Goal: Task Accomplishment & Management: Manage account settings

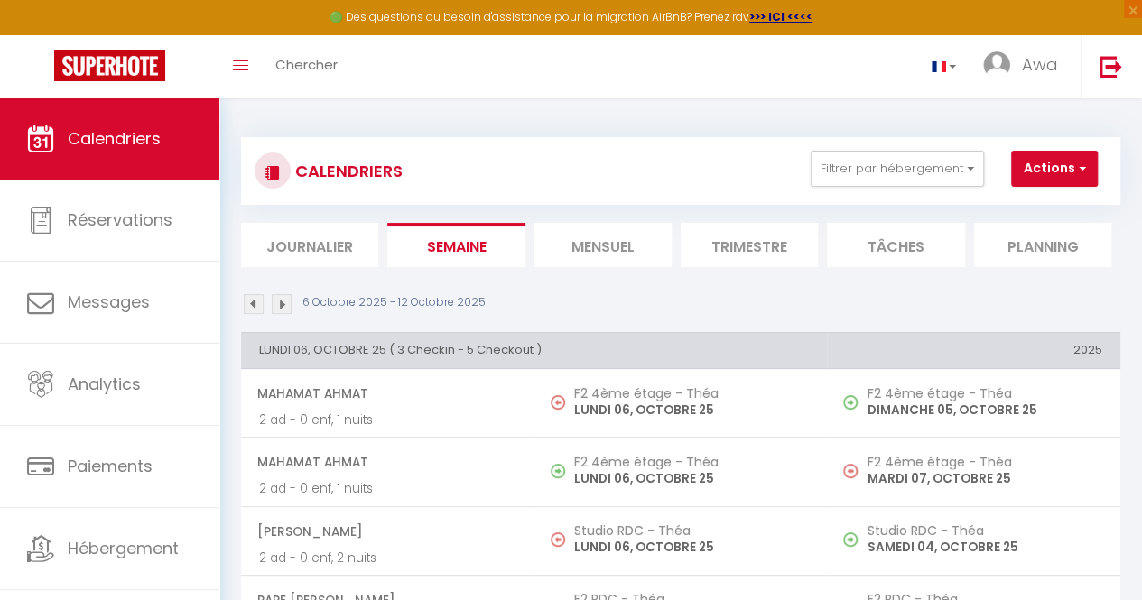
click at [605, 250] on li "Mensuel" at bounding box center [602, 245] width 137 height 44
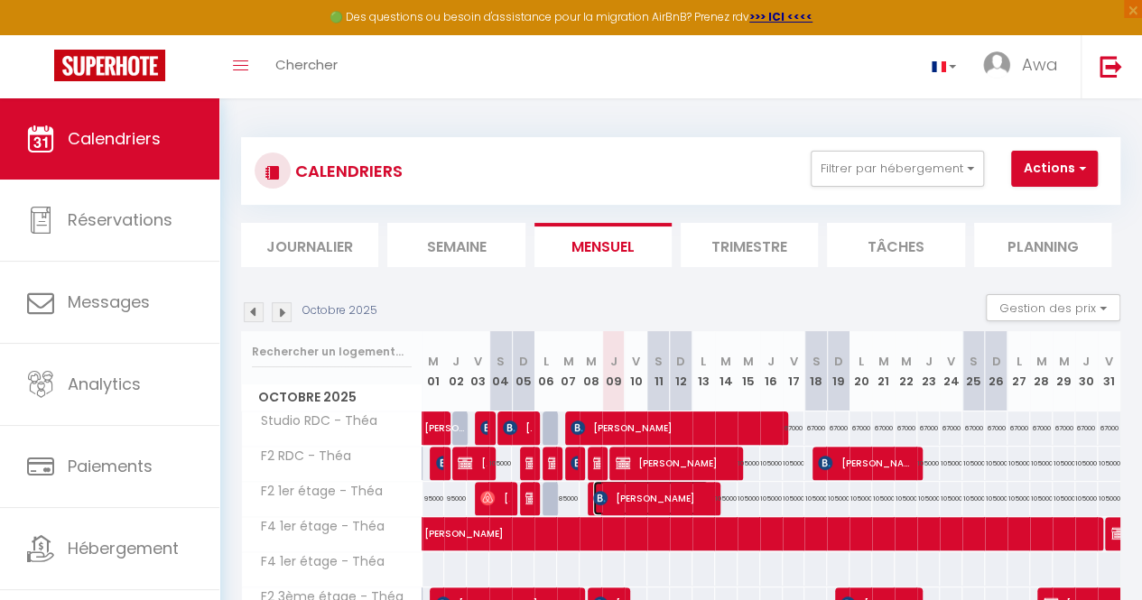
click at [602, 497] on img at bounding box center [600, 498] width 14 height 14
select select "KO"
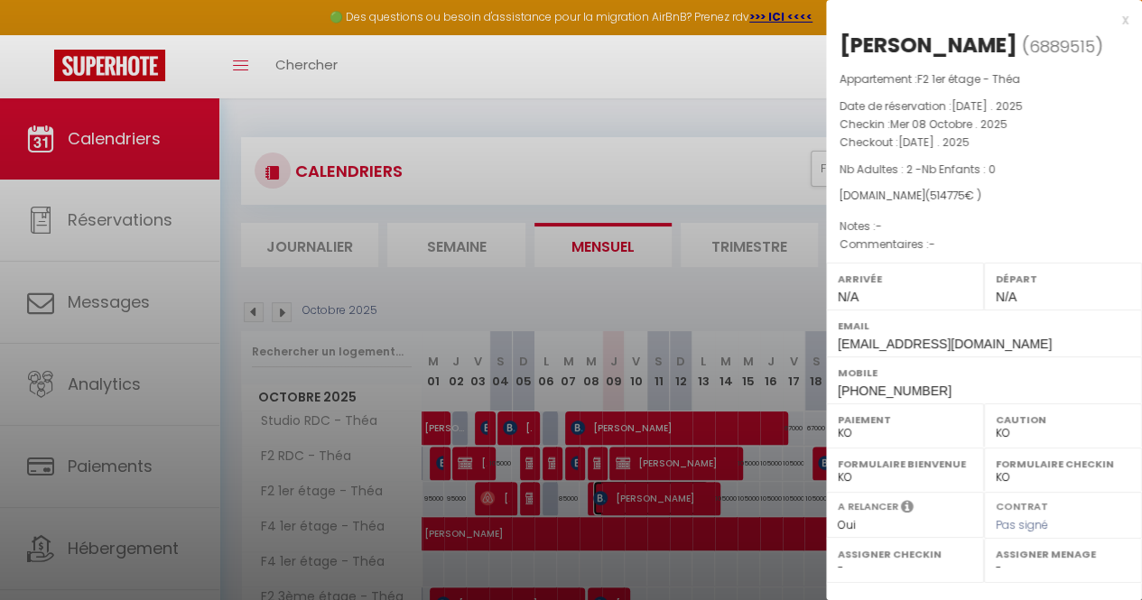
scroll to position [237, 0]
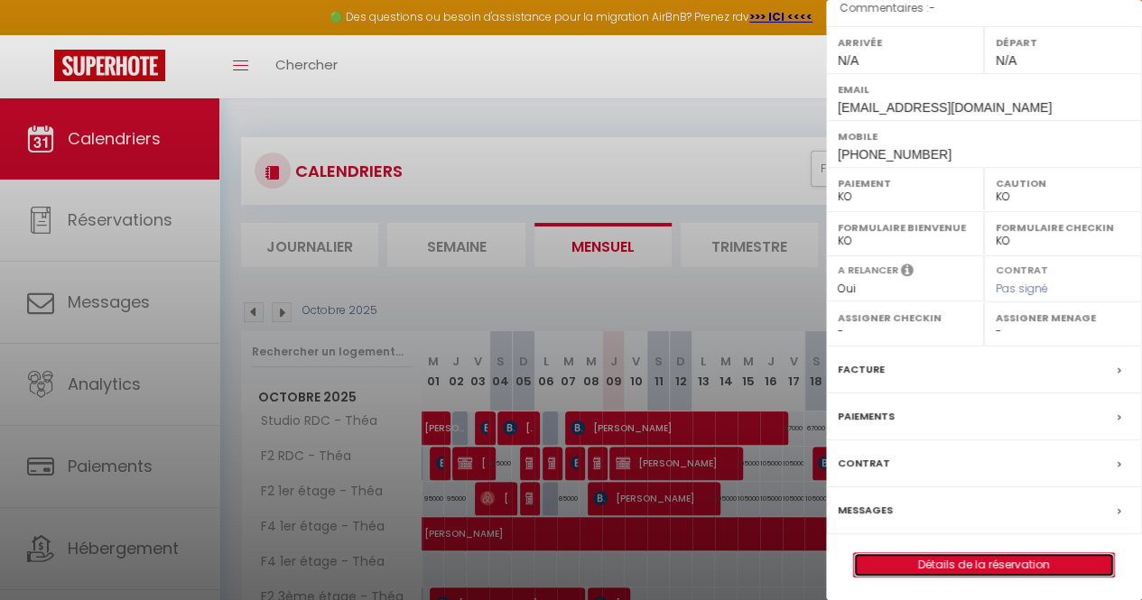
click at [945, 560] on link "Détails de la réservation" at bounding box center [984, 564] width 260 height 23
select select
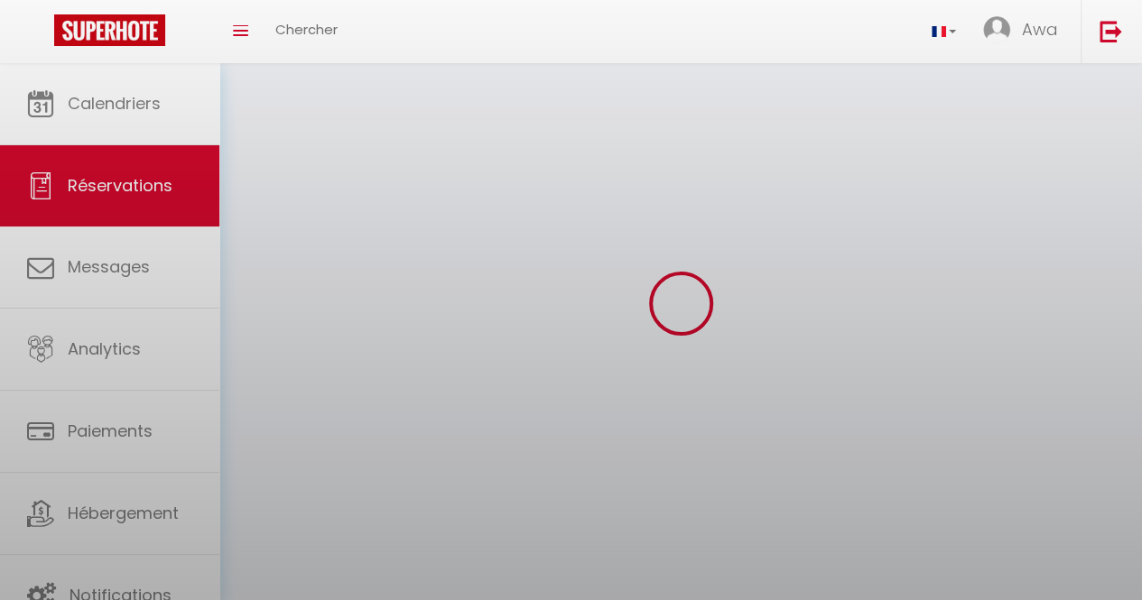
select select
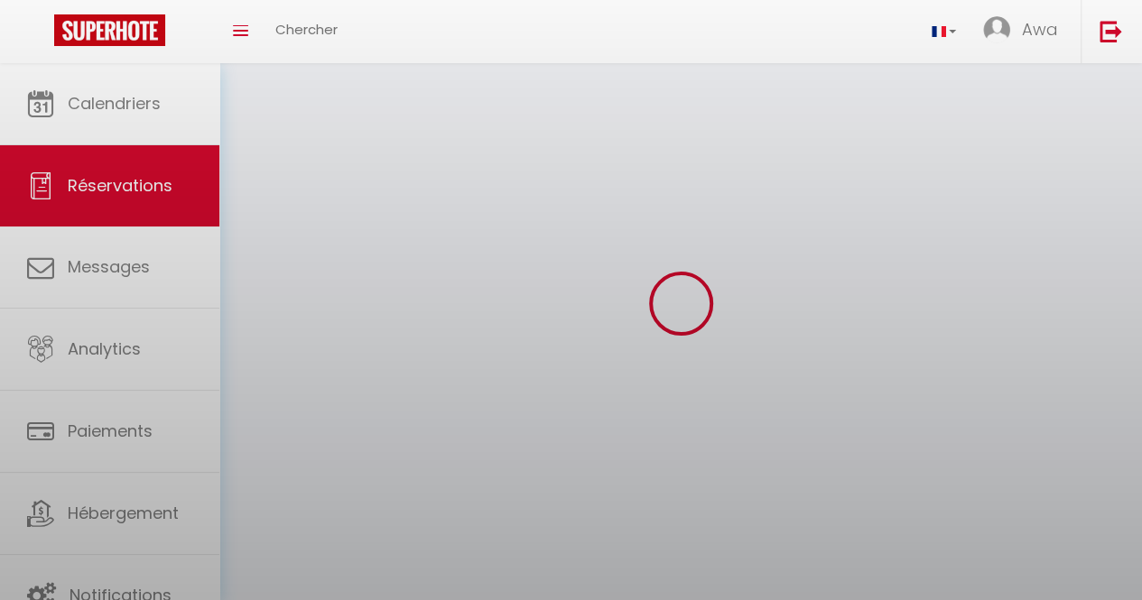
select select
checkbox input "false"
select select
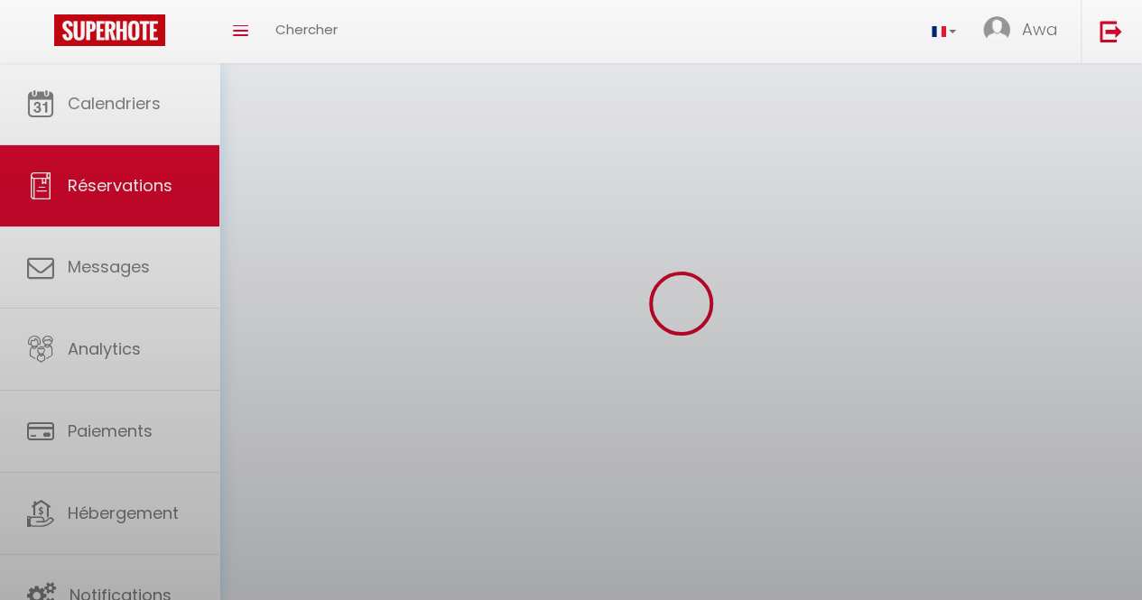
select select
checkbox input "false"
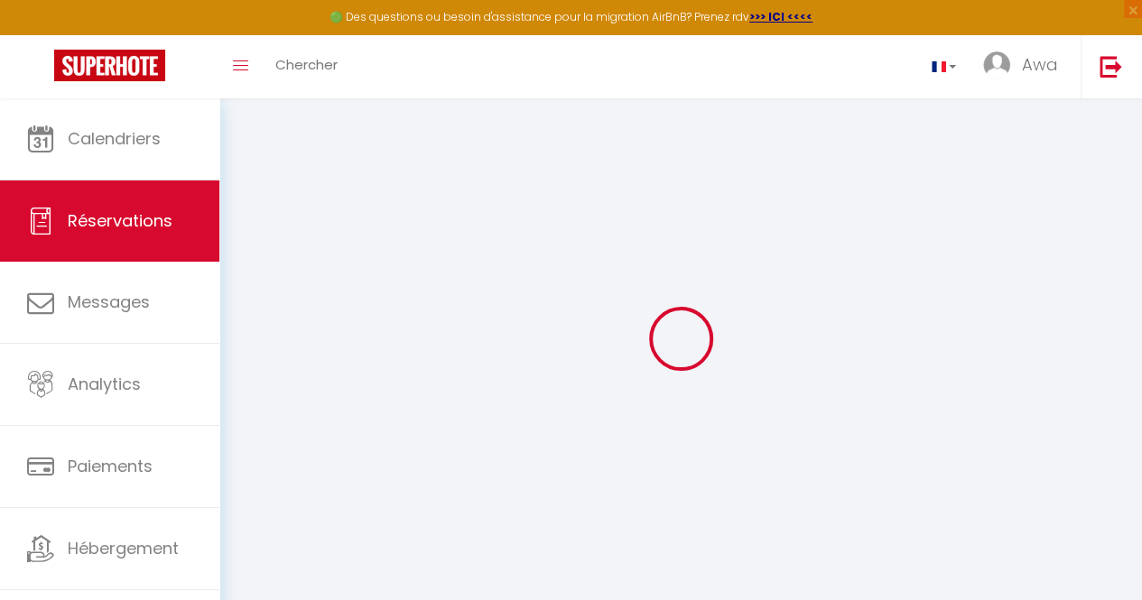
select select "cleaning"
select select "taxes"
select select
checkbox input "false"
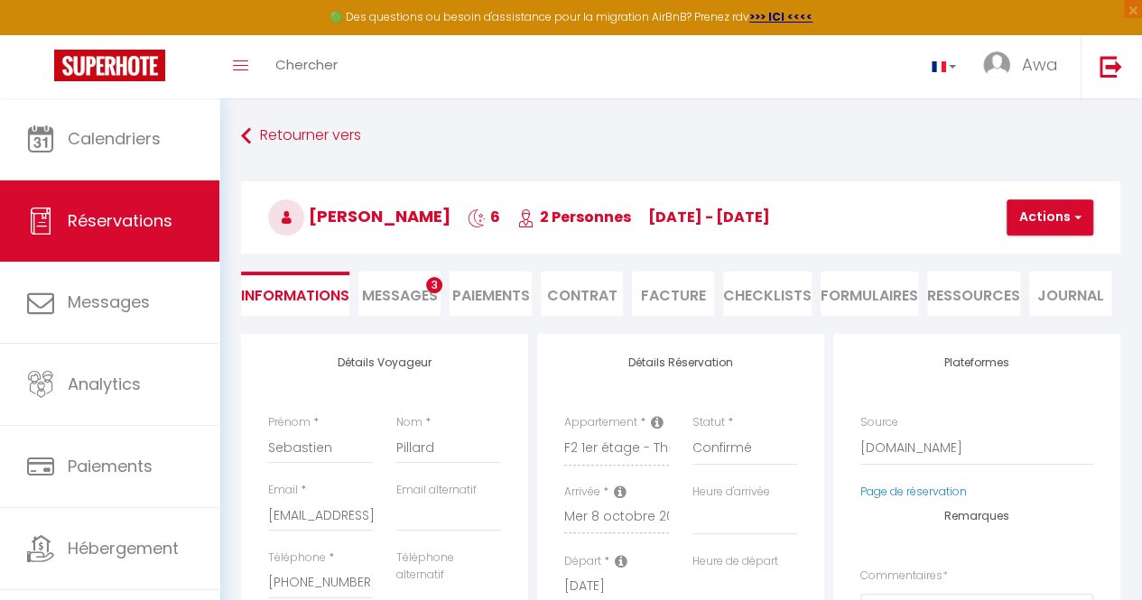
select select
checkbox input "false"
type input "22925"
type input "12000"
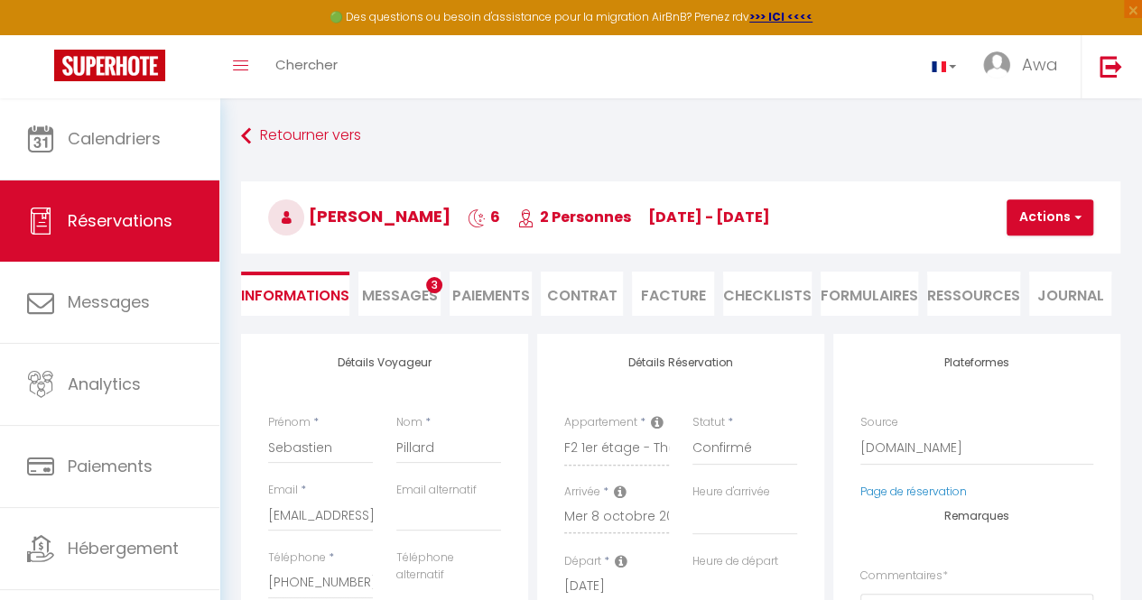
select select
checkbox input "false"
select select
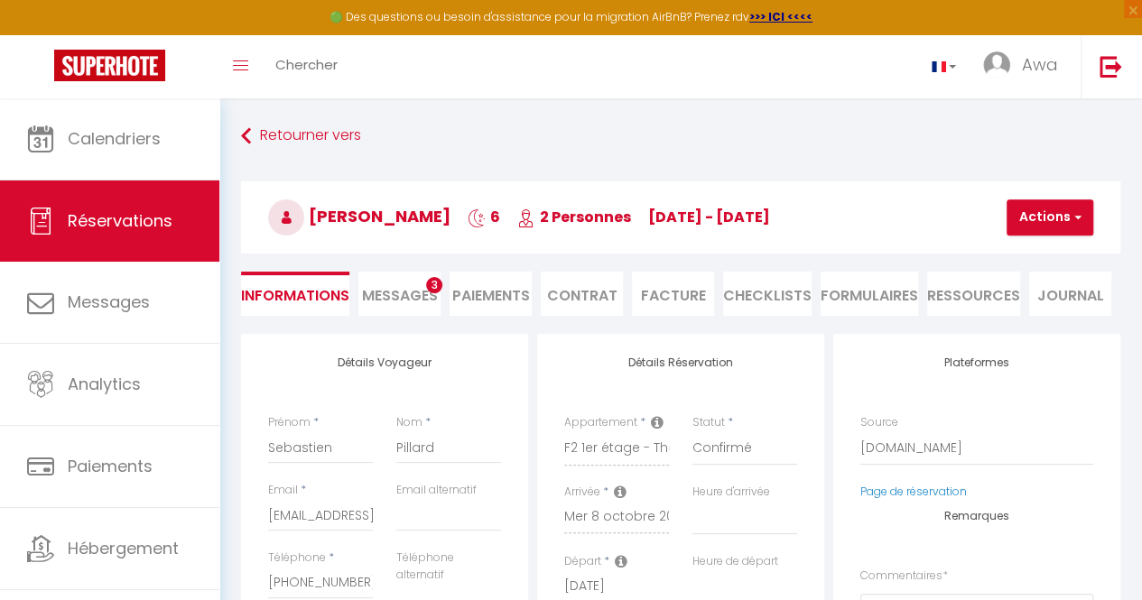
click at [665, 291] on li "Facture" at bounding box center [673, 294] width 82 height 44
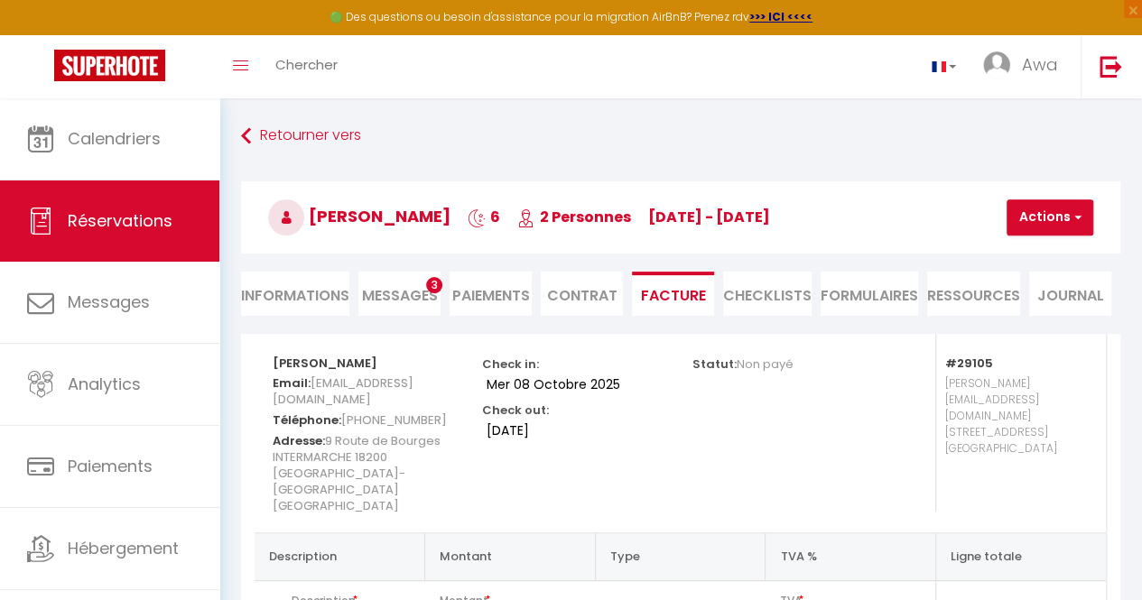
scroll to position [1, 0]
click at [1043, 217] on button "Actions" at bounding box center [1050, 217] width 87 height 36
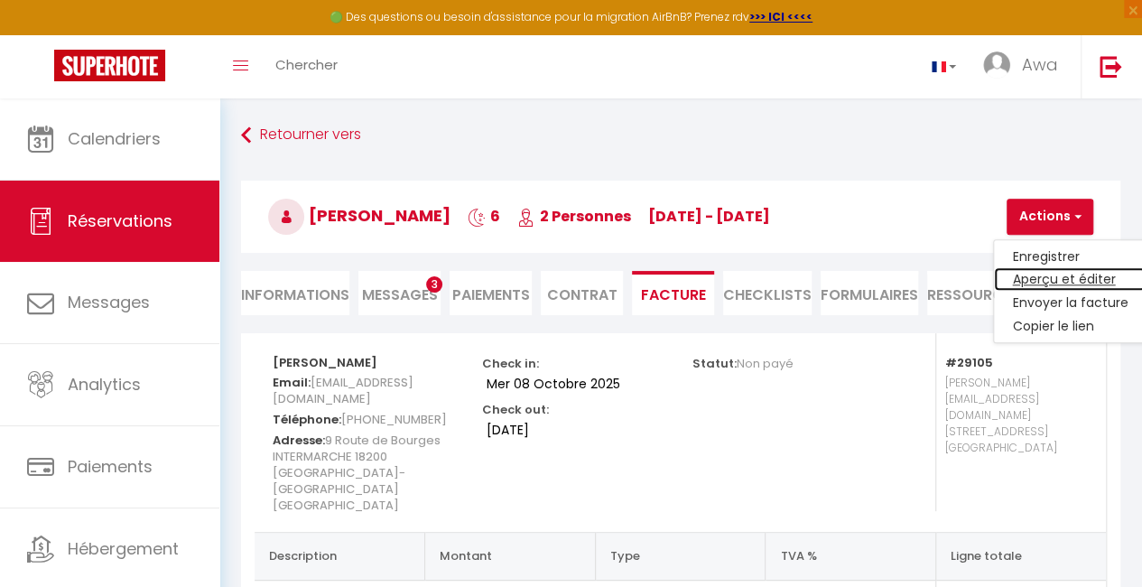
click at [1053, 274] on link "Aperçu et éditer" at bounding box center [1070, 279] width 152 height 23
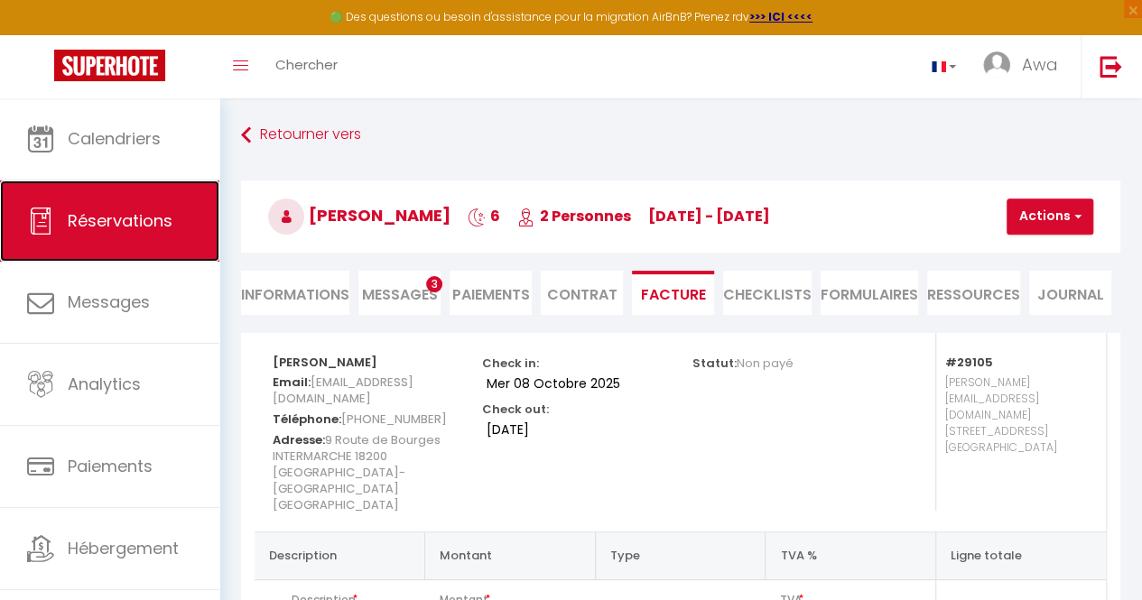
click at [114, 181] on link "Réservations" at bounding box center [109, 221] width 219 height 81
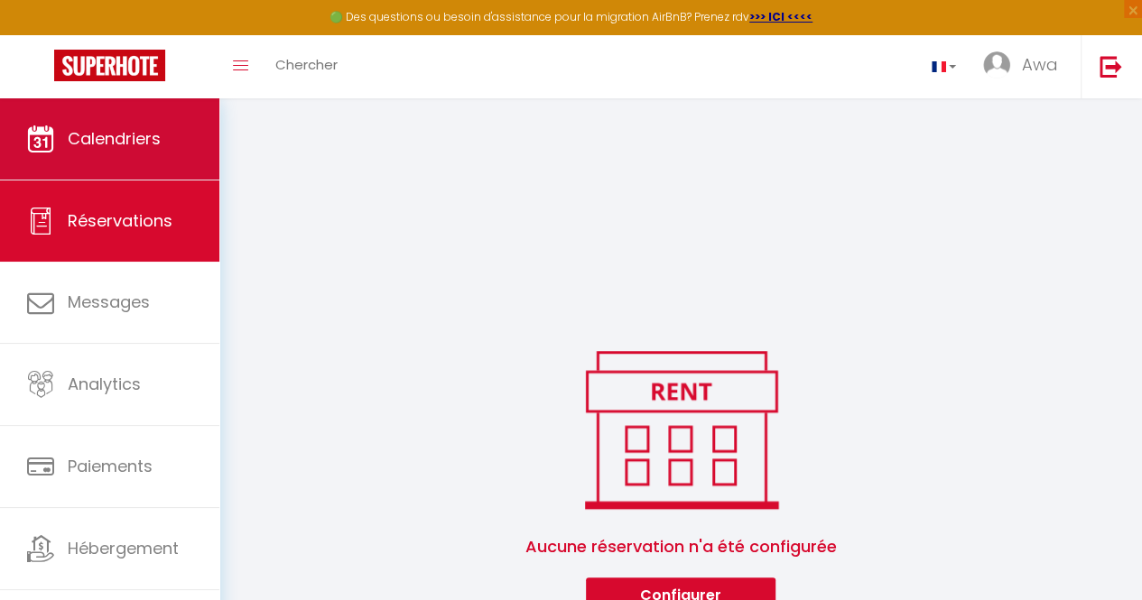
scroll to position [385, 0]
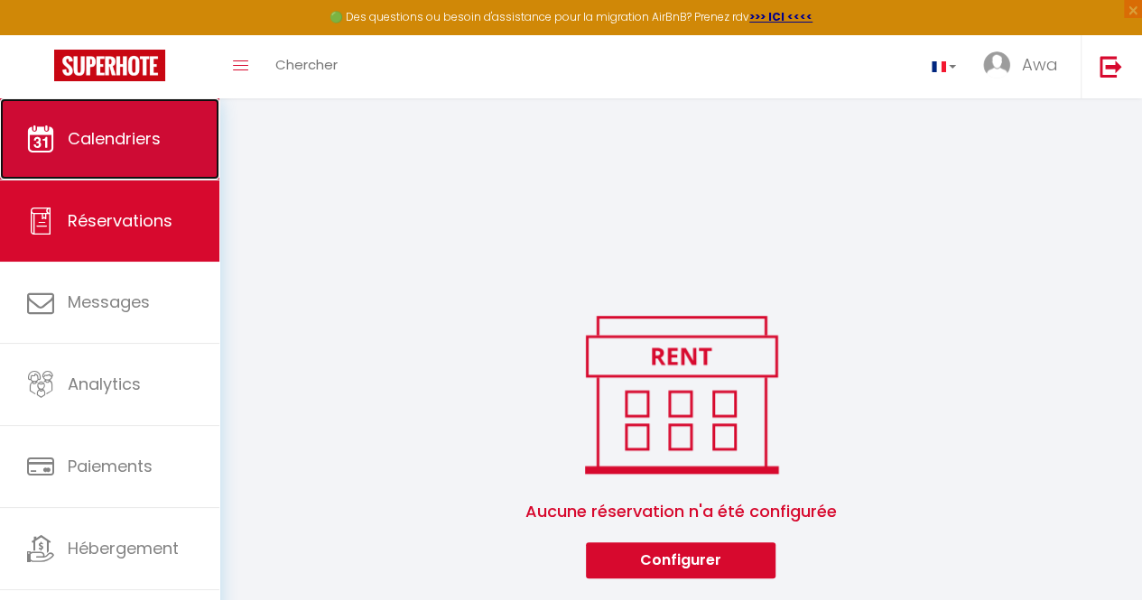
click at [130, 137] on span "Calendriers" at bounding box center [114, 138] width 93 height 23
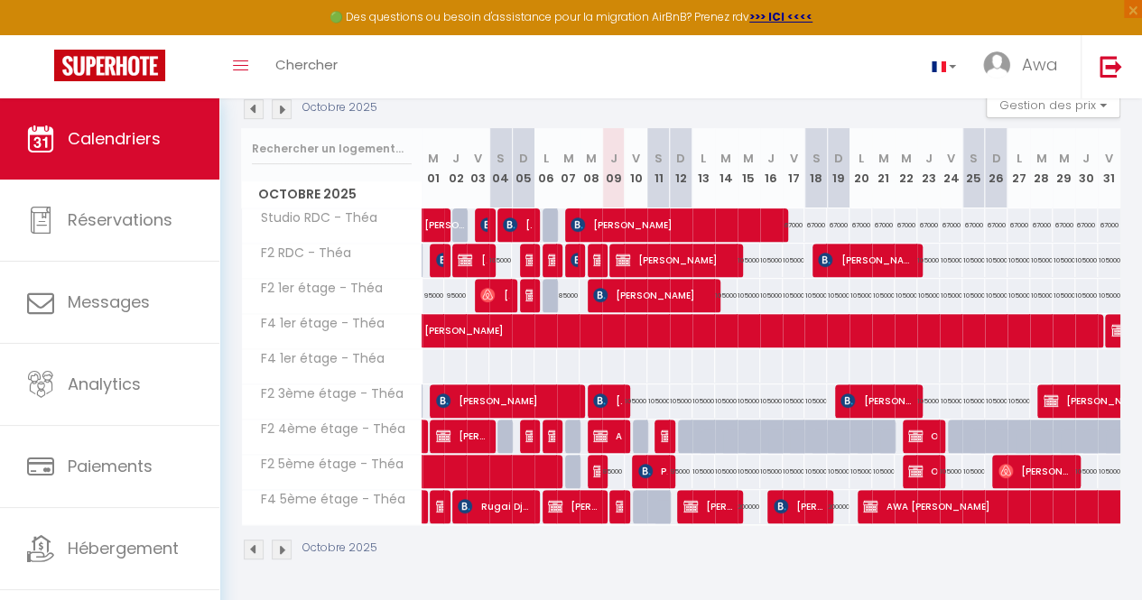
scroll to position [211, 0]
click at [868, 387] on span "[PERSON_NAME]" at bounding box center [876, 401] width 72 height 34
select select "KO"
select select "0"
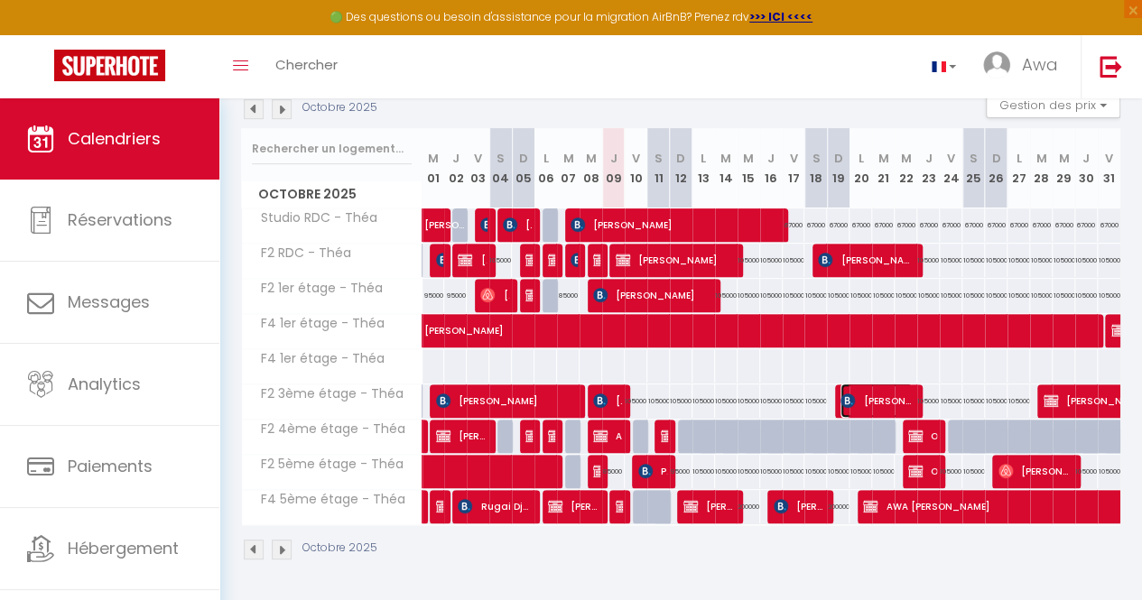
select select "0"
select select "1"
select select
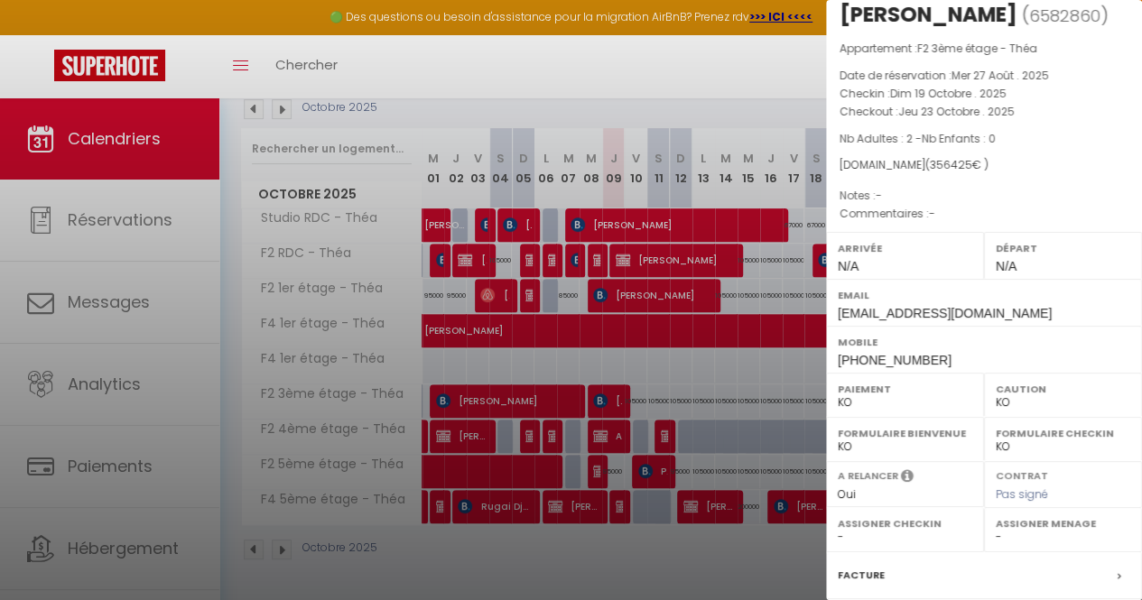
scroll to position [237, 0]
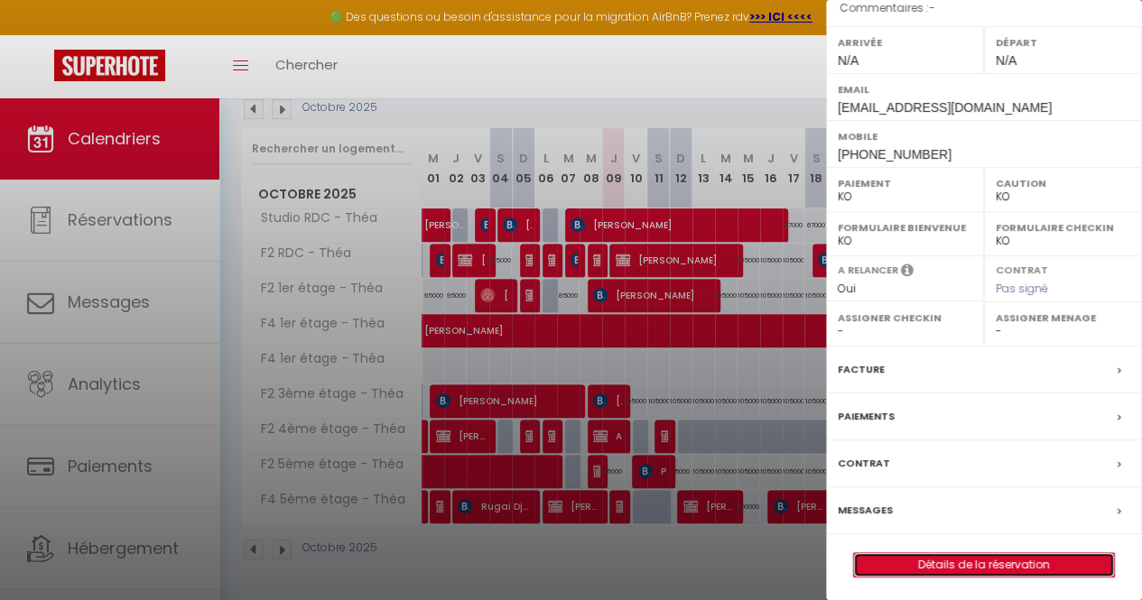
click at [928, 559] on link "Détails de la réservation" at bounding box center [984, 564] width 260 height 23
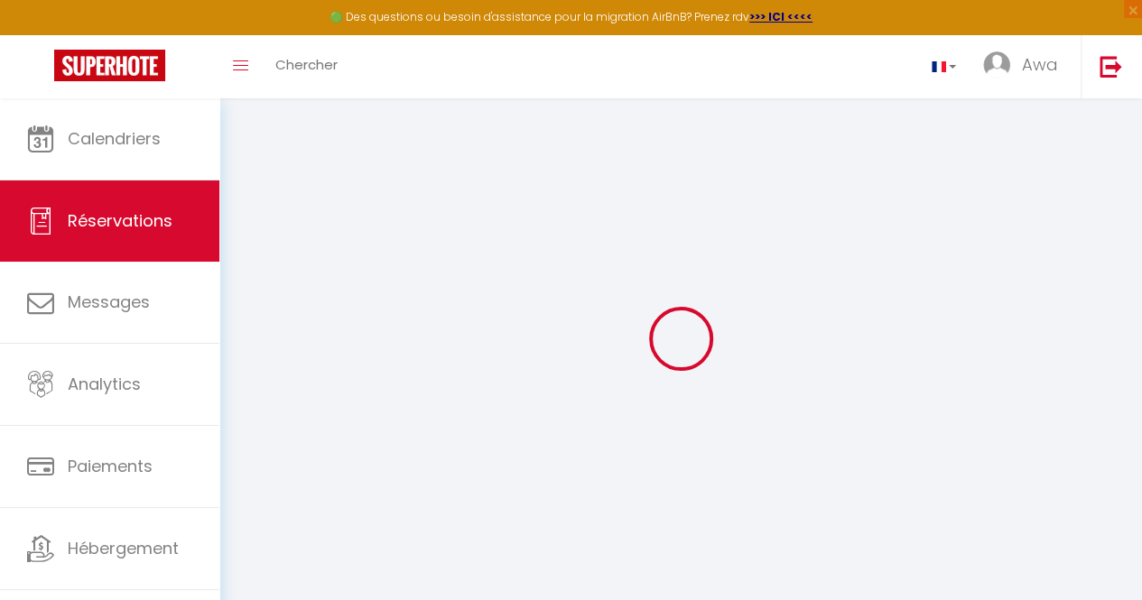
type input "[PERSON_NAME]"
type input "Aventin"
type input "[EMAIL_ADDRESS][DOMAIN_NAME]"
type input "[PHONE_NUMBER]"
type input "Champs Vignettes 15"
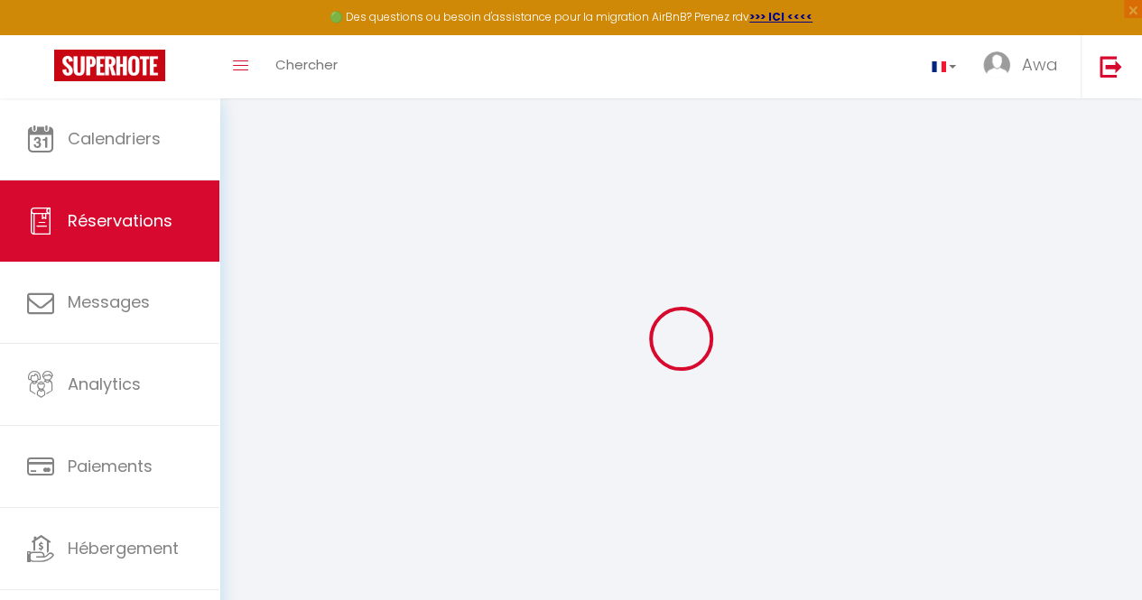
type input "Saint-Léger"
select select "BE"
type input "62716"
select select "24005"
select select "1"
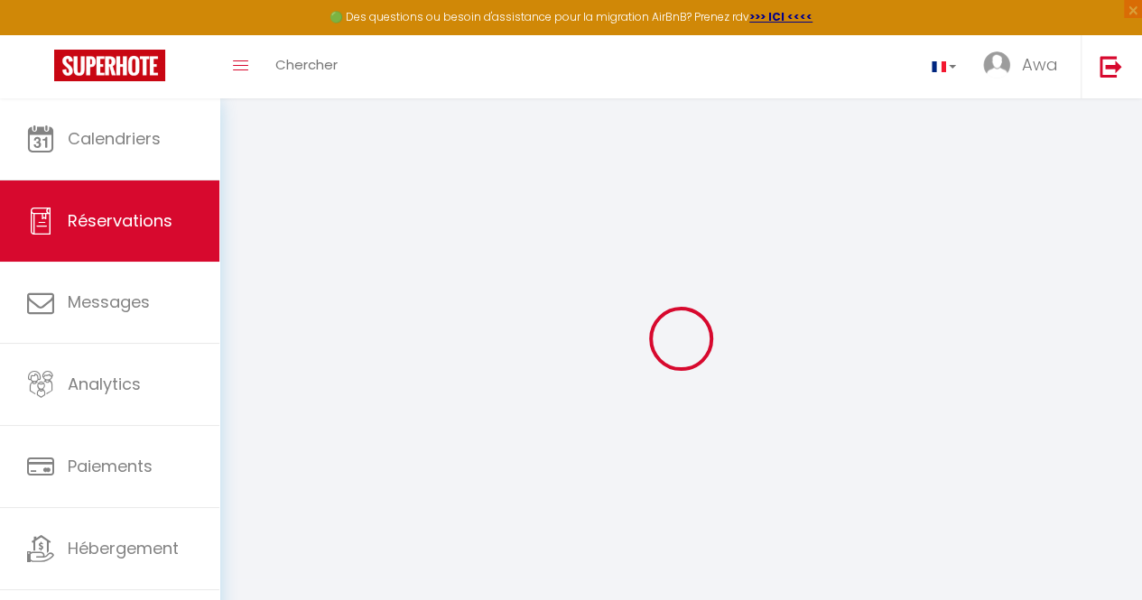
select select
type input "2"
select select "10"
select select
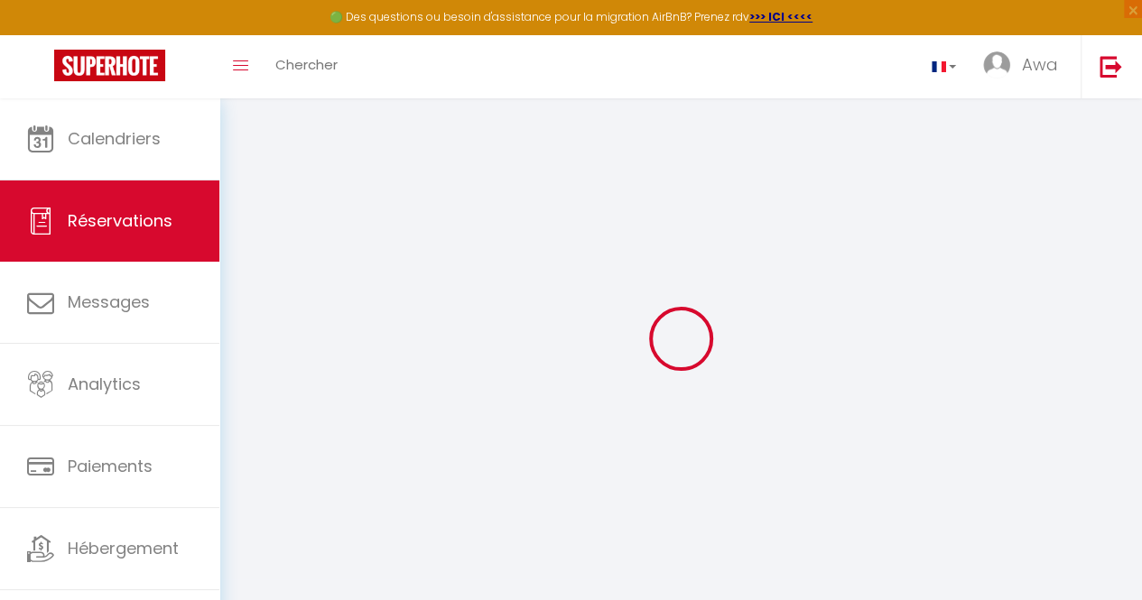
type input "325500"
checkbox input "false"
select select "2"
type input "0"
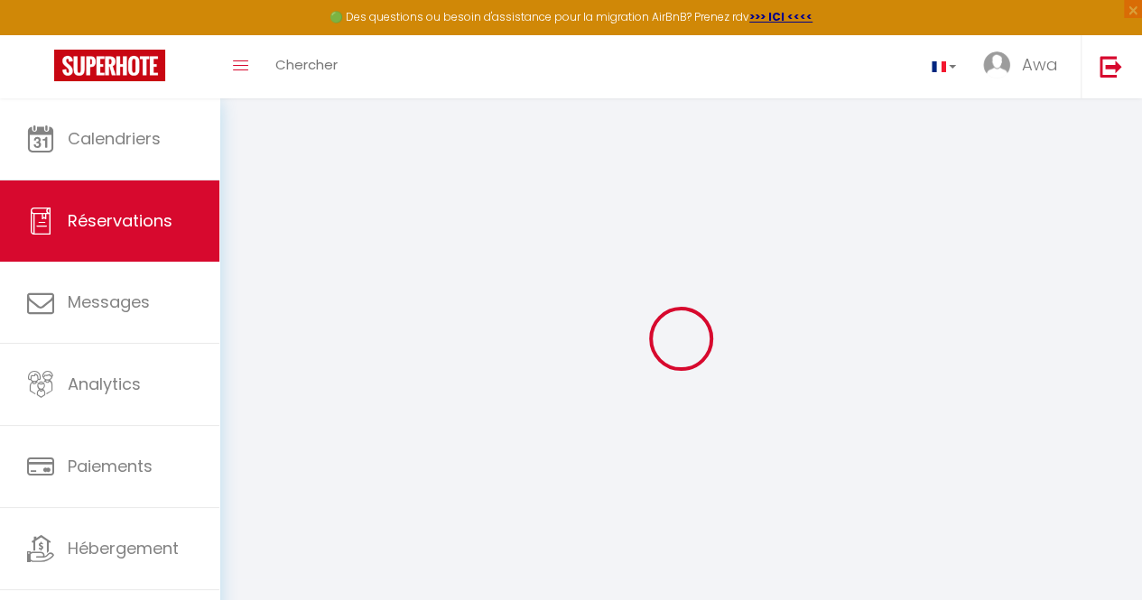
type input "0"
select select
select select "14"
checkbox input "false"
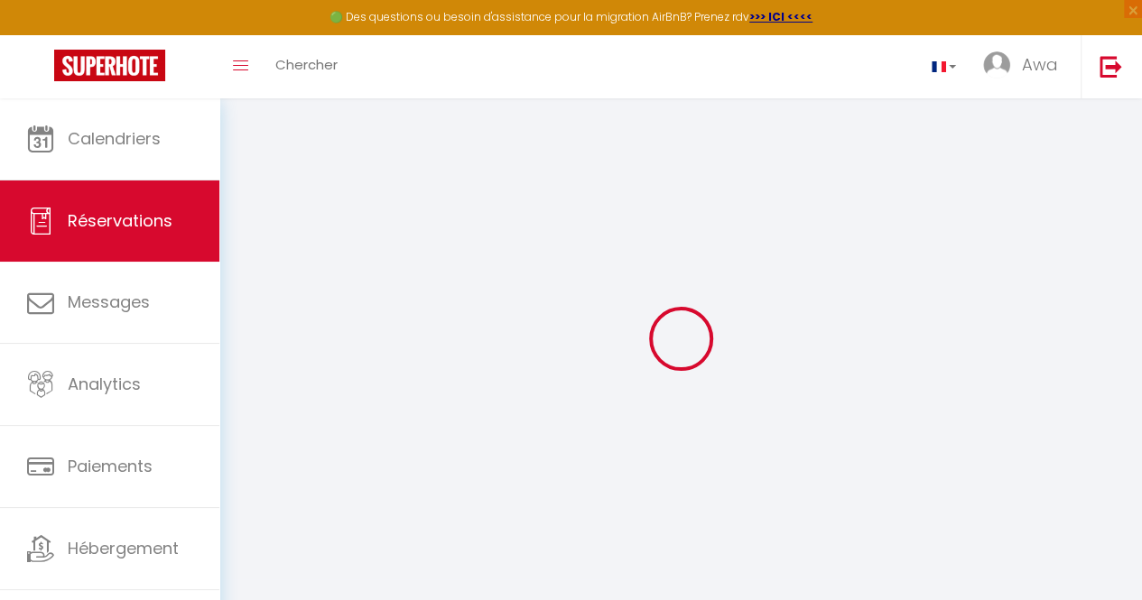
select select
checkbox input "false"
select select
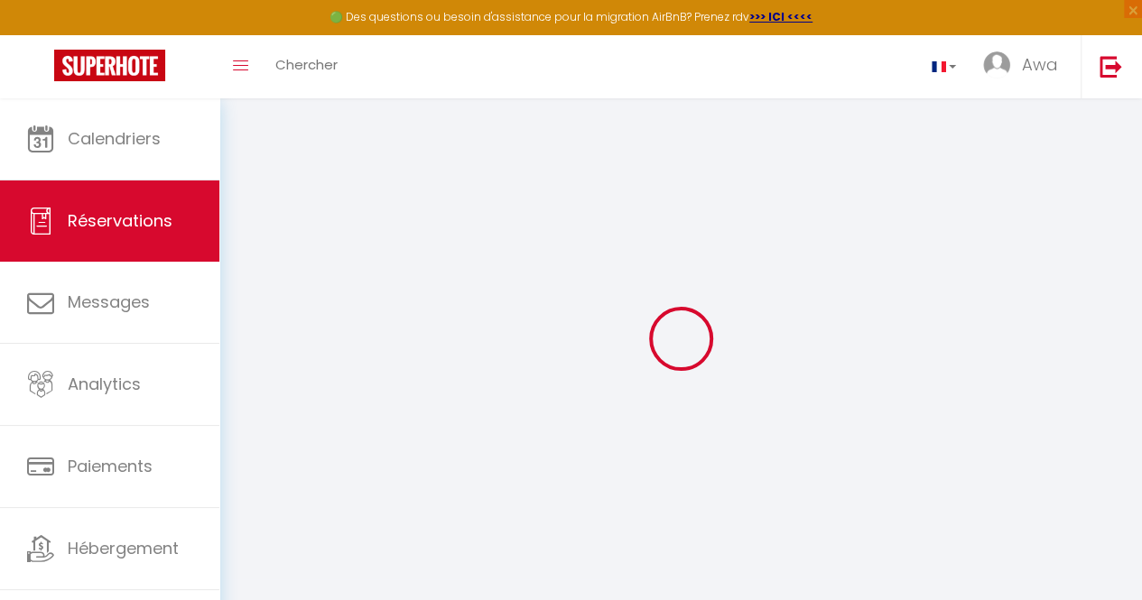
checkbox input "false"
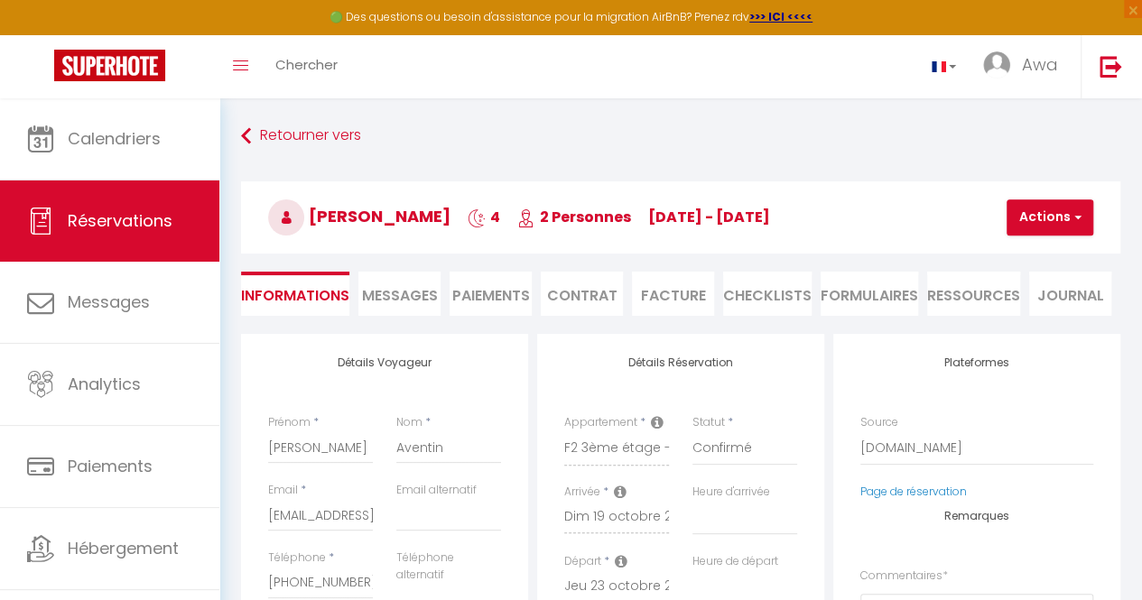
select select
checkbox input "false"
type input "22925"
type input "8000"
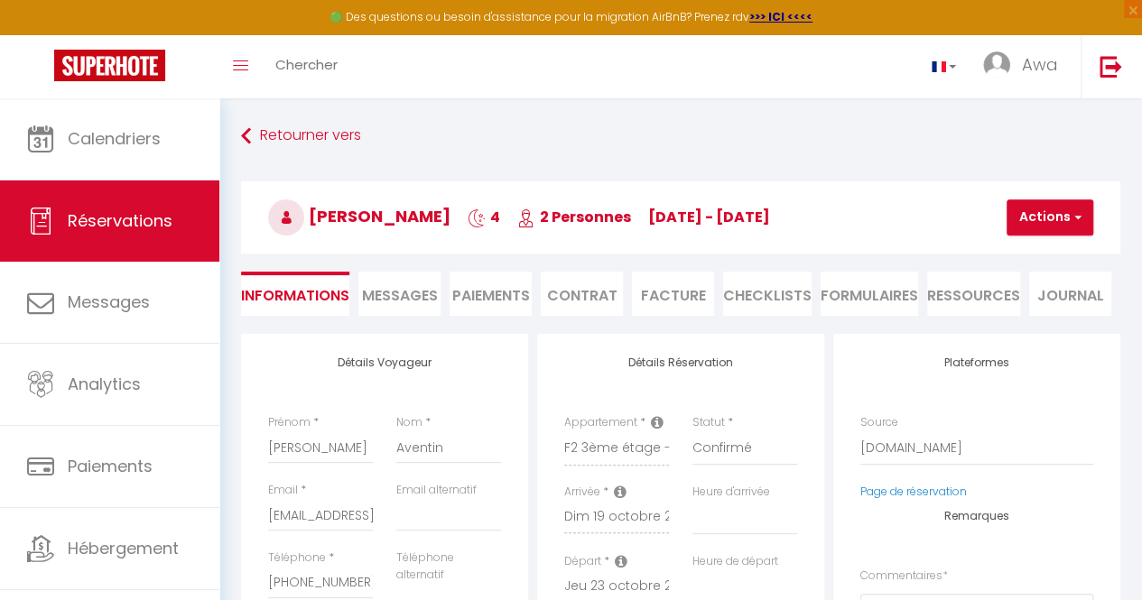
select select
checkbox input "false"
select select
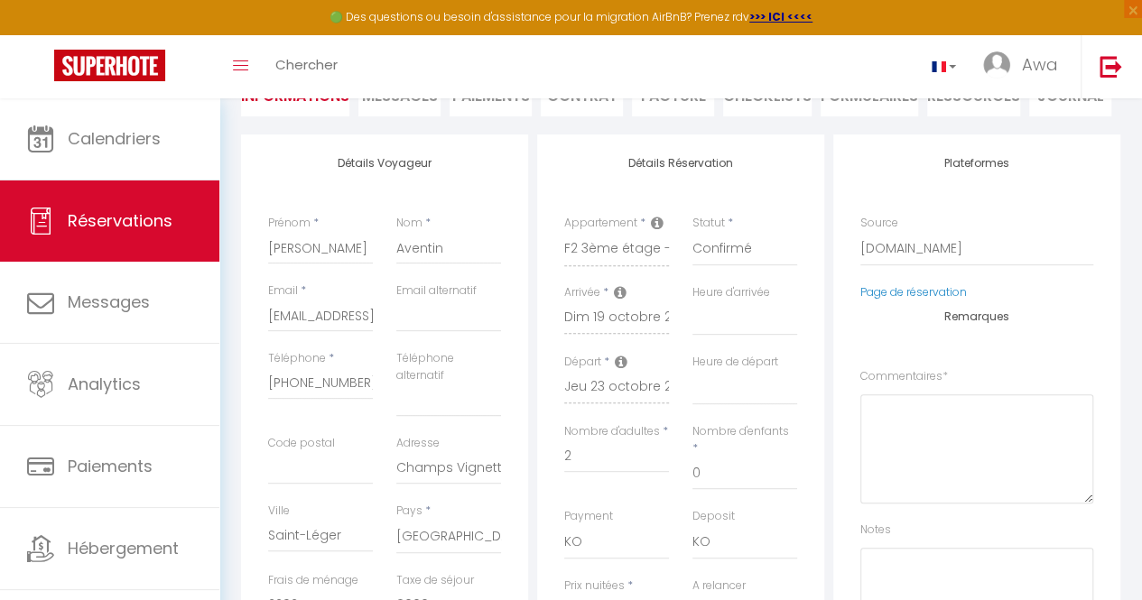
scroll to position [200, 0]
click at [899, 254] on select "Direct [DOMAIN_NAME] [DOMAIN_NAME] Chalet montagne Expedia Gite de [GEOGRAPHIC_…" at bounding box center [976, 248] width 233 height 34
click at [915, 168] on h4 "Plateformes" at bounding box center [976, 162] width 233 height 13
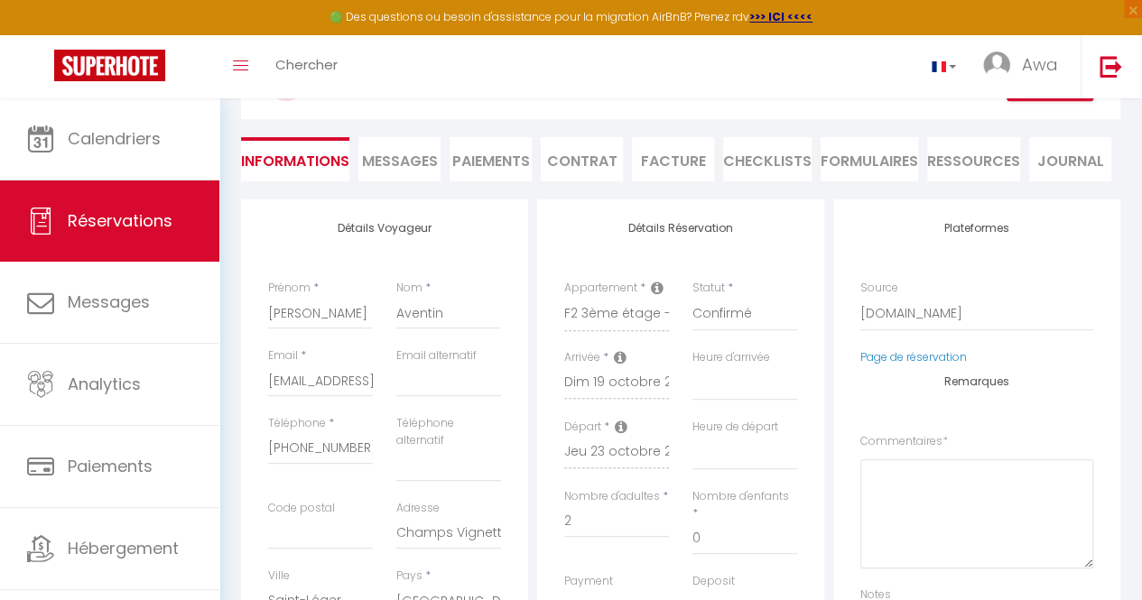
scroll to position [0, 0]
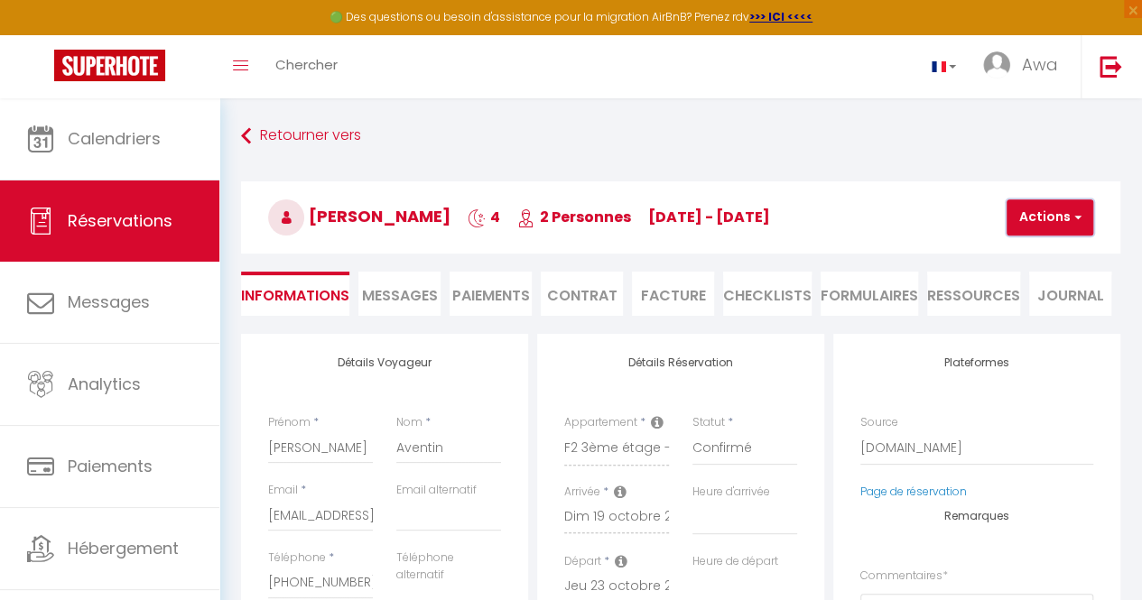
click at [1070, 204] on button "Actions" at bounding box center [1050, 218] width 87 height 36
click at [1024, 275] on link "Dupliquer" at bounding box center [1065, 280] width 143 height 23
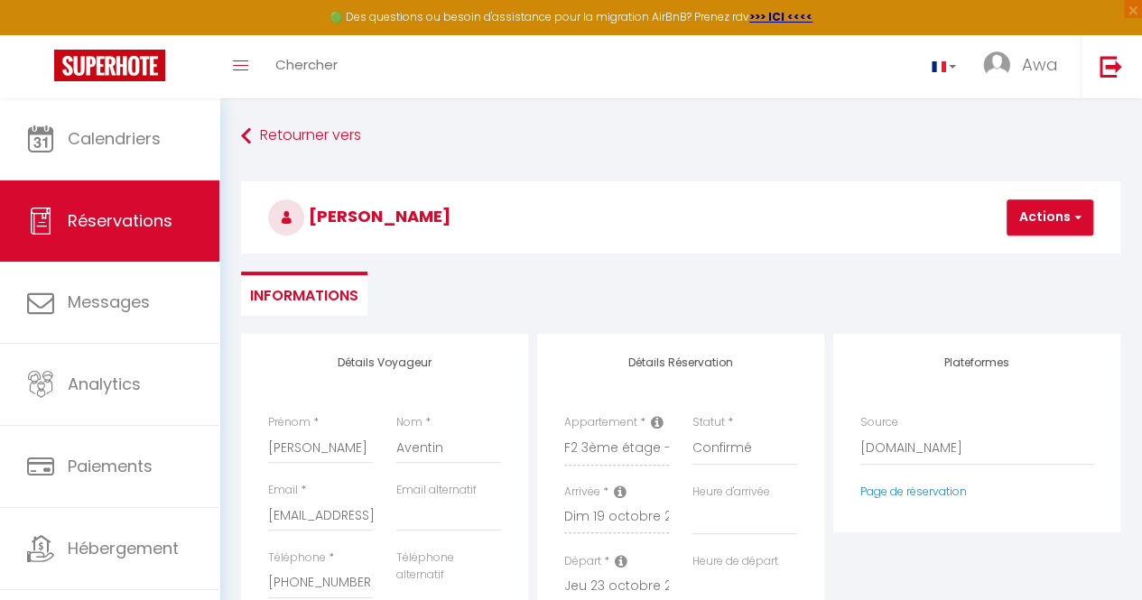
type input "0"
select select
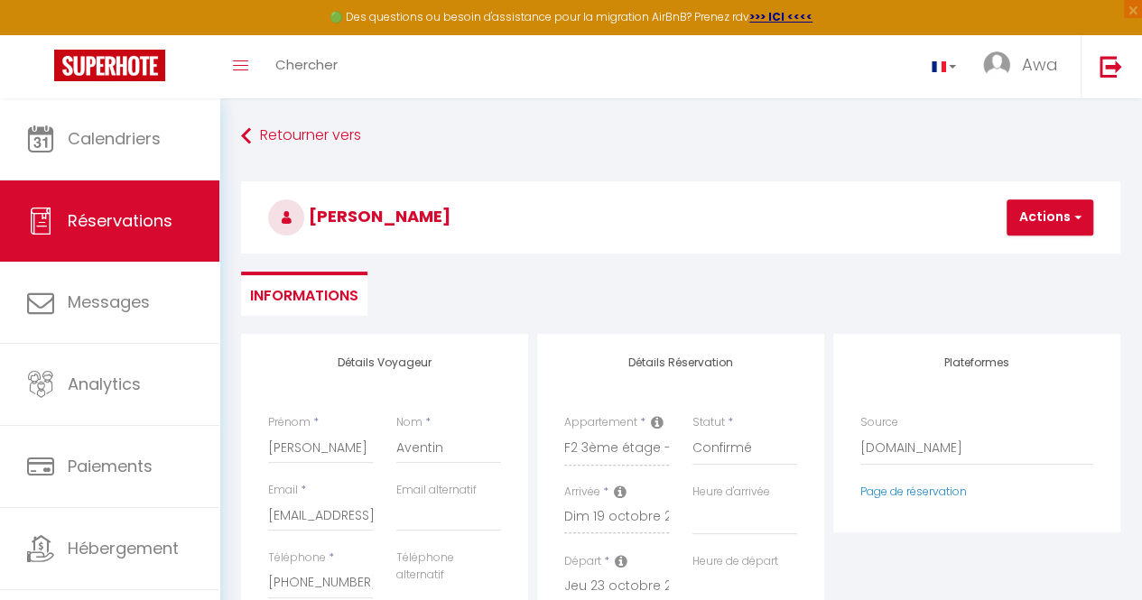
select select
checkbox input "false"
type input "Invalid Dateundefined"
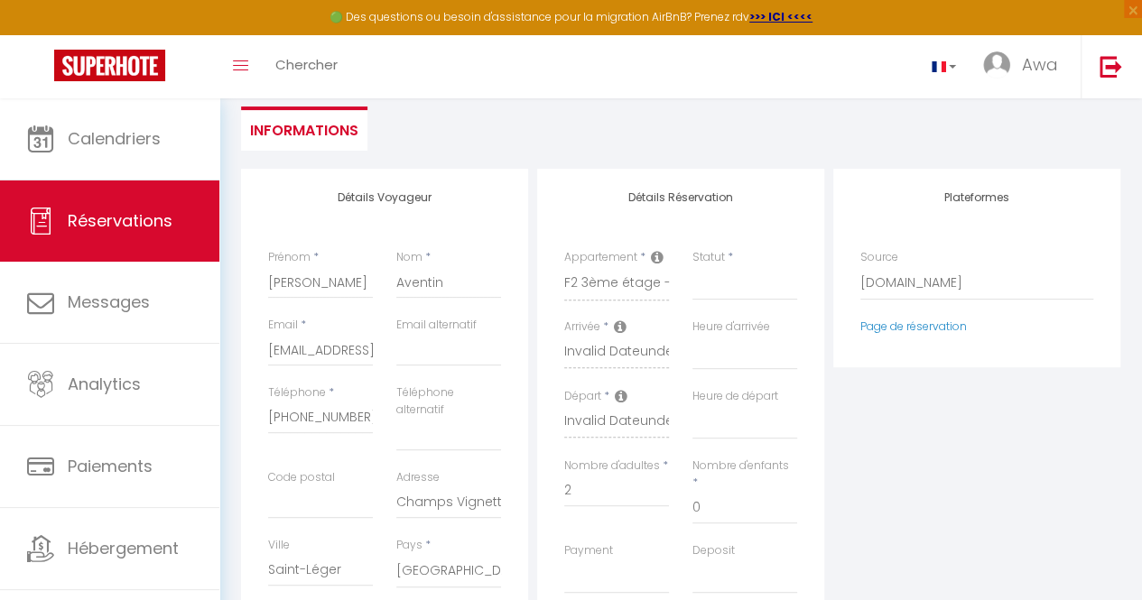
scroll to position [199, 0]
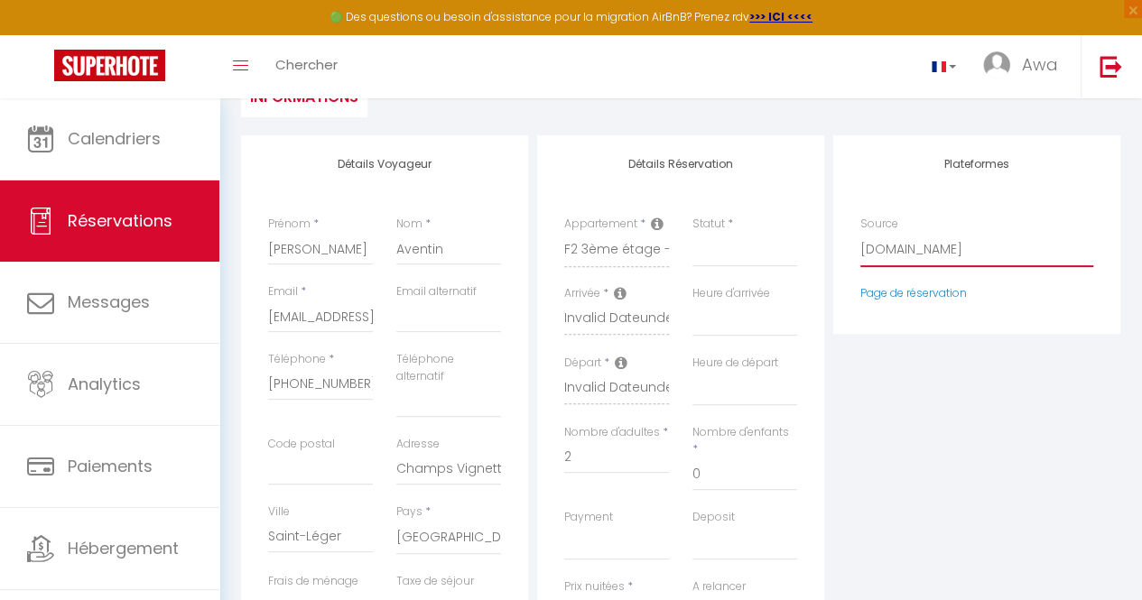
click at [881, 242] on select "Direct [DOMAIN_NAME] [DOMAIN_NAME] Chalet montagne Expedia Gite de [GEOGRAPHIC_…" at bounding box center [976, 250] width 233 height 34
select select "54"
click at [860, 233] on select "Direct [DOMAIN_NAME] [DOMAIN_NAME] Chalet montagne Expedia Gite de [GEOGRAPHIC_…" at bounding box center [976, 250] width 233 height 34
select select
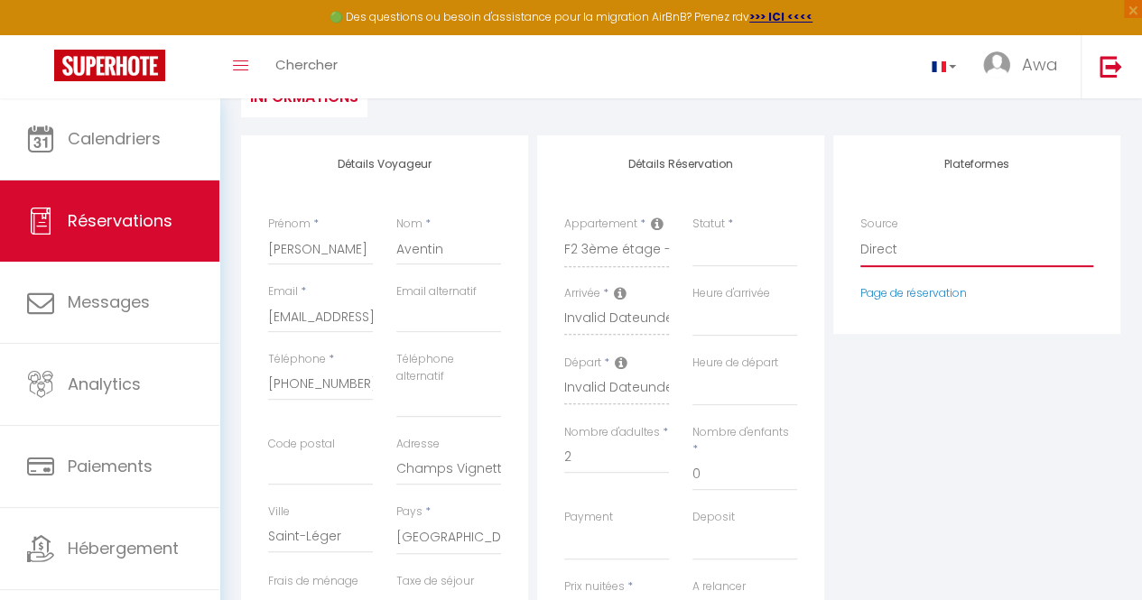
select select
checkbox input "false"
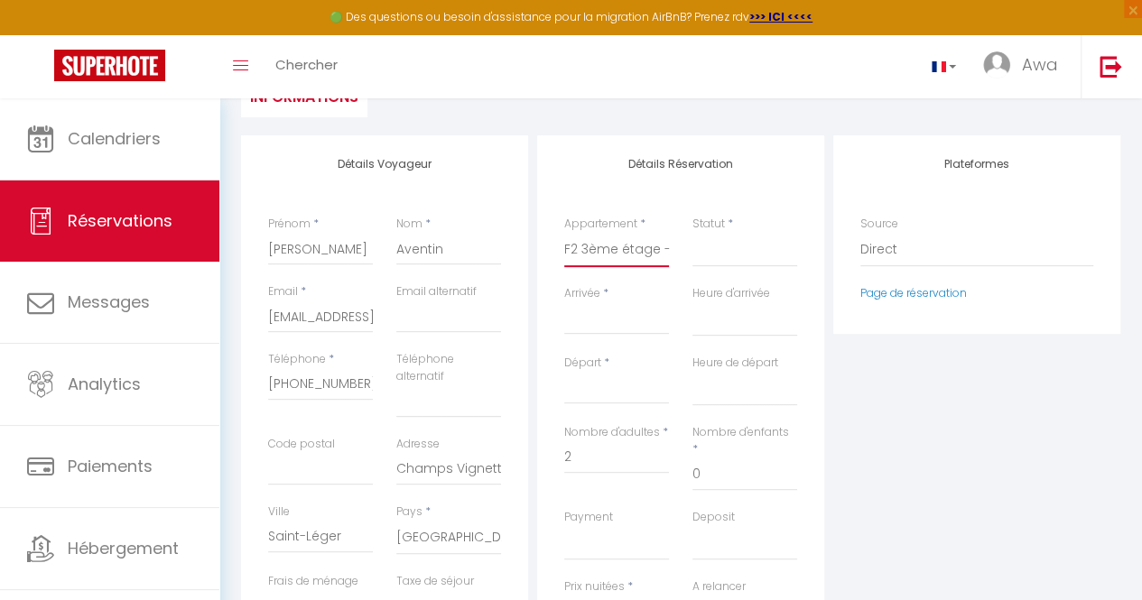
click at [578, 248] on select "F2 4ème étage - Théa Studio RDC - Théa F2 RDC - Théa F2 5ème étage - Théa F2 3è…" at bounding box center [616, 250] width 105 height 34
select select "48154"
click at [564, 233] on select "F2 4ème étage - Théa Studio RDC - Théa F2 RDC - Théa F2 5ème étage - Théa F2 3è…" at bounding box center [616, 250] width 105 height 34
select select
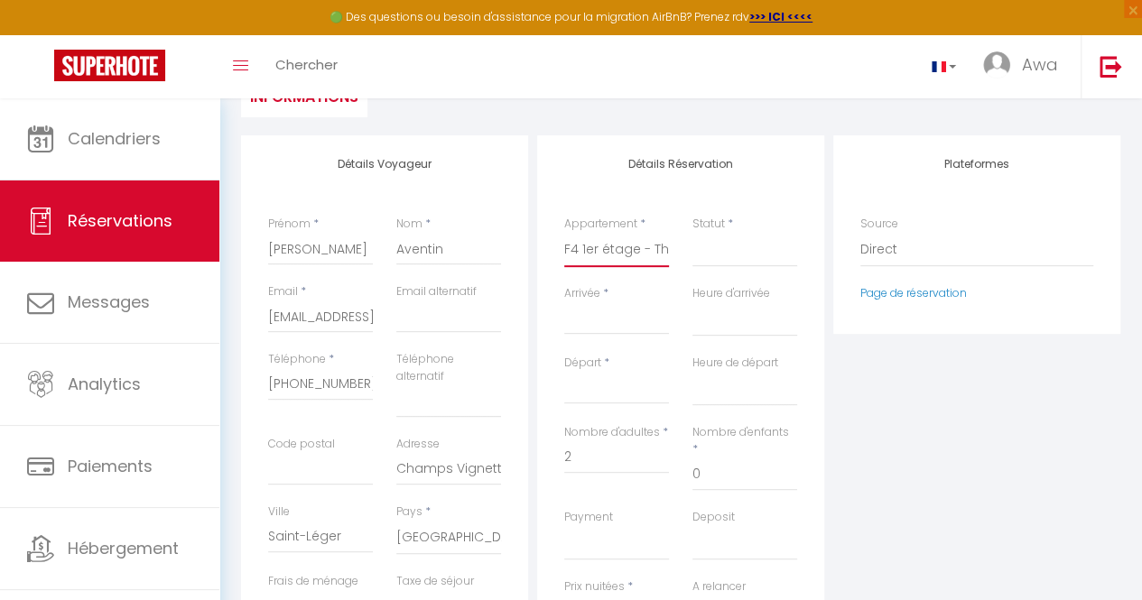
select select
type input "0"
select select
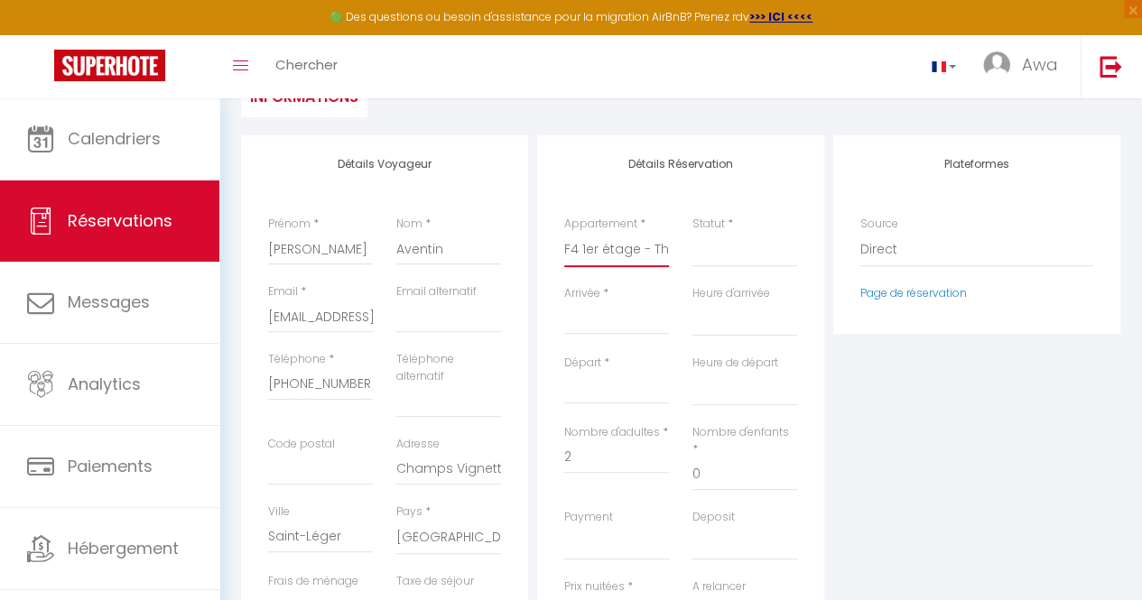
checkbox input "false"
select select
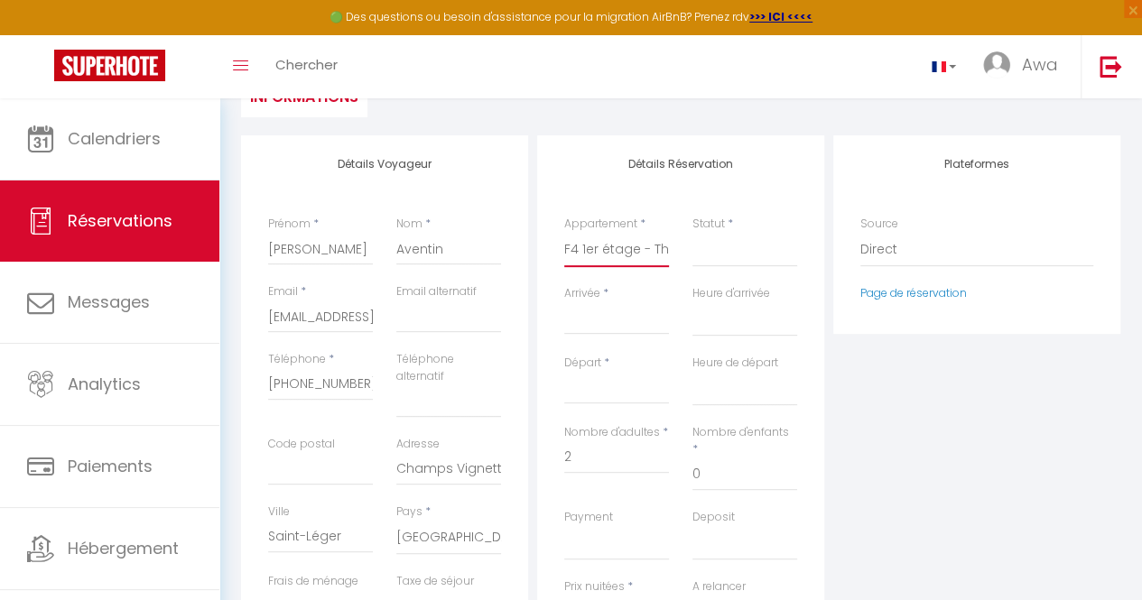
select select
checkbox input "false"
click at [578, 330] on input "Arrivée" at bounding box center [616, 320] width 105 height 23
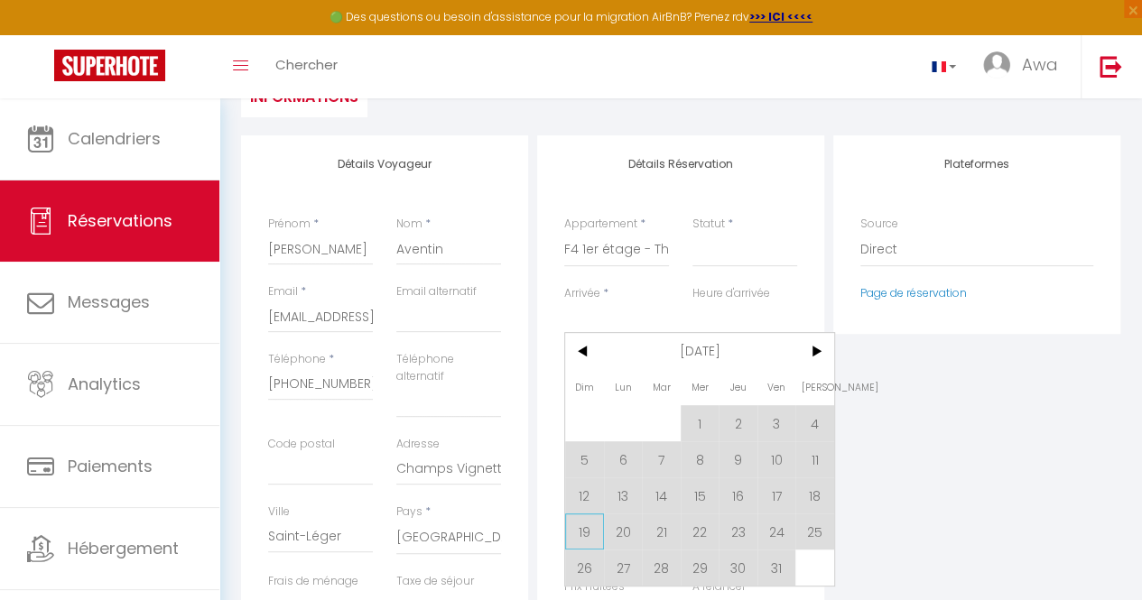
click at [578, 536] on span "19" at bounding box center [584, 532] width 39 height 36
select select
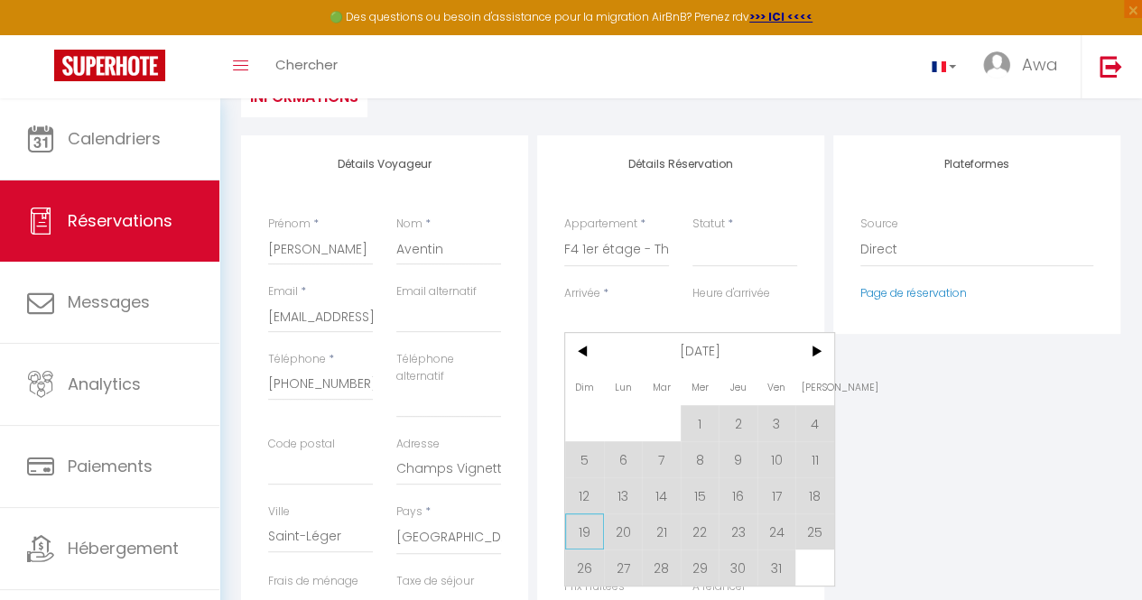
select select
checkbox input "false"
type input "Dim 19 Octobre 2025"
type input "Lun 20 Octobre 2025"
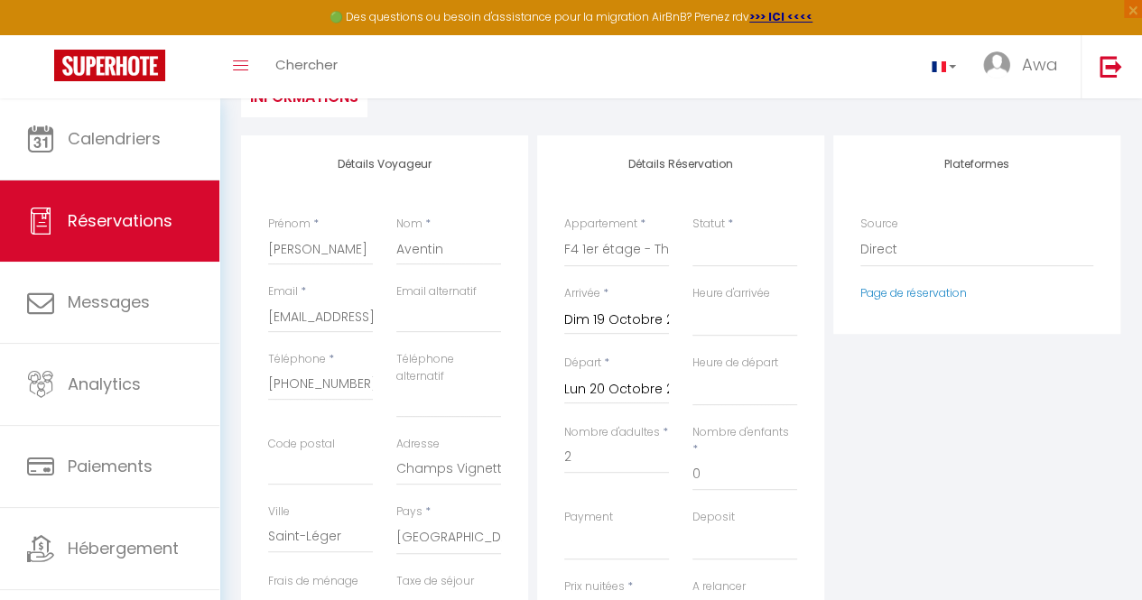
type input "0"
select select
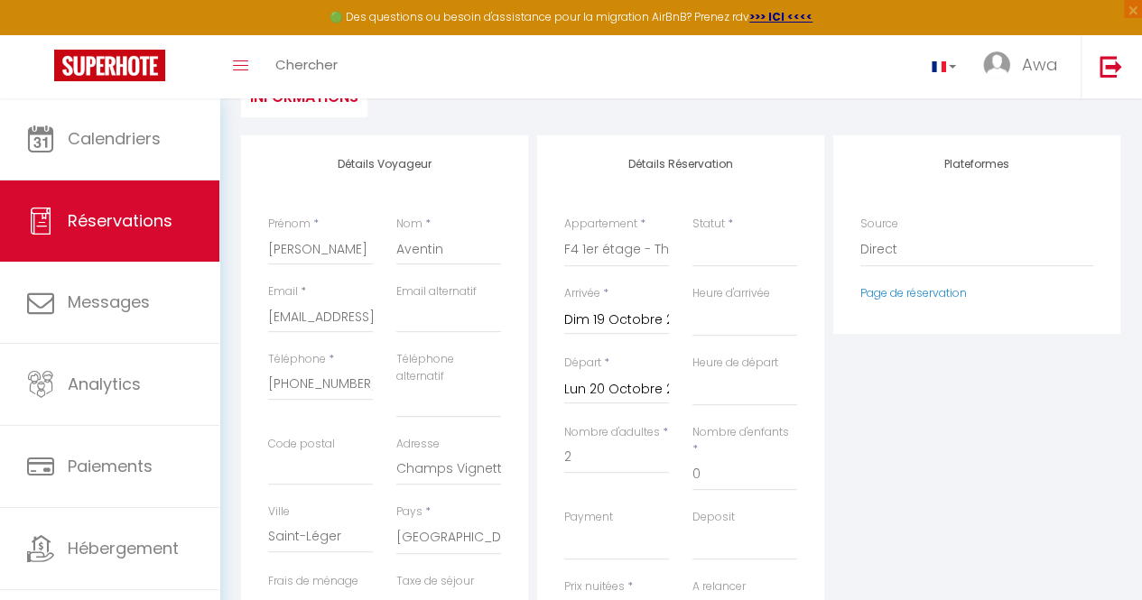
select select
checkbox input "false"
click at [621, 378] on input "Lun 20 Octobre 2025" at bounding box center [616, 389] width 105 height 23
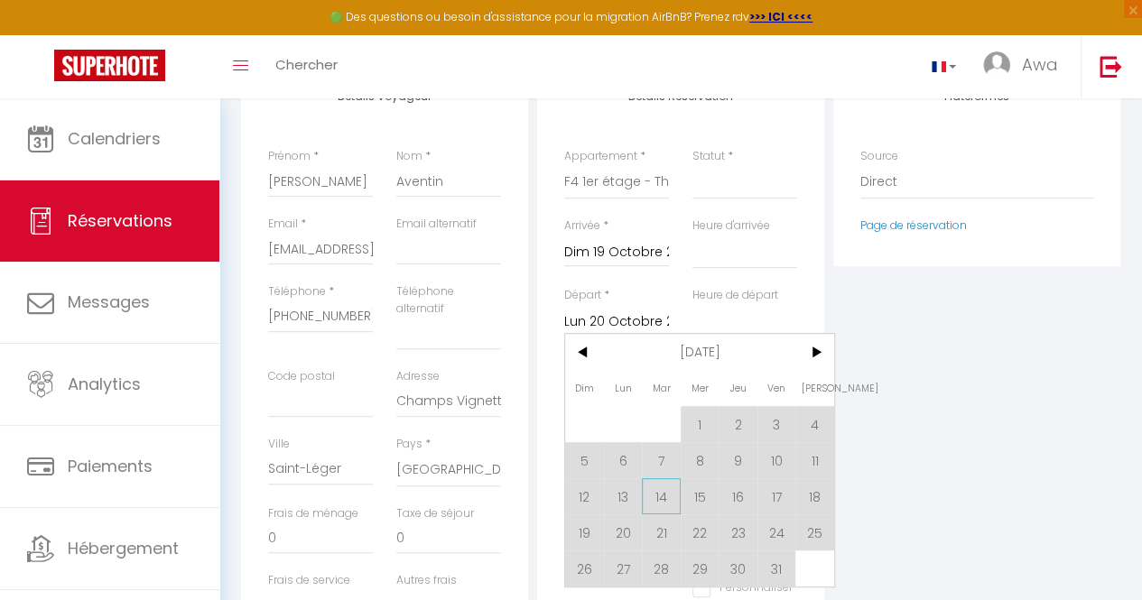
scroll to position [267, 0]
click at [738, 525] on span "23" at bounding box center [738, 532] width 39 height 36
select select
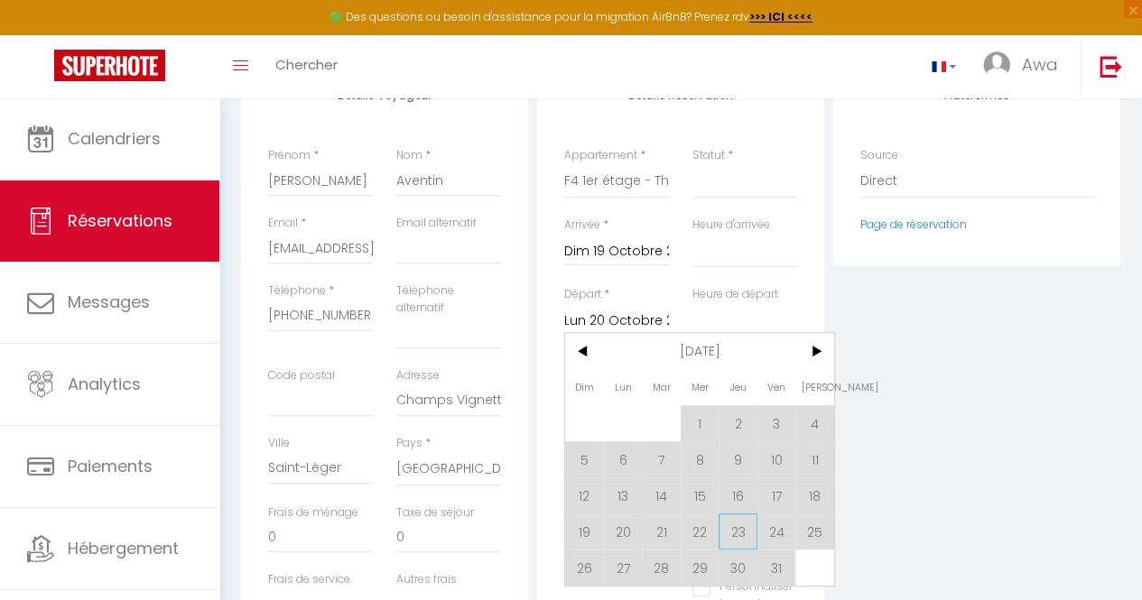
select select
checkbox input "false"
type input "Jeu 23 Octobre 2025"
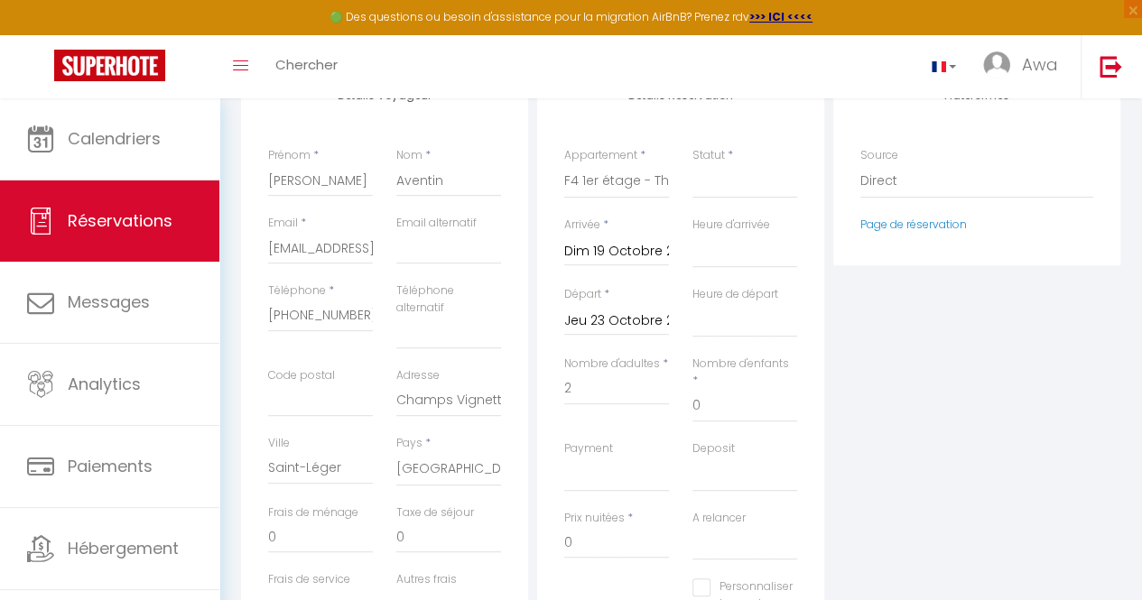
select select
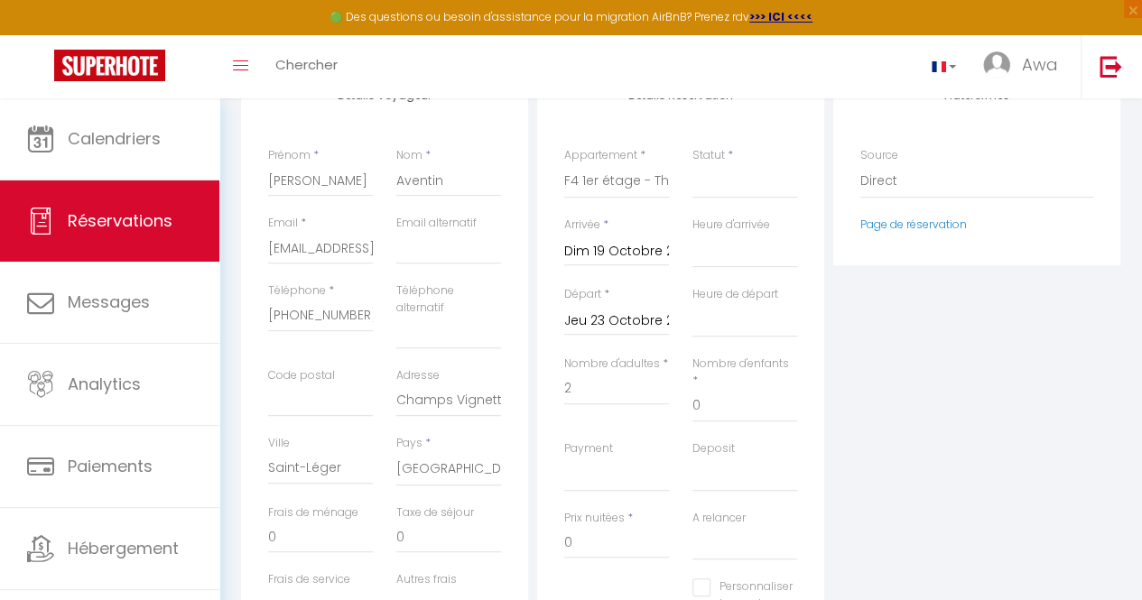
select select
checkbox input "false"
click at [710, 260] on select "00:00 00:30 01:00 01:30 02:00 02:30 03:00 03:30 04:00 04:30 05:00 05:30 06:00 0…" at bounding box center [744, 251] width 105 height 34
select select "15:00"
click at [692, 234] on select "00:00 00:30 01:00 01:30 02:00 02:30 03:00 03:30 04:00 04:30 05:00 05:30 06:00 0…" at bounding box center [744, 251] width 105 height 34
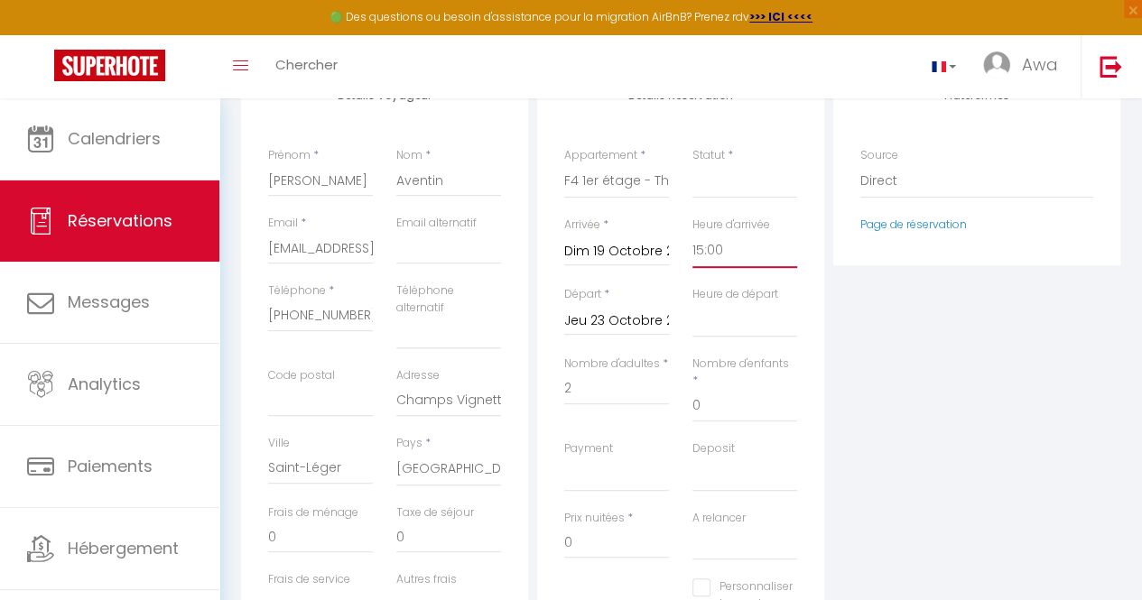
select select
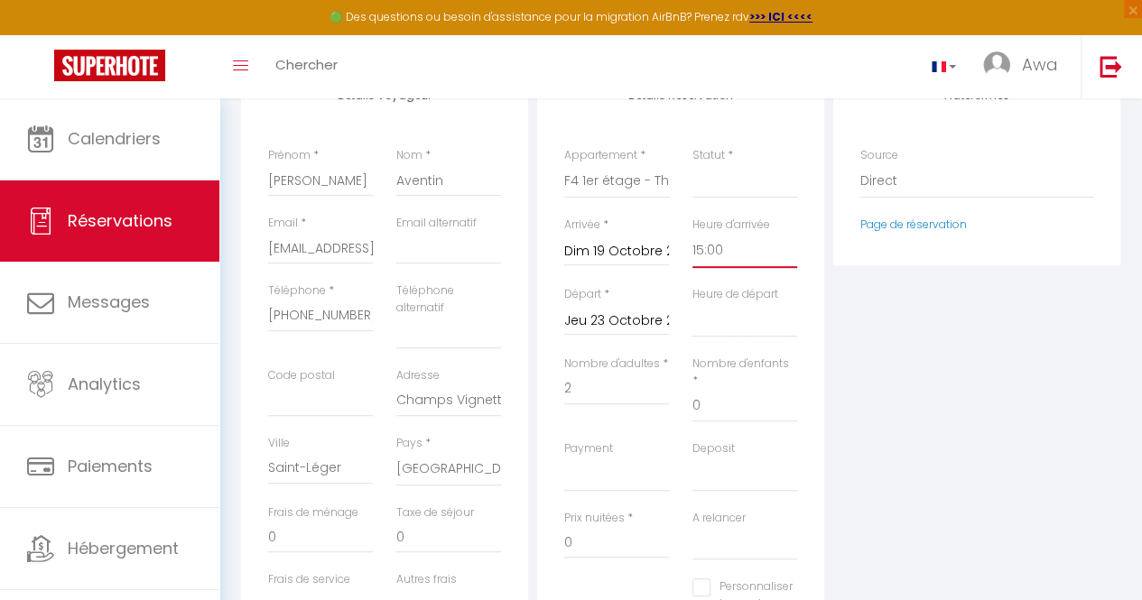
checkbox input "false"
click at [729, 333] on select "00:00 00:30 01:00 01:30 02:00 02:30 03:00 03:30 04:00 04:30 05:00 05:30 06:00 0…" at bounding box center [744, 320] width 105 height 34
select select "12:00"
click at [692, 303] on select "00:00 00:30 01:00 01:30 02:00 02:30 03:00 03:30 04:00 04:30 05:00 05:30 06:00 0…" at bounding box center [744, 320] width 105 height 34
select select
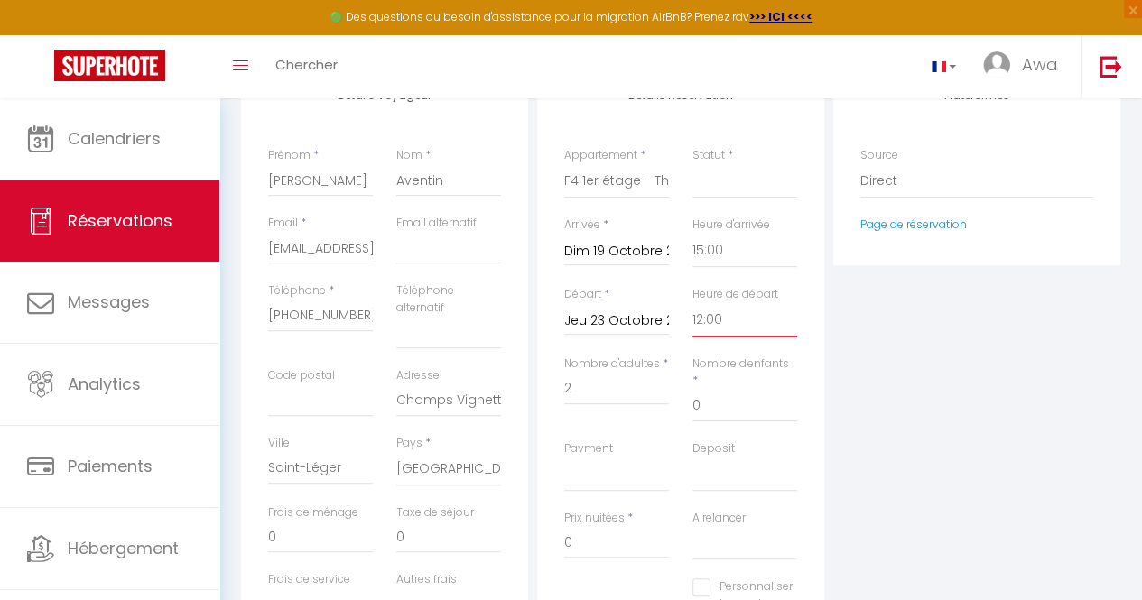
select select
checkbox input "false"
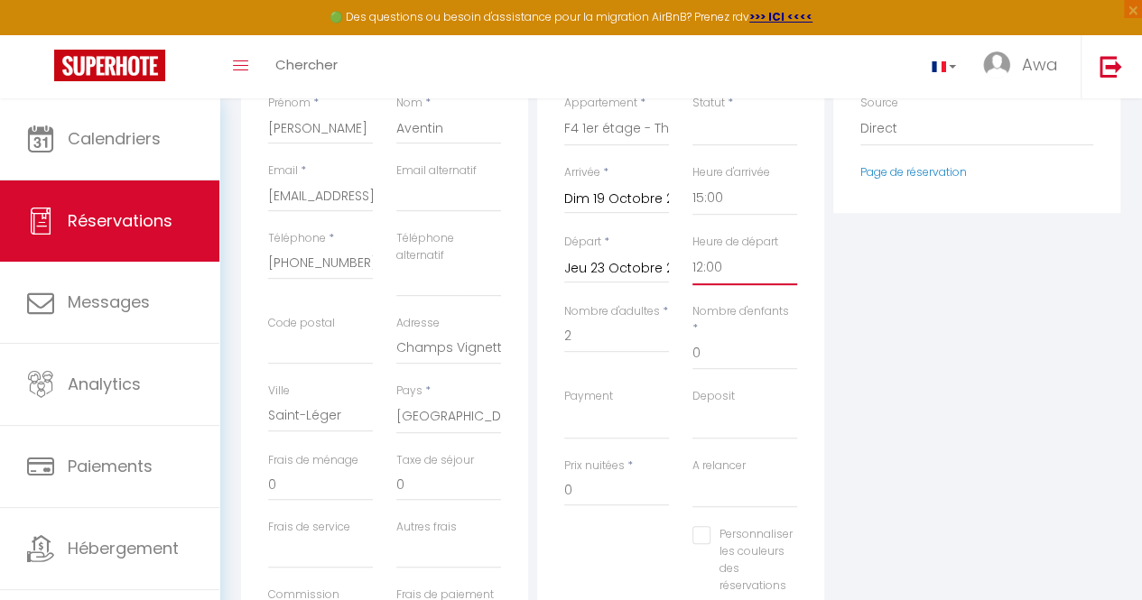
scroll to position [319, 0]
click at [574, 416] on select "OK KO" at bounding box center [616, 423] width 105 height 34
click at [575, 406] on select "OK KO" at bounding box center [616, 423] width 105 height 34
click at [594, 475] on input "0" at bounding box center [616, 491] width 105 height 33
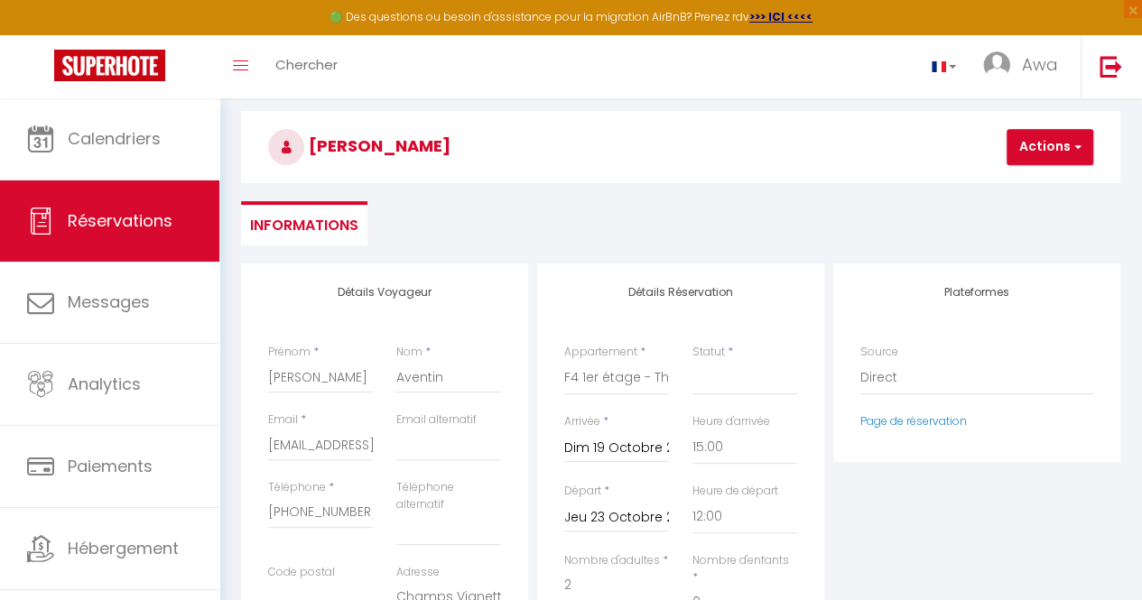
scroll to position [61, 0]
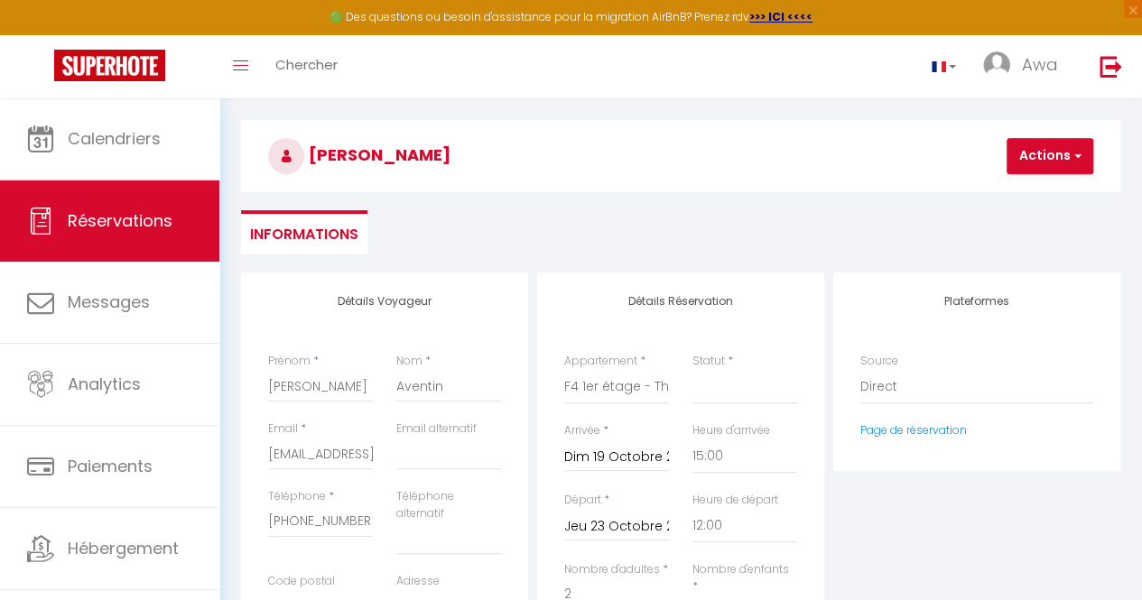
type input "356000"
click at [1036, 145] on button "Actions" at bounding box center [1050, 156] width 87 height 36
click at [1028, 201] on link "Enregistrer" at bounding box center [1065, 195] width 143 height 23
select select
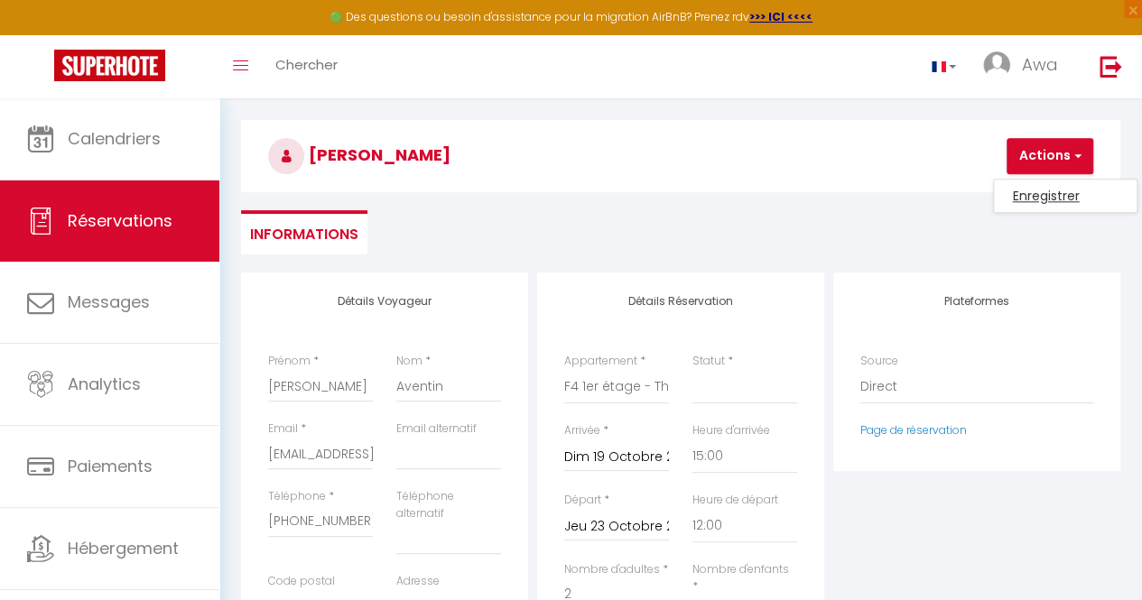
select select
checkbox input "false"
select select
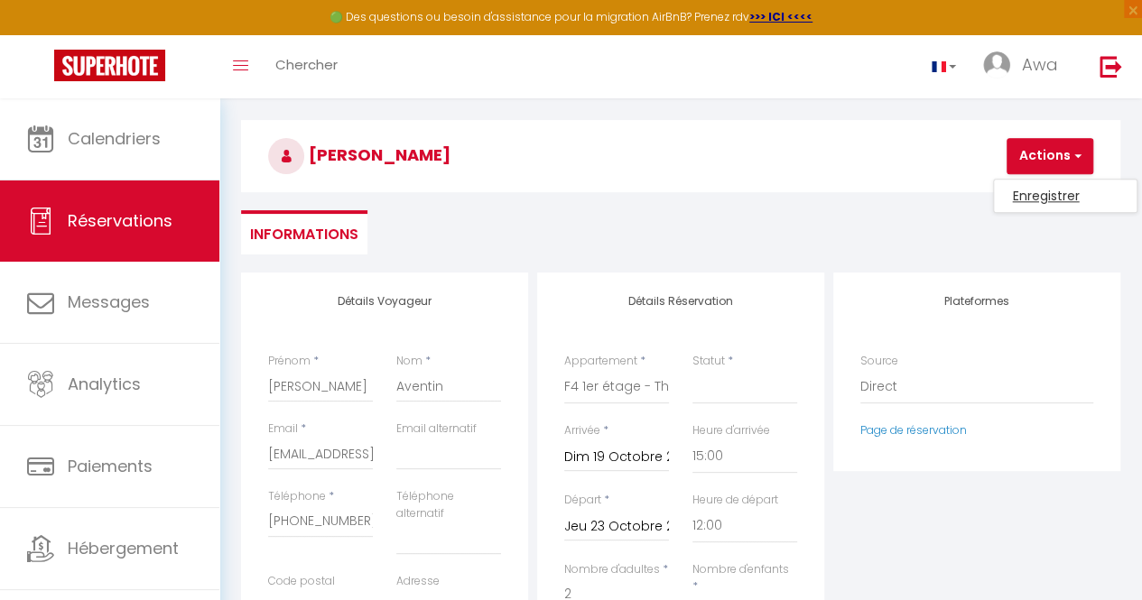
select select
checkbox input "false"
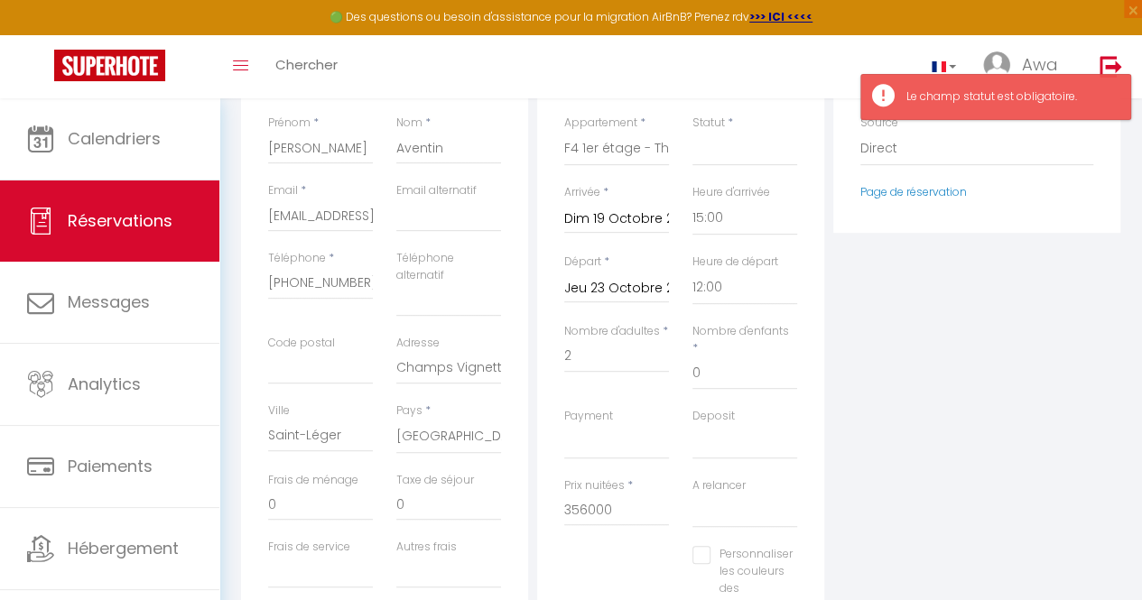
scroll to position [230, 0]
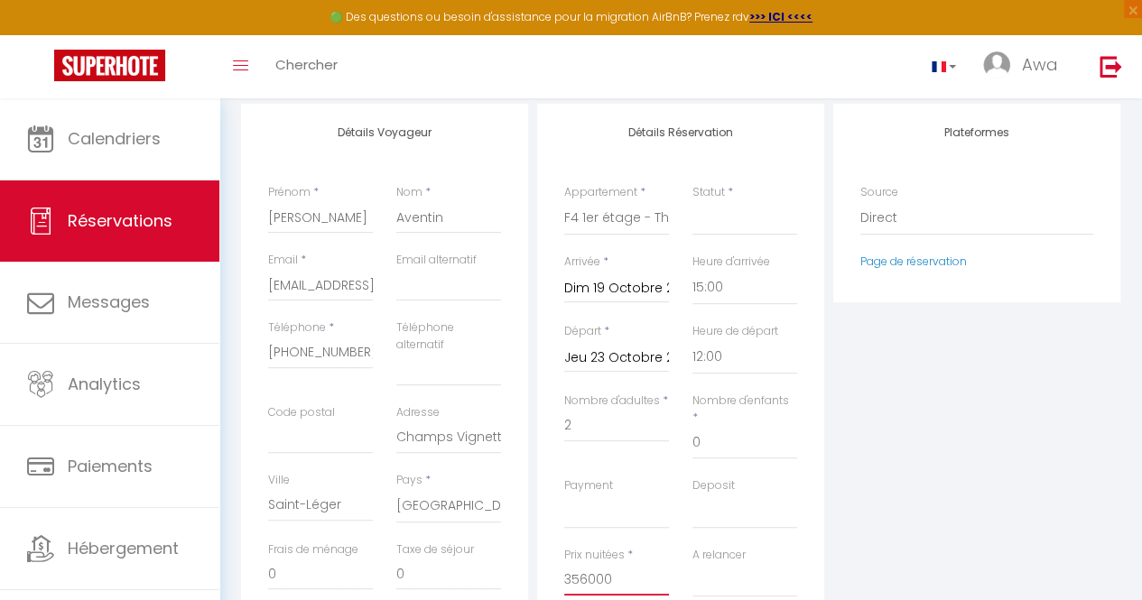
click at [636, 563] on input "356000" at bounding box center [616, 579] width 105 height 33
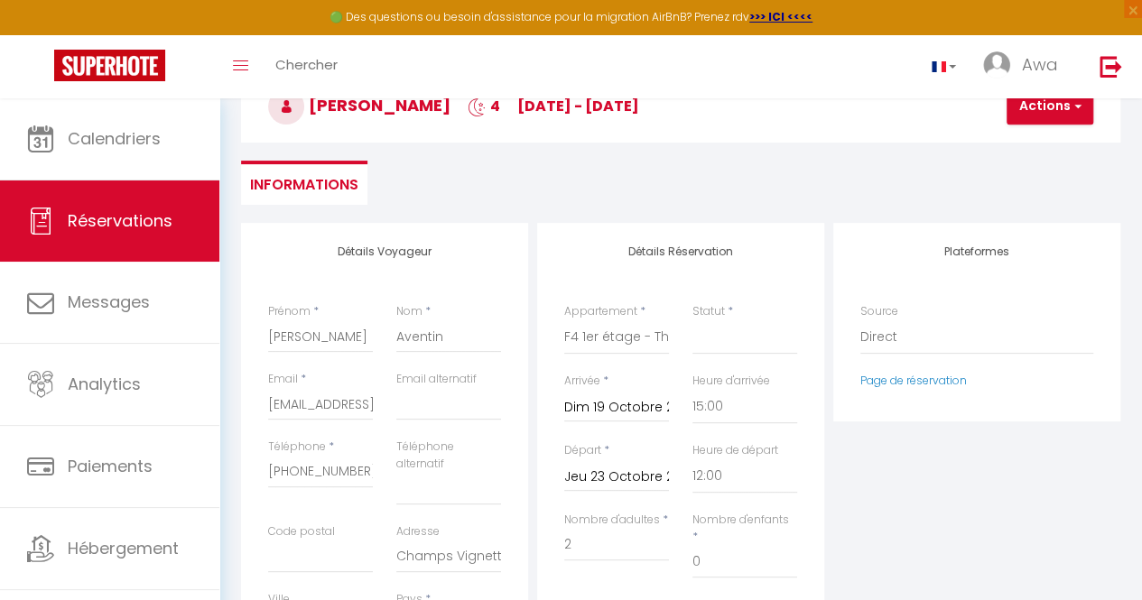
scroll to position [110, 0]
type input "356425"
click at [1071, 105] on span "button" at bounding box center [1075, 107] width 11 height 16
click at [1018, 138] on link "Enregistrer" at bounding box center [1065, 146] width 143 height 23
select select
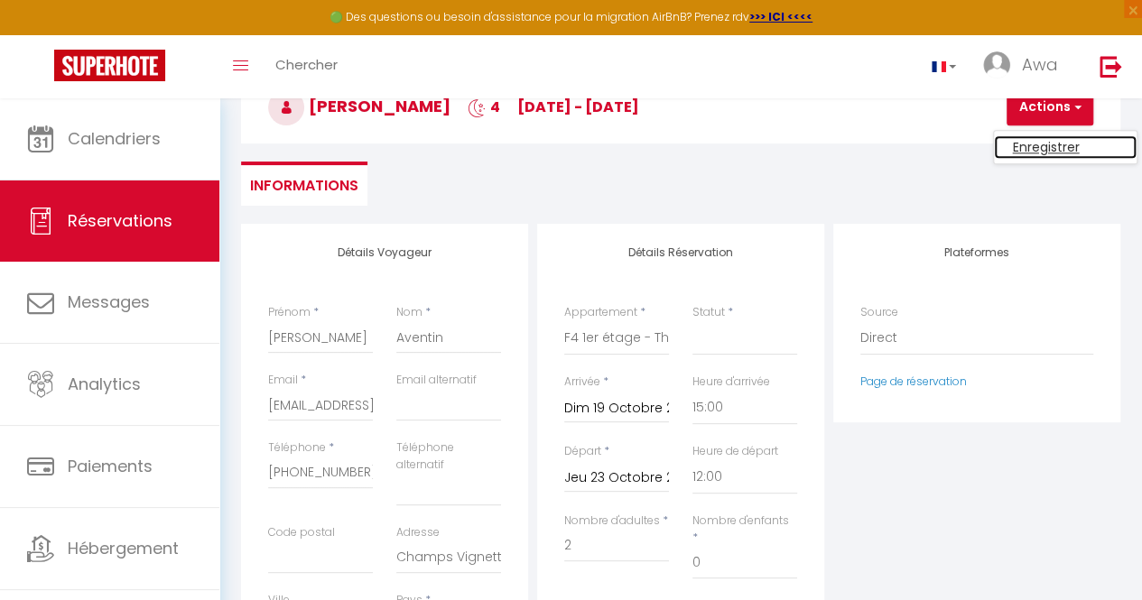
select select
checkbox input "false"
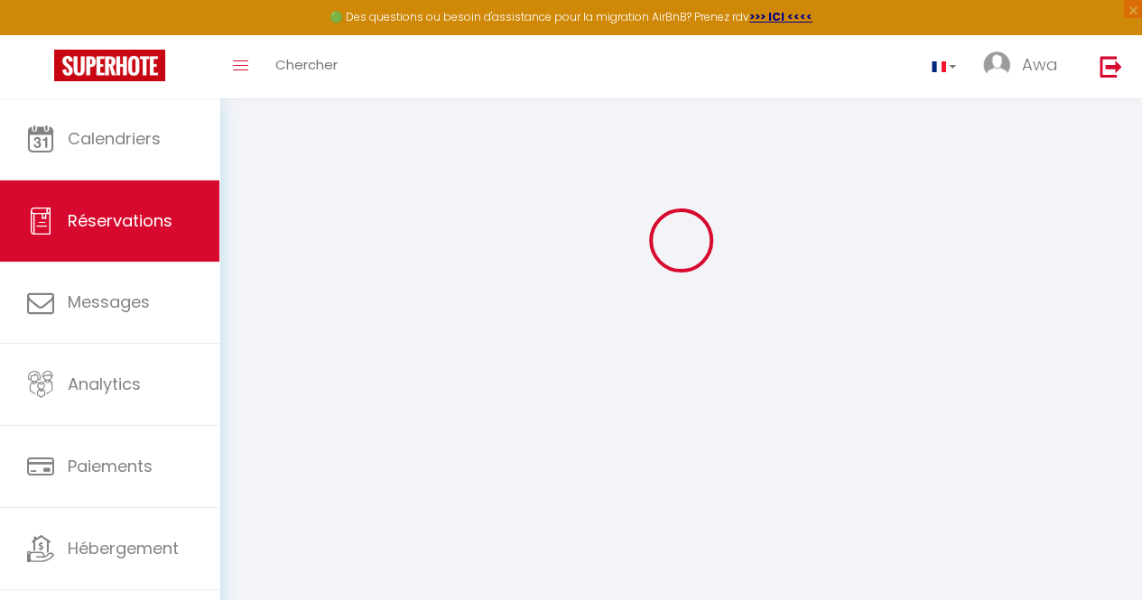
scroll to position [98, 0]
select select
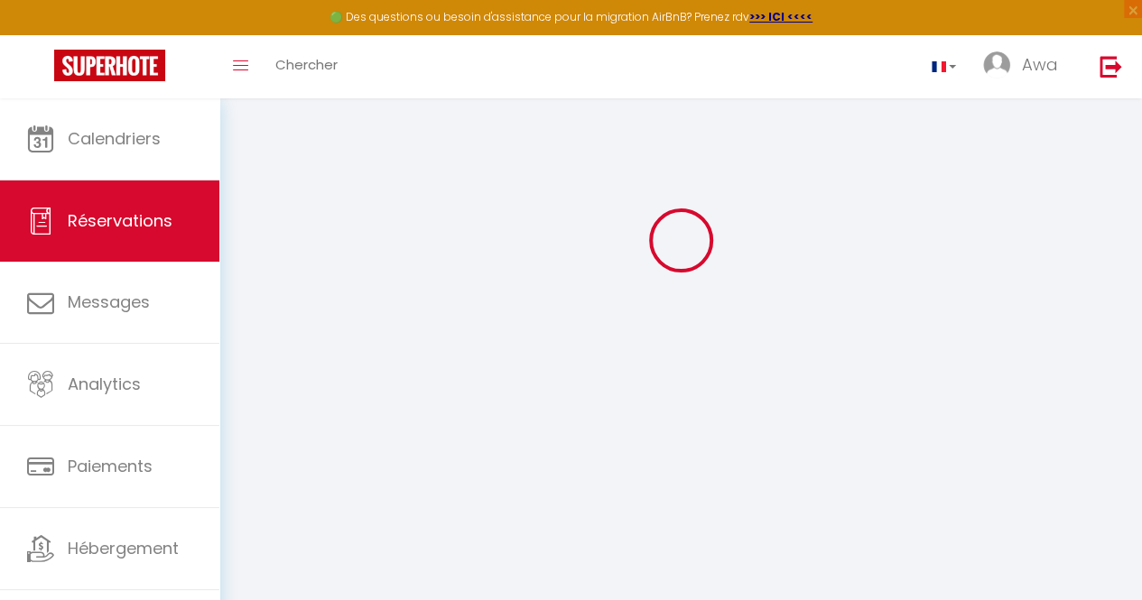
checkbox input "false"
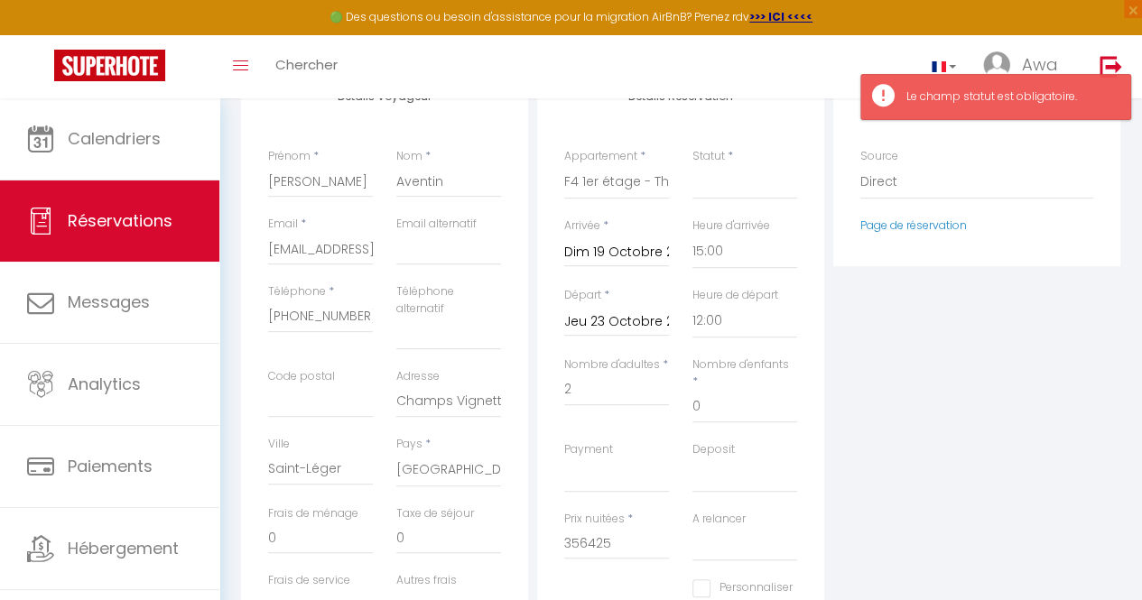
scroll to position [284, 0]
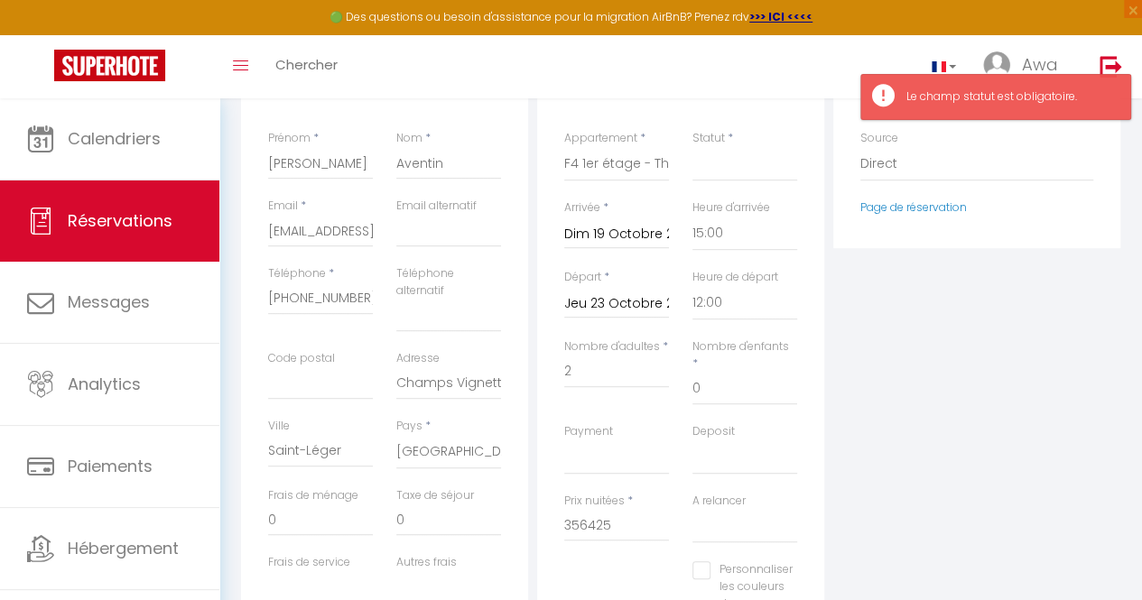
click at [749, 133] on div "Statut * Confirmé Non Confirmé Annulé Annulé par le voyageur No Show Request" at bounding box center [744, 155] width 105 height 51
click at [738, 163] on select "Confirmé Non Confirmé [PERSON_NAME] par le voyageur No Show Request" at bounding box center [744, 164] width 105 height 34
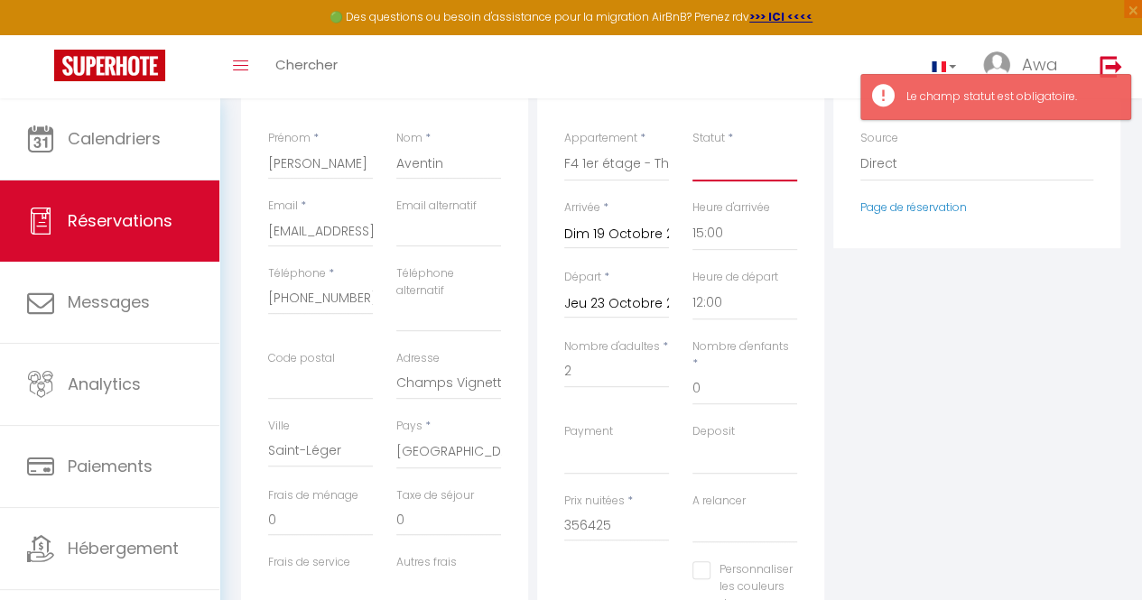
select select "1"
click at [692, 147] on select "Confirmé Non Confirmé [PERSON_NAME] par le voyageur No Show Request" at bounding box center [744, 164] width 105 height 34
select select
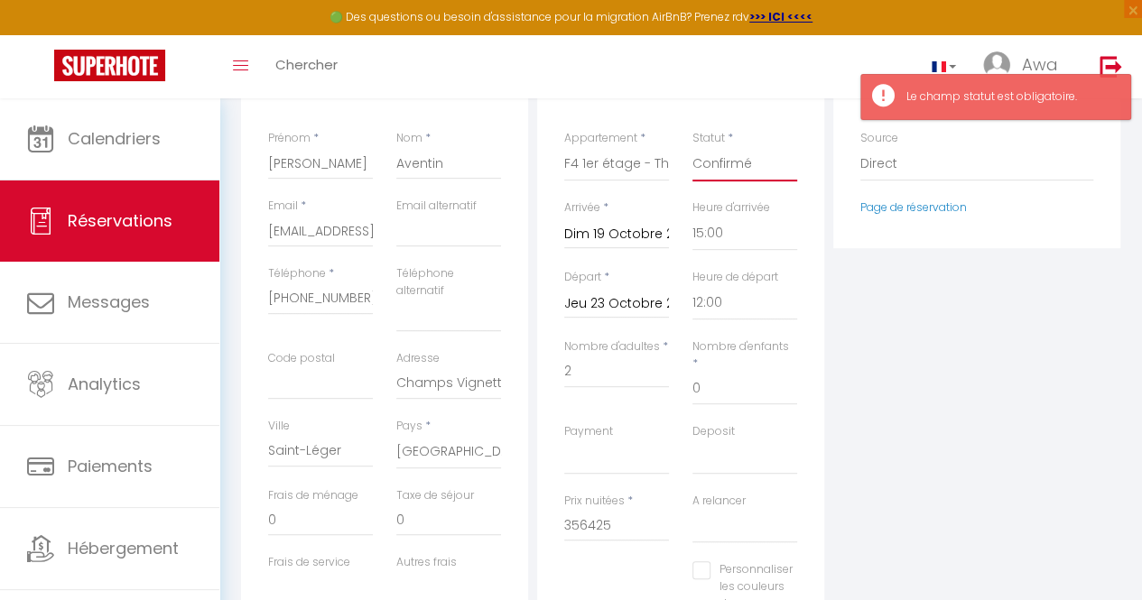
checkbox input "false"
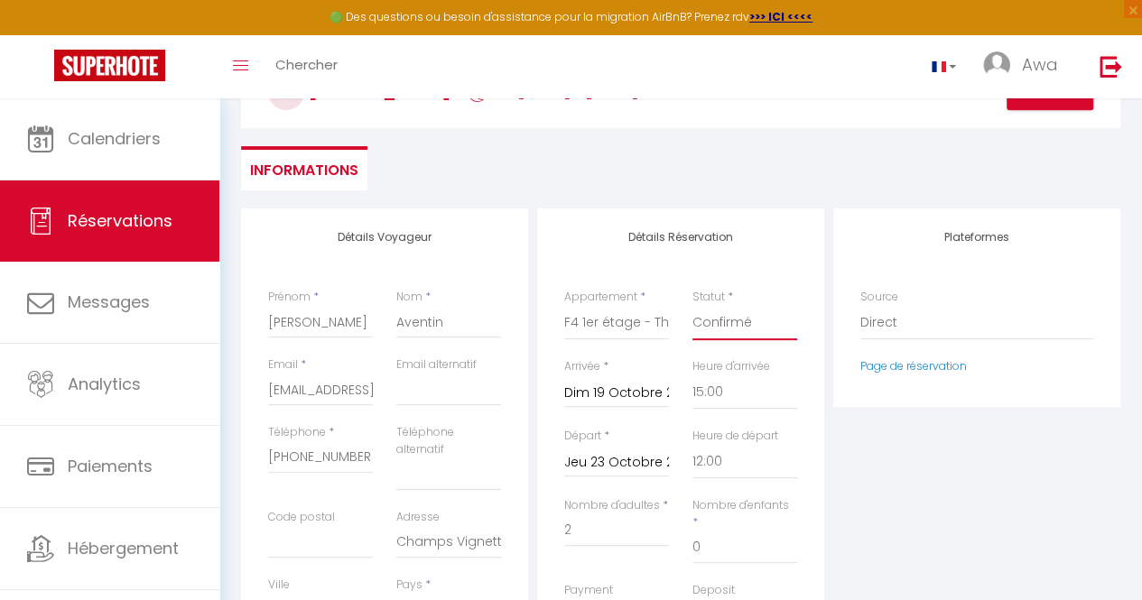
scroll to position [89, 0]
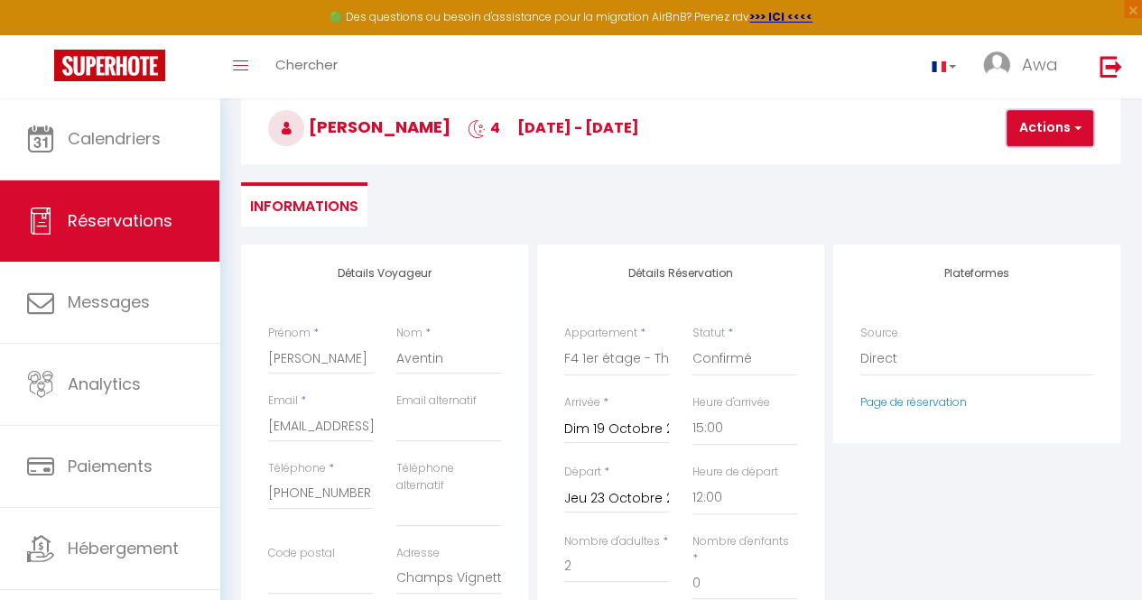
click at [1056, 135] on button "Actions" at bounding box center [1050, 128] width 87 height 36
click at [1038, 156] on link "Enregistrer" at bounding box center [1065, 167] width 143 height 23
select select
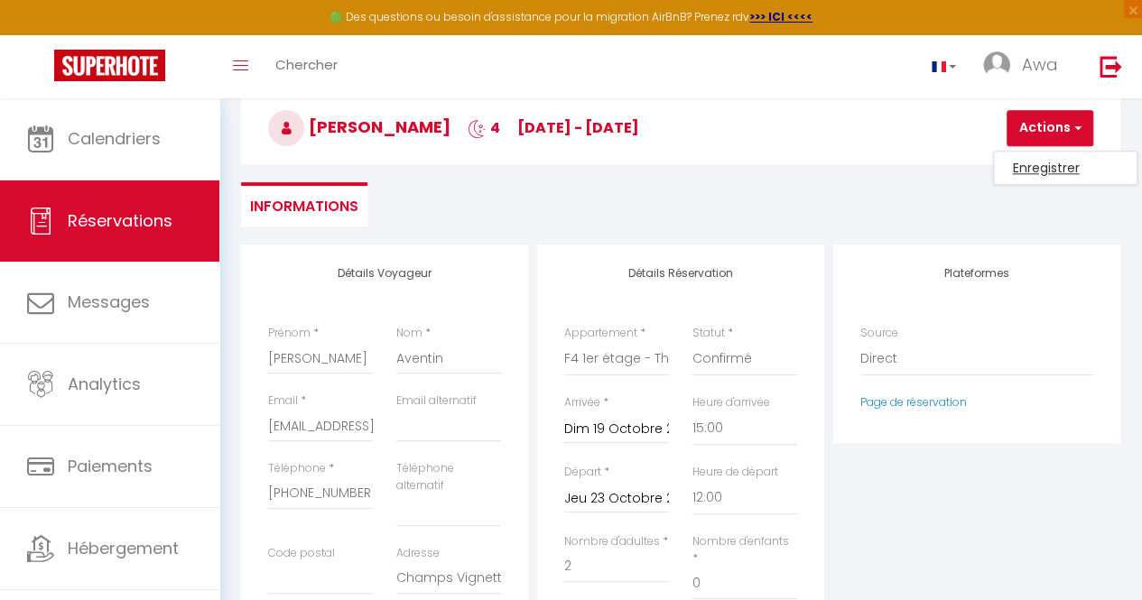
checkbox input "false"
select select
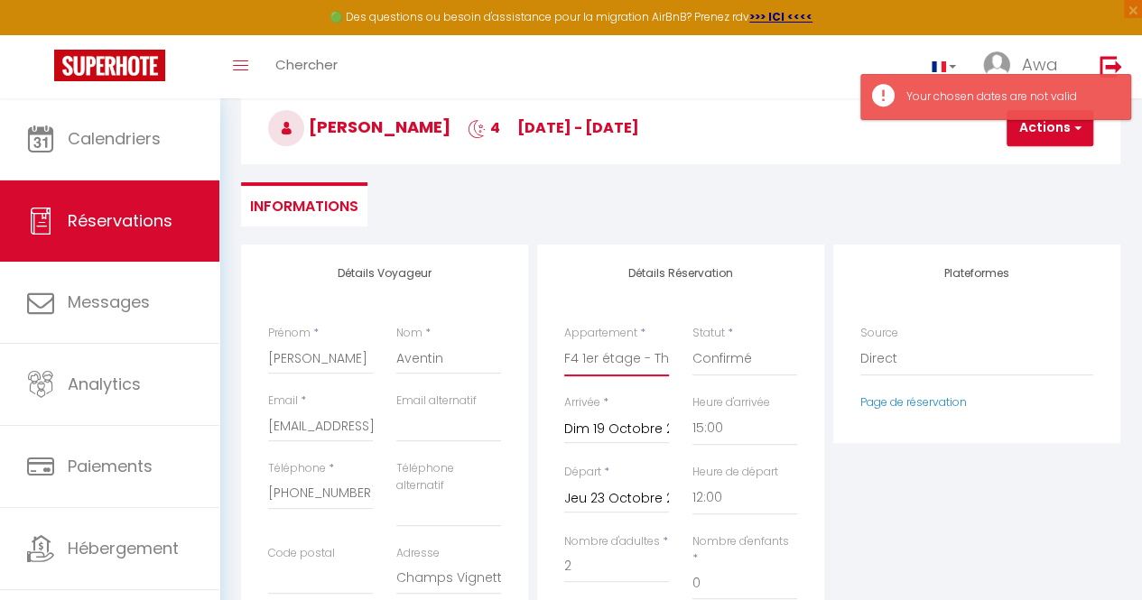
click at [618, 348] on select "F2 4ème étage - Théa Studio RDC - Théa F2 RDC - Théa F2 5ème étage - Théa F2 3è…" at bounding box center [616, 359] width 105 height 34
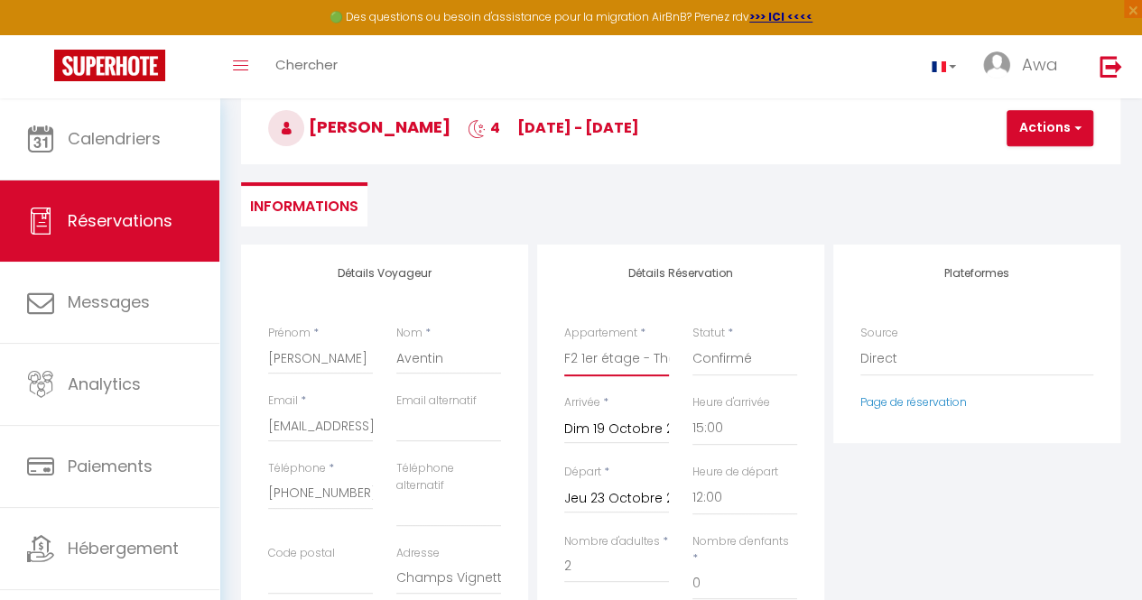
click at [564, 342] on select "F2 4ème étage - Théa Studio RDC - Théa F2 RDC - Théa F2 5ème étage - Théa F2 3è…" at bounding box center [616, 359] width 105 height 34
click at [1051, 112] on button "Actions" at bounding box center [1050, 128] width 87 height 36
click at [1021, 151] on ul "Enregistrer" at bounding box center [1065, 168] width 144 height 34
click at [1016, 116] on button "Actions" at bounding box center [1050, 128] width 87 height 36
click at [1026, 156] on link "Enregistrer" at bounding box center [1065, 167] width 143 height 23
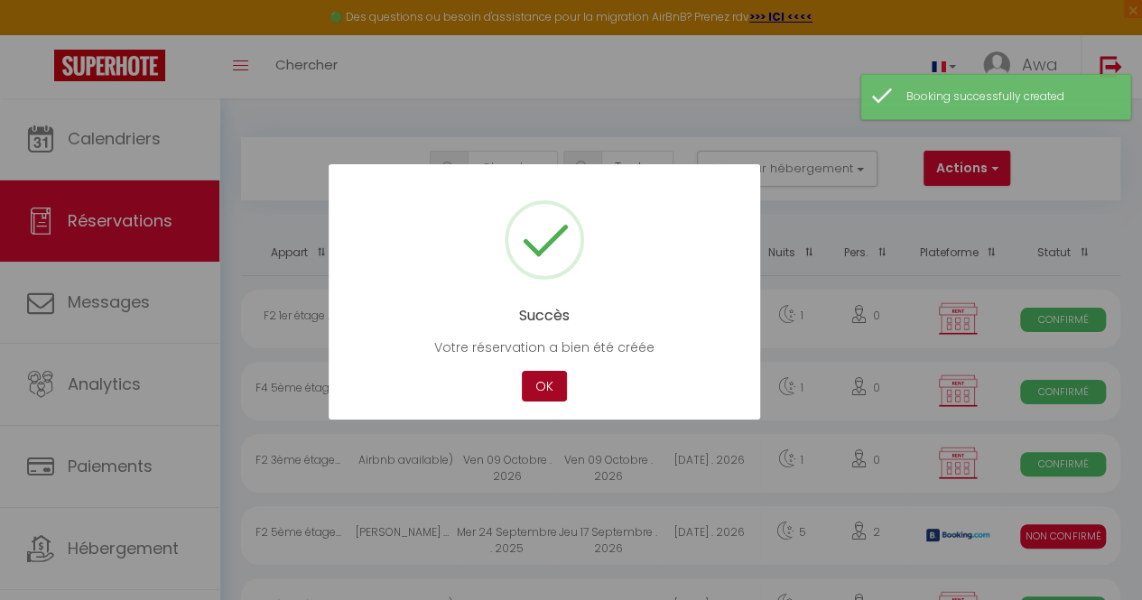
click at [540, 379] on button "OK" at bounding box center [544, 387] width 45 height 32
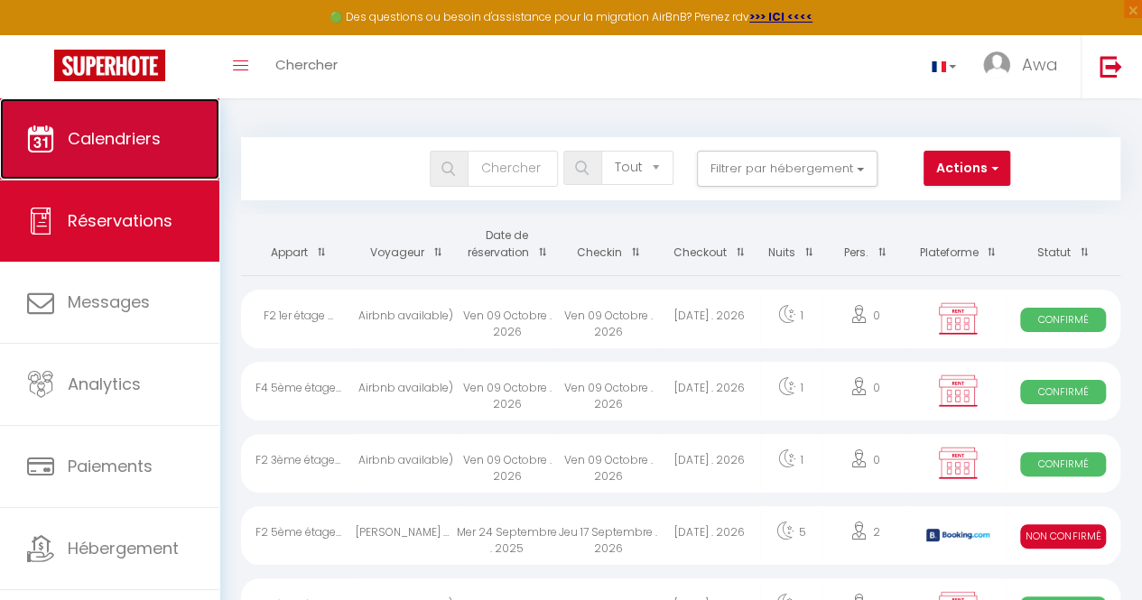
click at [141, 141] on span "Calendriers" at bounding box center [114, 138] width 93 height 23
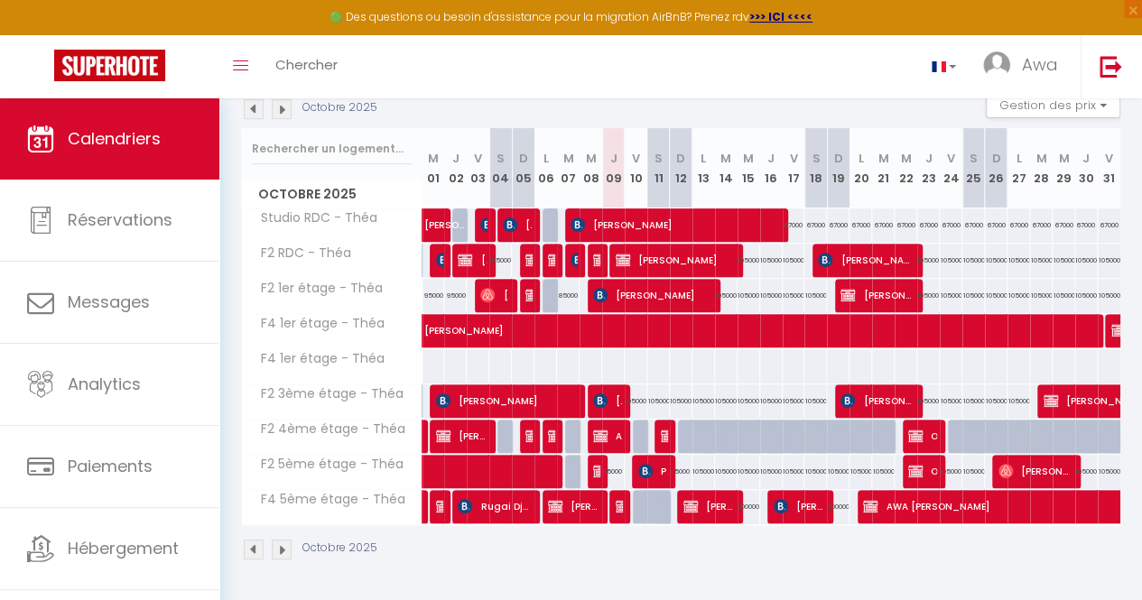
scroll to position [204, 0]
click at [857, 404] on span "[PERSON_NAME]" at bounding box center [876, 401] width 72 height 34
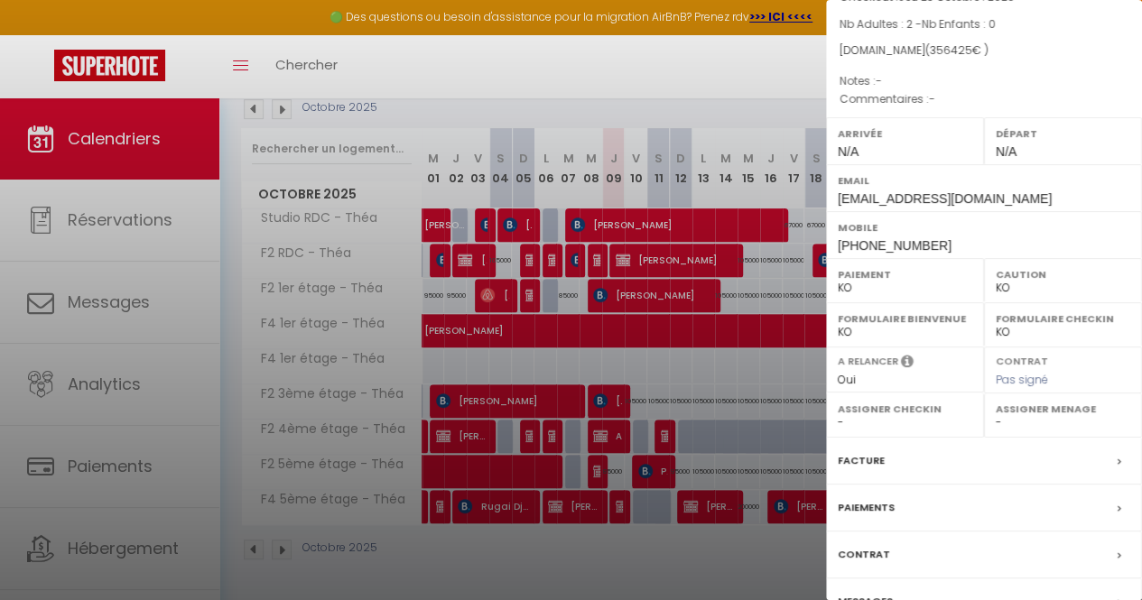
scroll to position [237, 0]
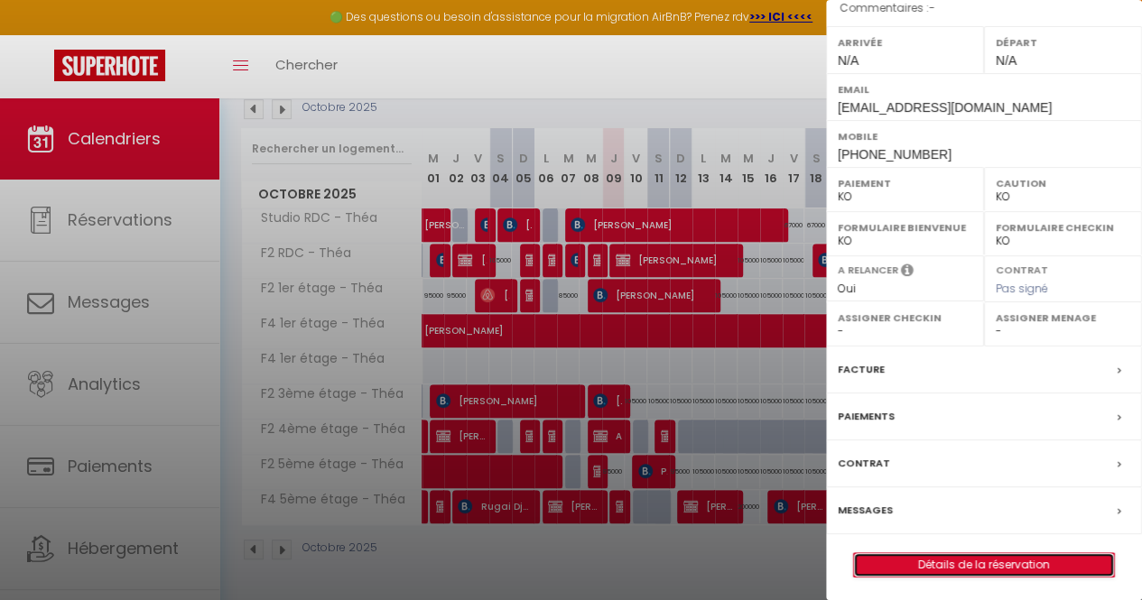
click at [933, 559] on link "Détails de la réservation" at bounding box center [984, 564] width 260 height 23
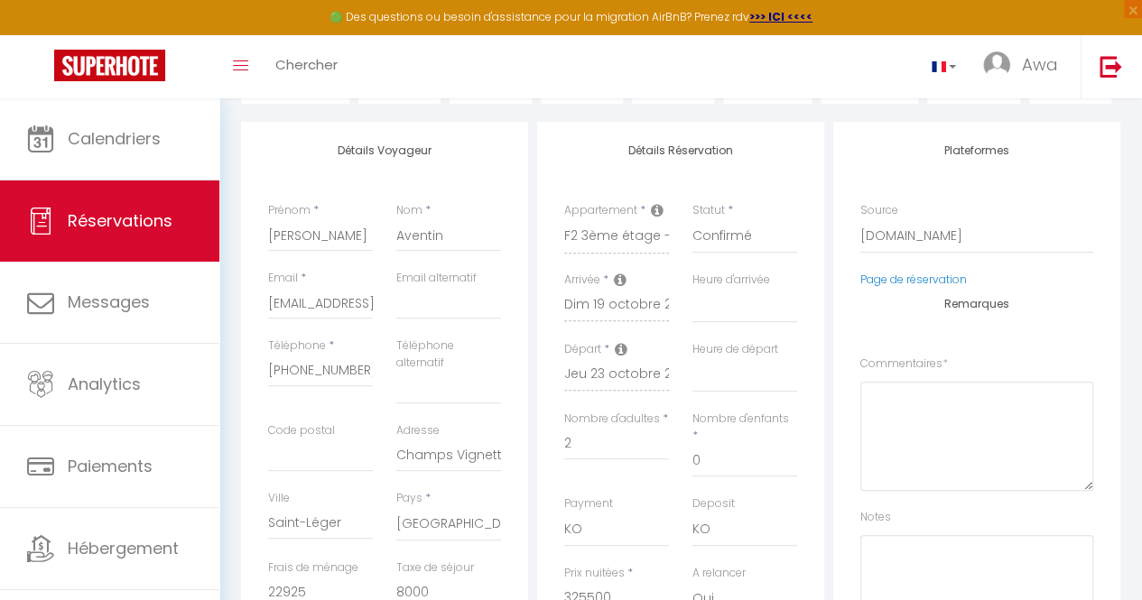
scroll to position [209, 0]
click at [970, 234] on select "Direct [DOMAIN_NAME] [DOMAIN_NAME] Chalet montagne Expedia Gite de [GEOGRAPHIC_…" at bounding box center [976, 239] width 233 height 34
click at [860, 222] on select "Direct [DOMAIN_NAME] [DOMAIN_NAME] Chalet montagne Expedia Gite de [GEOGRAPHIC_…" at bounding box center [976, 239] width 233 height 34
click at [581, 241] on select "F2 4ème étage - Théa Studio RDC - Théa F2 RDC - Théa F2 5ème étage - Théa F2 3è…" at bounding box center [616, 239] width 105 height 34
click at [791, 156] on h4 "Détails Réservation" at bounding box center [680, 153] width 233 height 13
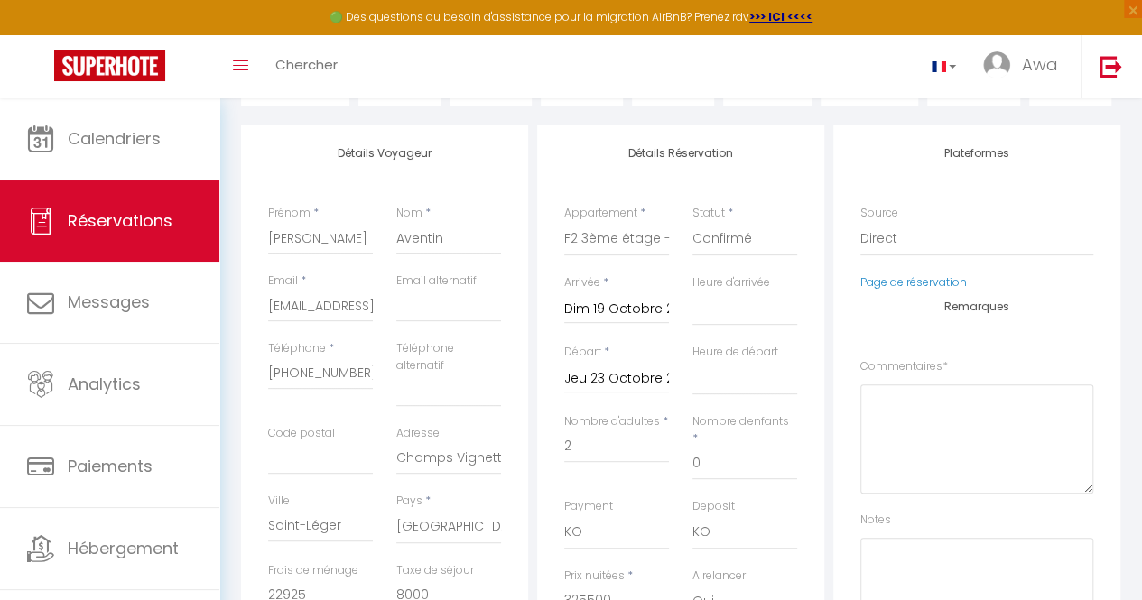
click at [623, 300] on input "Dim 19 Octobre 2025" at bounding box center [616, 309] width 105 height 23
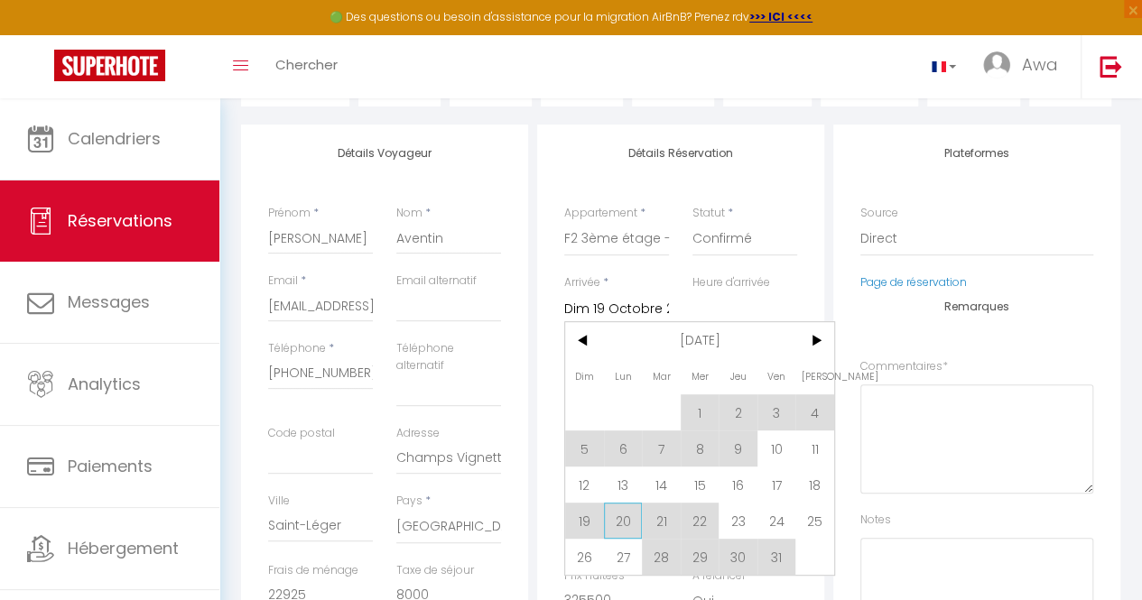
click at [620, 521] on span "20" at bounding box center [623, 521] width 39 height 36
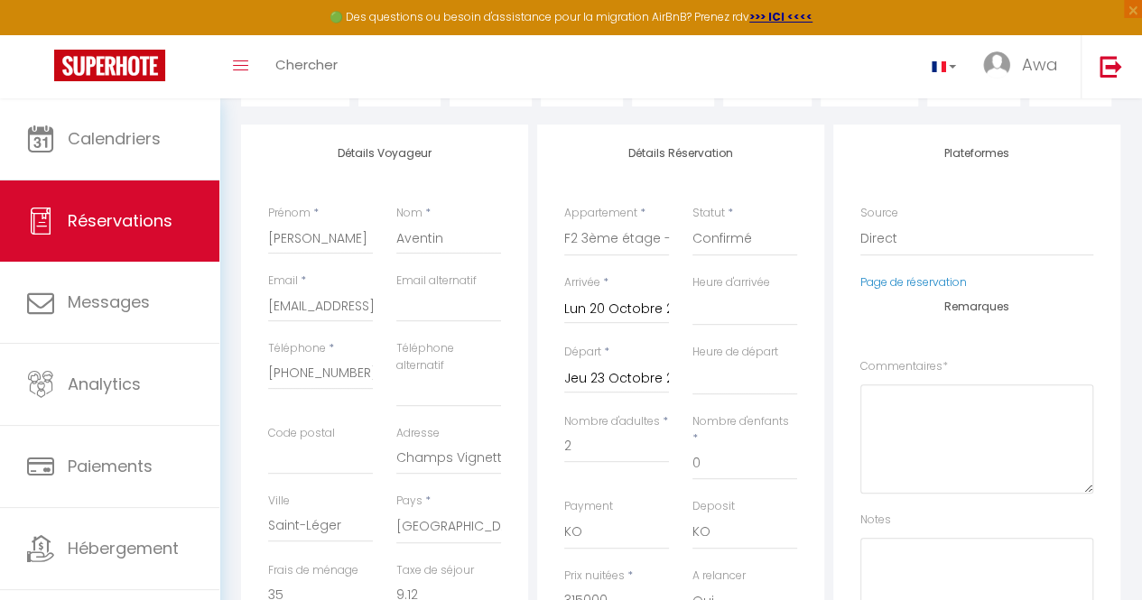
click at [626, 391] on div "[DATE] < [DATE] > Dim Lun Mar Mer Jeu Ven Sam 1 2 3 4 5 6 7 8 9 10 11 12 13 14 …" at bounding box center [616, 377] width 105 height 33
click at [626, 389] on input "Jeu 23 Octobre 2025" at bounding box center [616, 378] width 105 height 23
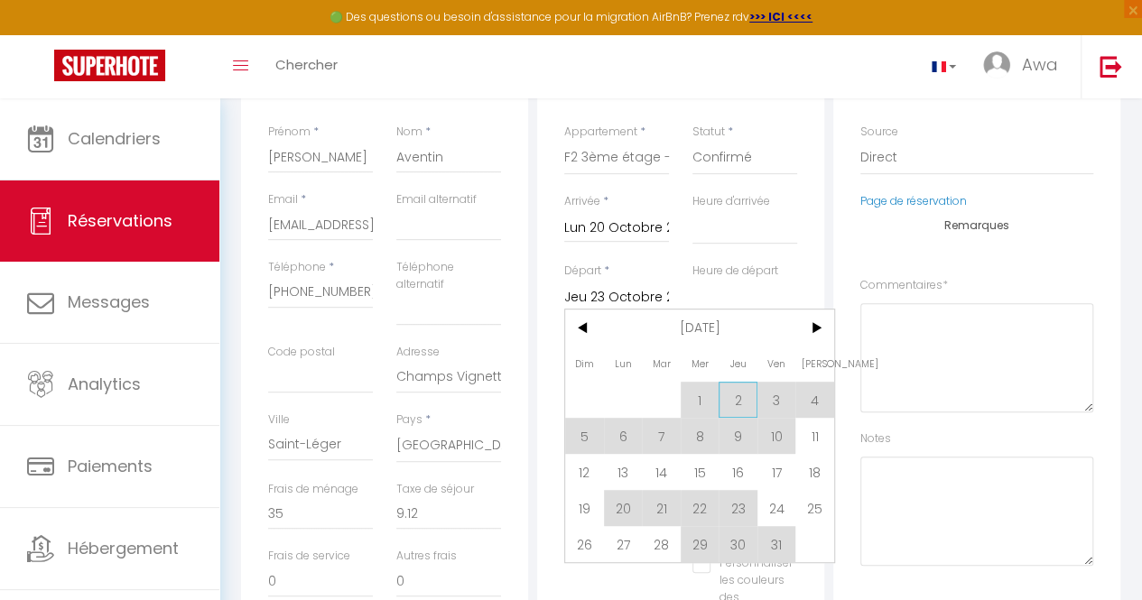
scroll to position [317, 0]
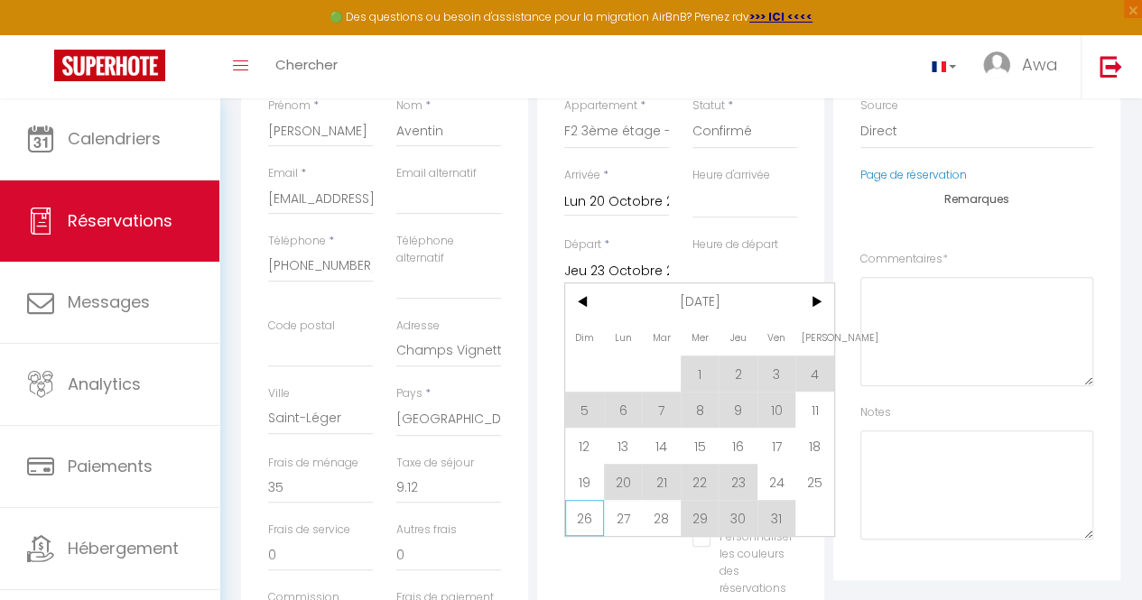
click at [591, 519] on span "26" at bounding box center [584, 518] width 39 height 36
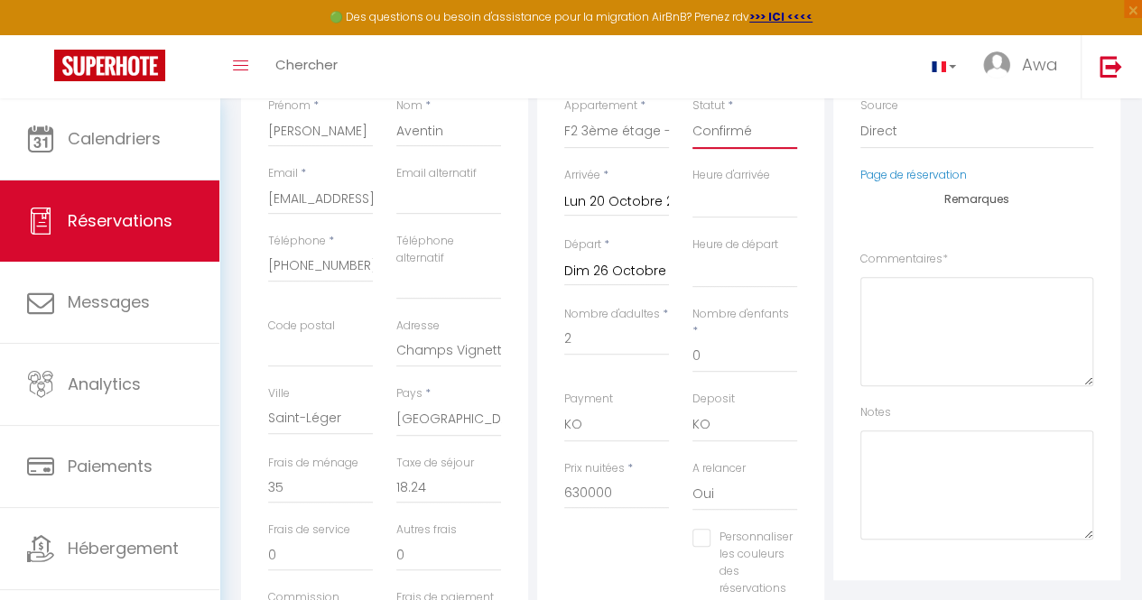
click at [730, 134] on select "Confirmé Non Confirmé [PERSON_NAME] par le voyageur No Show Request" at bounding box center [744, 132] width 105 height 34
click at [692, 115] on select "Confirmé Non Confirmé [PERSON_NAME] par le voyageur No Show Request" at bounding box center [744, 132] width 105 height 34
click at [728, 201] on select "00:00 00:30 01:00 01:30 02:00 02:30 03:00 03:30 04:00 04:30 05:00 05:30 06:00 0…" at bounding box center [744, 201] width 105 height 34
click at [692, 184] on select "00:00 00:30 01:00 01:30 02:00 02:30 03:00 03:30 04:00 04:30 05:00 05:30 06:00 0…" at bounding box center [744, 201] width 105 height 34
click at [710, 270] on select "00:00 00:30 01:00 01:30 02:00 02:30 03:00 03:30 04:00 04:30 05:00 05:30 06:00 0…" at bounding box center [744, 271] width 105 height 34
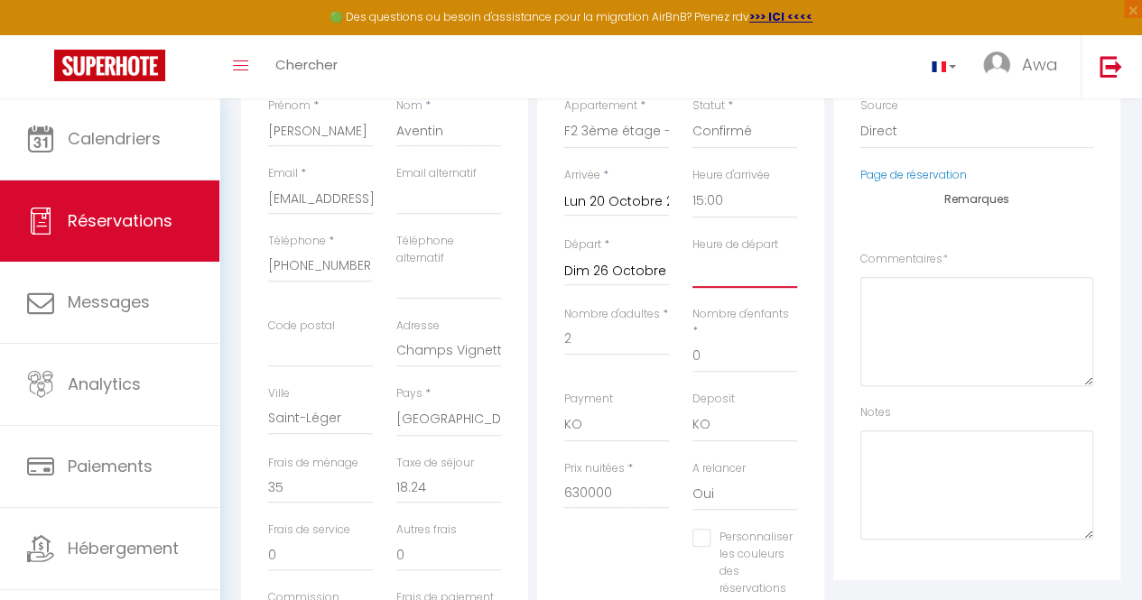
click at [692, 254] on select "00:00 00:30 01:00 01:30 02:00 02:30 03:00 03:30 04:00 04:30 05:00 05:30 06:00 0…" at bounding box center [744, 271] width 105 height 34
click at [615, 477] on input "630000" at bounding box center [616, 493] width 105 height 33
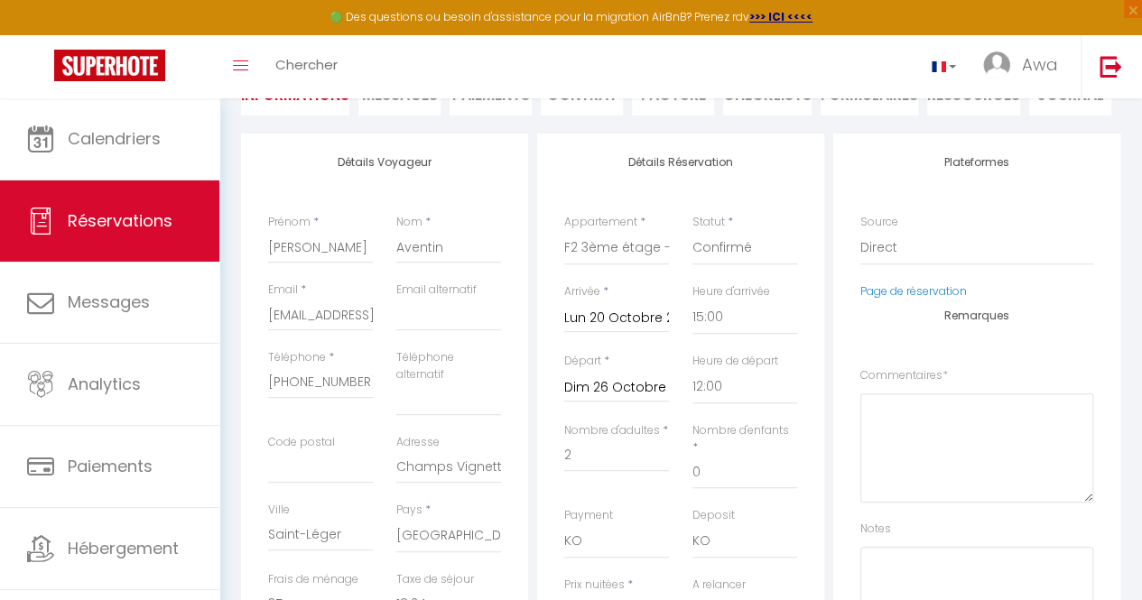
scroll to position [199, 0]
click at [334, 247] on input "[PERSON_NAME]" at bounding box center [320, 249] width 105 height 33
click at [435, 253] on input "Aventin" at bounding box center [448, 249] width 105 height 33
click at [305, 312] on input "[EMAIL_ADDRESS][DOMAIN_NAME]" at bounding box center [320, 317] width 105 height 33
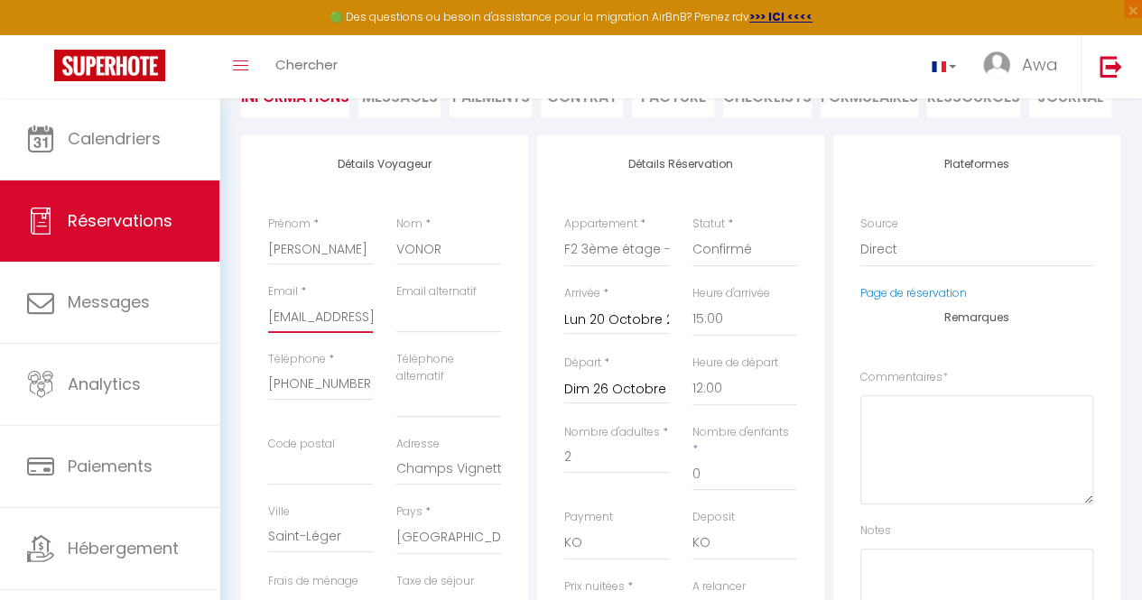
click at [364, 317] on input "[EMAIL_ADDRESS][DOMAIN_NAME]" at bounding box center [320, 317] width 105 height 33
click at [364, 317] on input ".[DOMAIN_NAME]" at bounding box center [320, 317] width 105 height 33
click at [349, 385] on input "[PHONE_NUMBER]" at bounding box center [320, 384] width 105 height 33
click at [357, 384] on input "[PHONE_NUMBER]" at bounding box center [320, 384] width 105 height 33
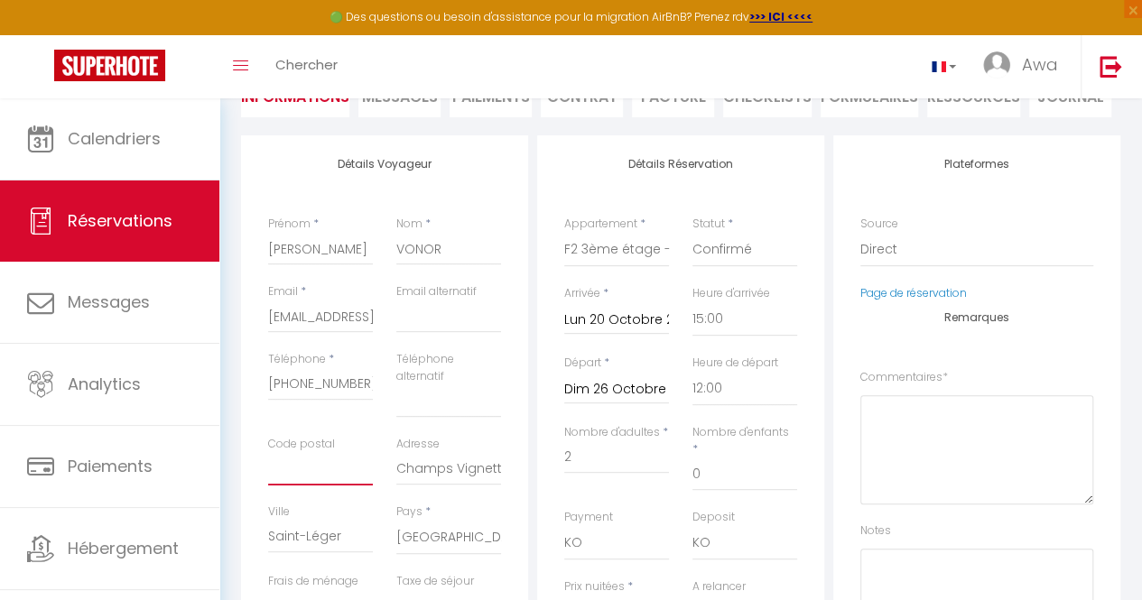
click at [324, 469] on input "Code postal" at bounding box center [320, 469] width 105 height 33
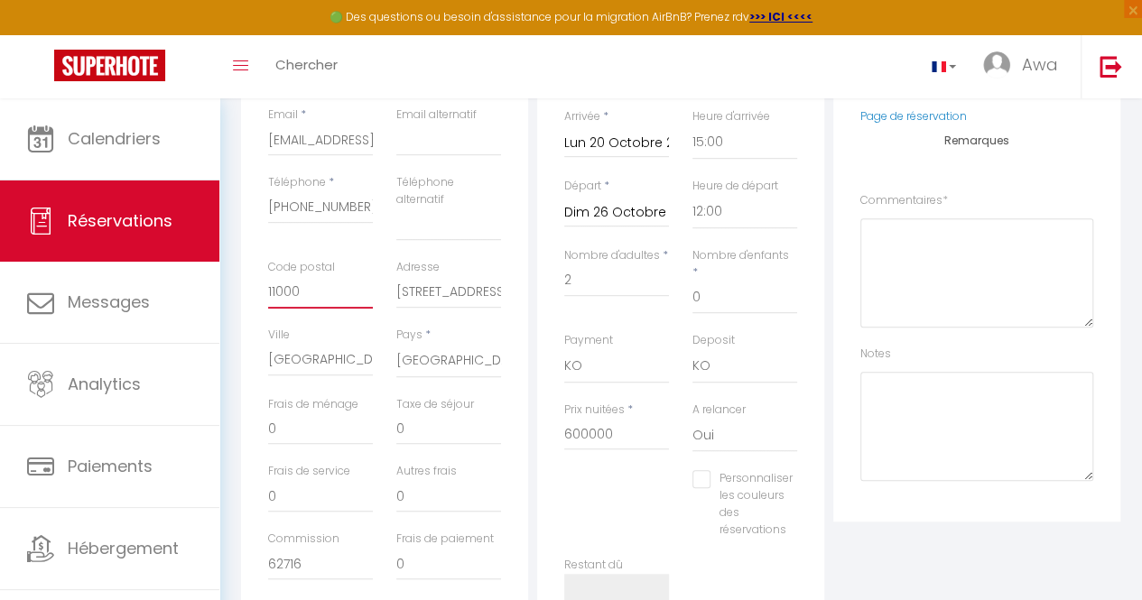
scroll to position [478, 0]
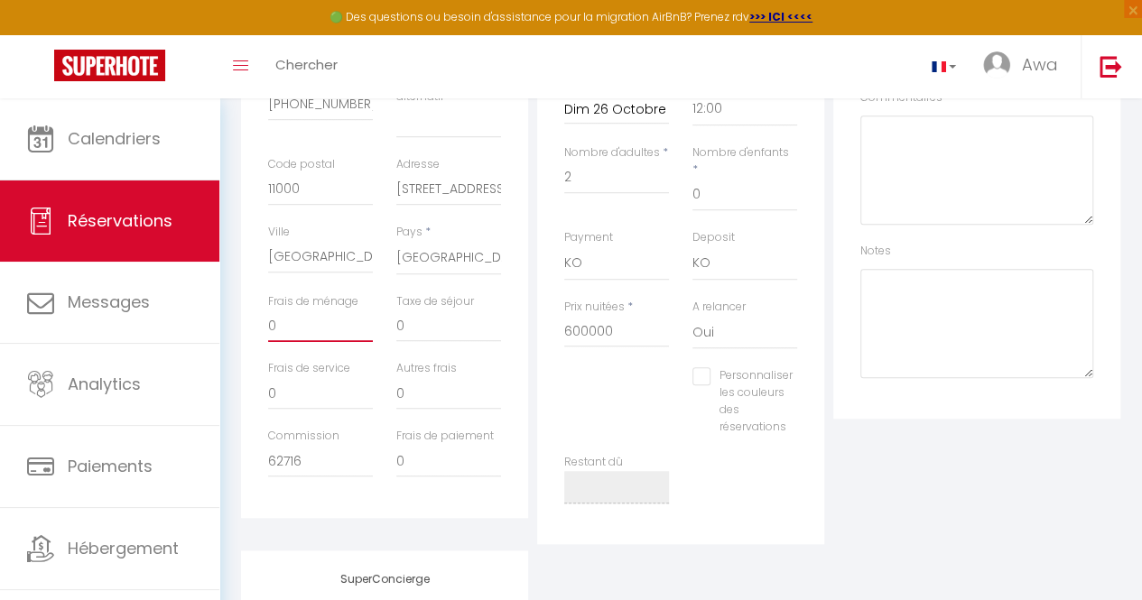
click at [311, 331] on input "0" at bounding box center [320, 326] width 105 height 33
click at [352, 468] on input "62716" at bounding box center [320, 461] width 105 height 33
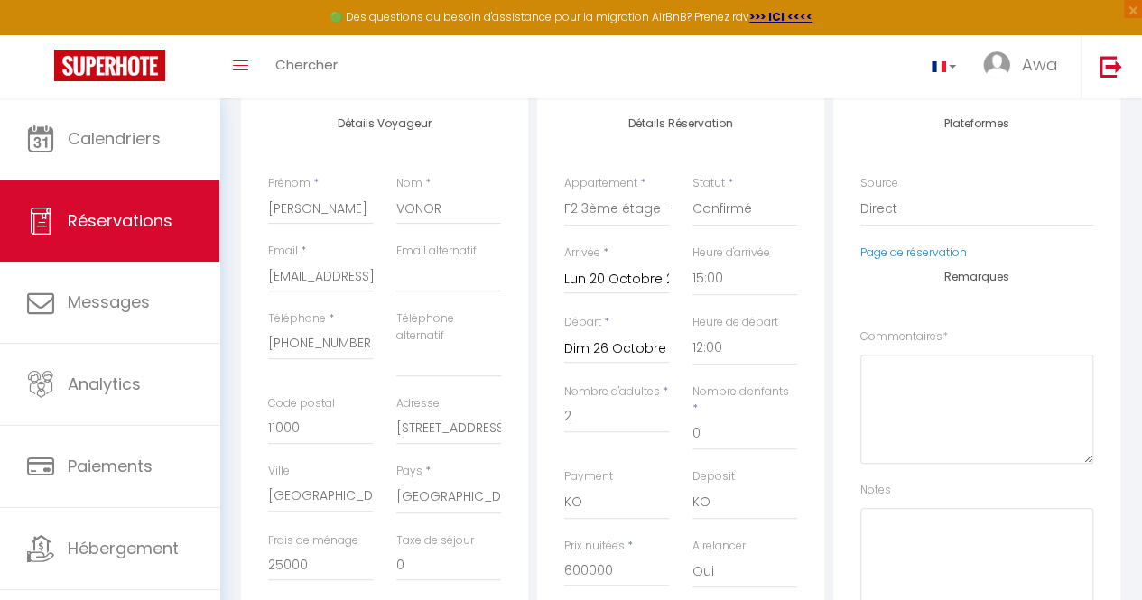
scroll to position [237, 0]
click at [590, 404] on input "2" at bounding box center [616, 420] width 105 height 33
click at [574, 557] on input "630000" at bounding box center [616, 573] width 105 height 33
click at [581, 557] on input "630000" at bounding box center [616, 573] width 105 height 33
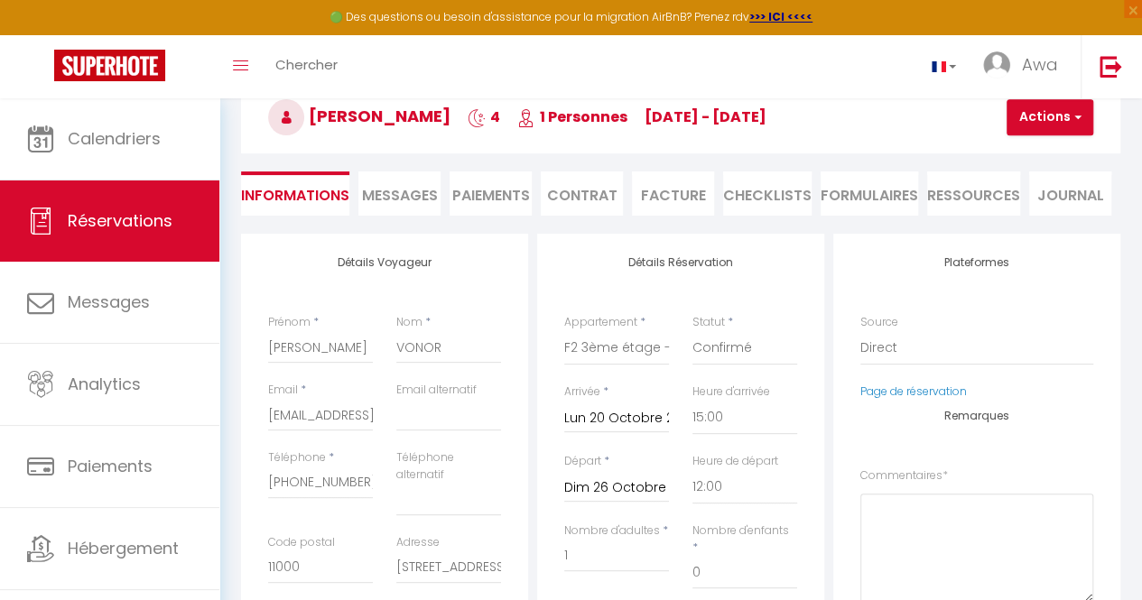
scroll to position [98, 0]
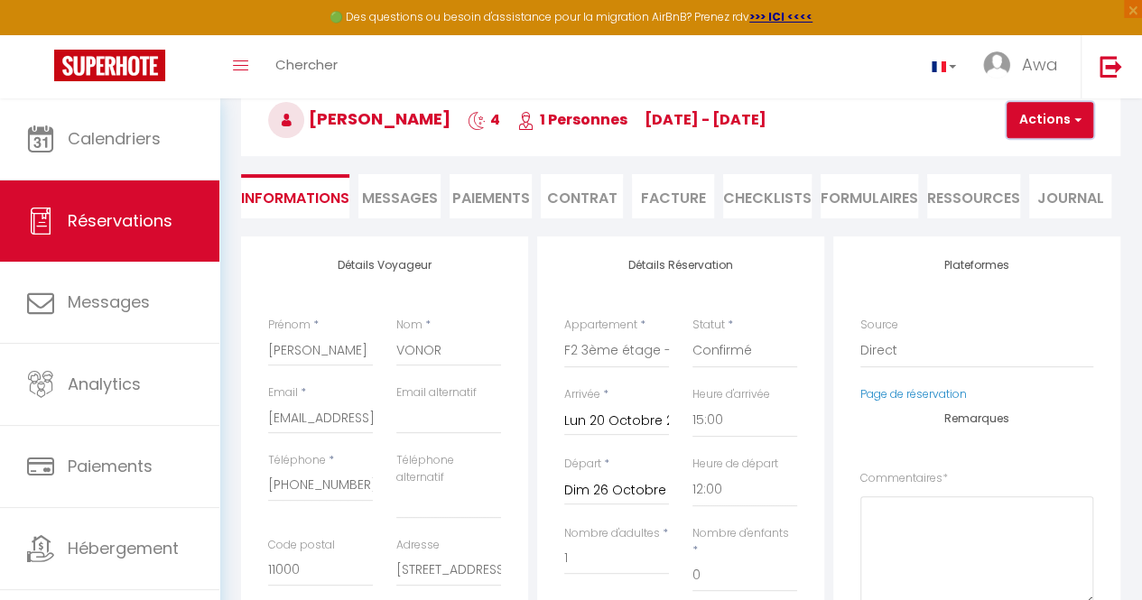
click at [1054, 118] on button "Actions" at bounding box center [1050, 120] width 87 height 36
click at [1041, 154] on link "Enregistrer" at bounding box center [1065, 159] width 143 height 23
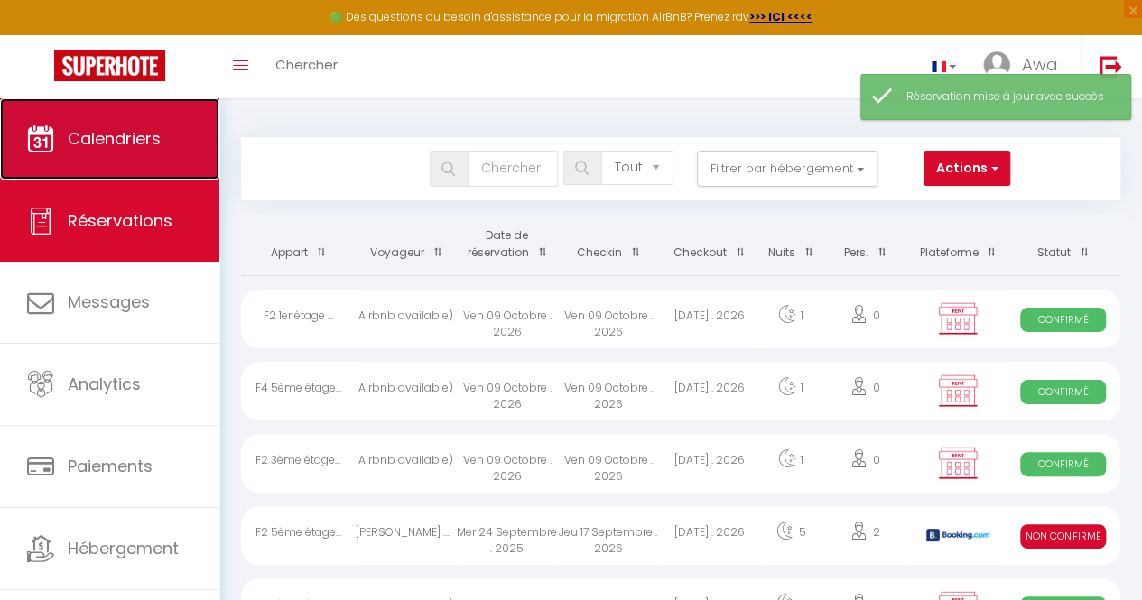
click at [115, 118] on link "Calendriers" at bounding box center [109, 138] width 219 height 81
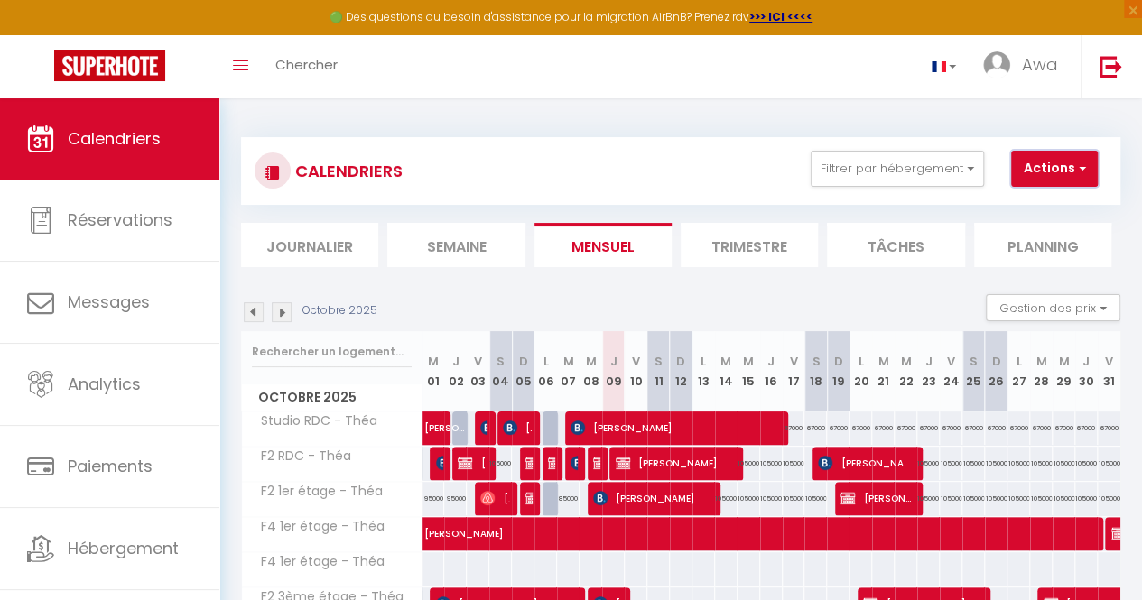
click at [1059, 170] on button "Actions" at bounding box center [1054, 169] width 87 height 36
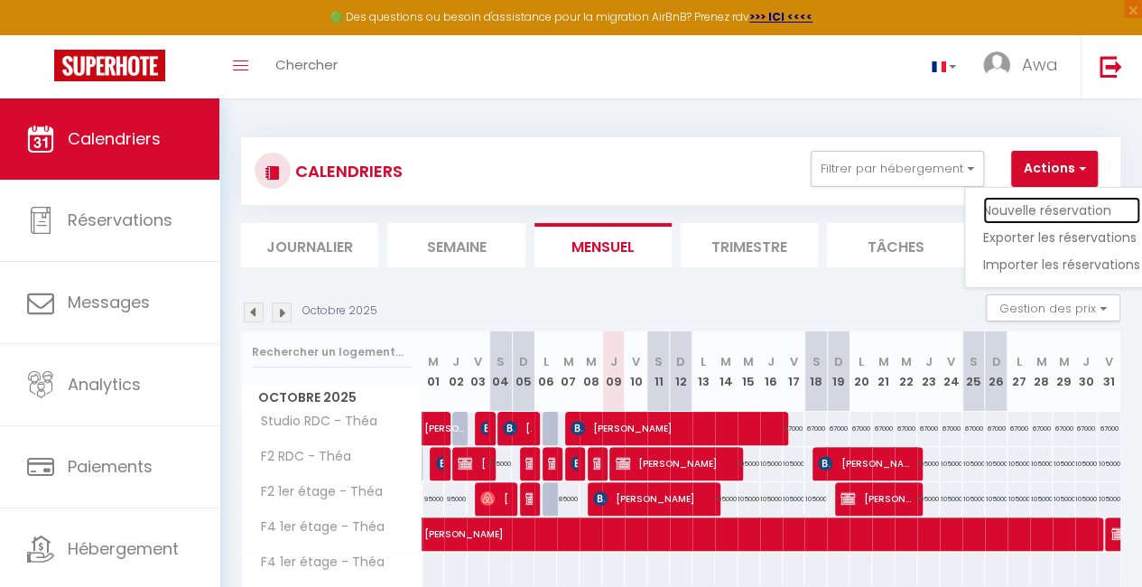
click at [1054, 199] on link "Nouvelle réservation" at bounding box center [1061, 210] width 157 height 27
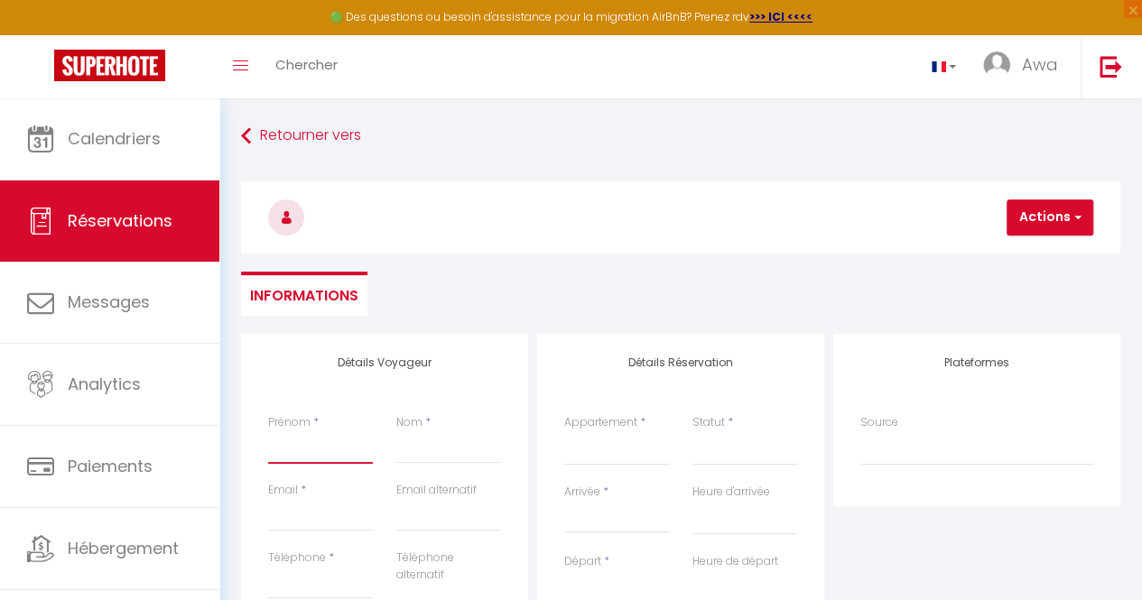
click at [317, 438] on input "Prénom" at bounding box center [320, 448] width 105 height 33
click at [419, 460] on input "Nom" at bounding box center [448, 448] width 105 height 33
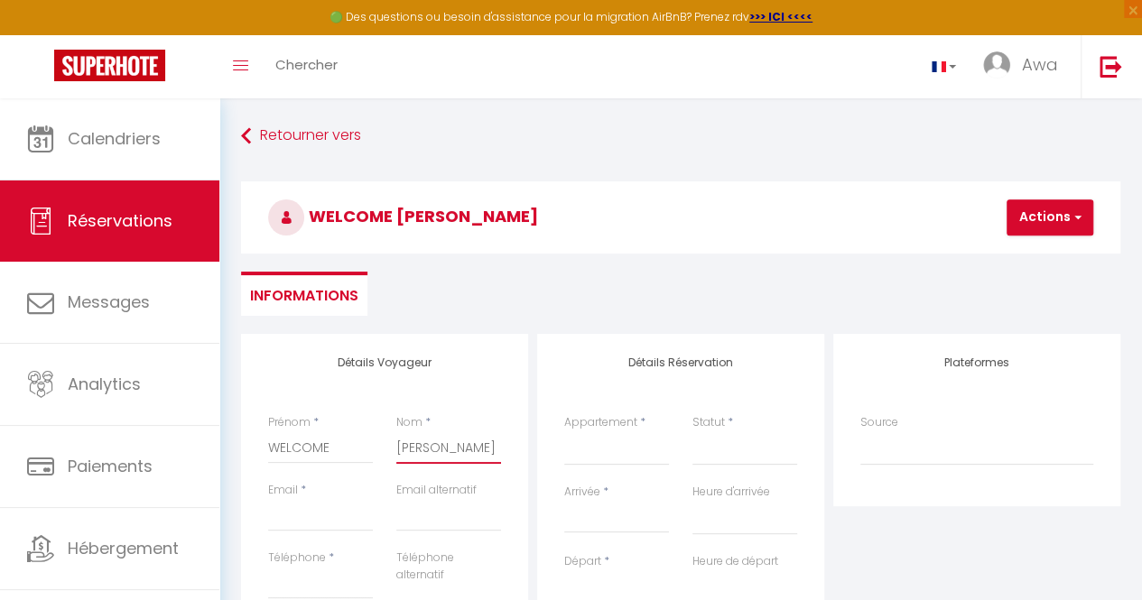
scroll to position [0, 17]
click at [286, 515] on input "Email" at bounding box center [320, 515] width 105 height 33
click at [321, 578] on input "Téléphone" at bounding box center [320, 583] width 105 height 33
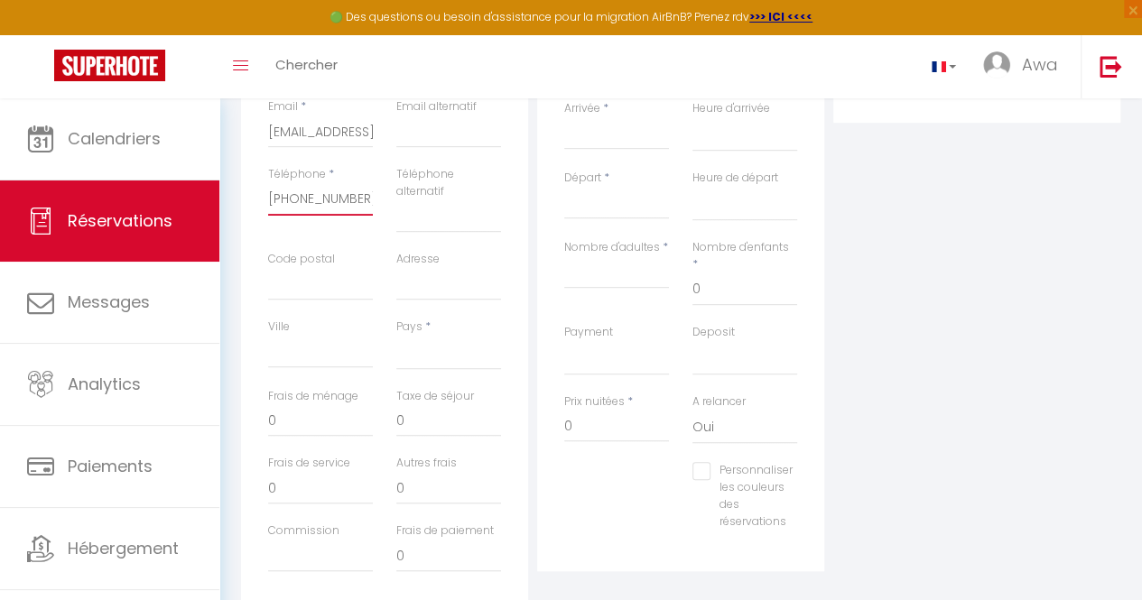
scroll to position [385, 0]
click at [312, 290] on input "Code postal" at bounding box center [320, 283] width 105 height 33
click at [285, 423] on input "0" at bounding box center [320, 420] width 105 height 33
click at [578, 411] on input "0" at bounding box center [616, 425] width 105 height 33
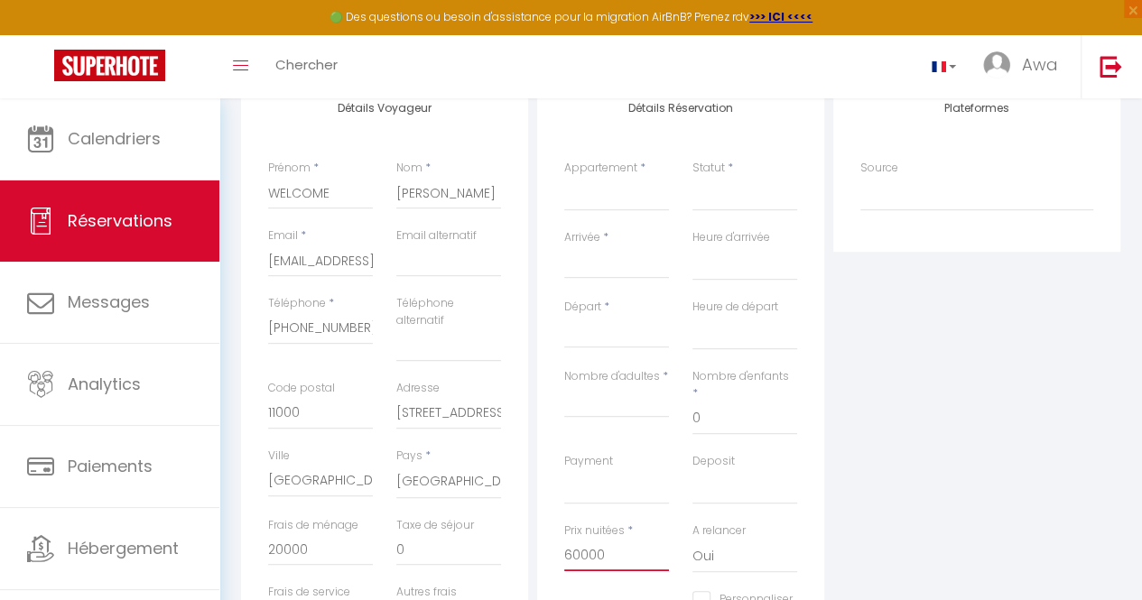
scroll to position [255, 0]
click at [631, 193] on select "F2 4ème étage - Théa Studio RDC - Théa F2 RDC - Théa F2 5ème étage - Théa F2 3è…" at bounding box center [616, 193] width 105 height 34
click at [564, 176] on select "F2 4ème étage - Théa Studio RDC - Théa F2 RDC - Théa F2 5ème étage - Théa F2 3è…" at bounding box center [616, 193] width 105 height 34
click at [726, 188] on select "Confirmé Non Confirmé [PERSON_NAME] par le voyageur No Show Request" at bounding box center [744, 193] width 105 height 34
click at [692, 176] on select "Confirmé Non Confirmé [PERSON_NAME] par le voyageur No Show Request" at bounding box center [744, 193] width 105 height 34
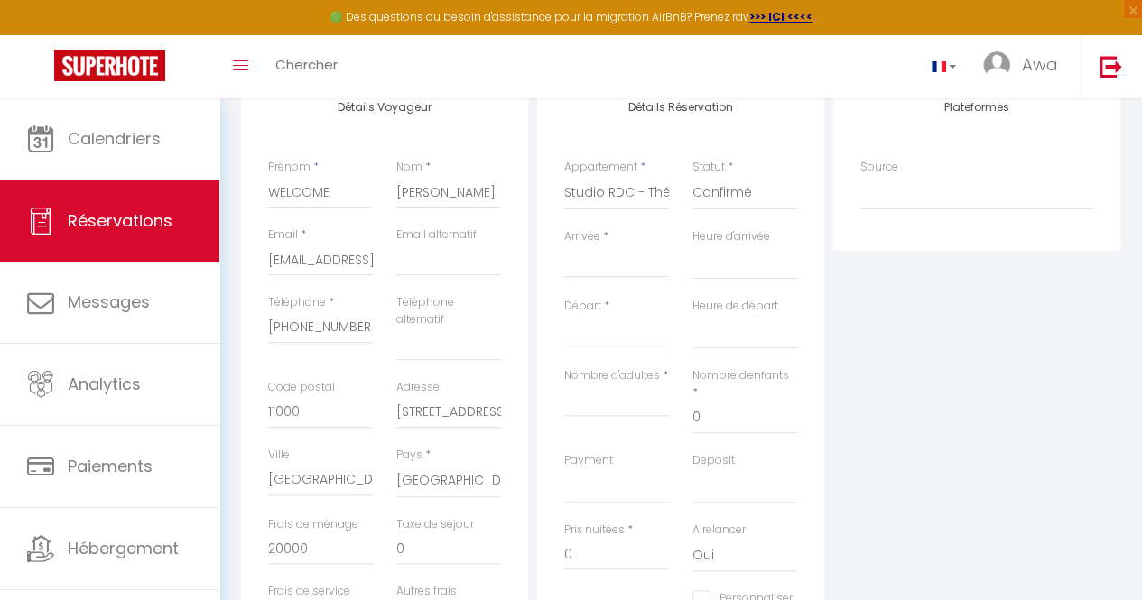
click at [610, 257] on input "Arrivée" at bounding box center [616, 263] width 105 height 23
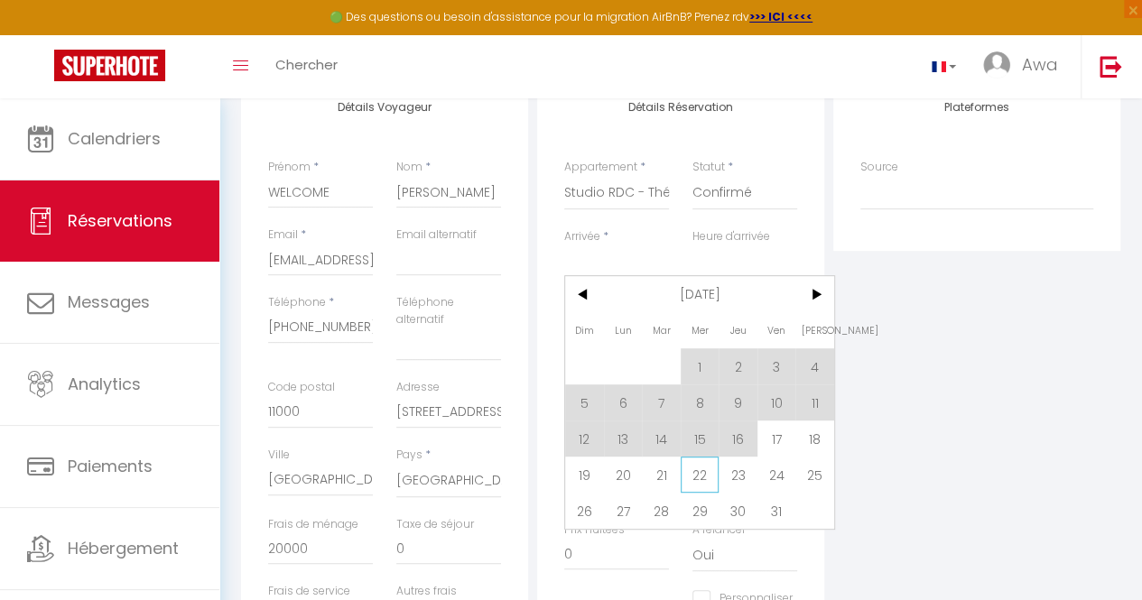
click at [697, 474] on span "22" at bounding box center [700, 475] width 39 height 36
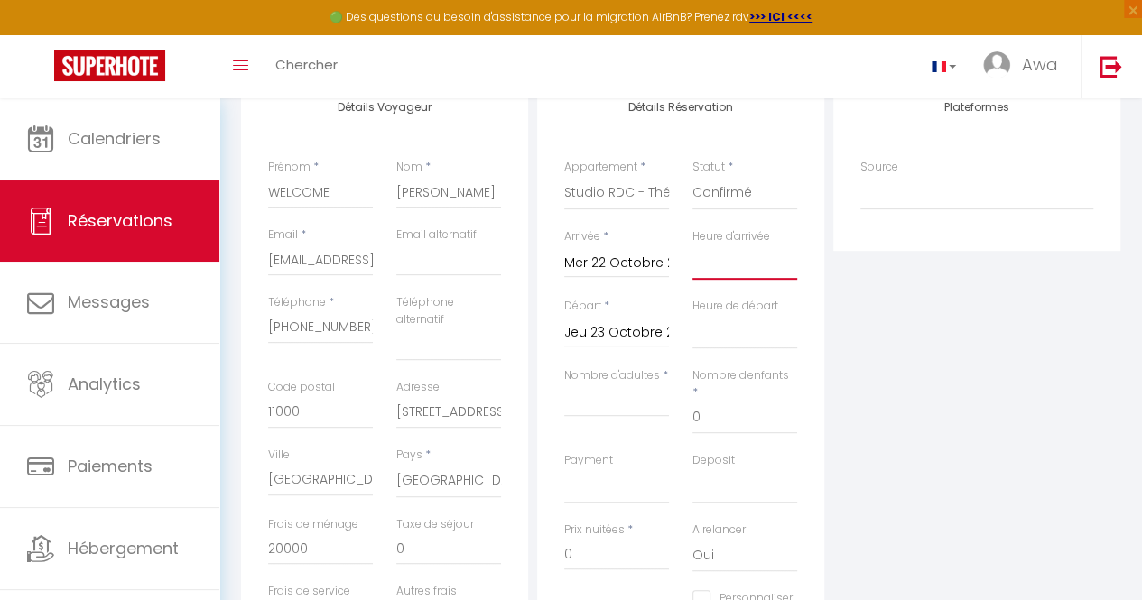
click at [738, 249] on select "00:00 00:30 01:00 01:30 02:00 02:30 03:00 03:30 04:00 04:30 05:00 05:30 06:00 0…" at bounding box center [744, 263] width 105 height 34
click at [692, 246] on select "00:00 00:30 01:00 01:30 02:00 02:30 03:00 03:30 04:00 04:30 05:00 05:30 06:00 0…" at bounding box center [744, 263] width 105 height 34
click at [746, 315] on select "00:00 00:30 01:00 01:30 02:00 02:30 03:00 03:30 04:00 04:30 05:00 05:30 06:00 0…" at bounding box center [744, 332] width 105 height 34
click at [692, 315] on select "00:00 00:30 01:00 01:30 02:00 02:30 03:00 03:30 04:00 04:30 05:00 05:30 06:00 0…" at bounding box center [744, 332] width 105 height 34
click at [635, 401] on input "Nombre d'adultes" at bounding box center [616, 401] width 105 height 33
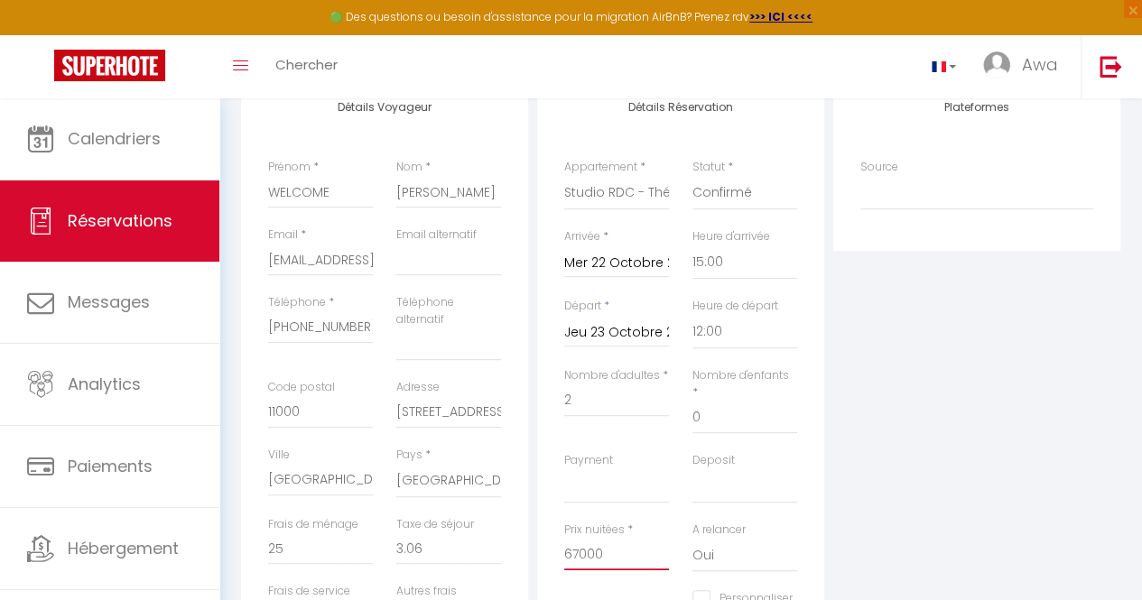
click at [581, 539] on input "67000" at bounding box center [616, 554] width 105 height 33
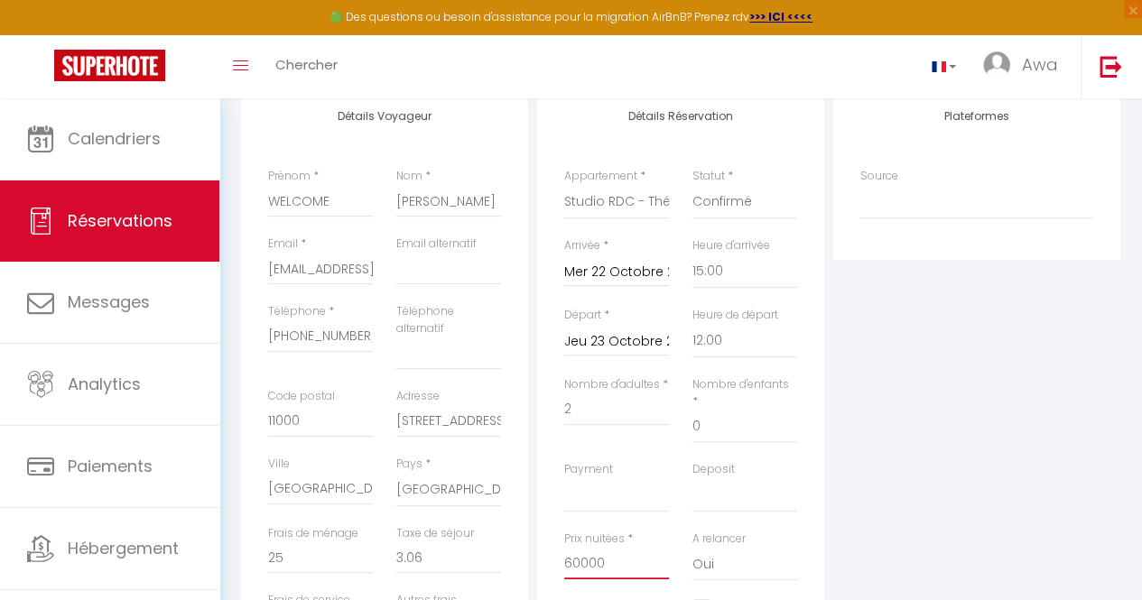
scroll to position [247, 0]
click at [636, 485] on select "OK KO" at bounding box center [616, 495] width 105 height 34
click at [564, 478] on select "OK KO" at bounding box center [616, 495] width 105 height 34
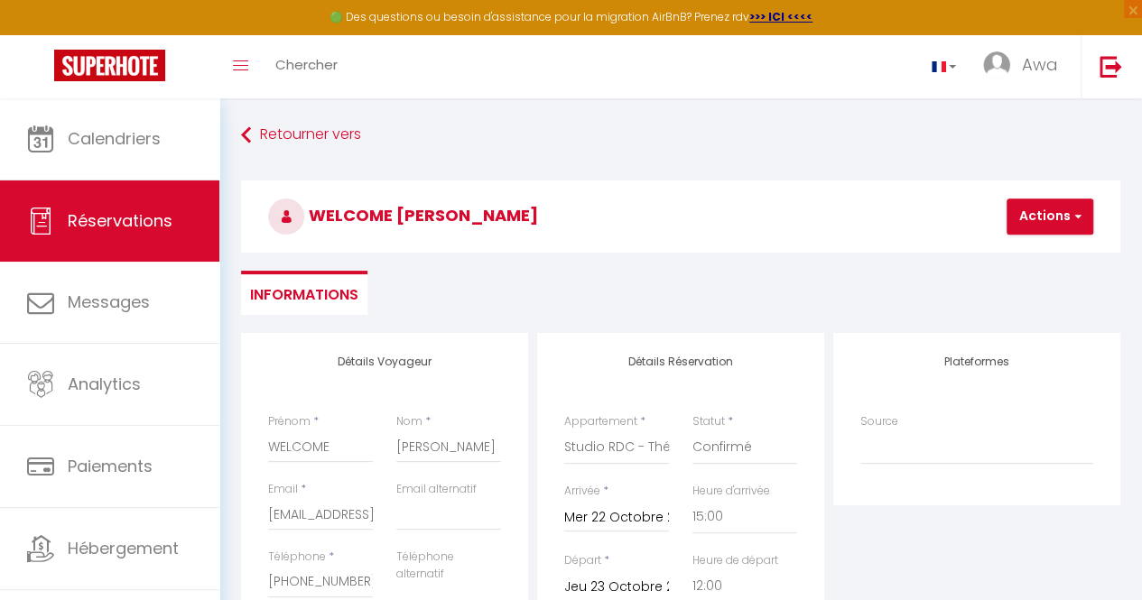
scroll to position [0, 0]
click at [1052, 224] on button "Actions" at bounding box center [1050, 218] width 87 height 36
click at [1020, 252] on link "Enregistrer" at bounding box center [1065, 257] width 143 height 23
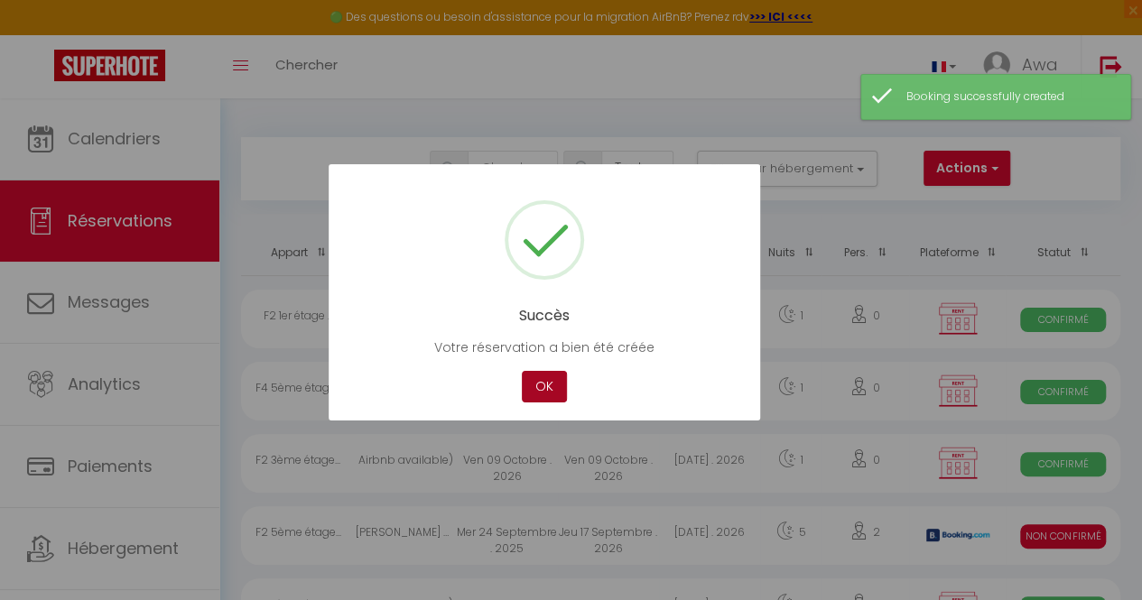
click at [543, 375] on button "OK" at bounding box center [544, 387] width 45 height 32
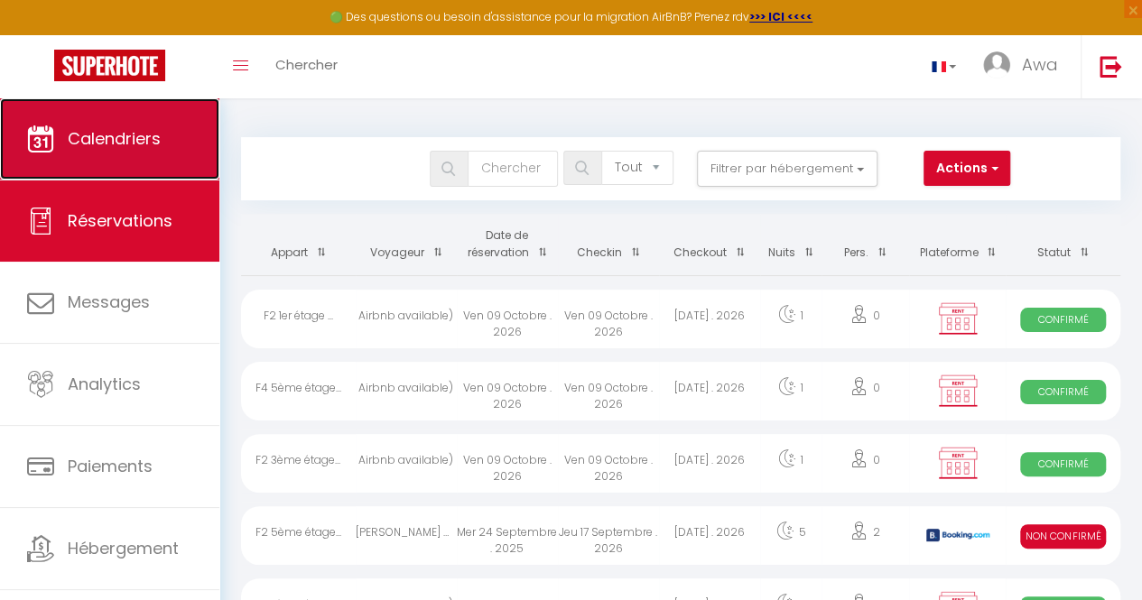
click at [88, 149] on span "Calendriers" at bounding box center [114, 138] width 93 height 23
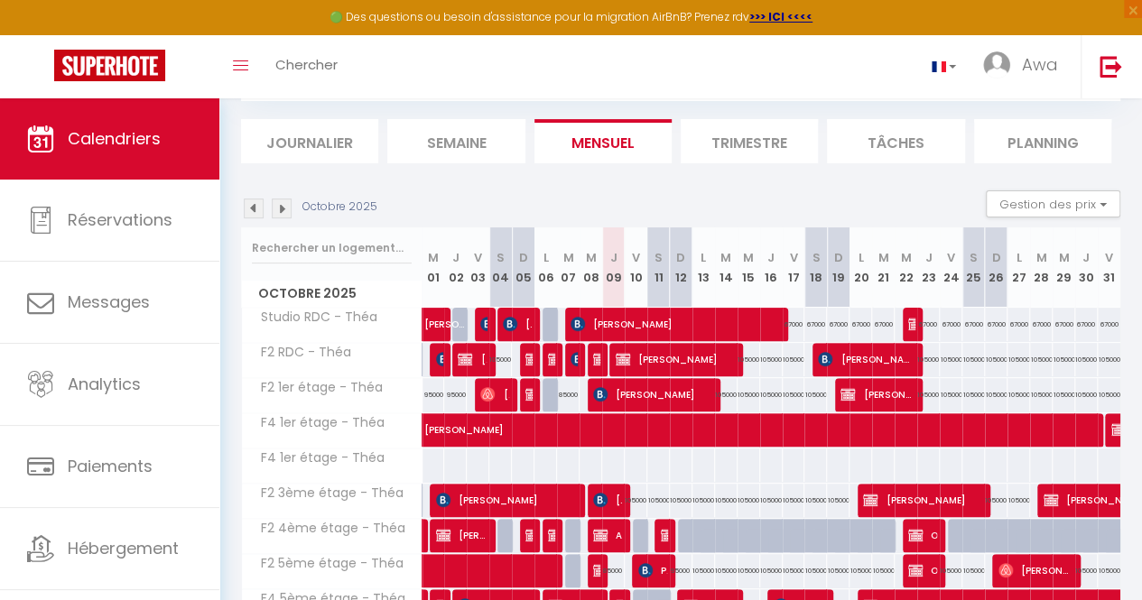
scroll to position [105, 0]
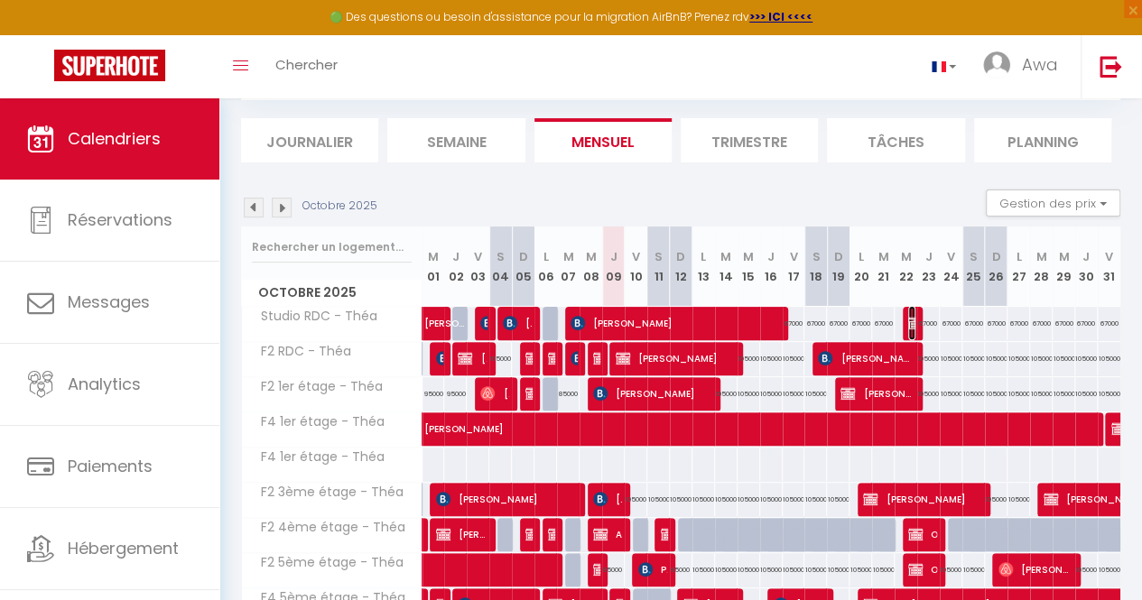
click at [908, 319] on img at bounding box center [915, 323] width 14 height 14
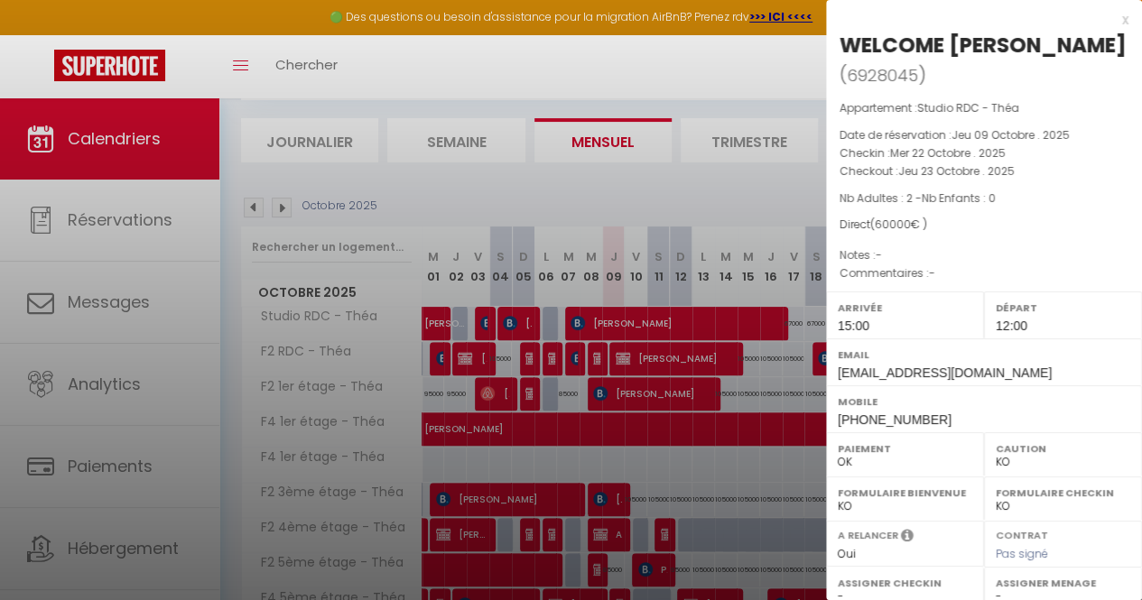
scroll to position [294, 0]
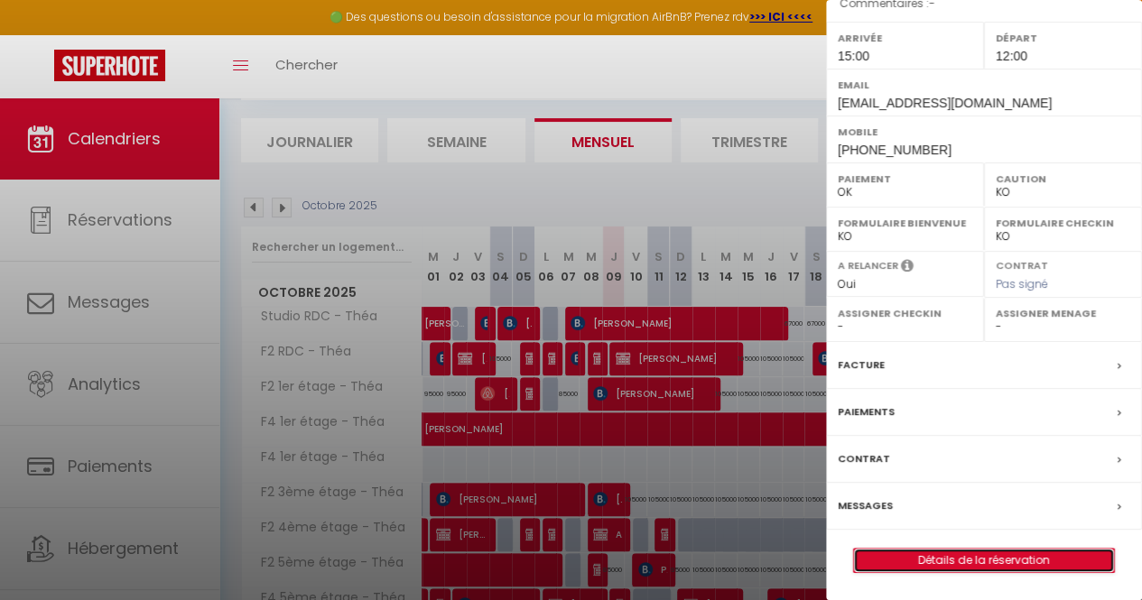
click at [926, 562] on link "Détails de la réservation" at bounding box center [984, 560] width 260 height 23
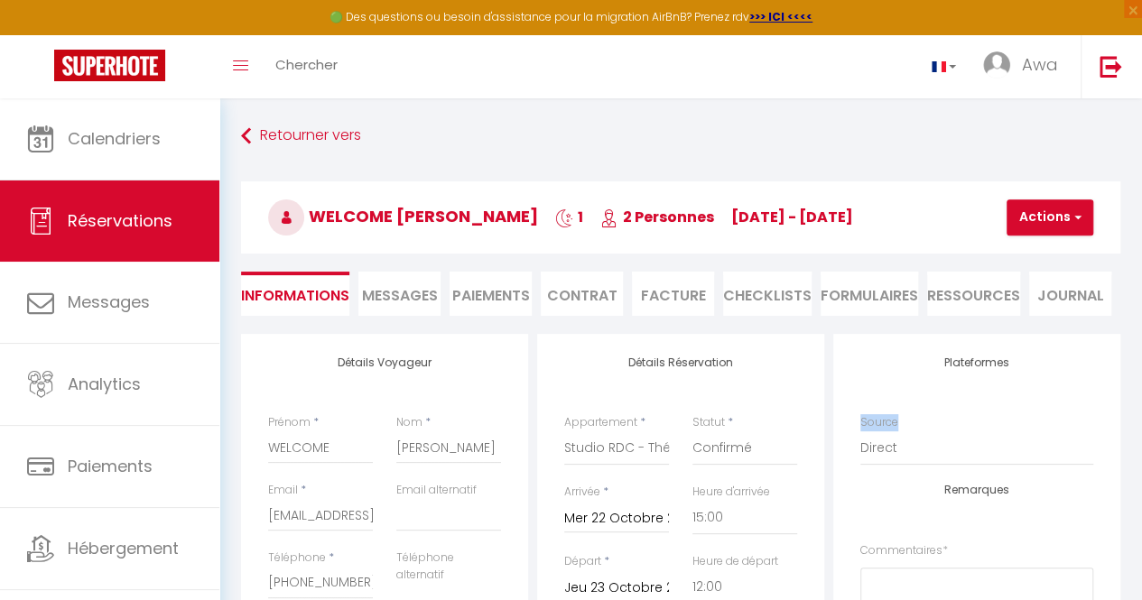
drag, startPoint x: 849, startPoint y: 378, endPoint x: 1010, endPoint y: 409, distance: 164.5
click at [1010, 409] on div "Plateformes Source Direct [DOMAIN_NAME] [DOMAIN_NAME] Chalet montagne Expedia G…" at bounding box center [976, 602] width 287 height 537
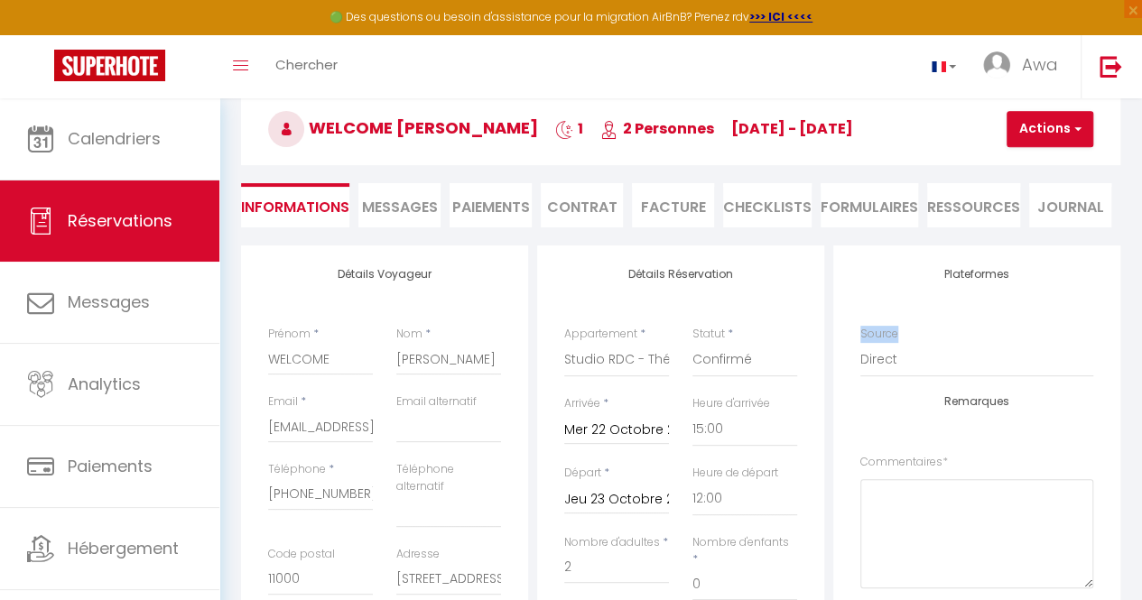
scroll to position [101, 0]
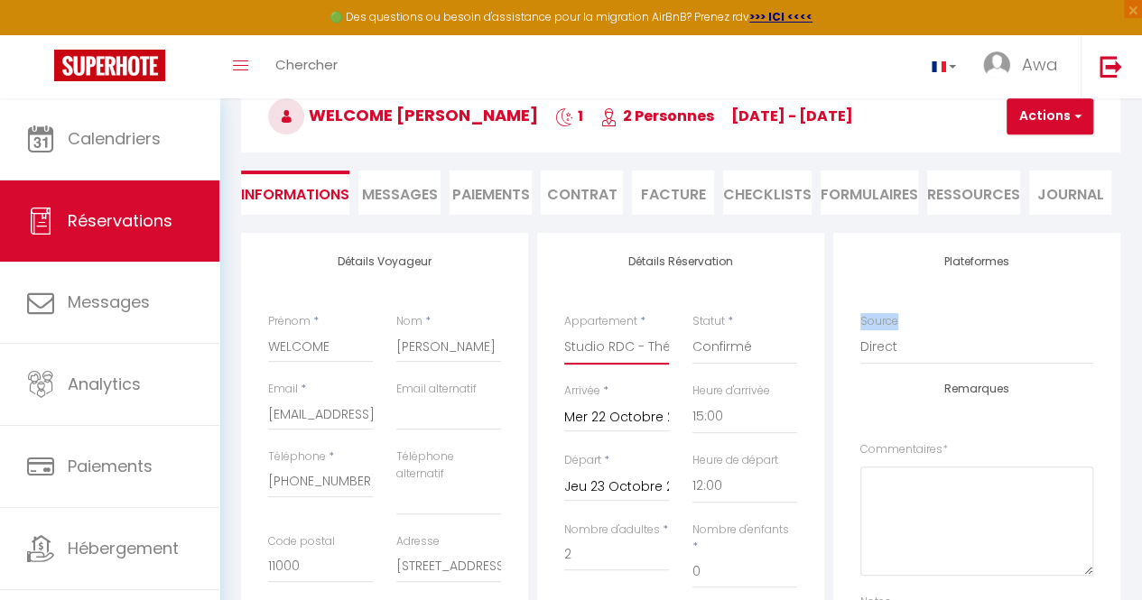
click at [648, 339] on select "F2 4ème étage - Théa Studio RDC - Théa F2 RDC - Théa F2 5ème étage - Théa F2 3è…" at bounding box center [616, 347] width 105 height 34
click at [1113, 305] on div "Plateformes Source Direct [DOMAIN_NAME] [DOMAIN_NAME] Chalet montagne Expedia G…" at bounding box center [976, 501] width 287 height 537
click at [1060, 115] on button "Actions" at bounding box center [1050, 116] width 87 height 36
click at [1038, 174] on link "Dupliquer" at bounding box center [1065, 179] width 143 height 23
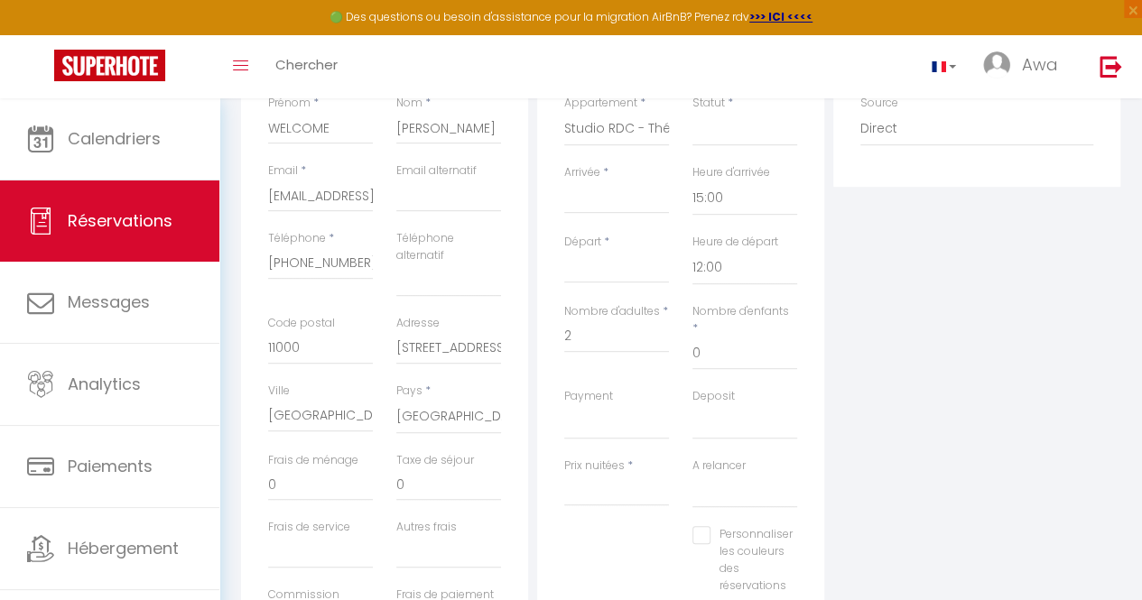
scroll to position [319, 0]
click at [626, 125] on select "F2 4ème étage - Théa Studio RDC - Théa F2 RDC - Théa F2 5ème étage - Théa F2 3è…" at bounding box center [616, 130] width 105 height 34
click at [564, 113] on select "F2 4ème étage - Théa Studio RDC - Théa F2 RDC - Théa F2 5ème étage - Théa F2 3è…" at bounding box center [616, 130] width 105 height 34
click at [625, 204] on input "Arrivée" at bounding box center [616, 200] width 105 height 23
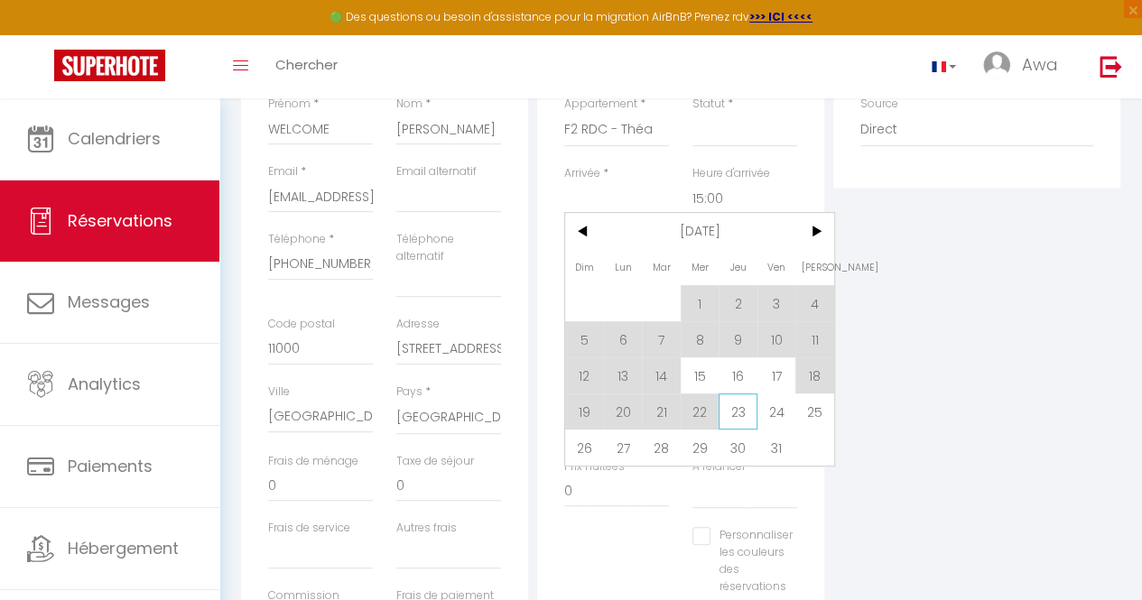
click at [731, 425] on span "23" at bounding box center [738, 412] width 39 height 36
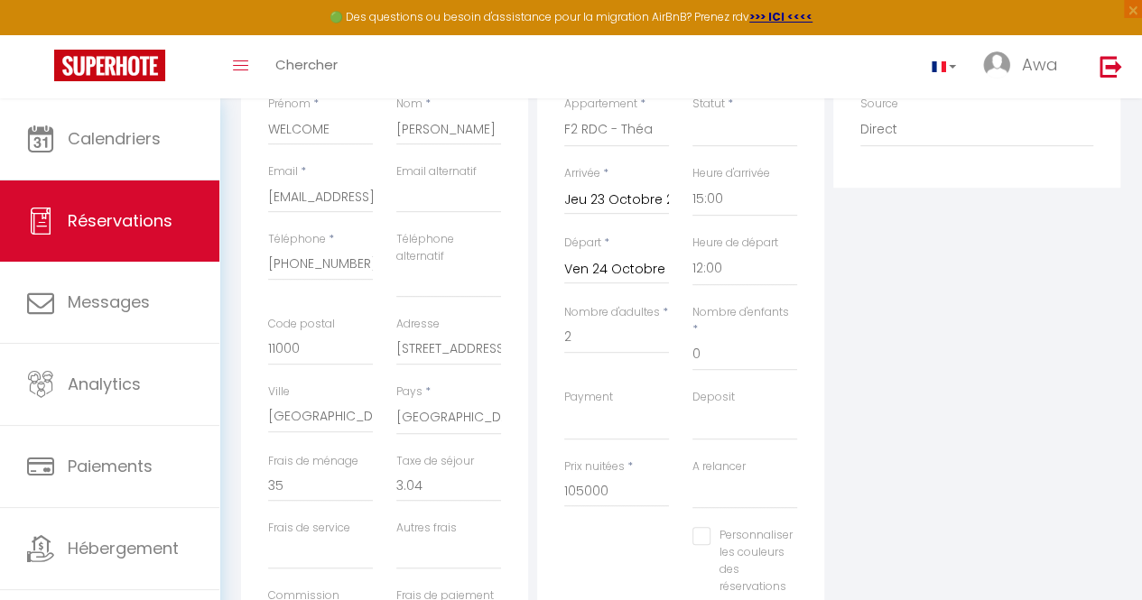
click at [619, 268] on input "Ven 24 Octobre 2025" at bounding box center [616, 269] width 105 height 23
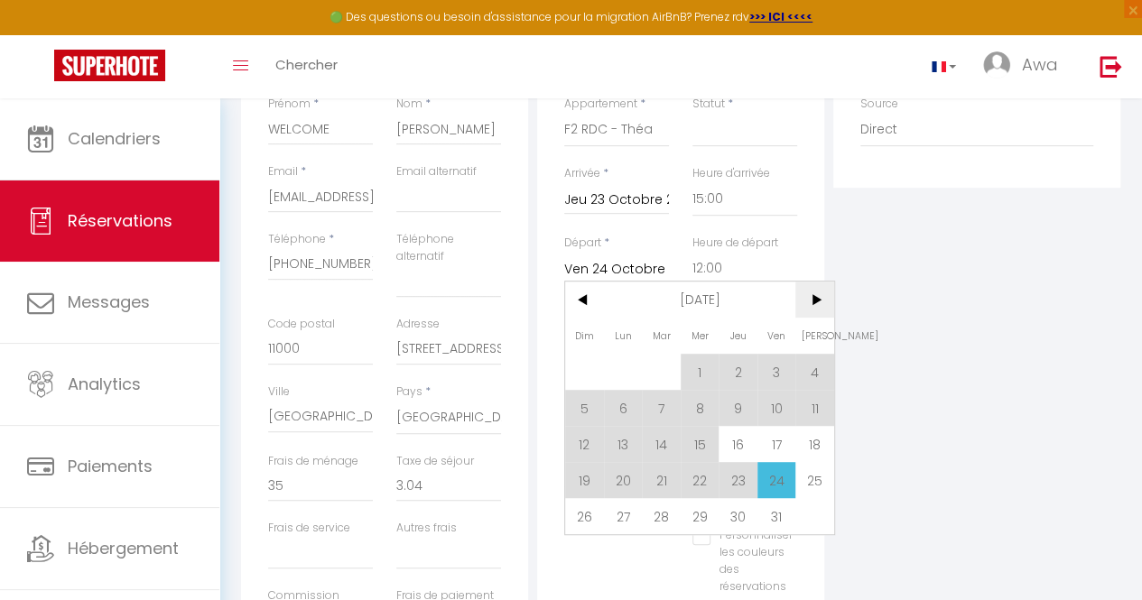
click at [813, 302] on span ">" at bounding box center [814, 300] width 39 height 36
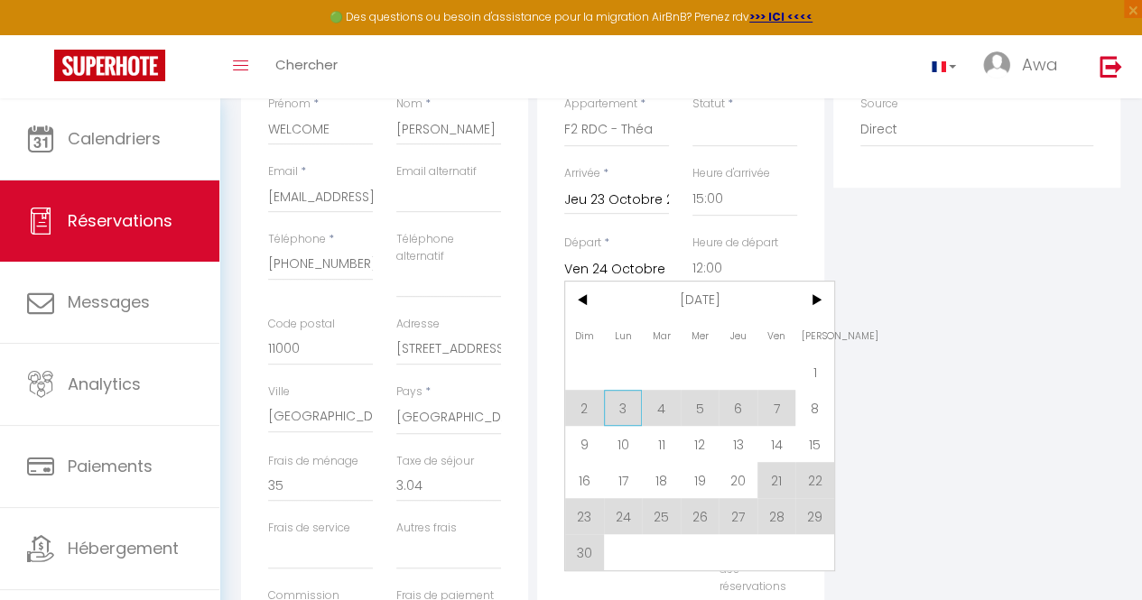
click at [625, 404] on span "3" at bounding box center [623, 408] width 39 height 36
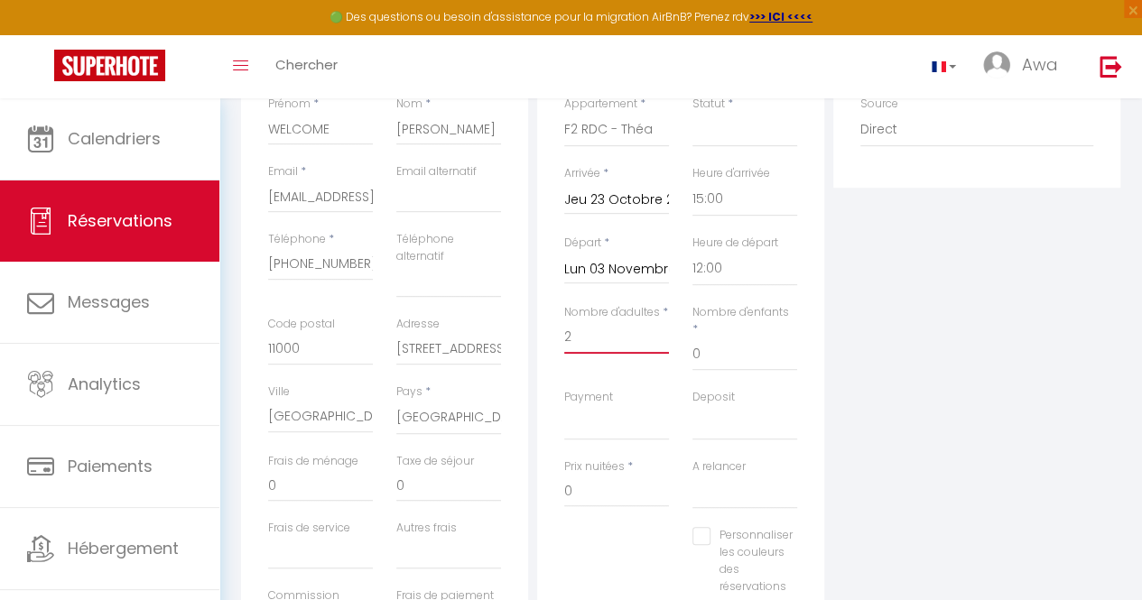
click at [608, 340] on input "2" at bounding box center [616, 337] width 105 height 33
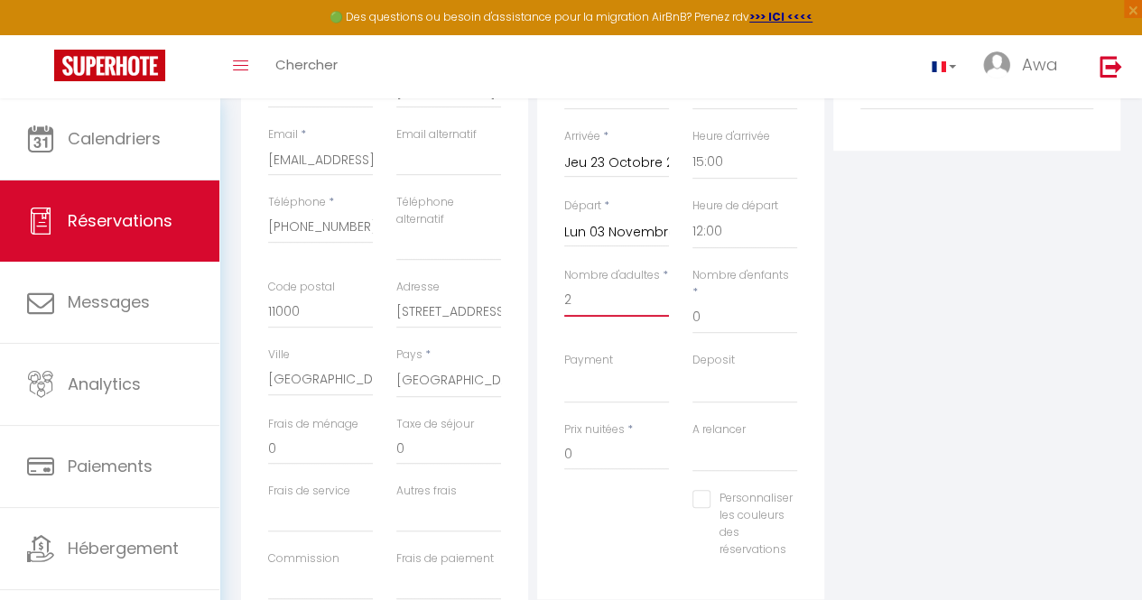
scroll to position [351, 0]
click at [594, 447] on input "0" at bounding box center [616, 458] width 105 height 33
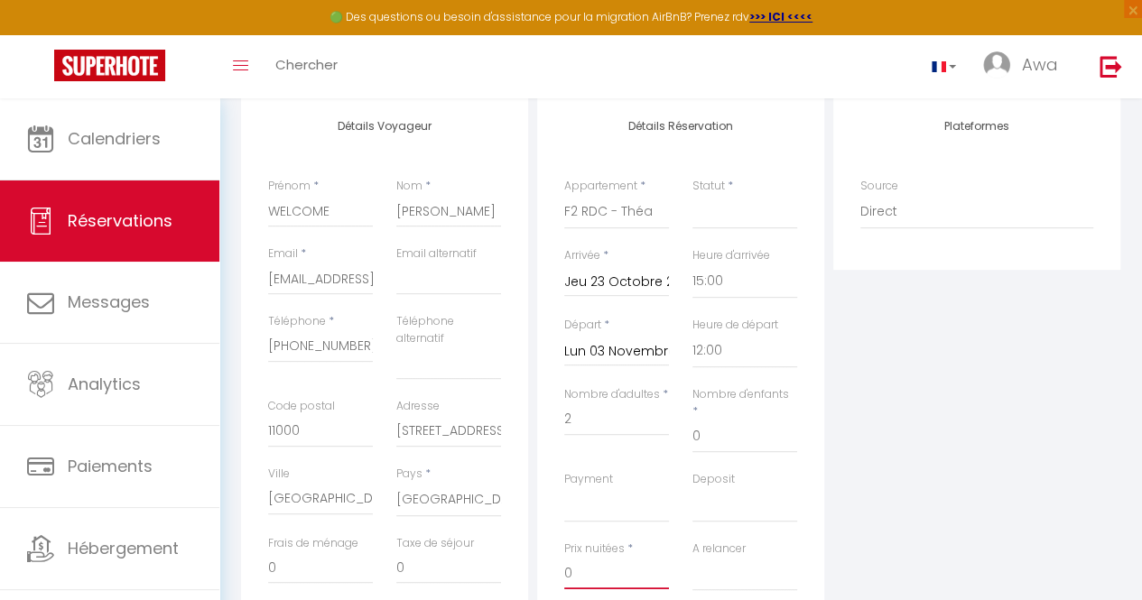
scroll to position [231, 0]
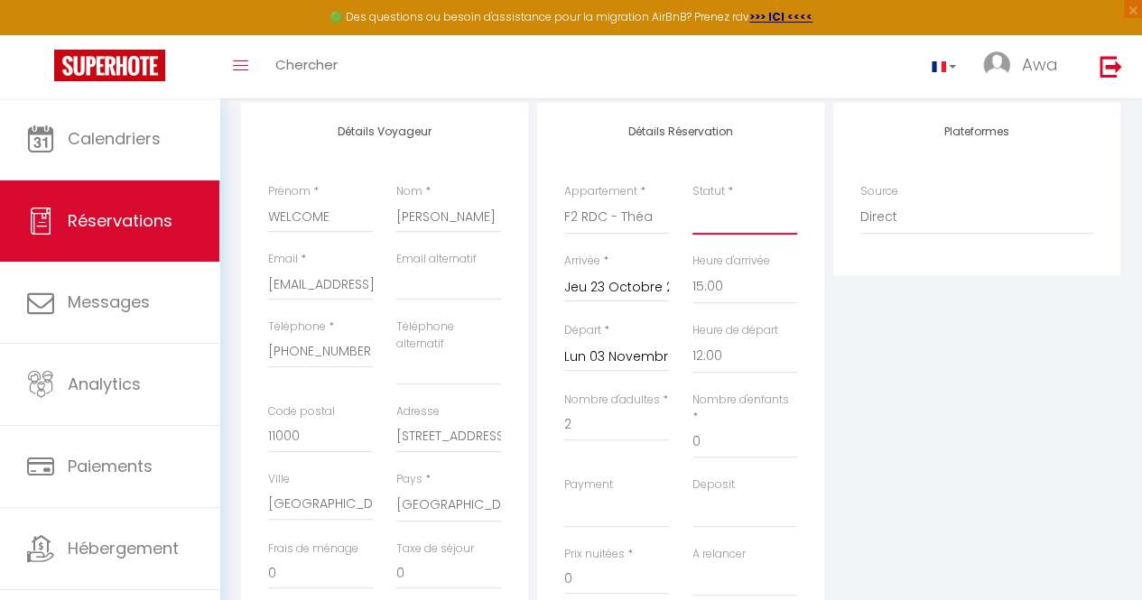
click at [714, 219] on select "Confirmé Non Confirmé [PERSON_NAME] par le voyageur No Show Request" at bounding box center [744, 217] width 105 height 34
click at [692, 200] on select "Confirmé Non Confirmé [PERSON_NAME] par le voyageur No Show Request" at bounding box center [744, 217] width 105 height 34
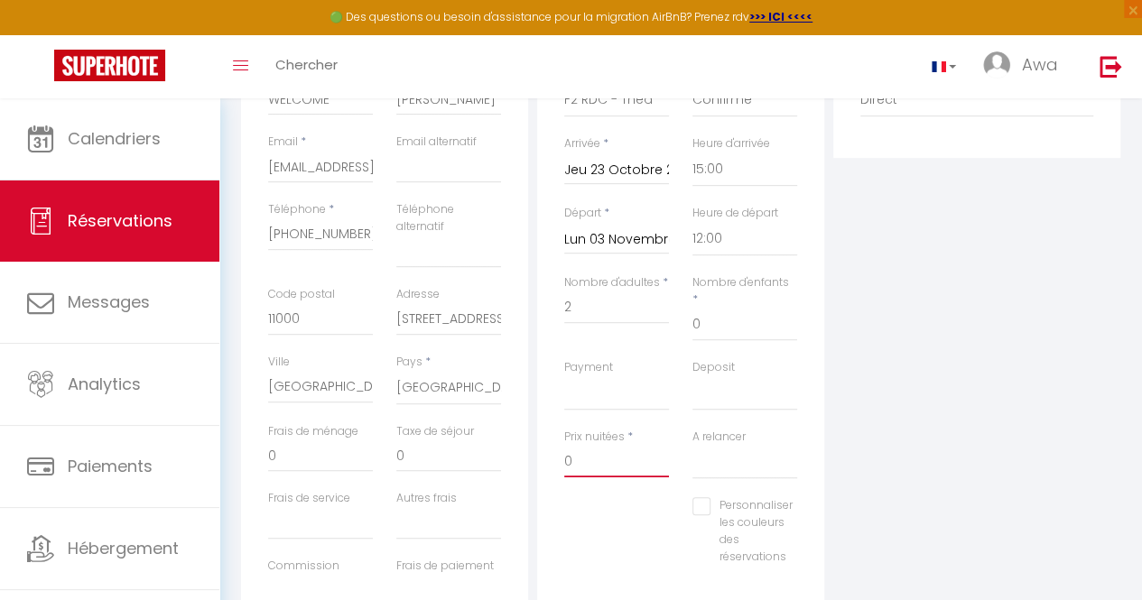
click at [594, 447] on input "0" at bounding box center [616, 461] width 105 height 33
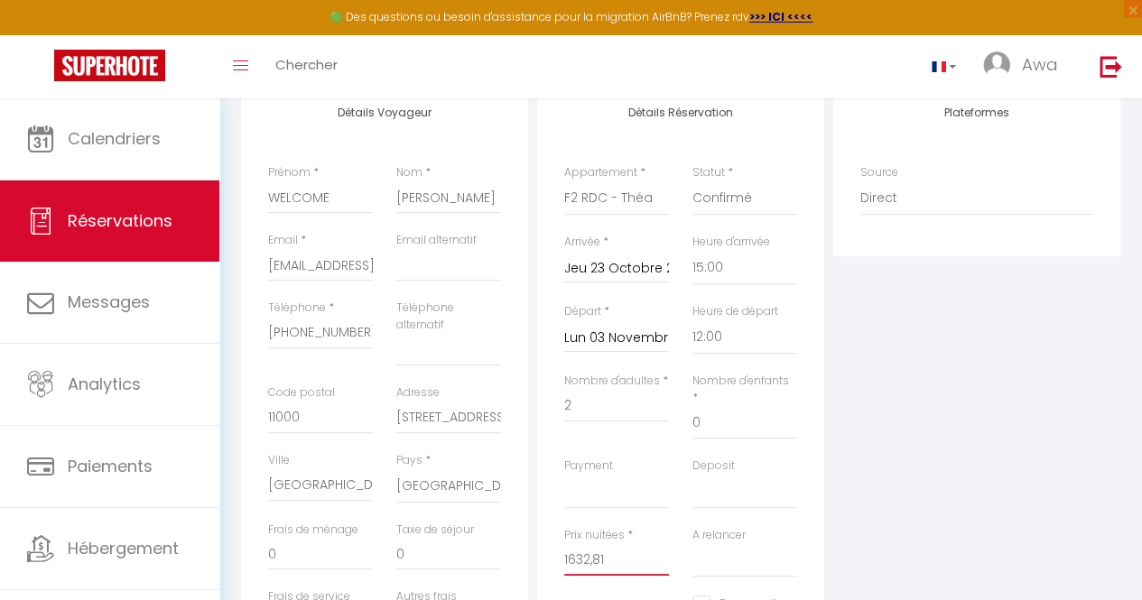
scroll to position [249, 0]
click at [618, 476] on select "OK KO" at bounding box center [616, 493] width 105 height 34
click at [864, 427] on div "Plateformes Source Direct [DOMAIN_NAME] [DOMAIN_NAME] Chalet montagne Expedia G…" at bounding box center [977, 416] width 296 height 663
click at [625, 476] on select "OK KO" at bounding box center [616, 493] width 105 height 34
click at [564, 476] on select "OK KO" at bounding box center [616, 493] width 105 height 34
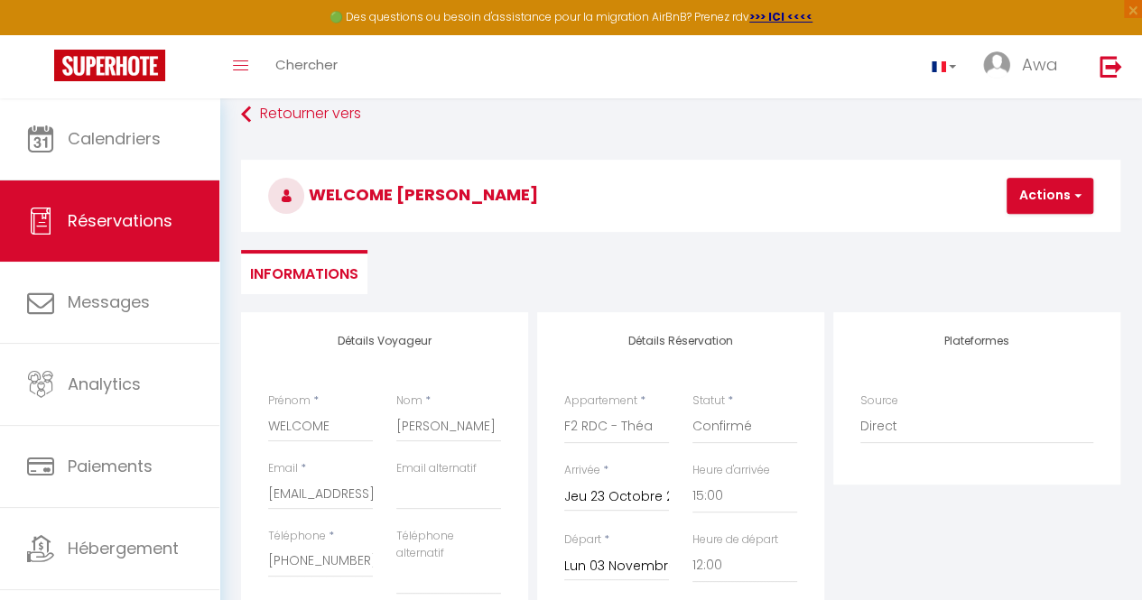
scroll to position [0, 0]
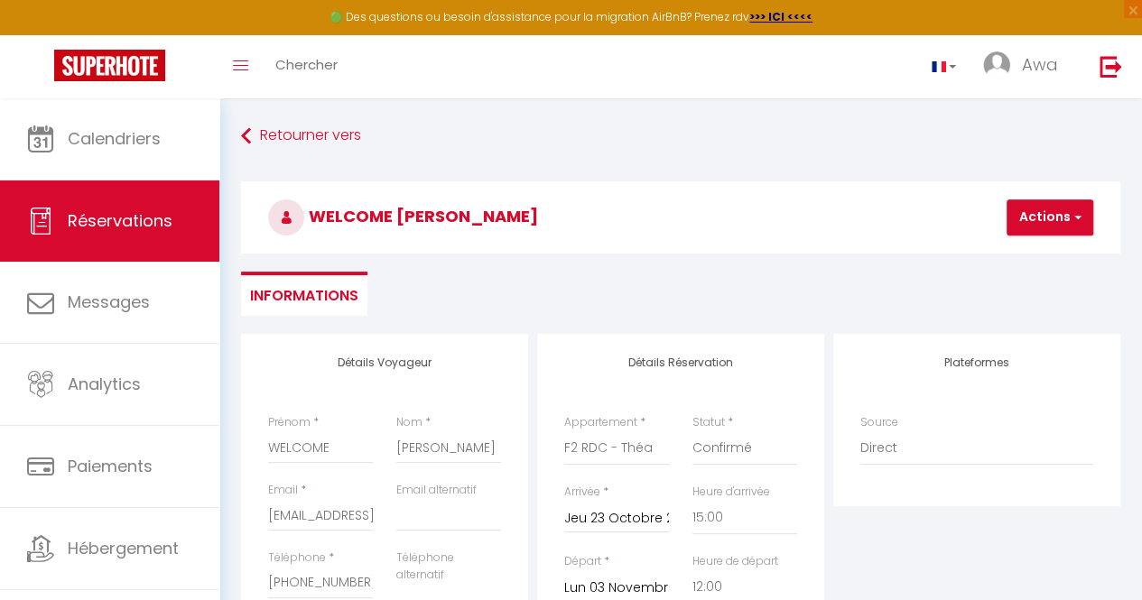
click at [1035, 243] on h3 "WELCOME [PERSON_NAME]" at bounding box center [680, 217] width 879 height 72
click at [1038, 222] on button "Actions" at bounding box center [1050, 218] width 87 height 36
click at [1036, 255] on link "Enregistrer" at bounding box center [1065, 257] width 143 height 23
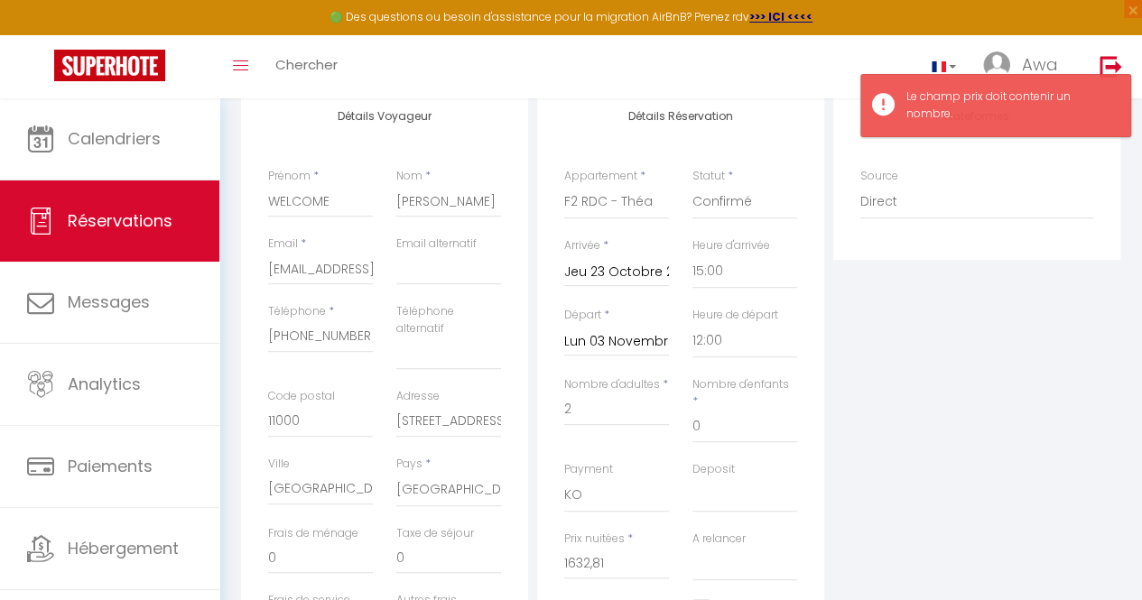
scroll to position [246, 0]
click at [603, 548] on input "1632,81" at bounding box center [616, 564] width 105 height 33
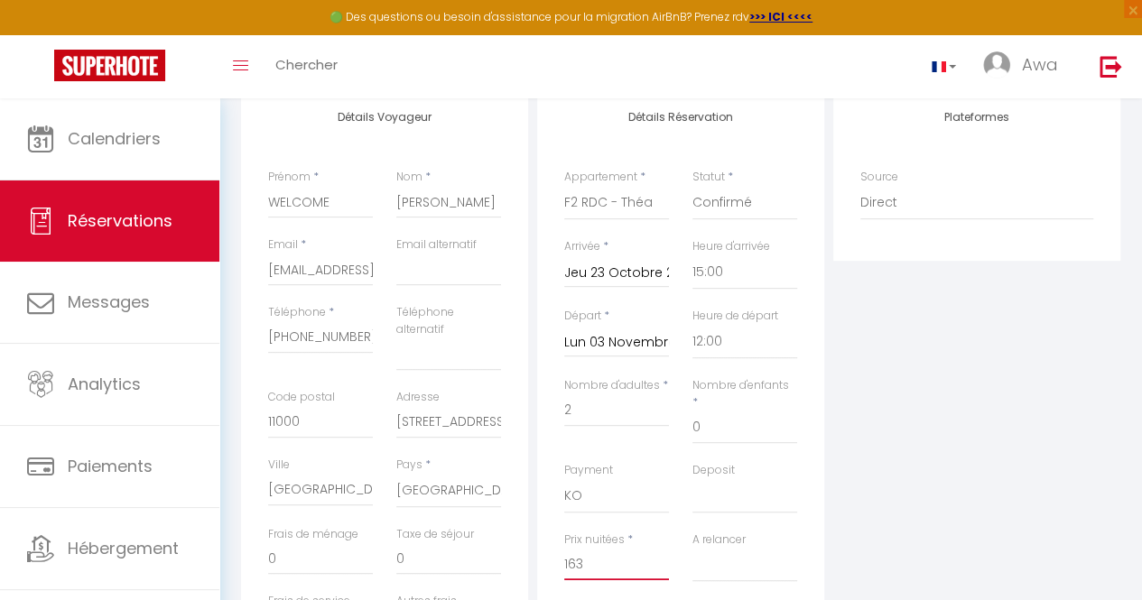
click at [603, 548] on input "163" at bounding box center [616, 564] width 105 height 33
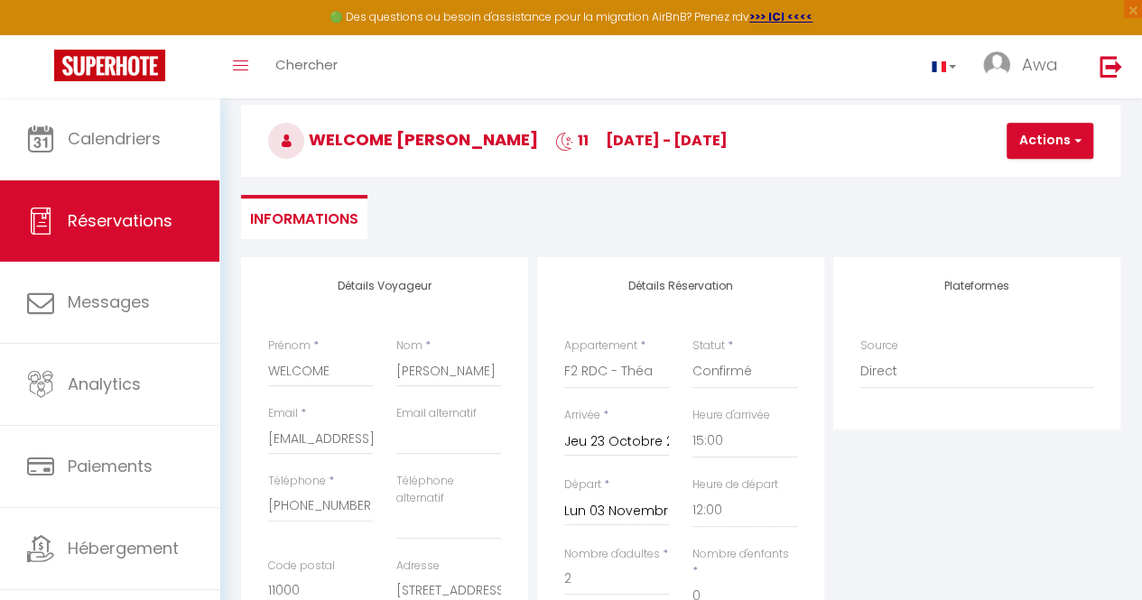
scroll to position [73, 0]
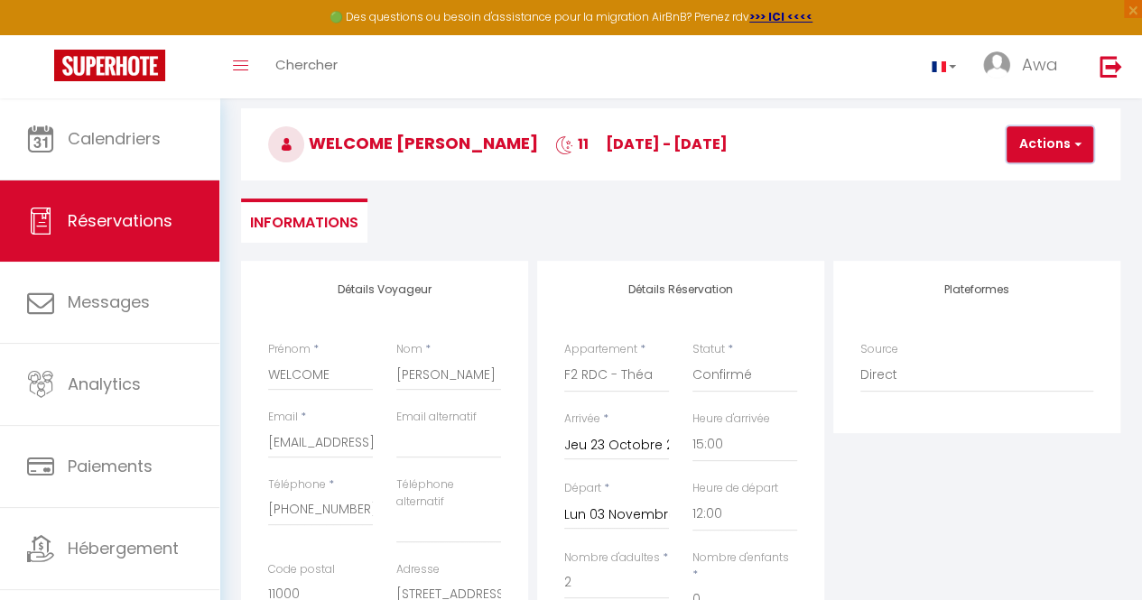
click at [1024, 136] on button "Actions" at bounding box center [1050, 144] width 87 height 36
click at [1024, 178] on link "Enregistrer" at bounding box center [1065, 183] width 143 height 23
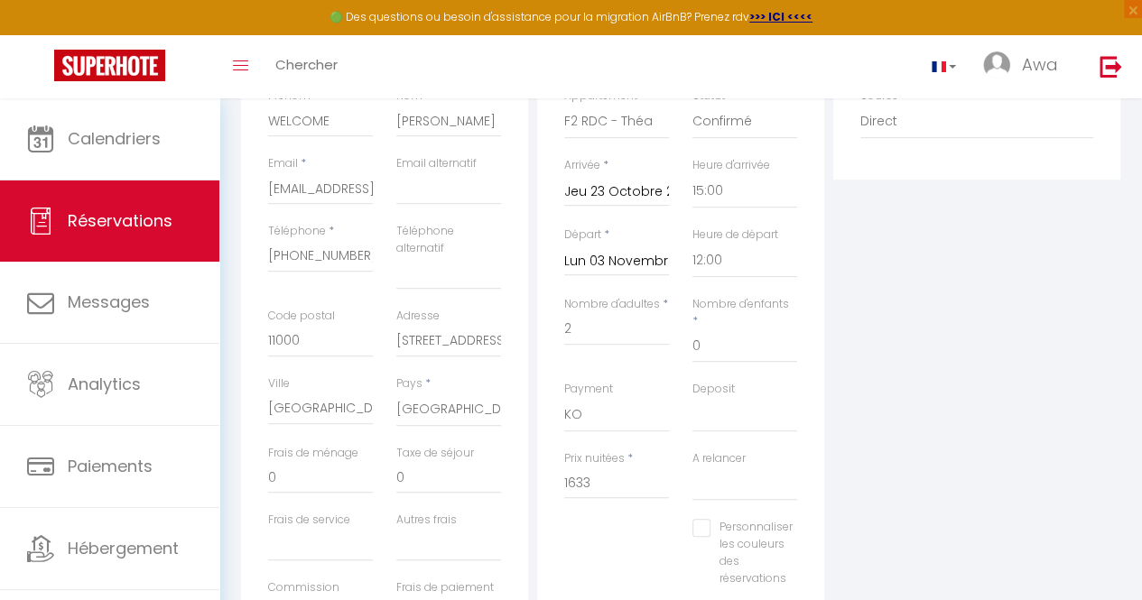
scroll to position [305, 0]
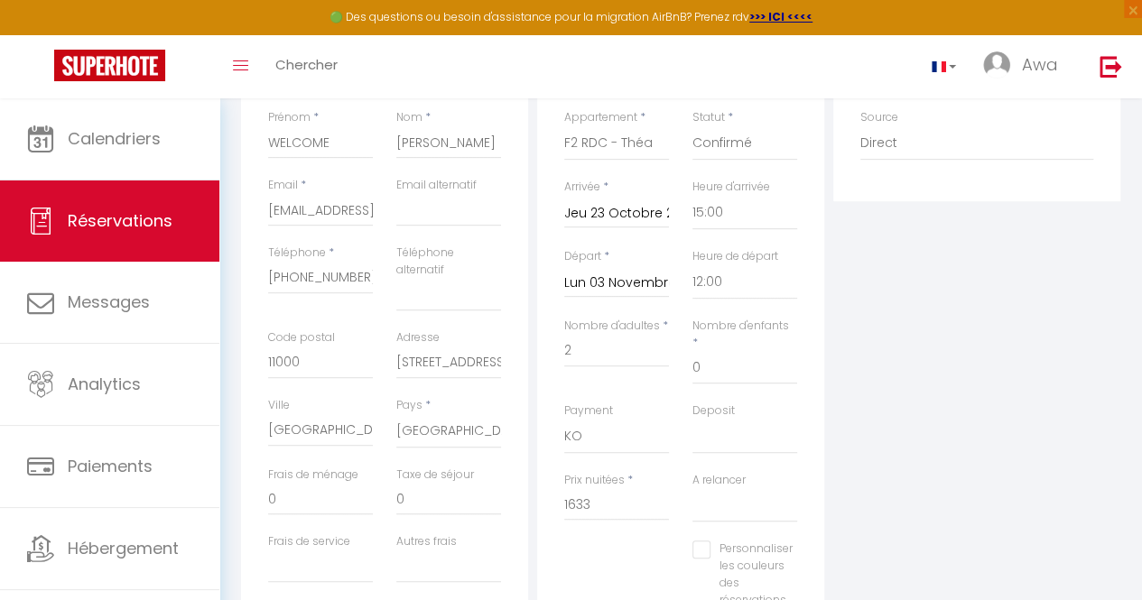
click at [627, 274] on input "Lun 03 Novembre 2025" at bounding box center [616, 283] width 105 height 23
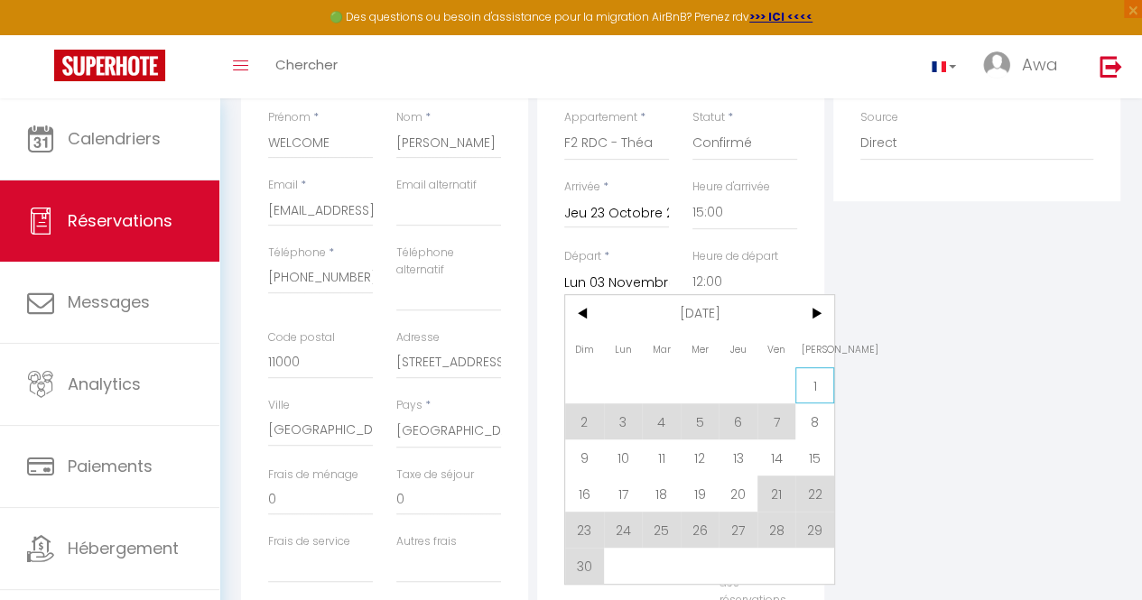
click at [819, 385] on span "1" at bounding box center [814, 385] width 39 height 36
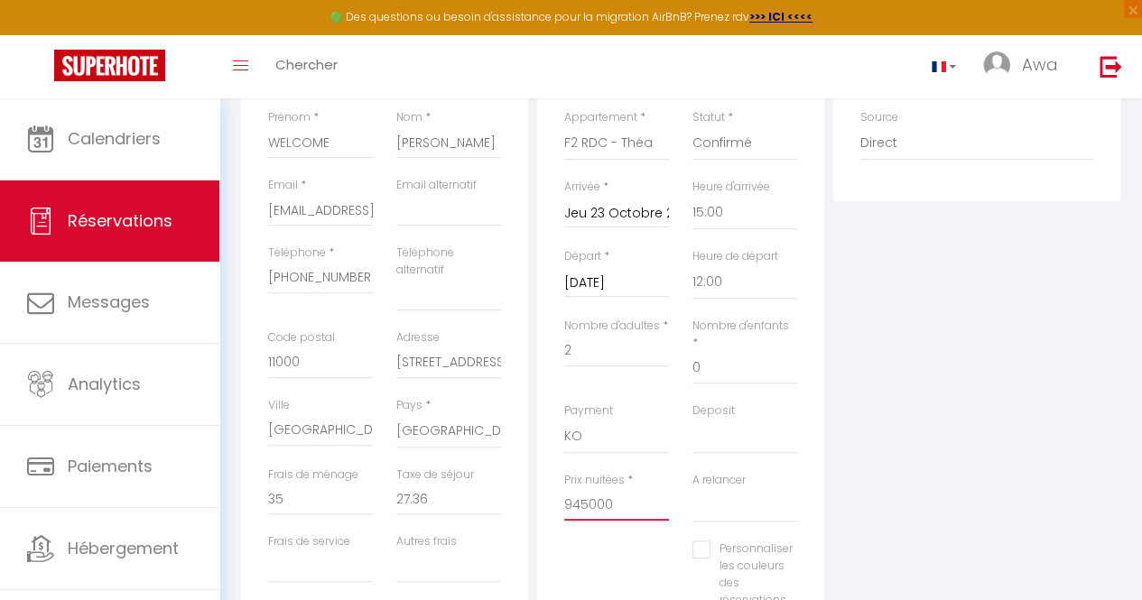
scroll to position [0, 0]
click at [625, 488] on input "945000" at bounding box center [616, 504] width 105 height 33
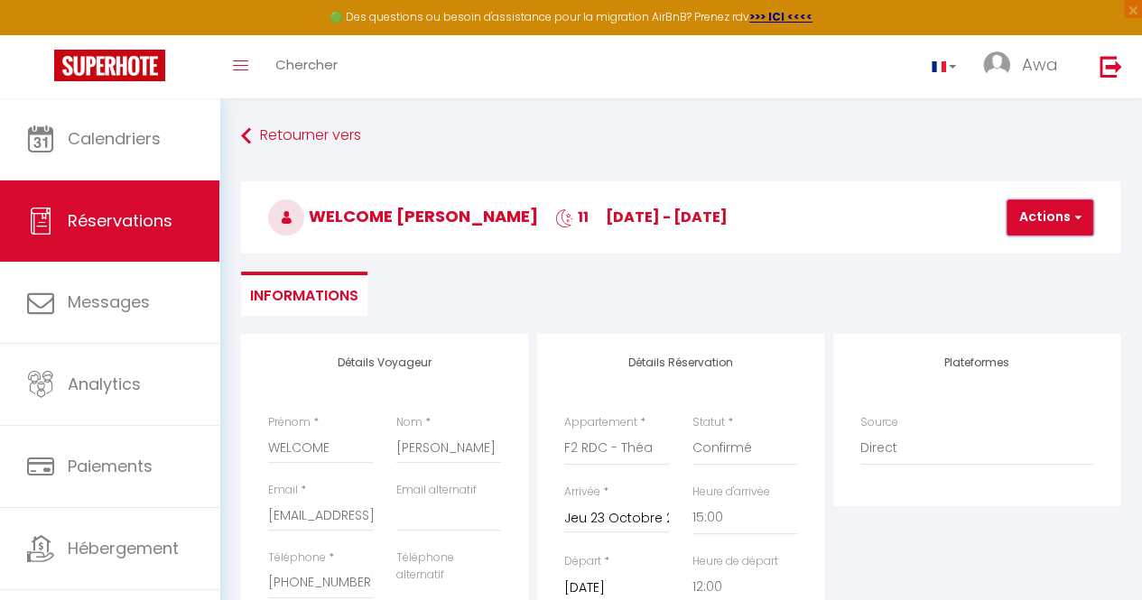
click at [1045, 221] on button "Actions" at bounding box center [1050, 218] width 87 height 36
click at [1037, 252] on link "Enregistrer" at bounding box center [1065, 257] width 143 height 23
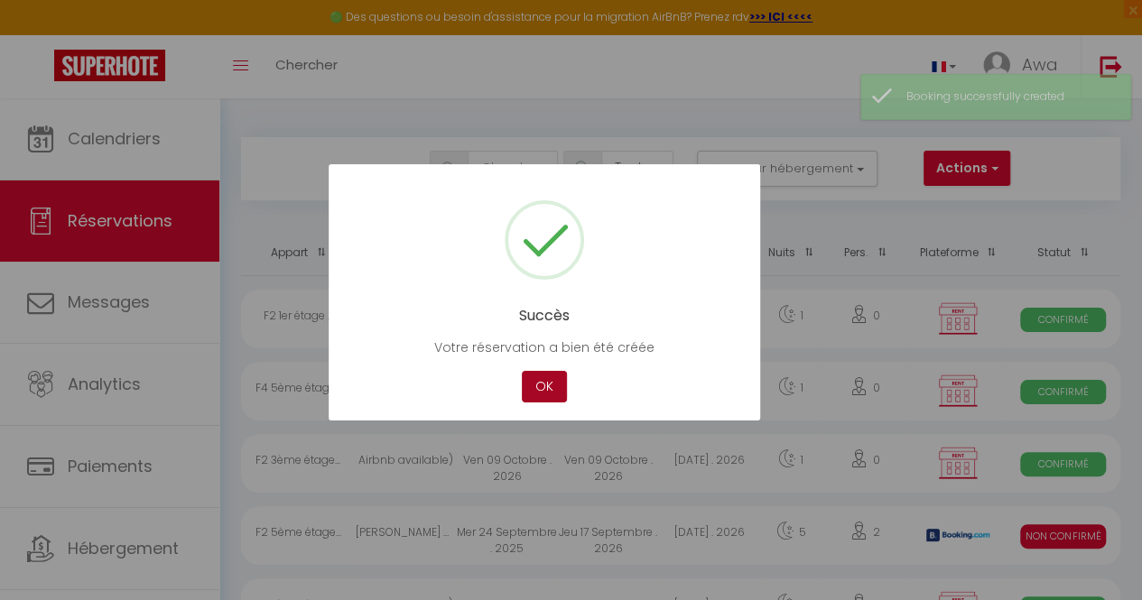
click at [534, 383] on button "OK" at bounding box center [544, 387] width 45 height 32
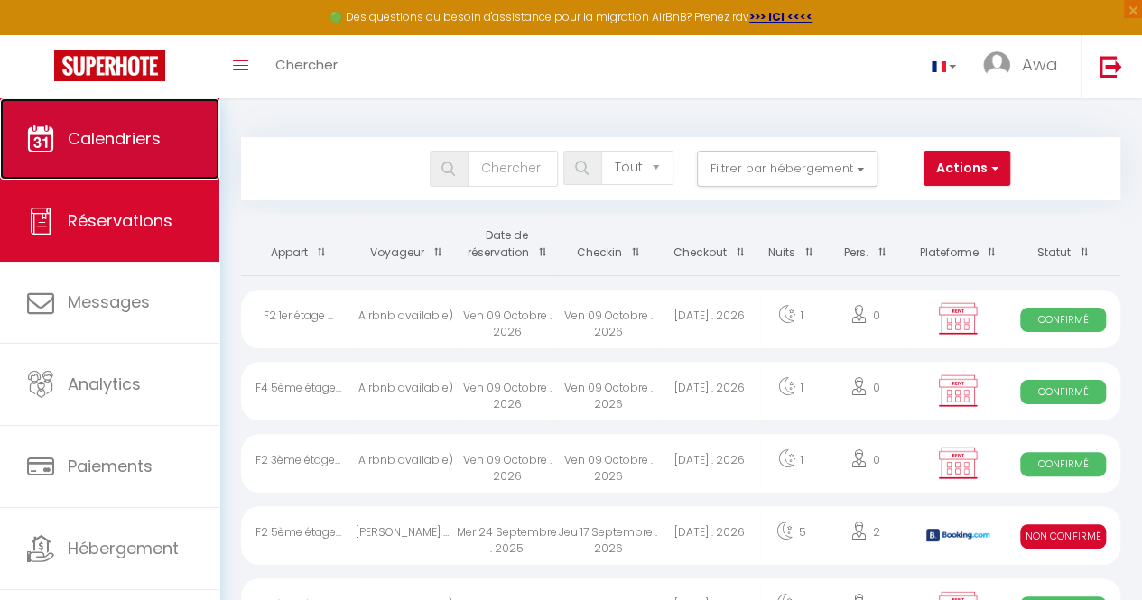
click at [144, 156] on link "Calendriers" at bounding box center [109, 138] width 219 height 81
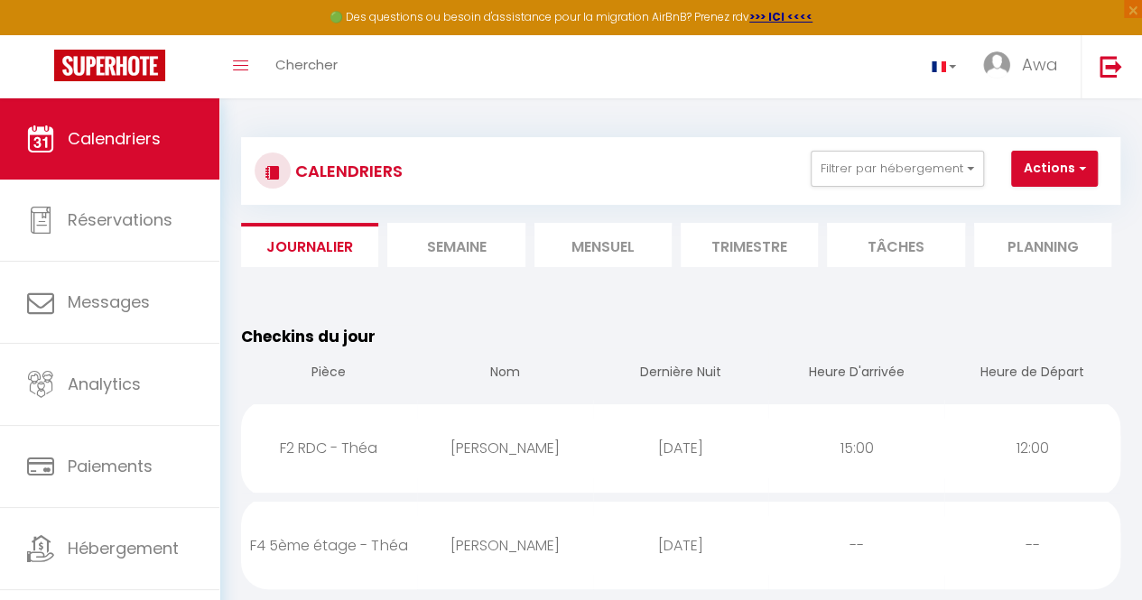
click at [578, 255] on li "Mensuel" at bounding box center [602, 245] width 137 height 44
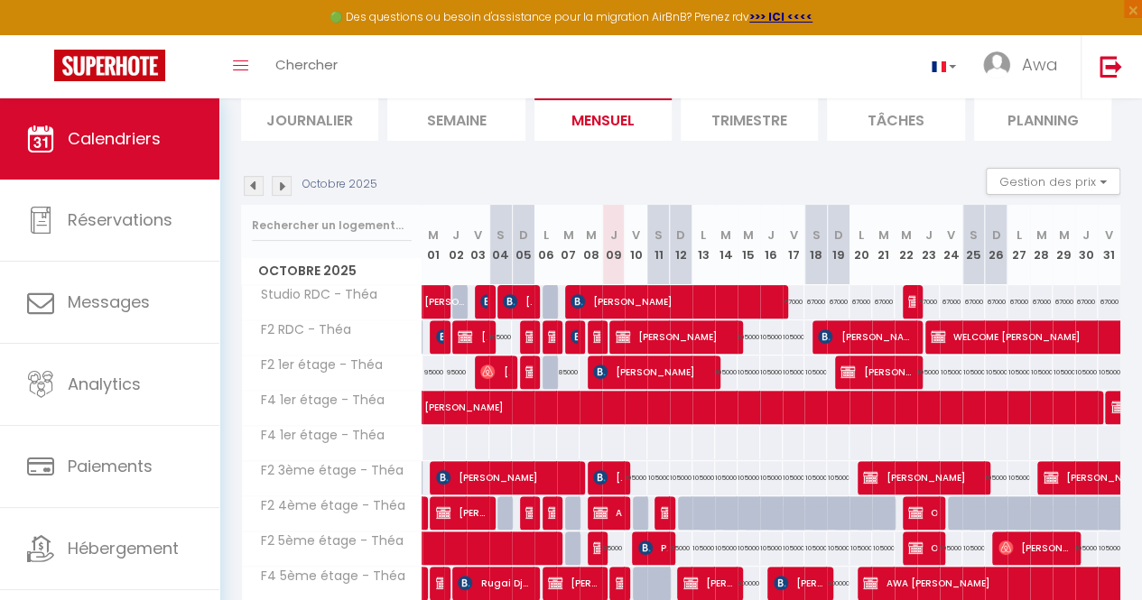
scroll to position [127, 0]
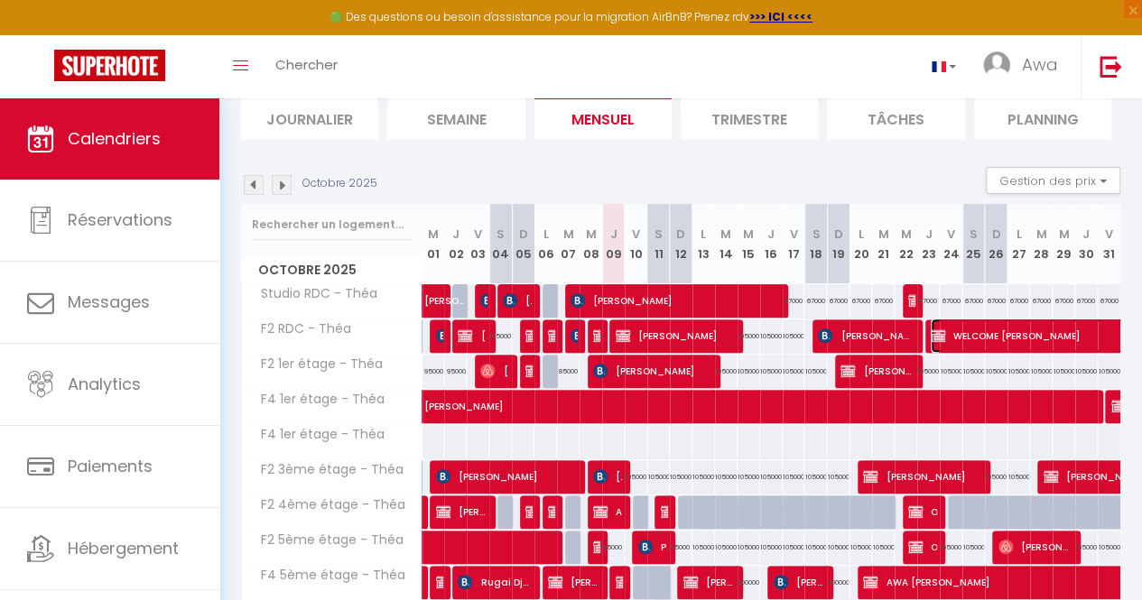
click at [951, 340] on span "WELCOME [PERSON_NAME]" at bounding box center [1118, 336] width 374 height 34
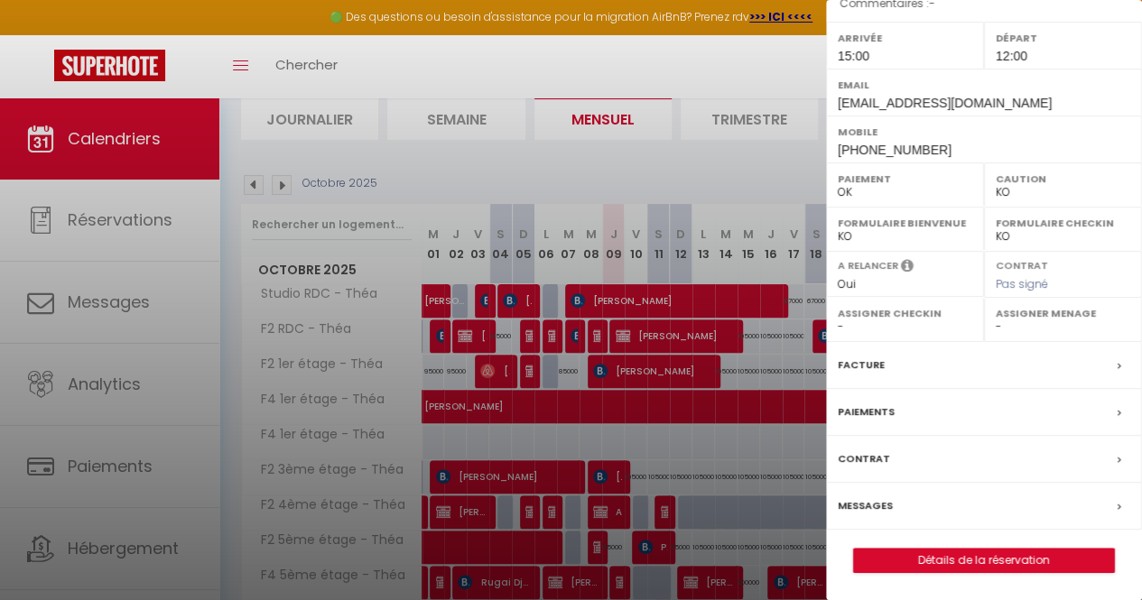
scroll to position [289, 0]
click at [928, 564] on link "Détails de la réservation" at bounding box center [984, 560] width 260 height 23
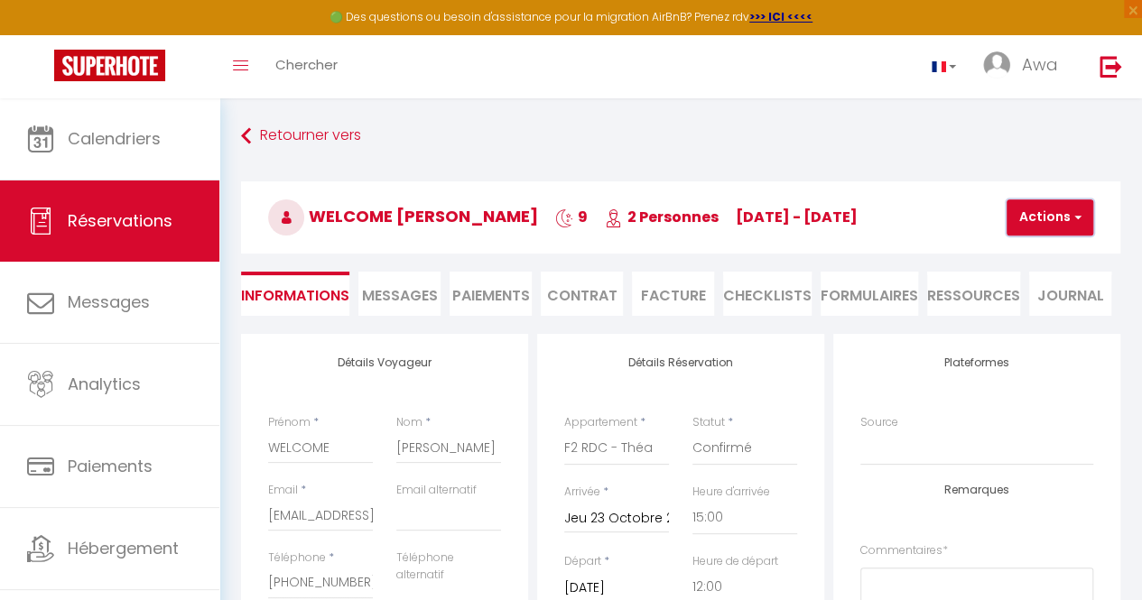
click at [1054, 228] on button "Actions" at bounding box center [1050, 218] width 87 height 36
click at [1042, 282] on link "Dupliquer" at bounding box center [1065, 280] width 143 height 23
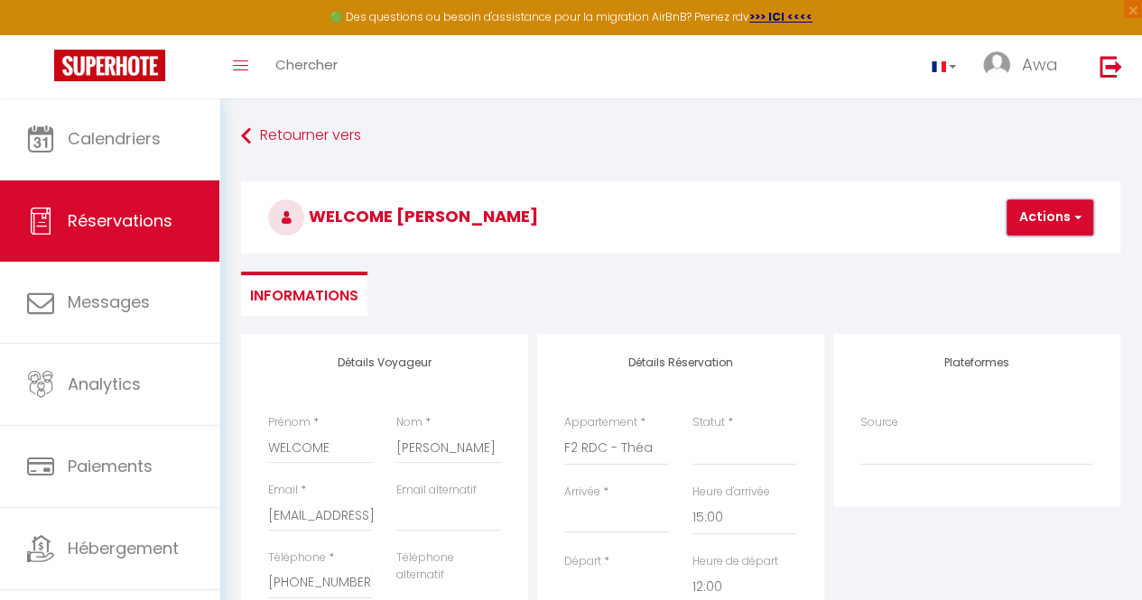
click at [1058, 210] on button "Actions" at bounding box center [1050, 218] width 87 height 36
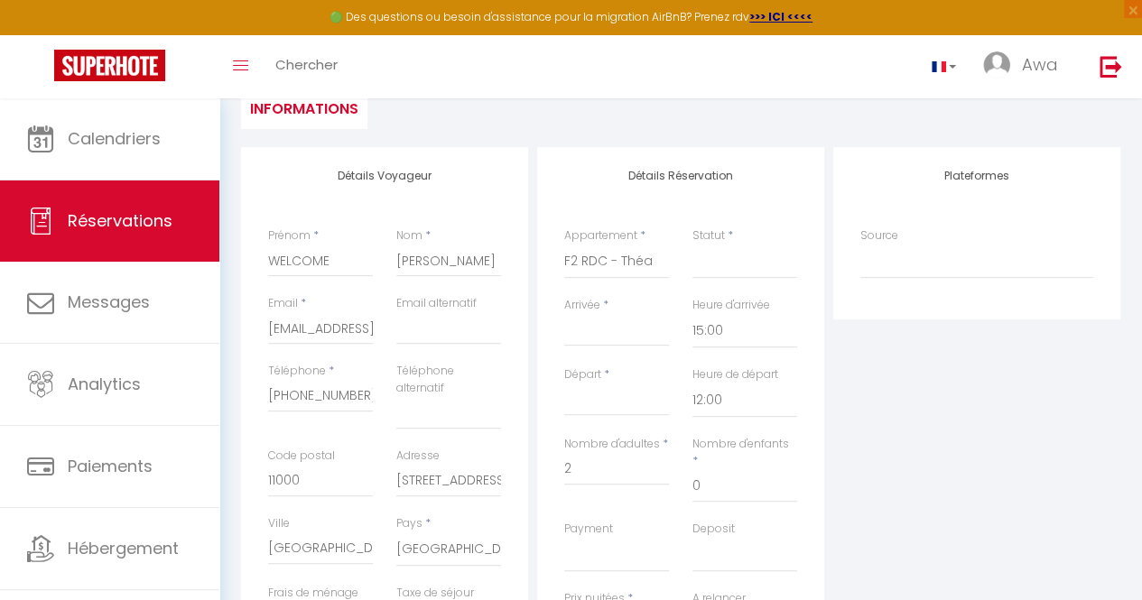
scroll to position [186, 0]
click at [617, 317] on div "< [DATE] > Dim Lun Mar Mer Jeu Ven Sam 1 2 3 4 5 6 7 8 9 10 11 12 13 14 15 16 1…" at bounding box center [616, 331] width 105 height 33
click at [587, 331] on input "Arrivée" at bounding box center [616, 332] width 105 height 23
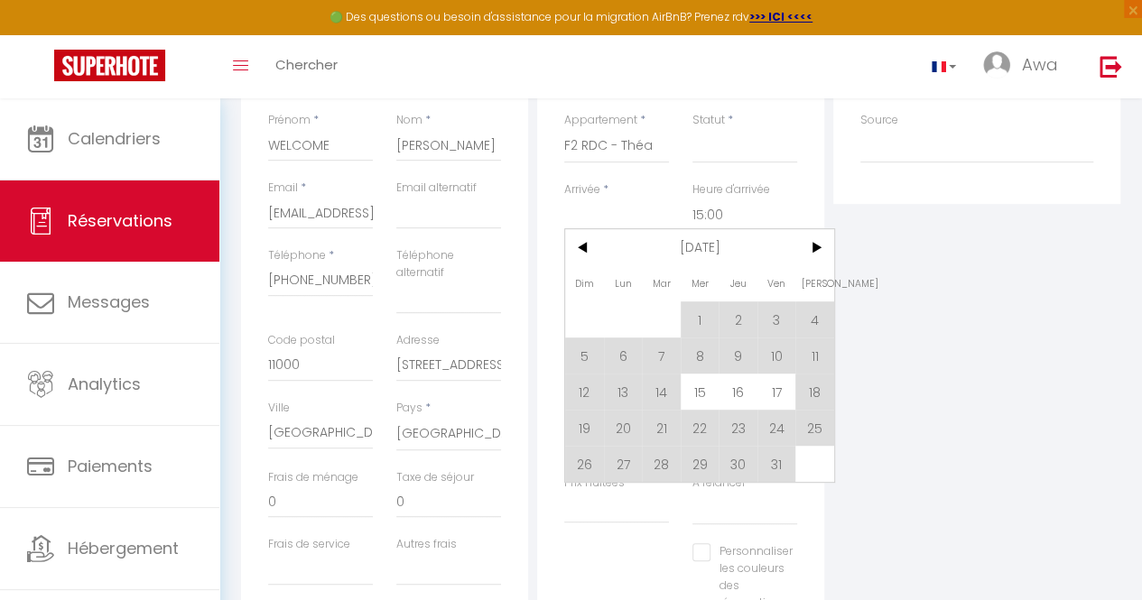
scroll to position [303, 0]
click at [704, 304] on span "1" at bounding box center [700, 319] width 39 height 36
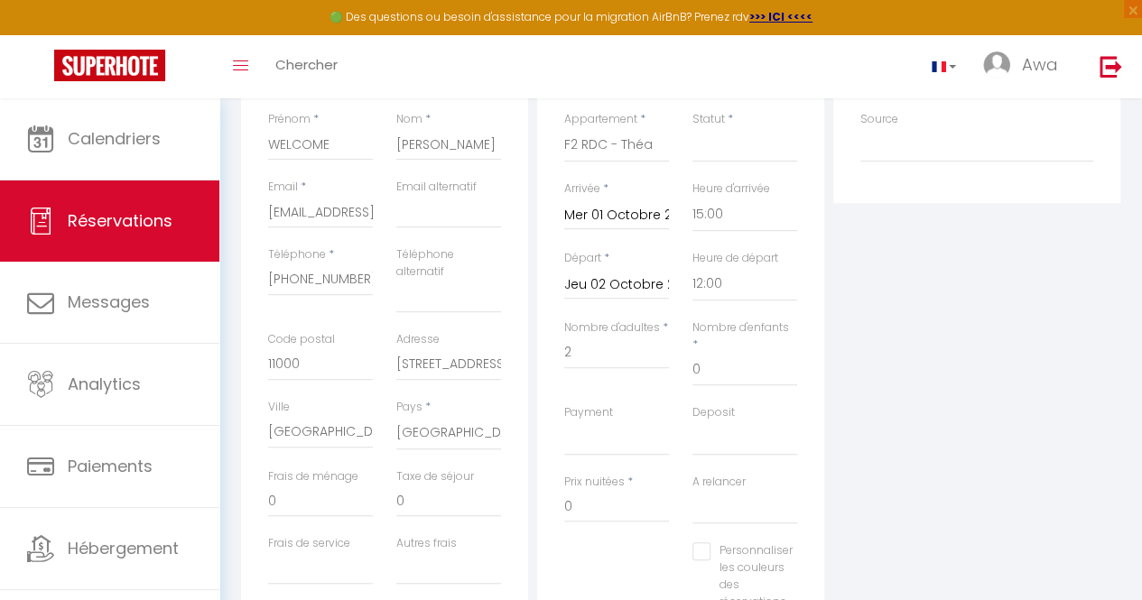
click at [596, 284] on input "Jeu 02 Octobre 2025" at bounding box center [616, 285] width 105 height 23
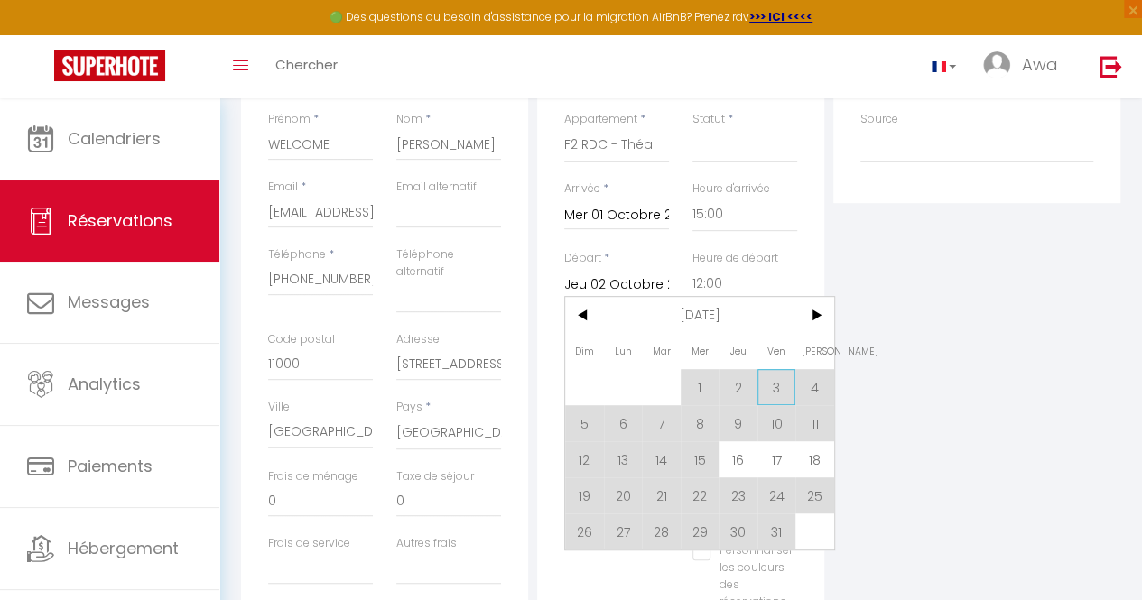
click at [772, 386] on span "3" at bounding box center [776, 387] width 39 height 36
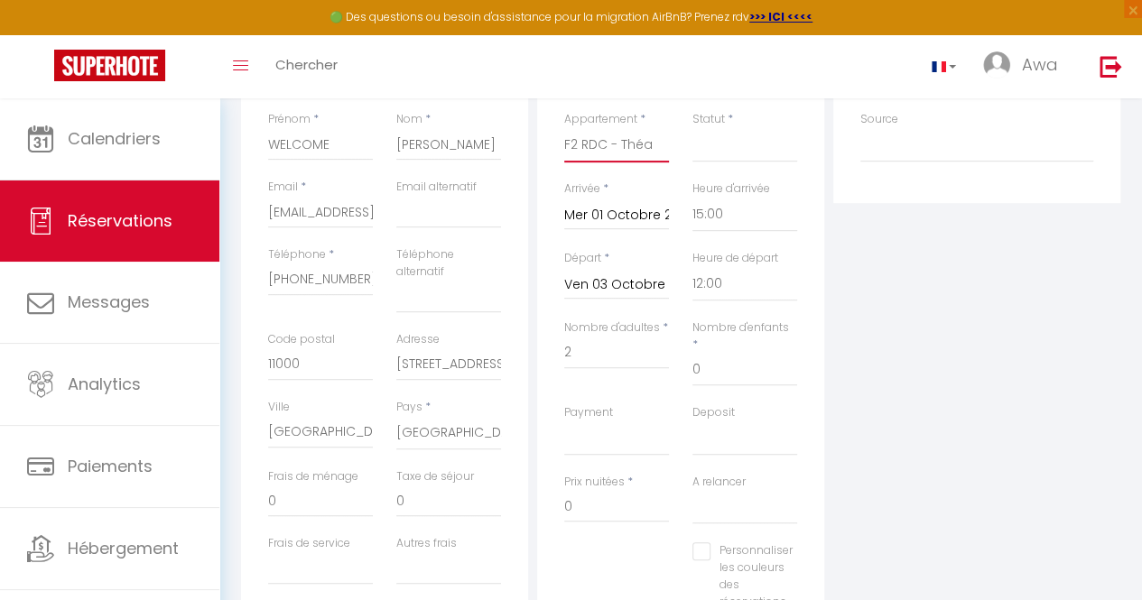
click at [641, 151] on select "F2 4ème étage - Théa Studio RDC - Théa F2 RDC - Théa F2 5ème étage - Théa F2 3è…" at bounding box center [616, 145] width 105 height 34
click at [627, 210] on input "Mer 01 Octobre 2025" at bounding box center [616, 215] width 105 height 23
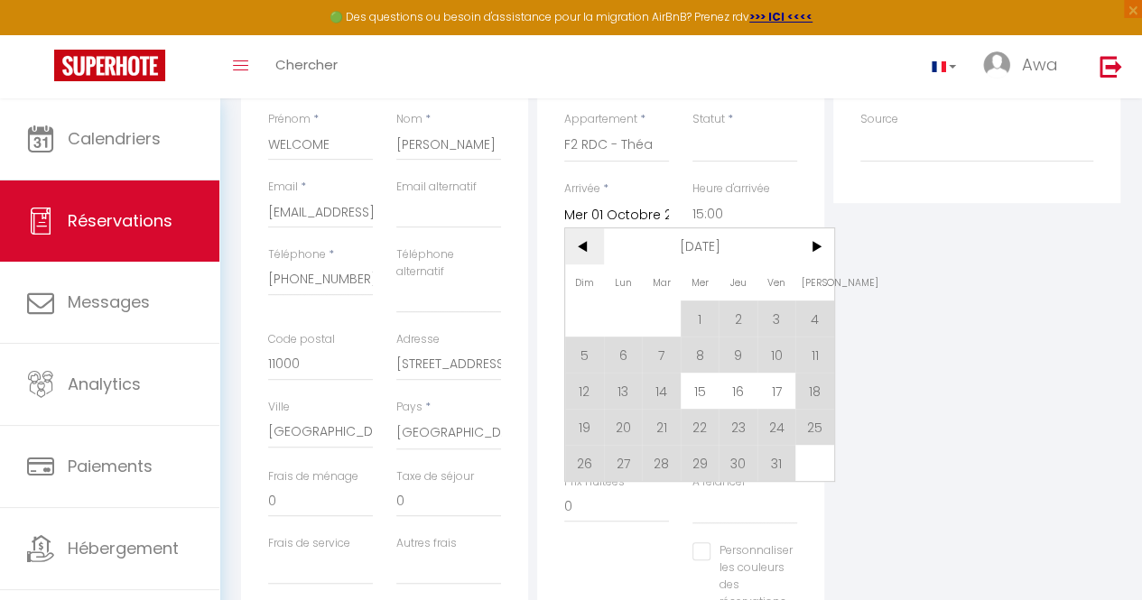
click at [590, 253] on span "<" at bounding box center [584, 246] width 39 height 36
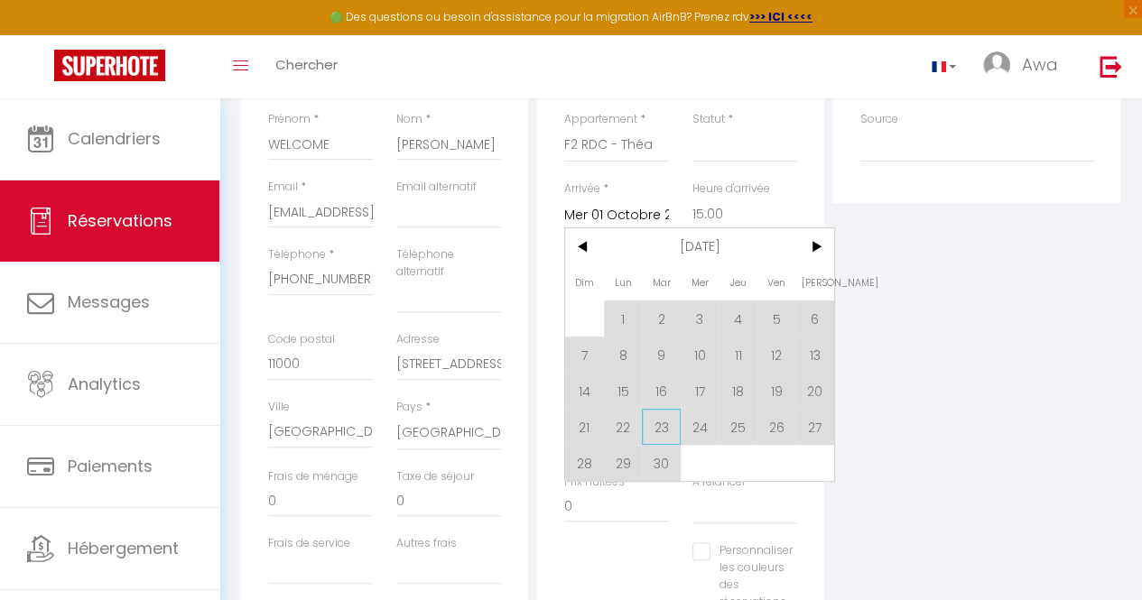
click at [666, 414] on span "23" at bounding box center [661, 427] width 39 height 36
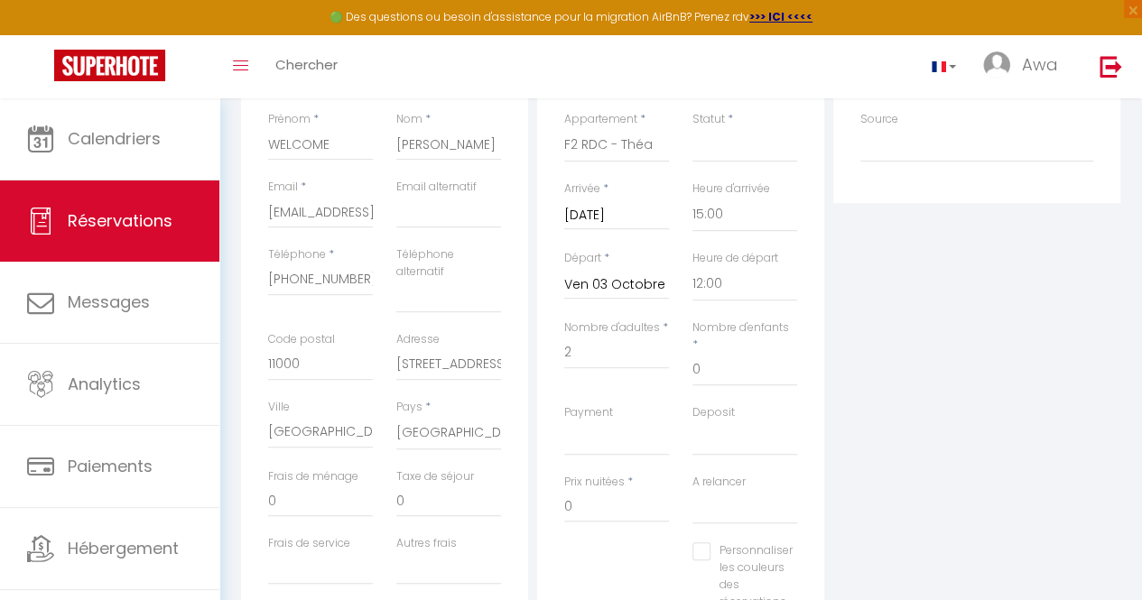
click at [618, 288] on input "Ven 03 Octobre 2025" at bounding box center [616, 285] width 105 height 23
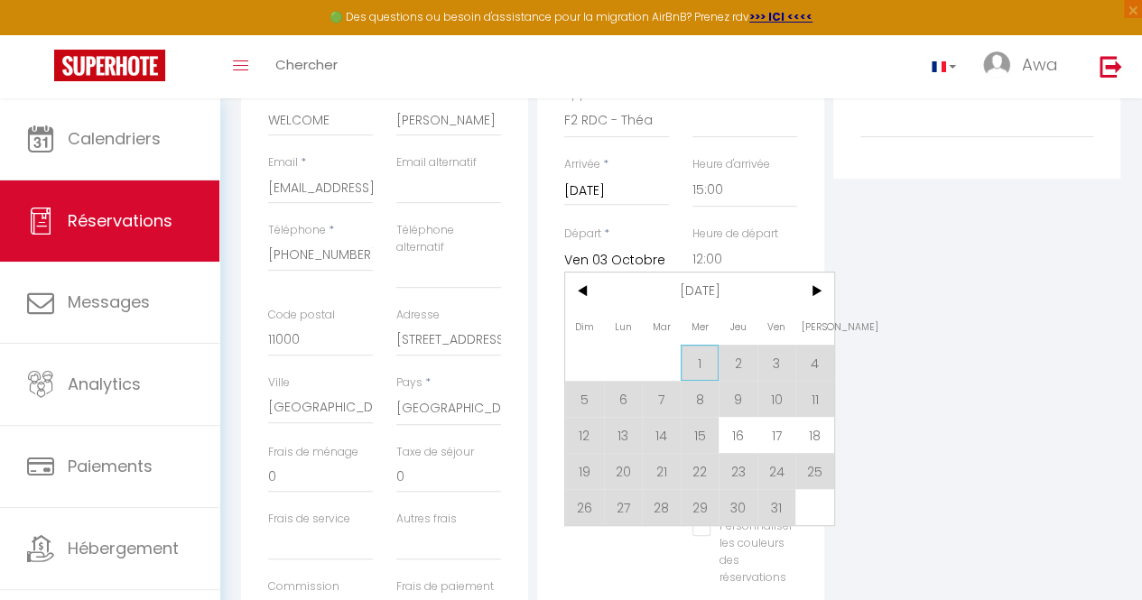
scroll to position [327, 0]
click at [960, 266] on div "Plateformes Source Direct [DOMAIN_NAME] [DOMAIN_NAME] Chalet montagne Expedia G…" at bounding box center [977, 338] width 296 height 663
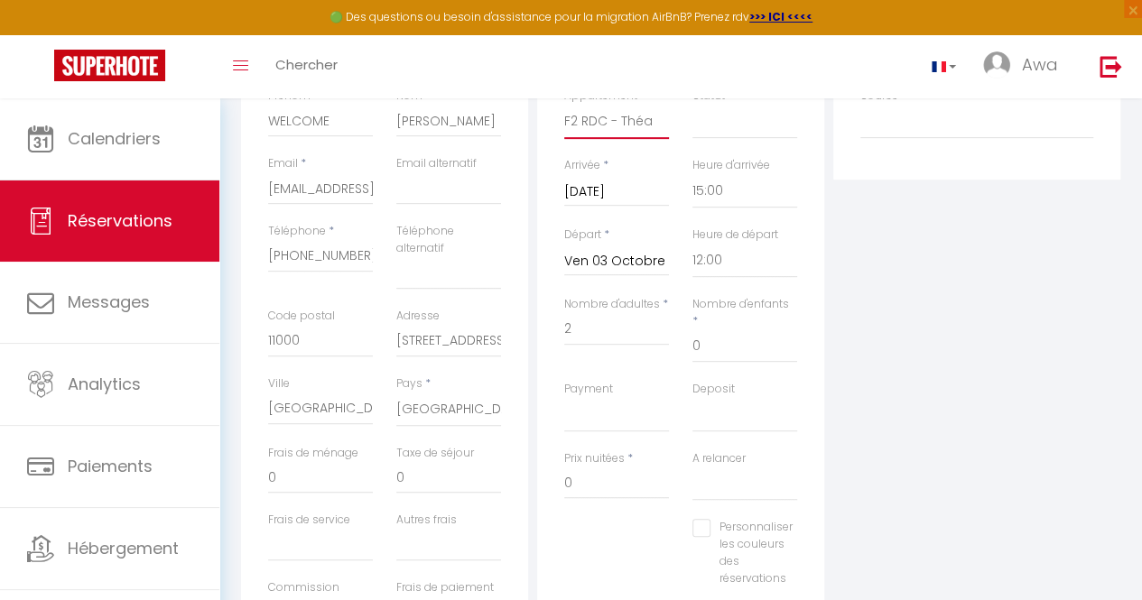
click at [636, 130] on select "F2 4ème étage - Théa Studio RDC - Théa F2 RDC - Théa F2 5ème étage - Théa F2 3è…" at bounding box center [616, 122] width 105 height 34
click at [564, 105] on select "F2 4ème étage - Théa Studio RDC - Théa F2 RDC - Théa F2 5ème étage - Théa F2 3è…" at bounding box center [616, 122] width 105 height 34
click at [605, 467] on input "0" at bounding box center [616, 483] width 105 height 33
click at [599, 398] on select "OK KO" at bounding box center [616, 415] width 105 height 34
click at [564, 398] on select "OK KO" at bounding box center [616, 415] width 105 height 34
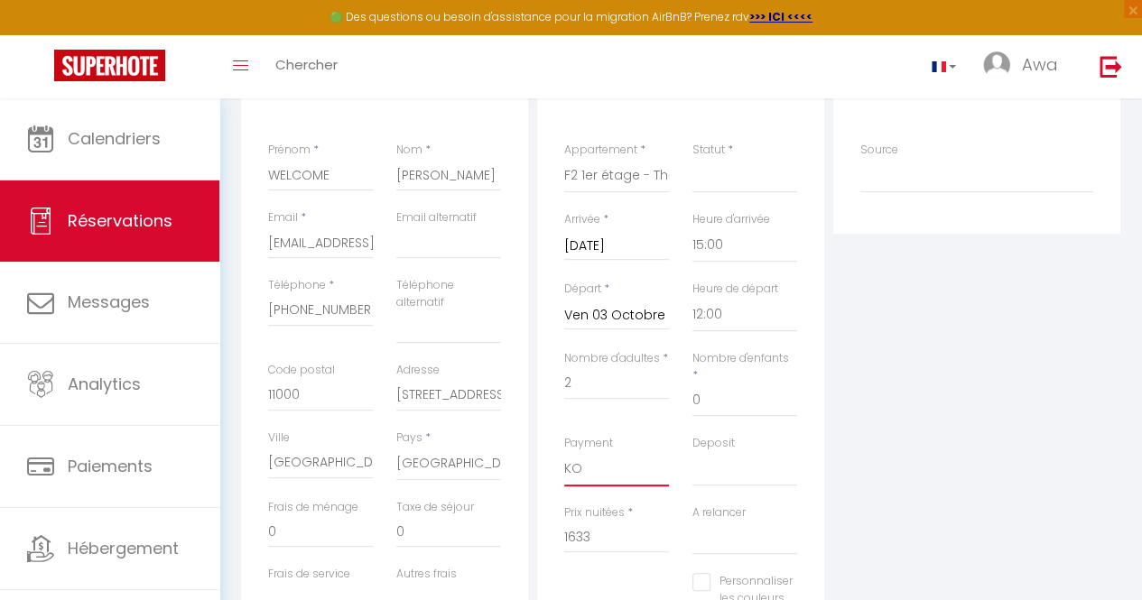
scroll to position [271, 0]
click at [748, 171] on select "Confirmé Non Confirmé [PERSON_NAME] par le voyageur No Show Request" at bounding box center [744, 178] width 105 height 34
click at [692, 161] on select "Confirmé Non Confirmé [PERSON_NAME] par le voyageur No Show Request" at bounding box center [744, 178] width 105 height 34
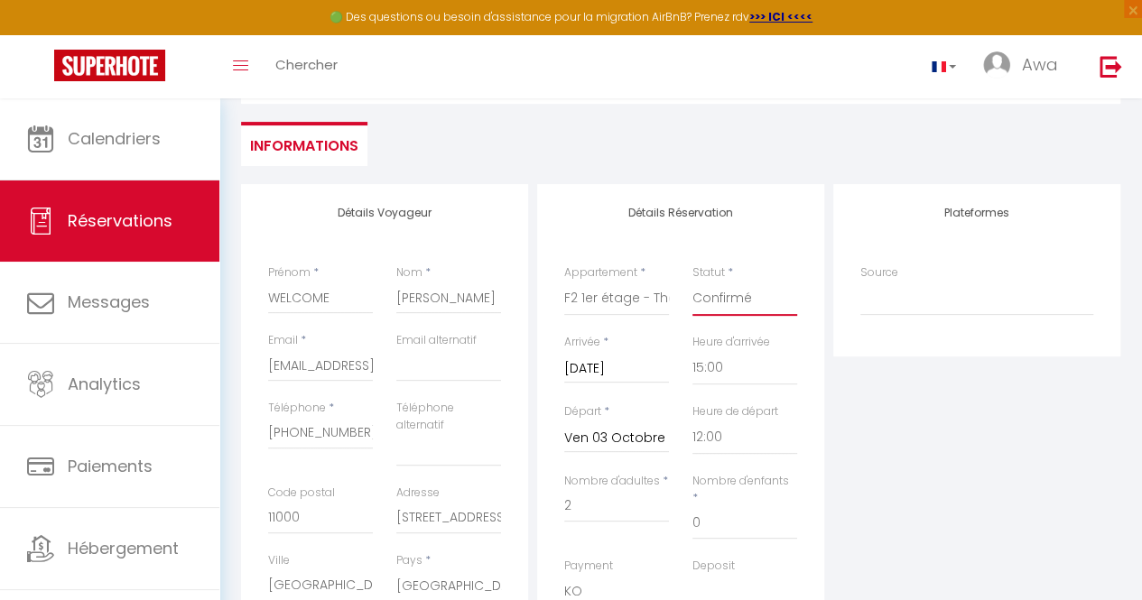
scroll to position [120, 0]
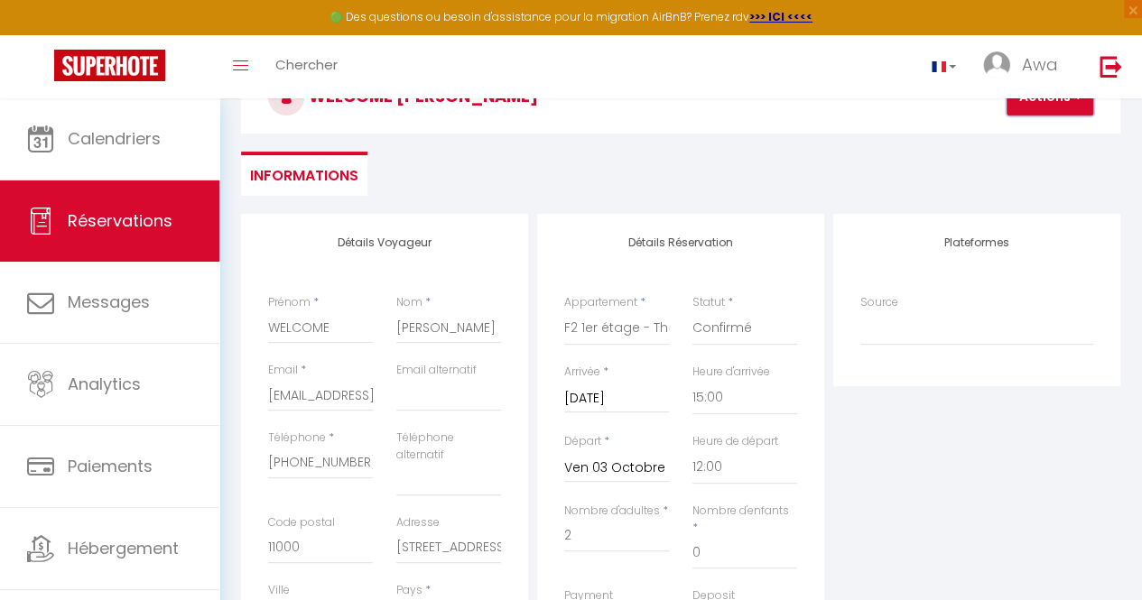
click at [1060, 106] on button "Actions" at bounding box center [1050, 97] width 87 height 36
click at [1047, 136] on link "Enregistrer" at bounding box center [1065, 136] width 143 height 23
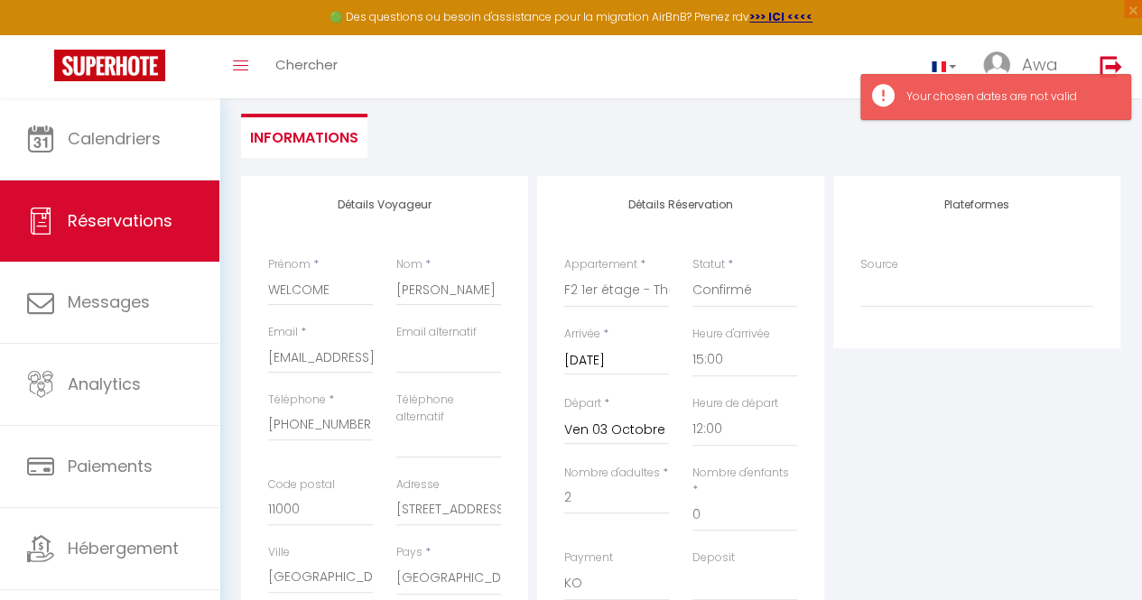
scroll to position [163, 0]
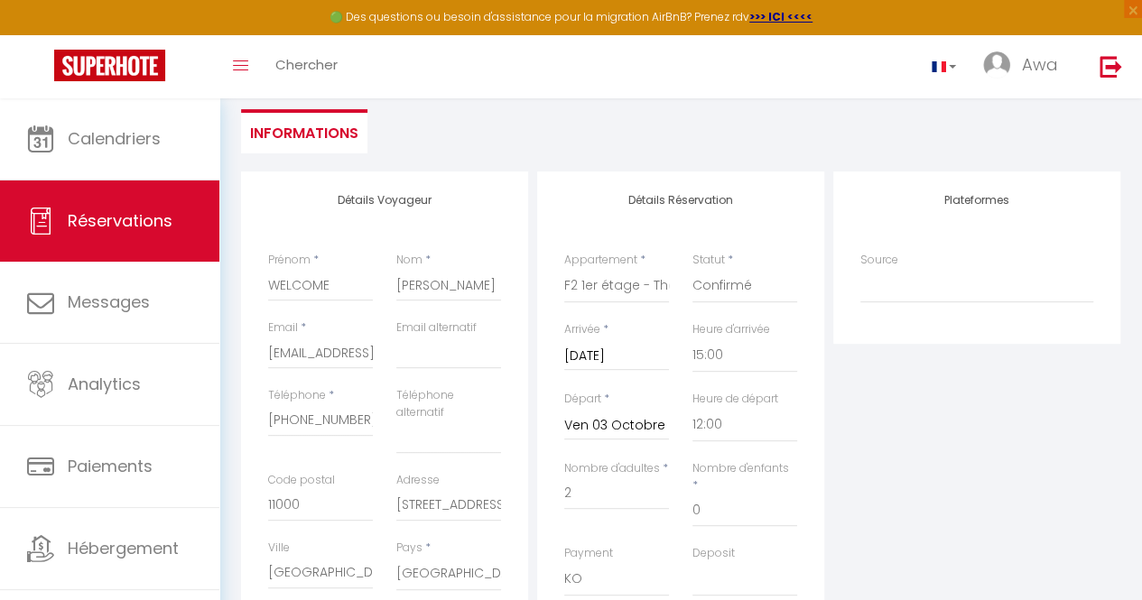
click at [644, 349] on input "[DATE]" at bounding box center [616, 356] width 105 height 23
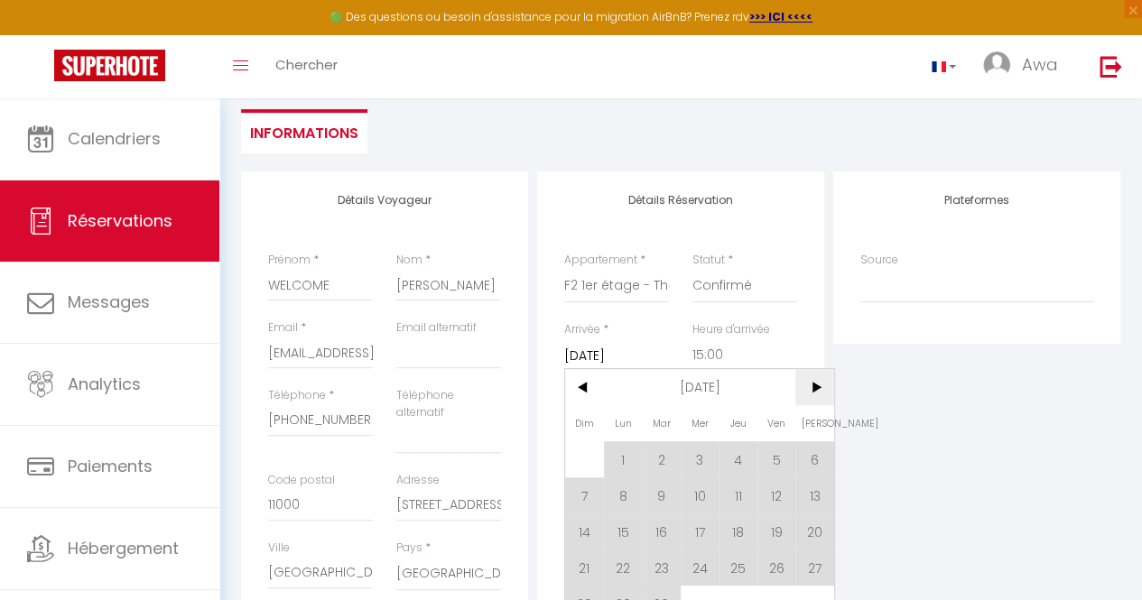
click at [816, 391] on span ">" at bounding box center [814, 387] width 39 height 36
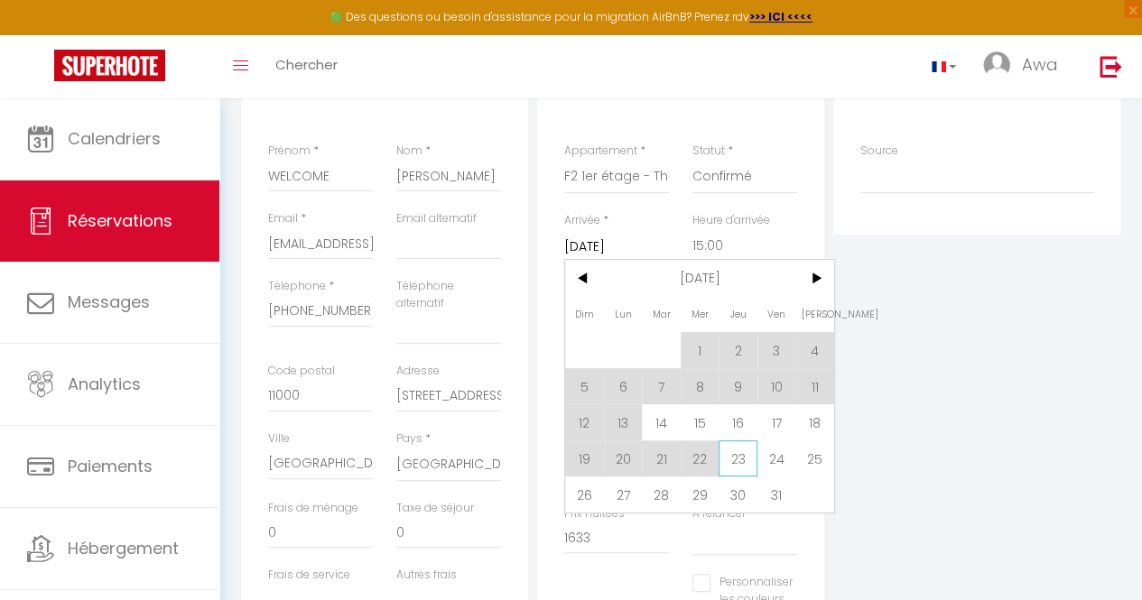
scroll to position [325, 0]
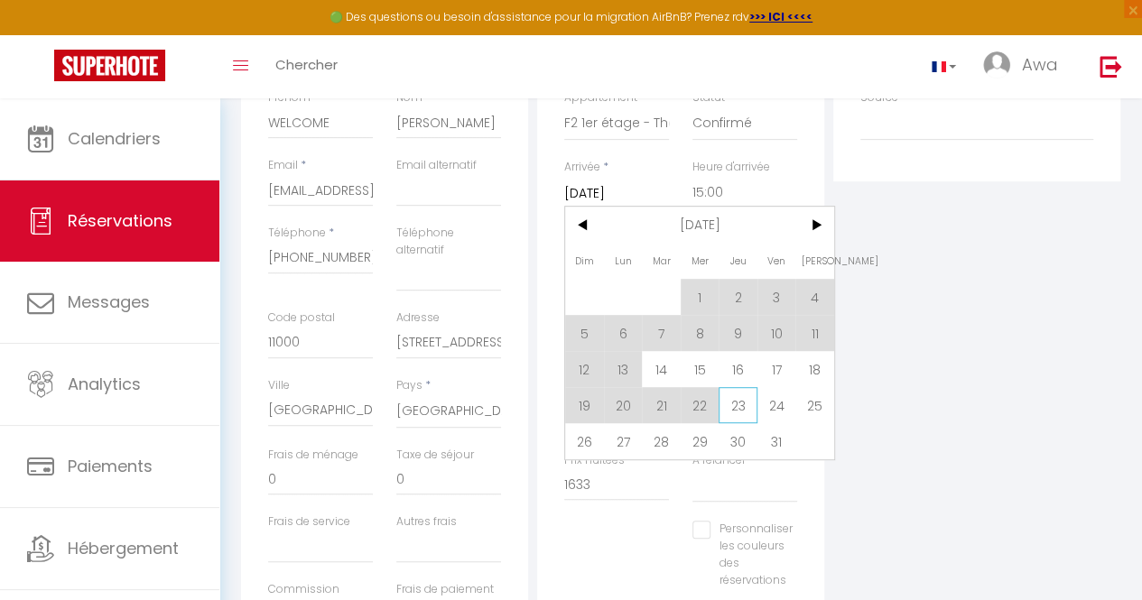
click at [737, 405] on span "23" at bounding box center [738, 405] width 39 height 36
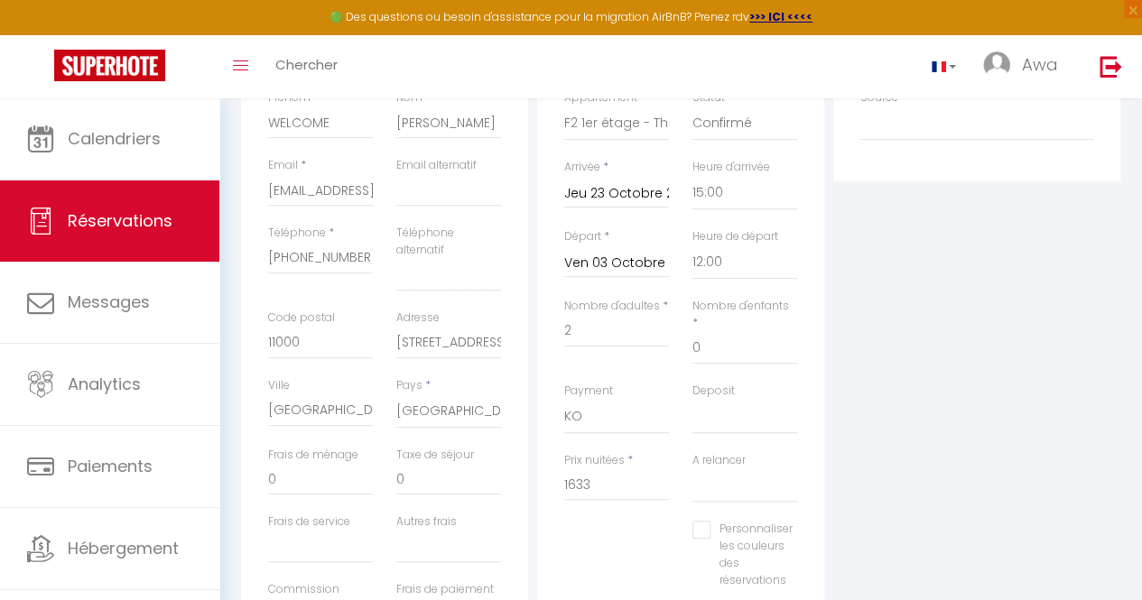
click at [651, 263] on input "Ven 03 Octobre 2025" at bounding box center [616, 263] width 105 height 23
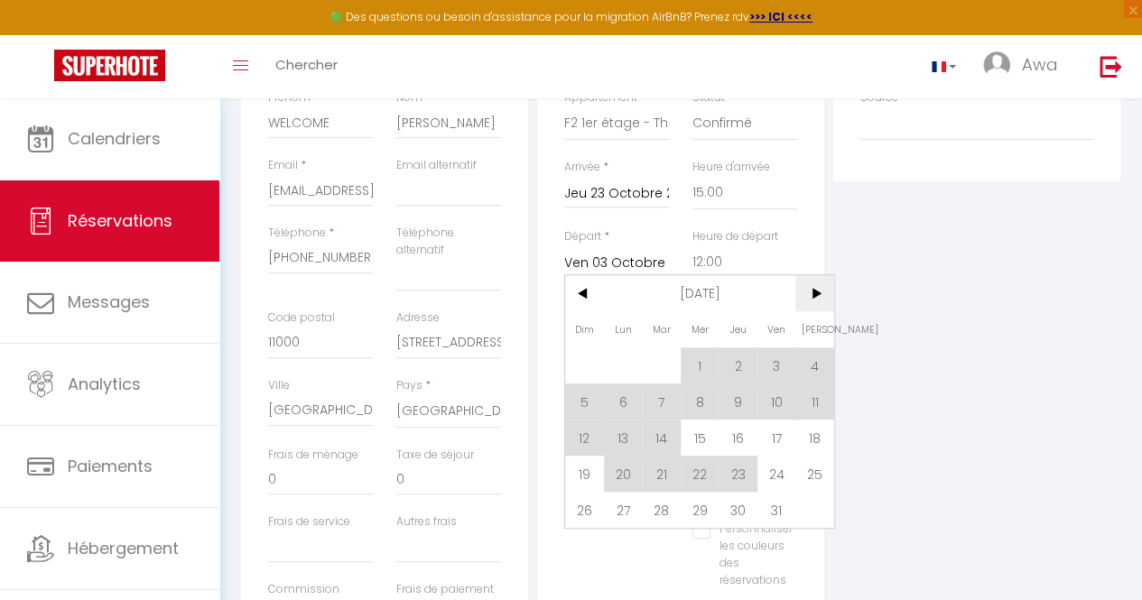
click at [816, 293] on span ">" at bounding box center [814, 293] width 39 height 36
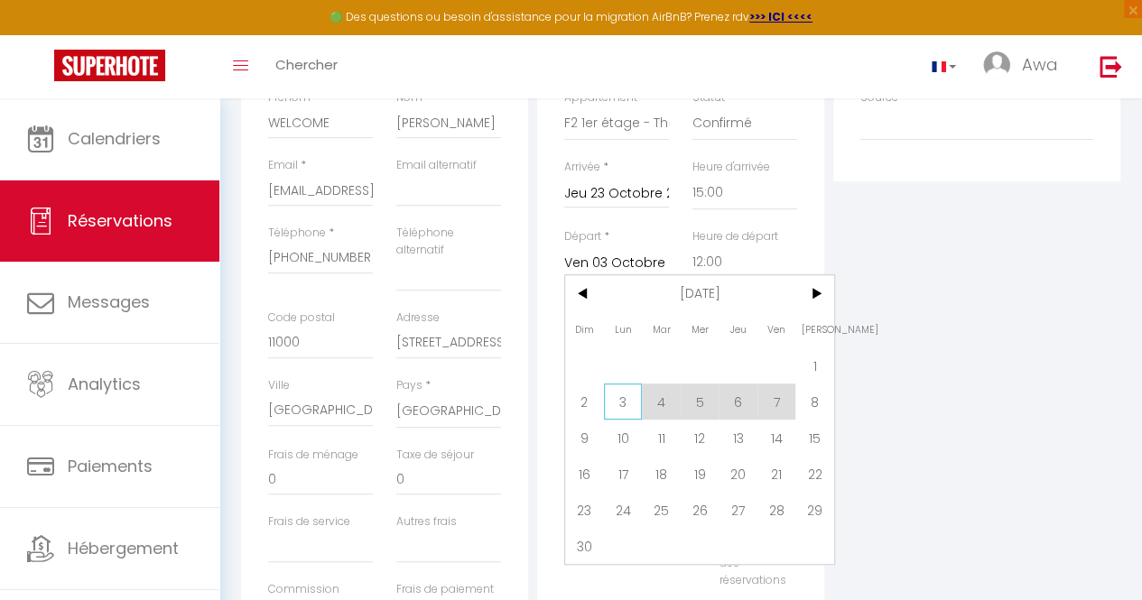
click at [628, 402] on span "3" at bounding box center [623, 402] width 39 height 36
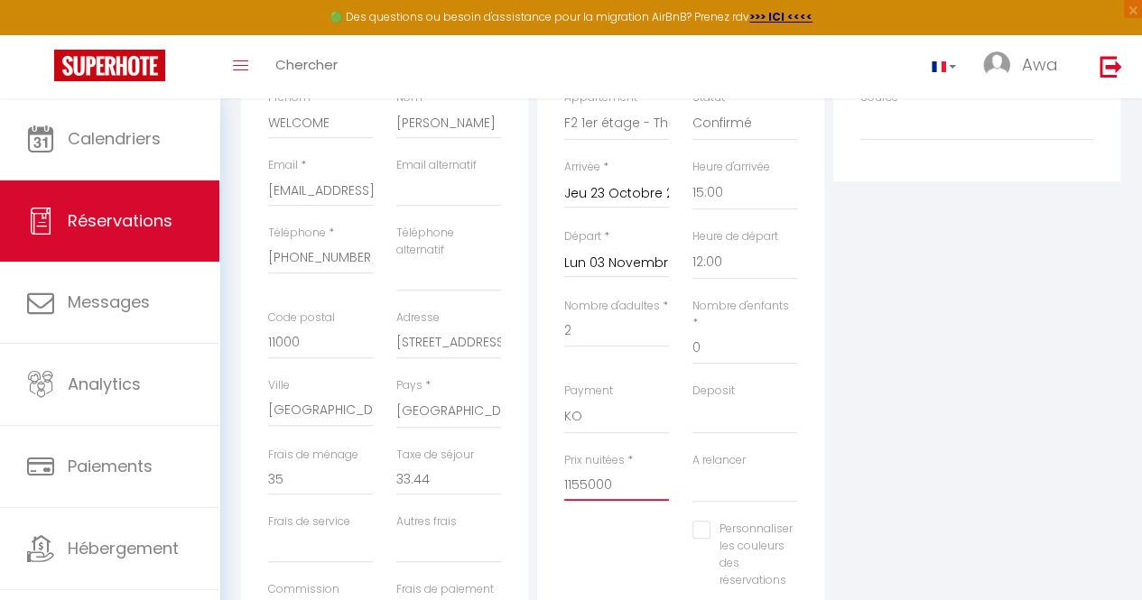
click at [605, 469] on input "1155000" at bounding box center [616, 485] width 105 height 33
click at [645, 469] on input "1155000" at bounding box center [616, 485] width 105 height 33
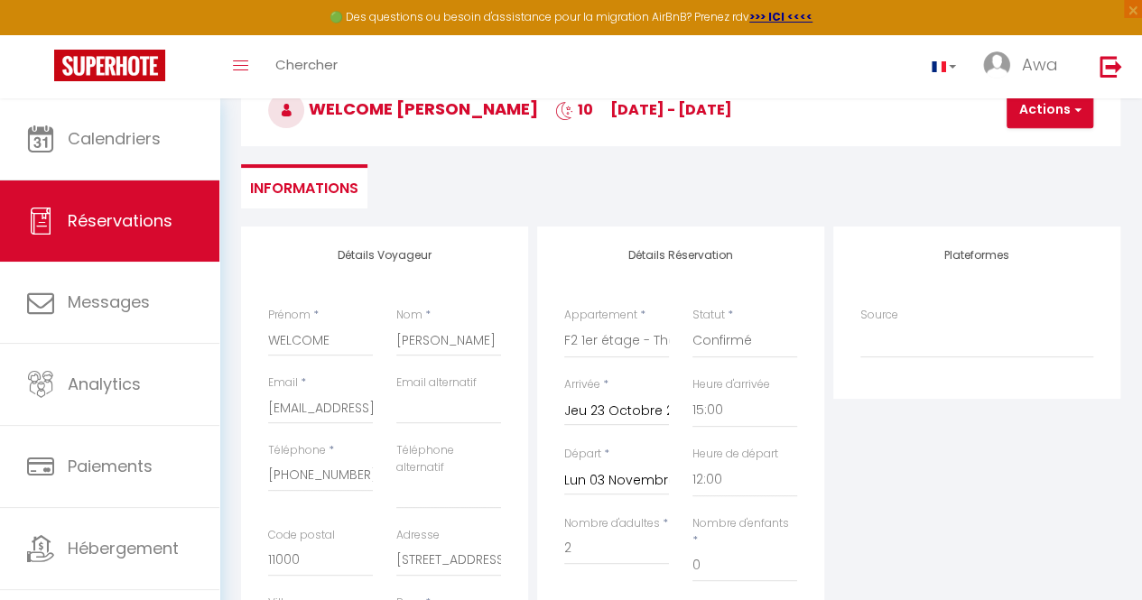
scroll to position [105, 0]
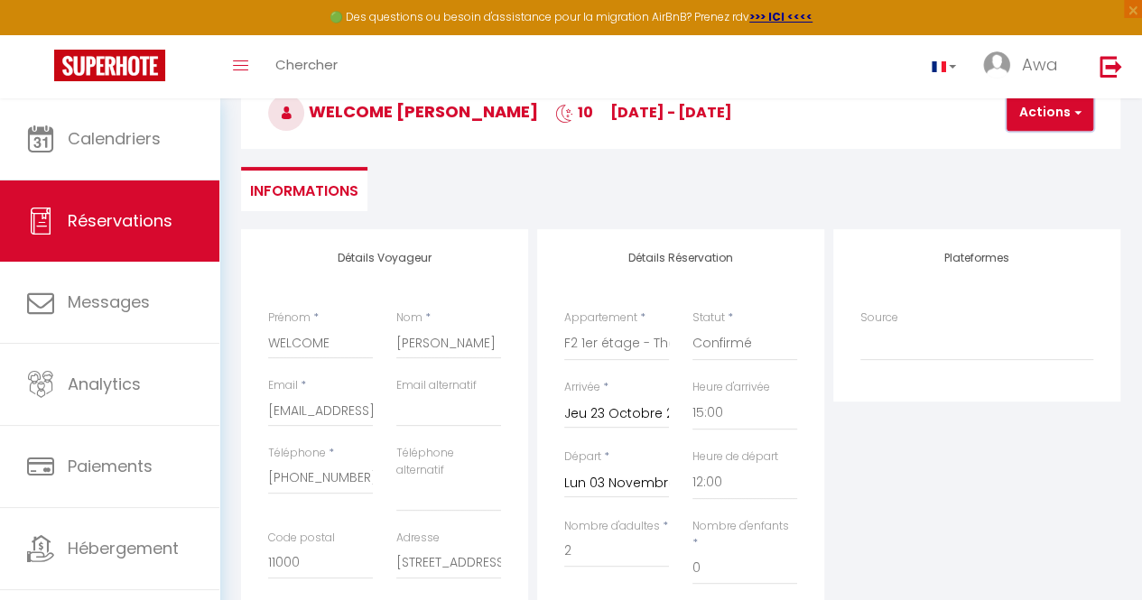
click at [1043, 111] on button "Actions" at bounding box center [1050, 113] width 87 height 36
click at [1030, 145] on link "Enregistrer" at bounding box center [1065, 152] width 143 height 23
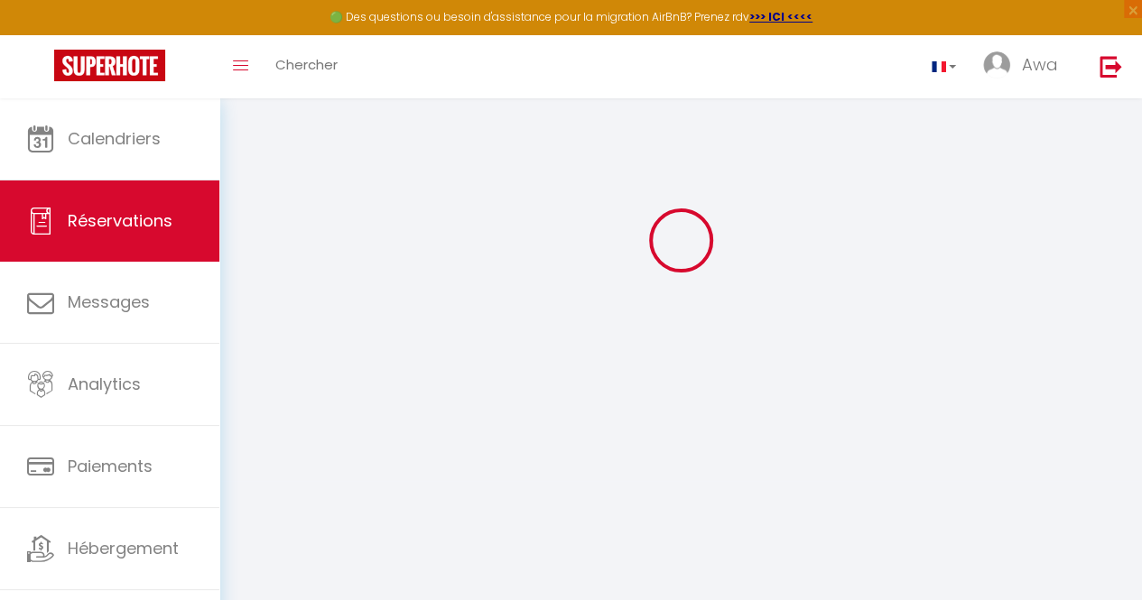
scroll to position [98, 0]
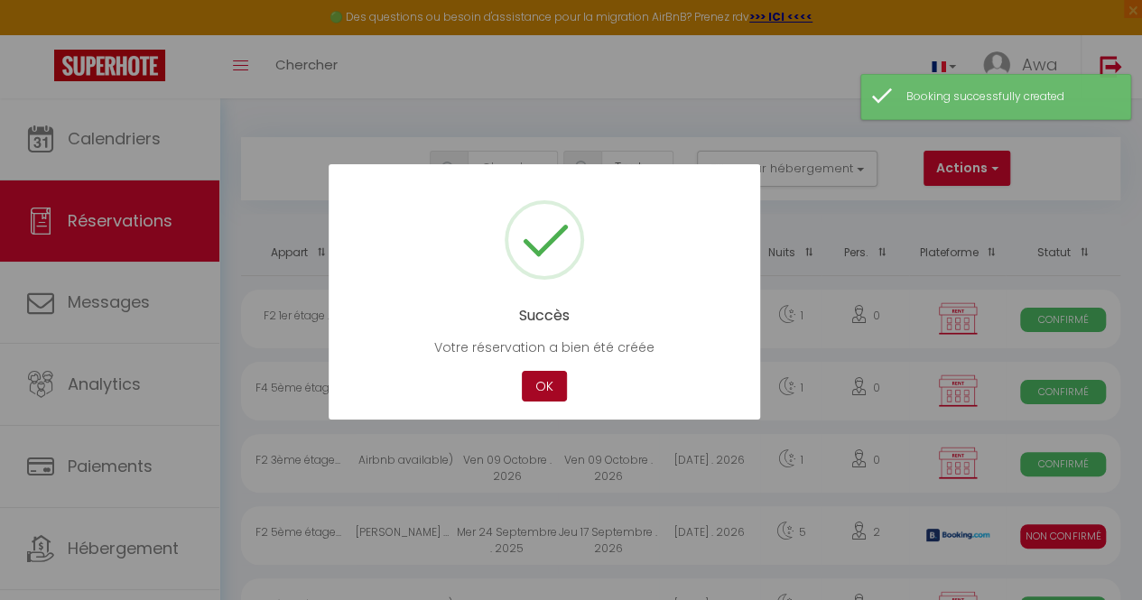
click at [544, 380] on button "OK" at bounding box center [544, 387] width 45 height 32
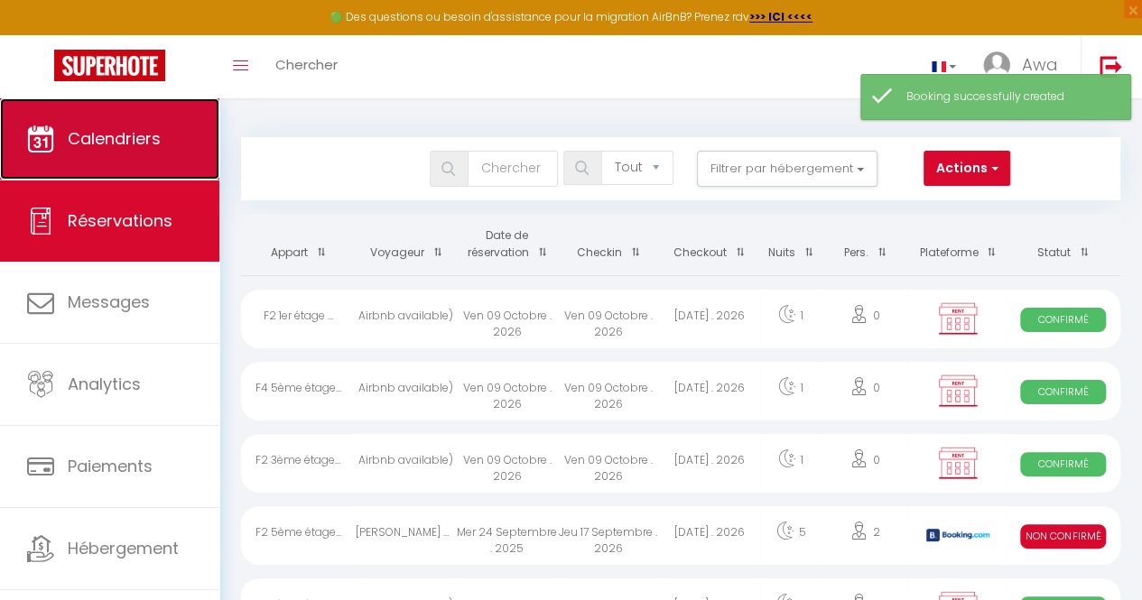
click at [60, 151] on link "Calendriers" at bounding box center [109, 138] width 219 height 81
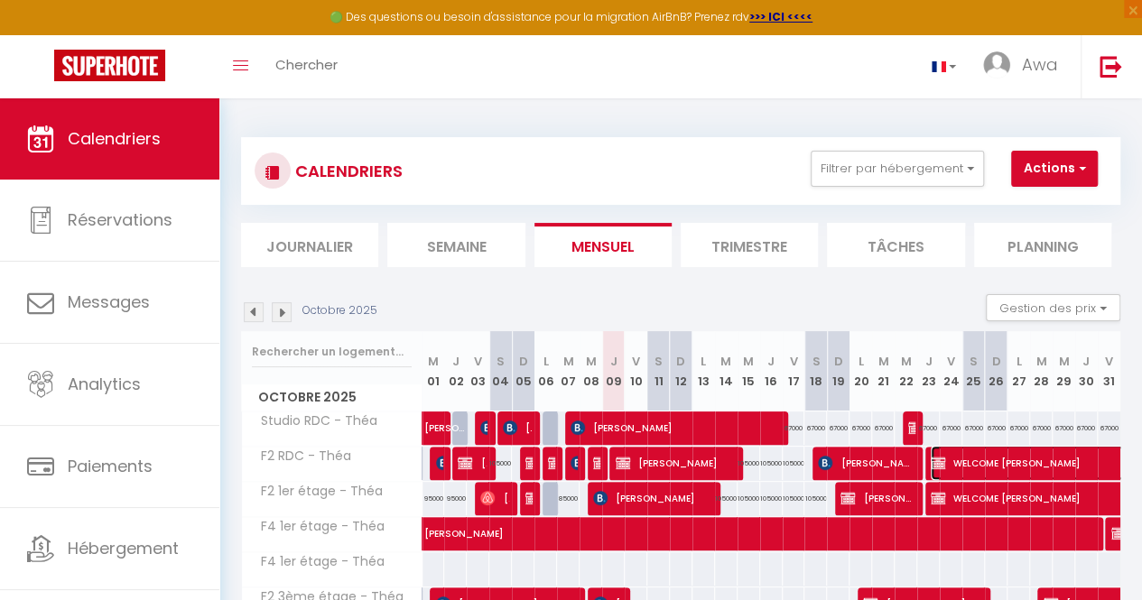
click at [977, 460] on span "WELCOME [PERSON_NAME]" at bounding box center [1118, 463] width 374 height 34
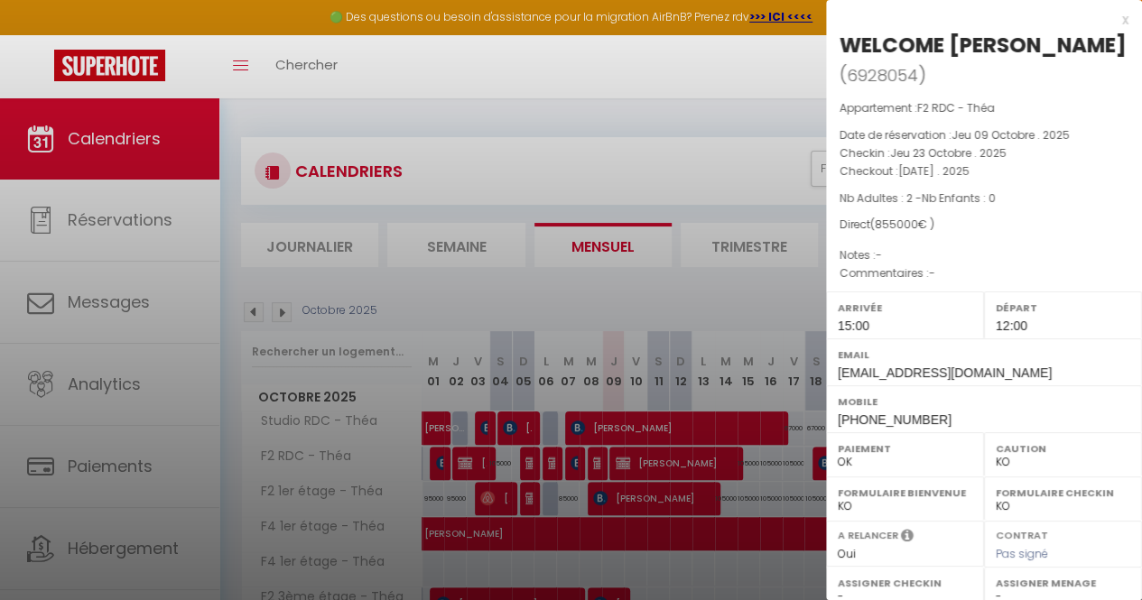
scroll to position [294, 0]
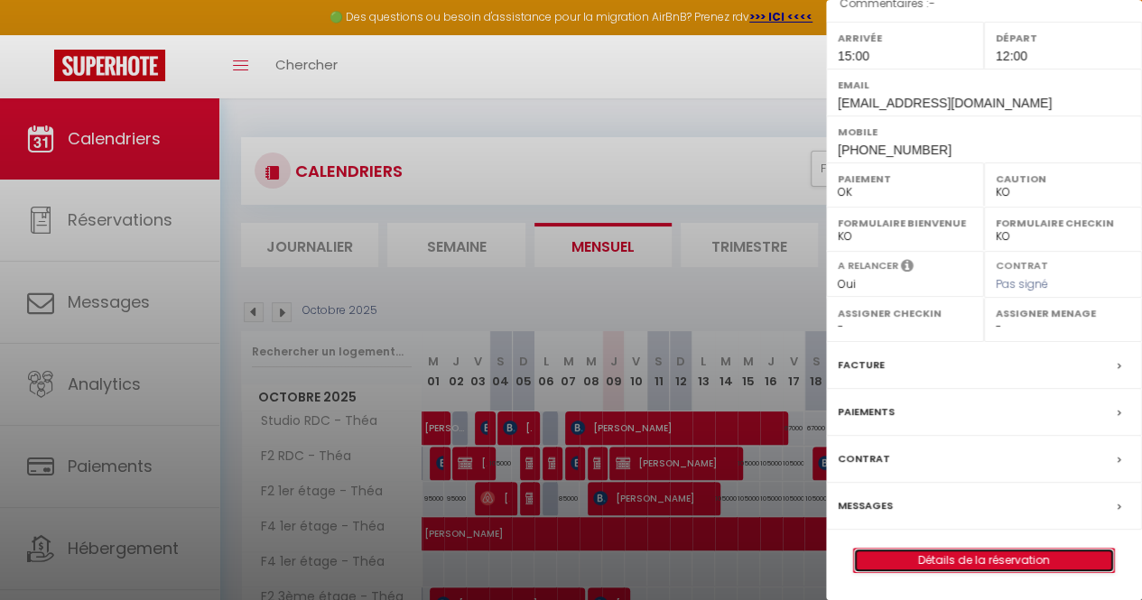
click at [948, 560] on link "Détails de la réservation" at bounding box center [984, 560] width 260 height 23
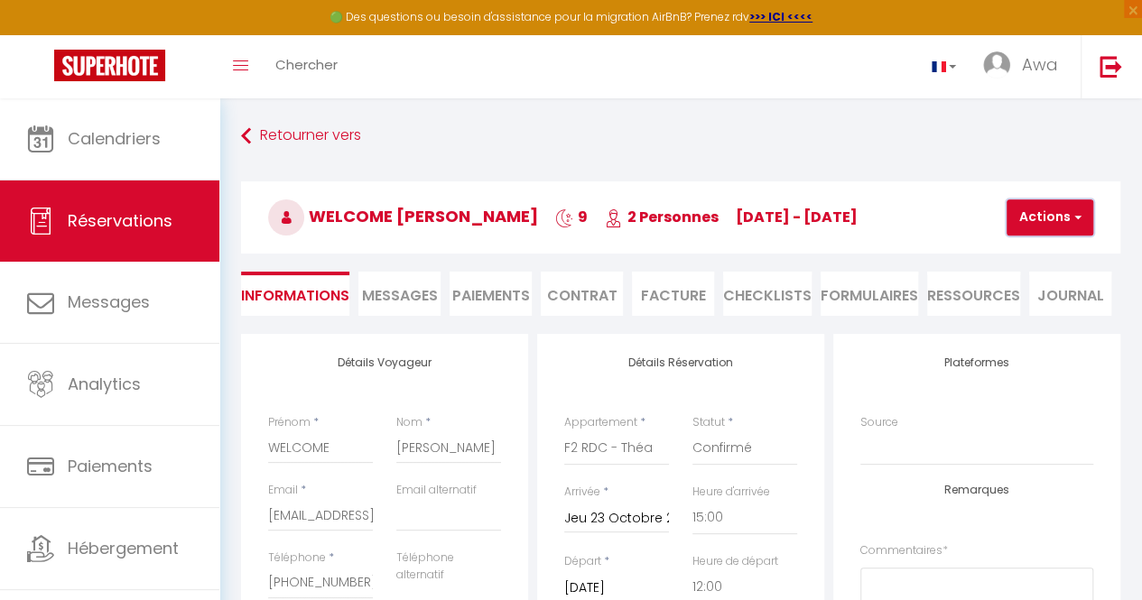
click at [1036, 233] on button "Actions" at bounding box center [1050, 218] width 87 height 36
click at [1002, 299] on link "Supprimer" at bounding box center [1065, 304] width 143 height 23
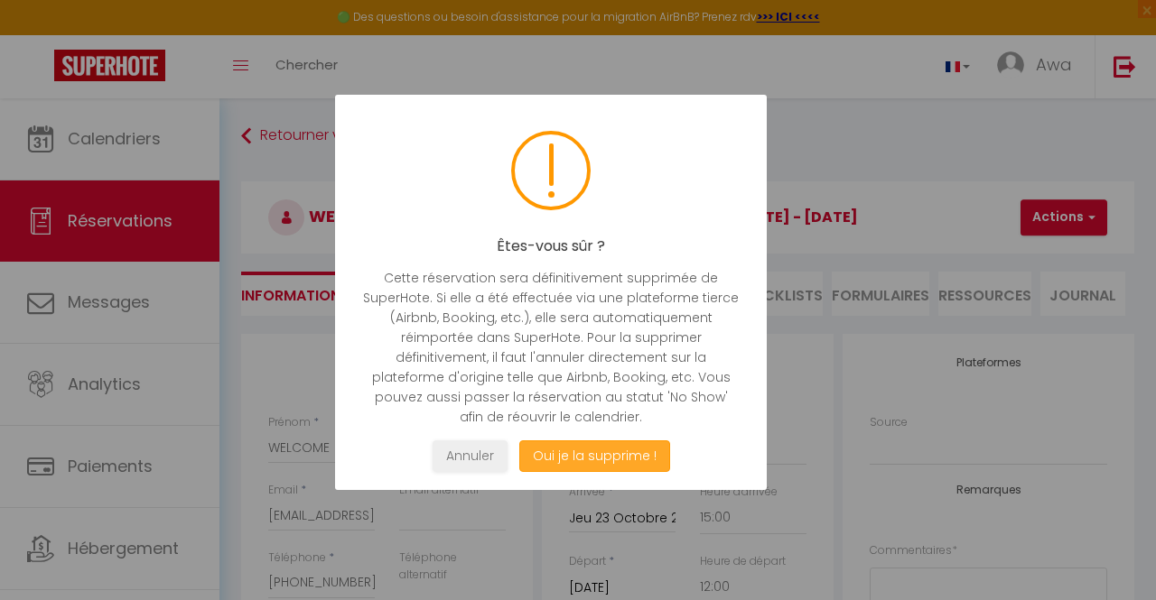
click at [547, 459] on button "Oui je la supprime !" at bounding box center [594, 457] width 151 height 32
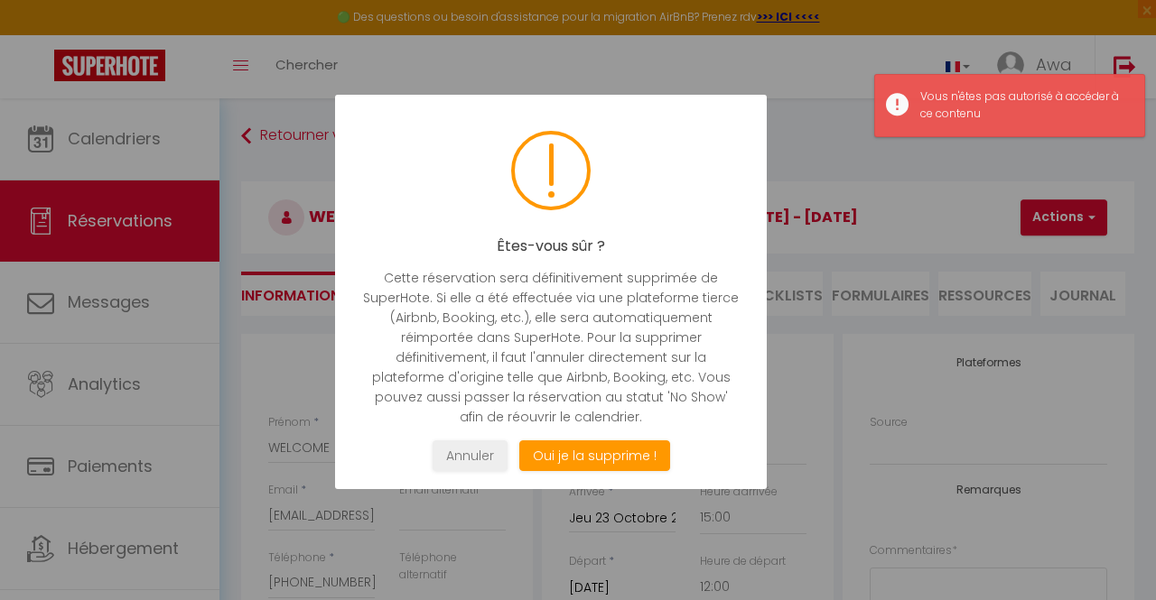
click at [729, 250] on h2 "Êtes-vous sûr ?" at bounding box center [550, 245] width 377 height 17
click at [836, 233] on div at bounding box center [578, 300] width 1156 height 600
click at [485, 454] on button "Annuler" at bounding box center [469, 457] width 75 height 32
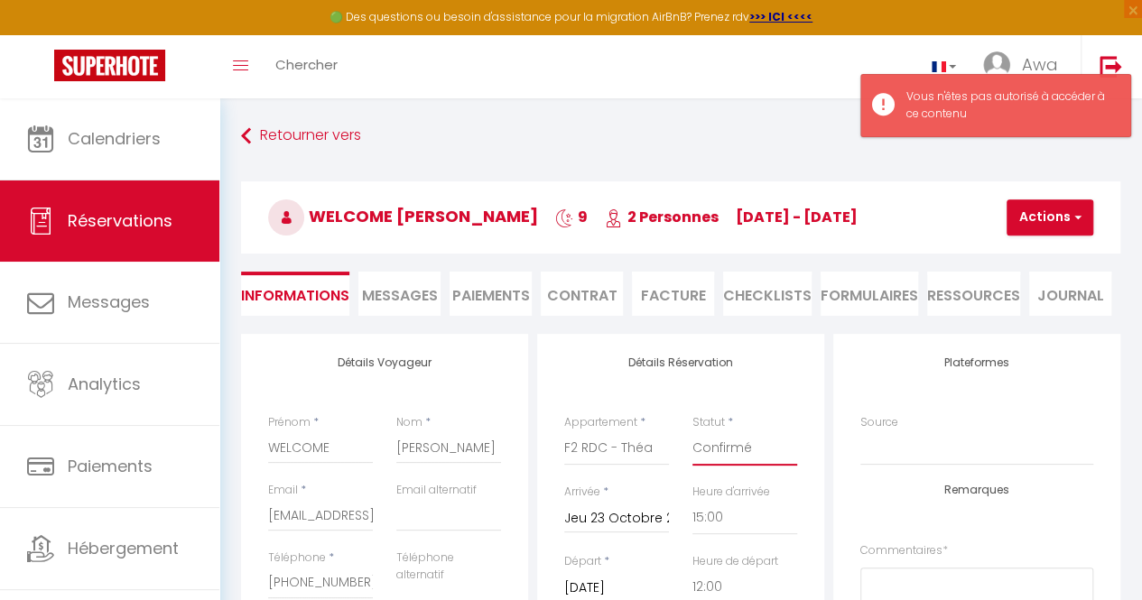
click at [760, 440] on select "Confirmé Non Confirmé [PERSON_NAME] par le voyageur No Show Request" at bounding box center [744, 449] width 105 height 34
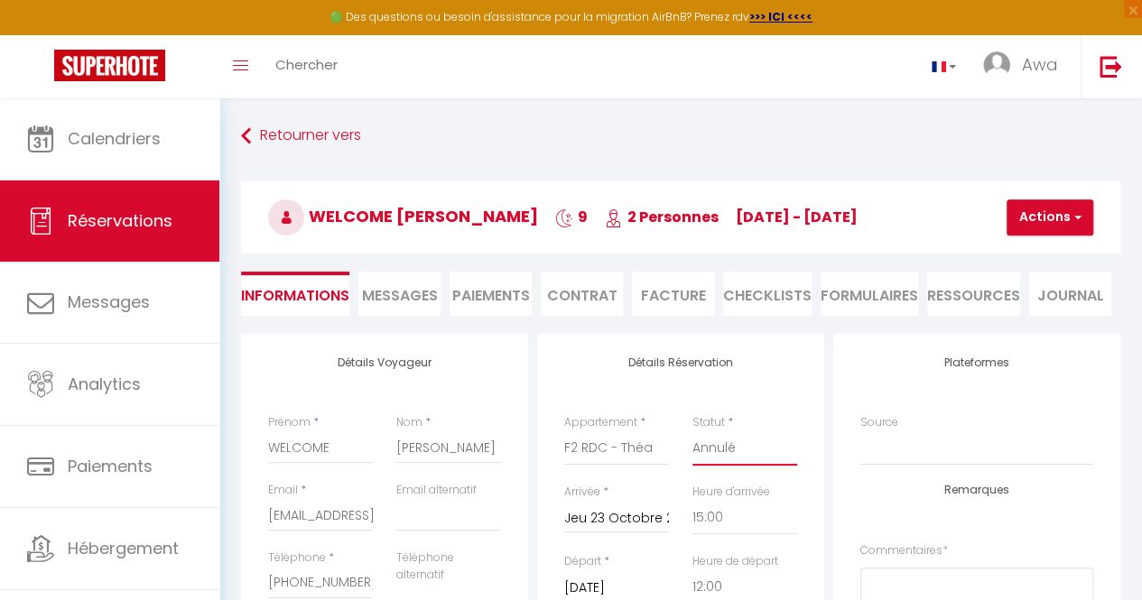
click at [692, 432] on select "Confirmé Non Confirmé [PERSON_NAME] par le voyageur No Show Request" at bounding box center [744, 449] width 105 height 34
click at [1054, 225] on button "Actions" at bounding box center [1050, 218] width 87 height 36
click at [1044, 252] on link "Enregistrer" at bounding box center [1065, 257] width 143 height 23
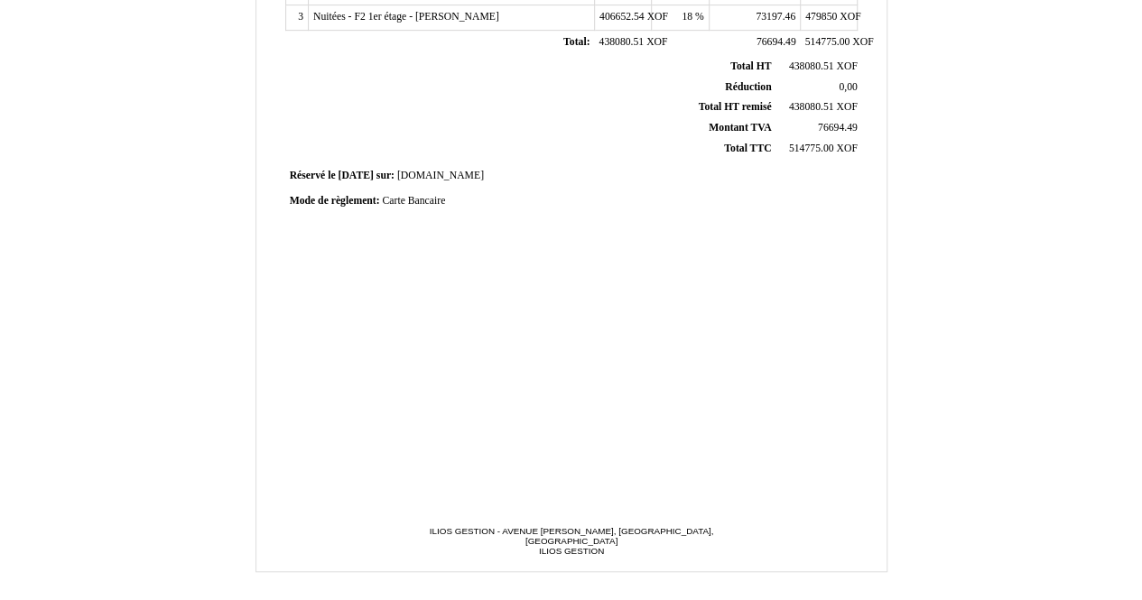
scroll to position [488, 0]
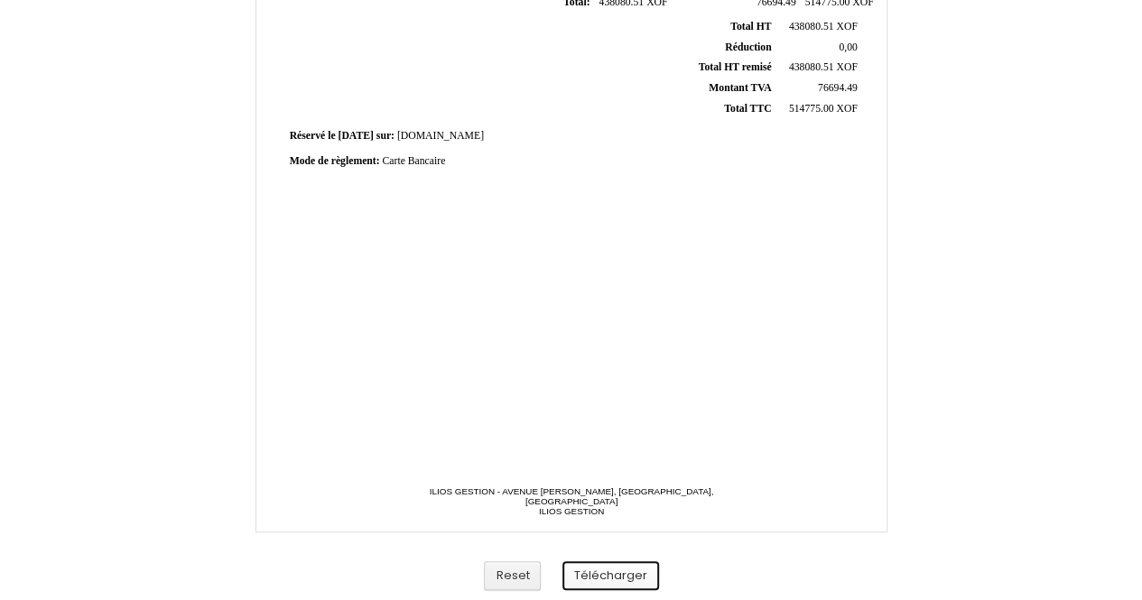
click at [628, 581] on button "Télécharger" at bounding box center [610, 577] width 97 height 30
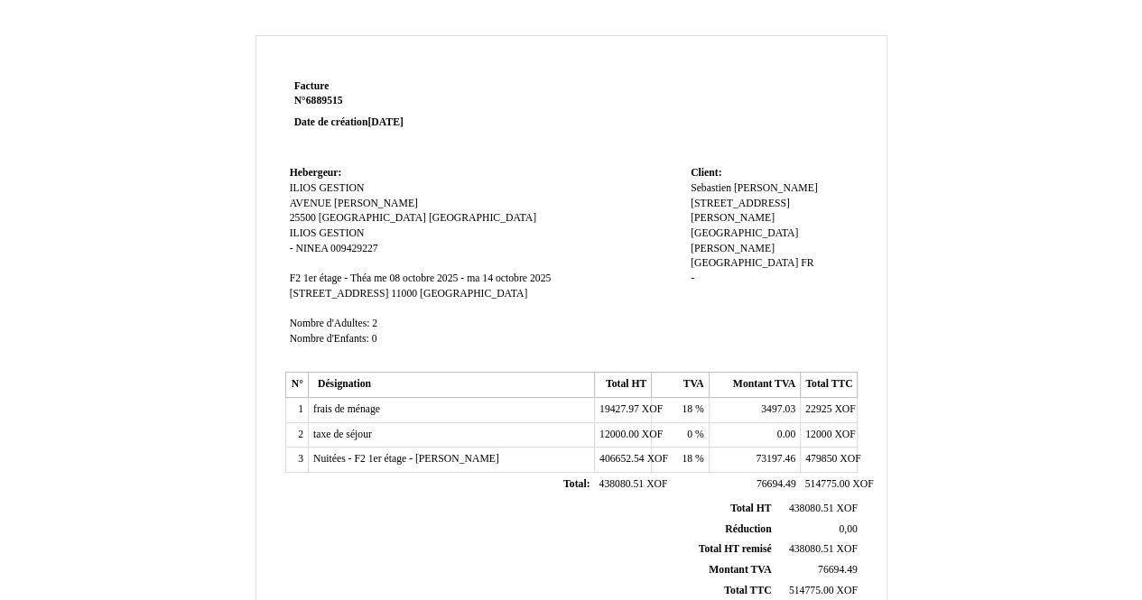
scroll to position [0, 0]
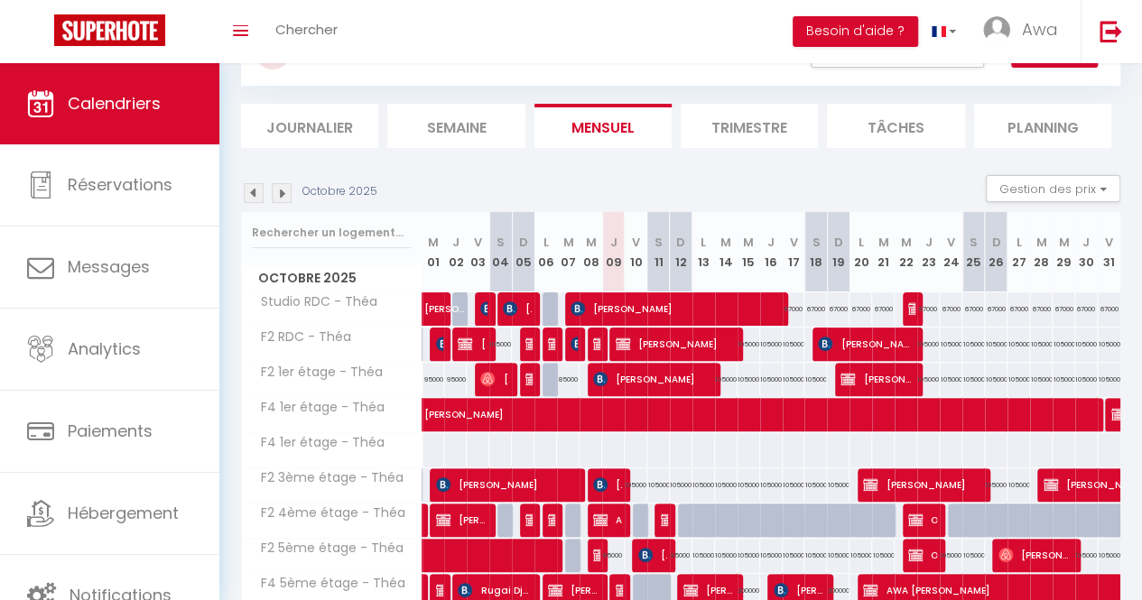
scroll to position [85, 0]
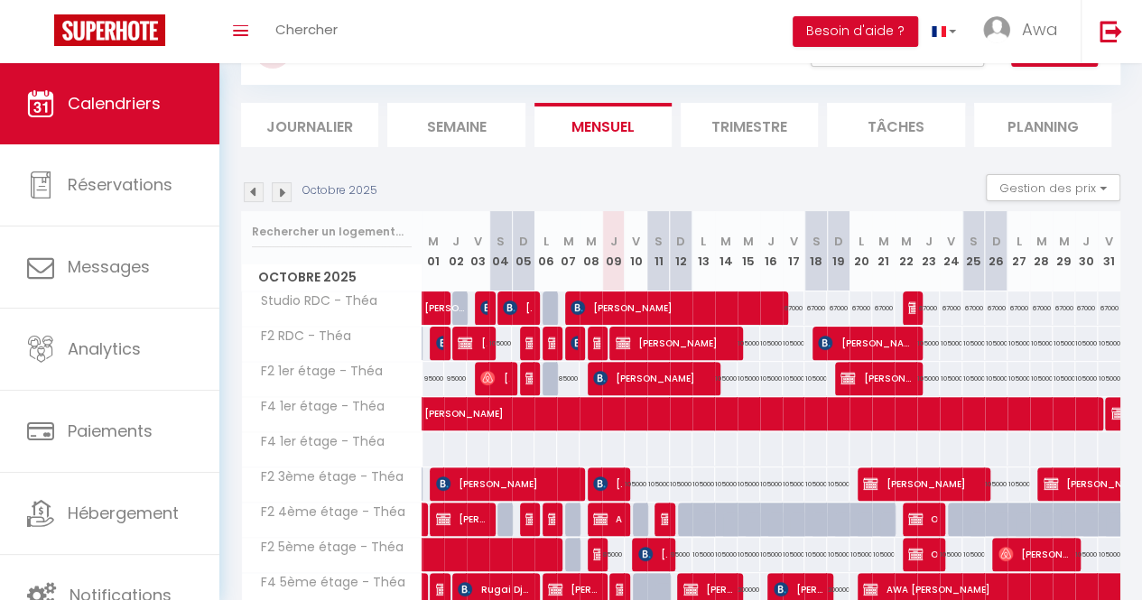
click at [285, 191] on img at bounding box center [282, 192] width 20 height 20
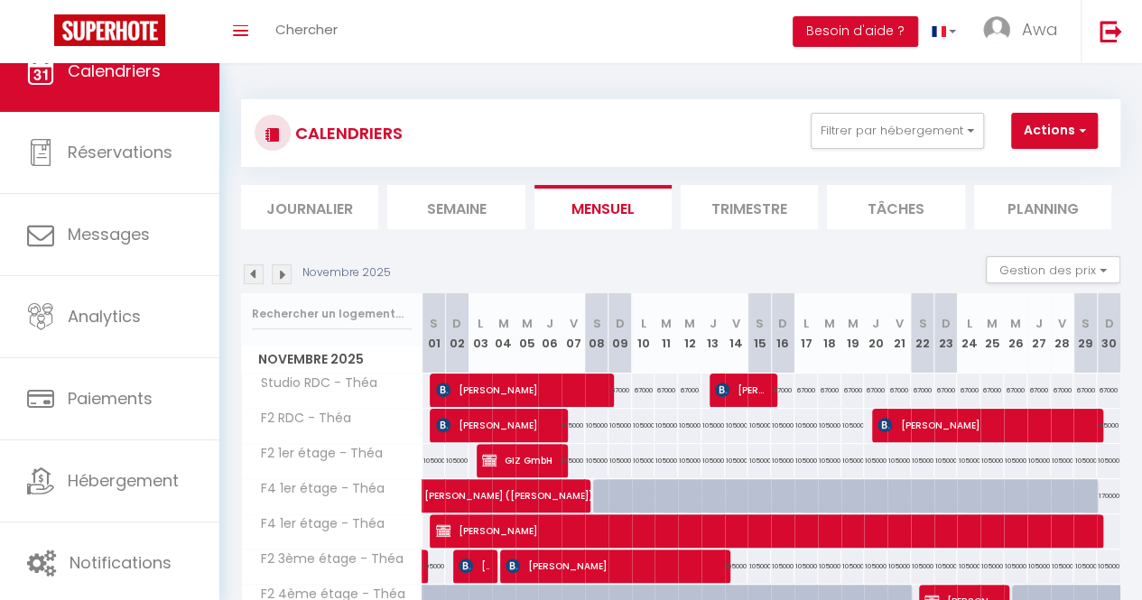
scroll to position [2, 0]
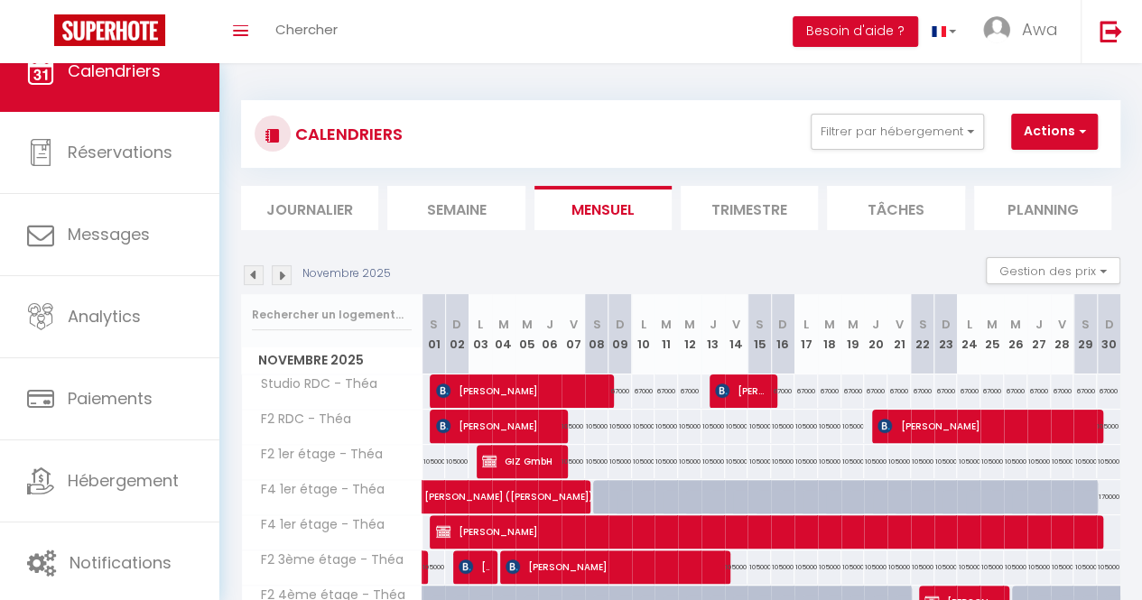
click at [315, 196] on li "Journalier" at bounding box center [309, 208] width 137 height 44
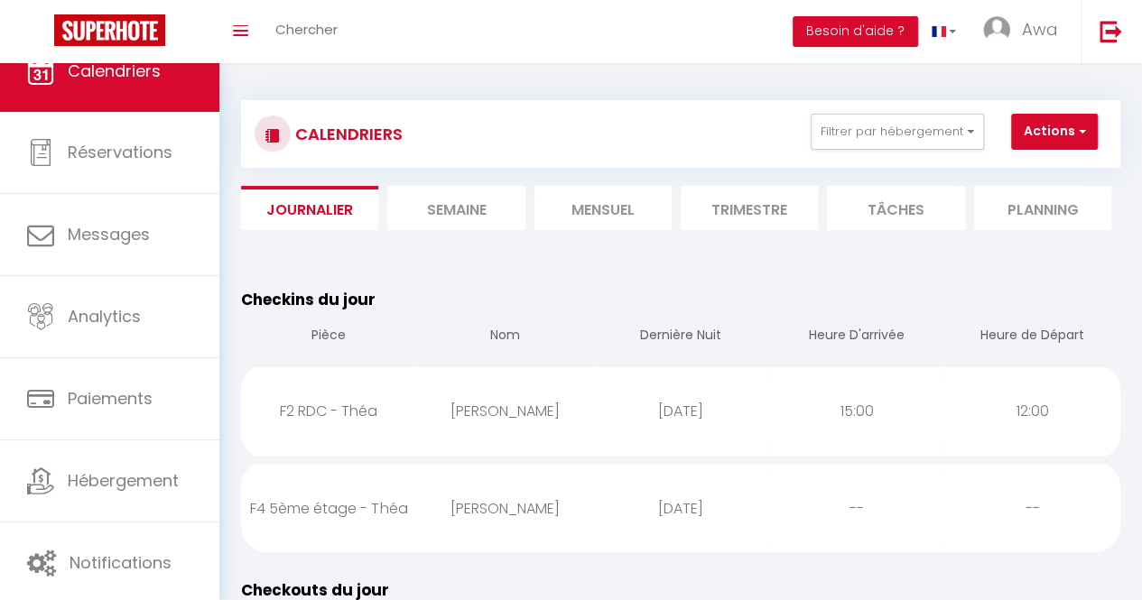
click at [610, 210] on li "Mensuel" at bounding box center [602, 208] width 137 height 44
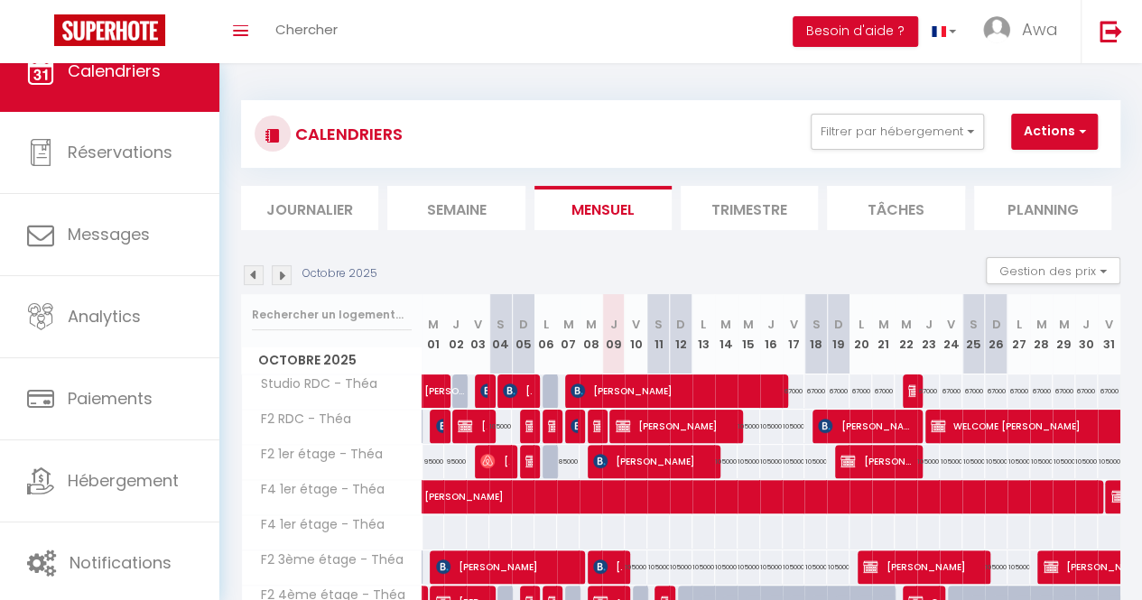
click at [274, 273] on img at bounding box center [282, 275] width 20 height 20
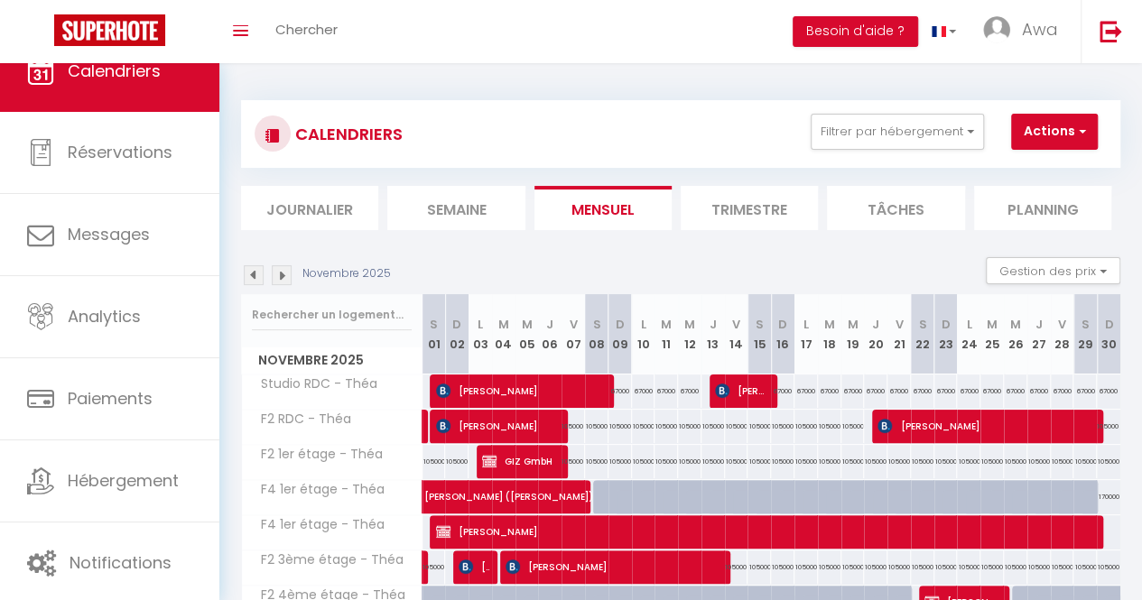
scroll to position [23, 0]
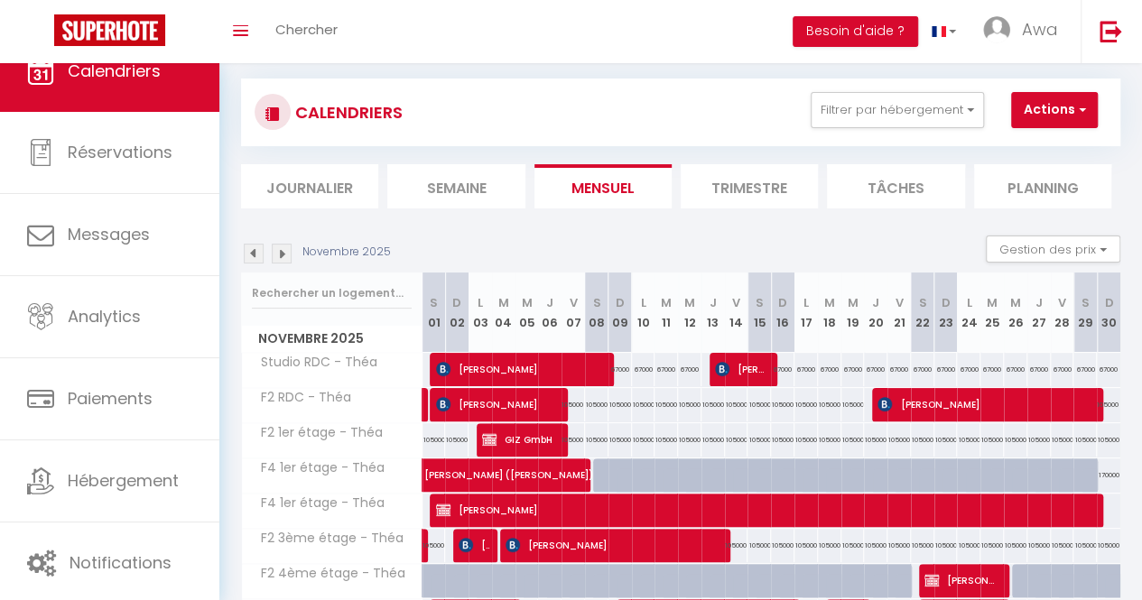
click at [251, 251] on img at bounding box center [254, 254] width 20 height 20
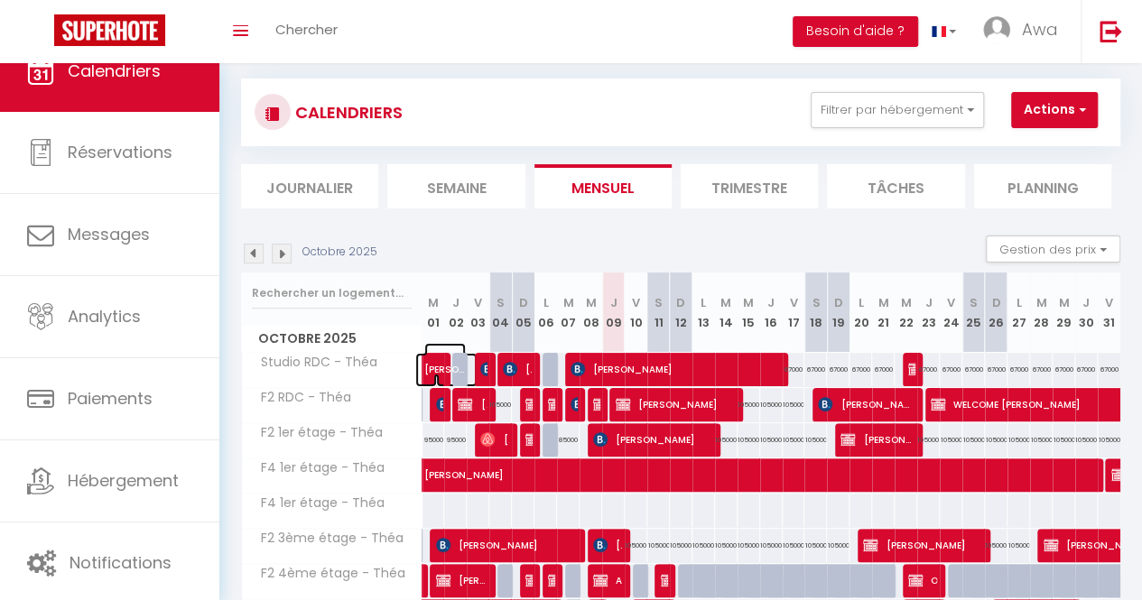
click at [449, 349] on span "[PERSON_NAME]" at bounding box center [445, 360] width 42 height 34
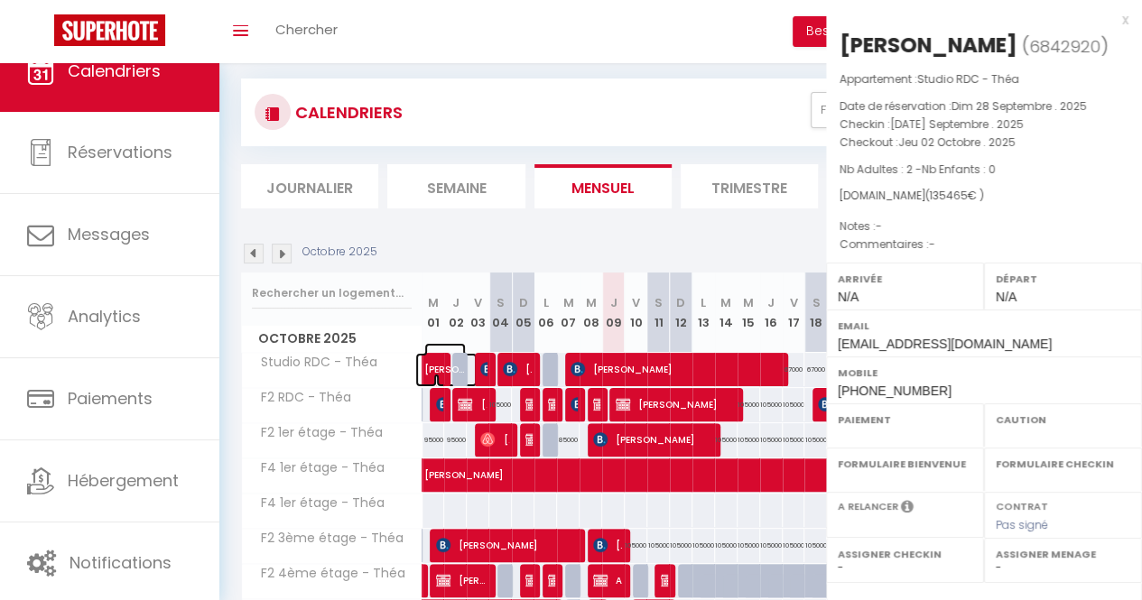
select select "KO"
select select "0"
select select "1"
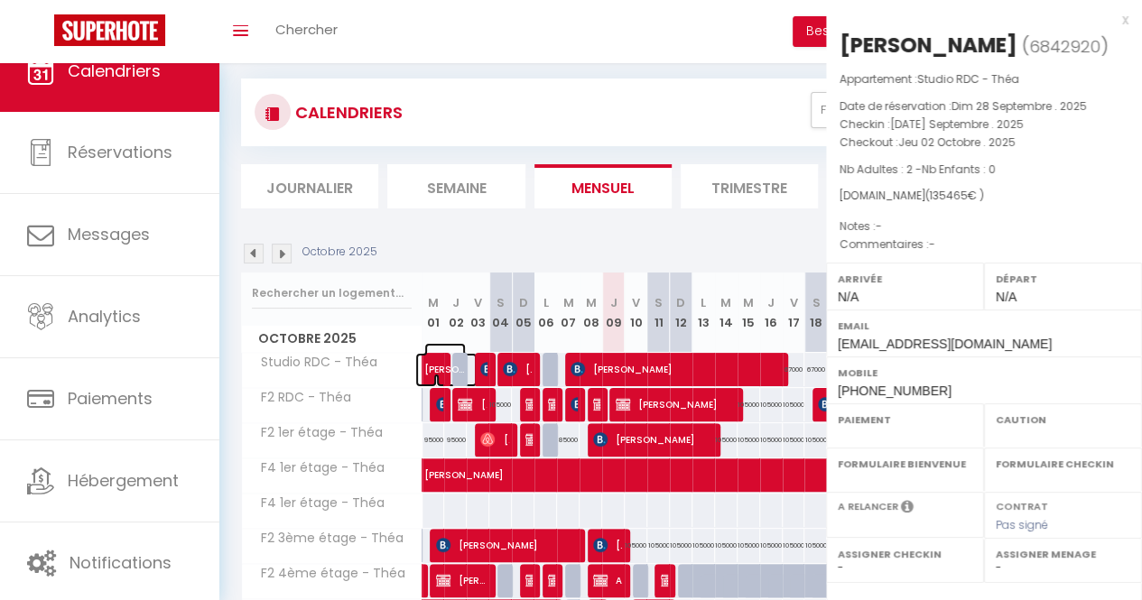
select select
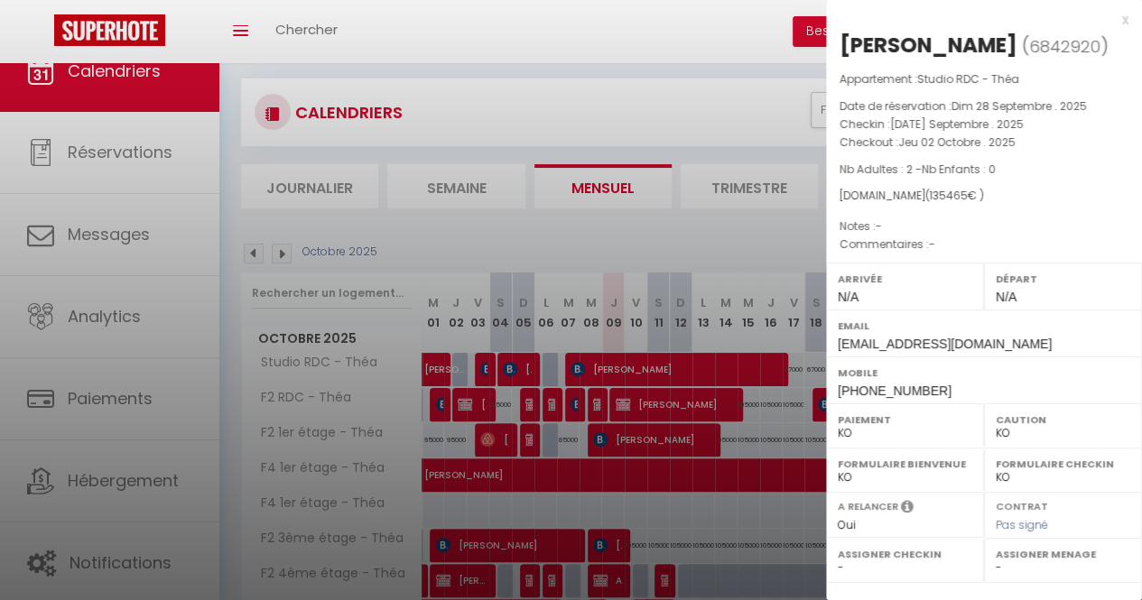
click at [348, 223] on div at bounding box center [571, 300] width 1142 height 600
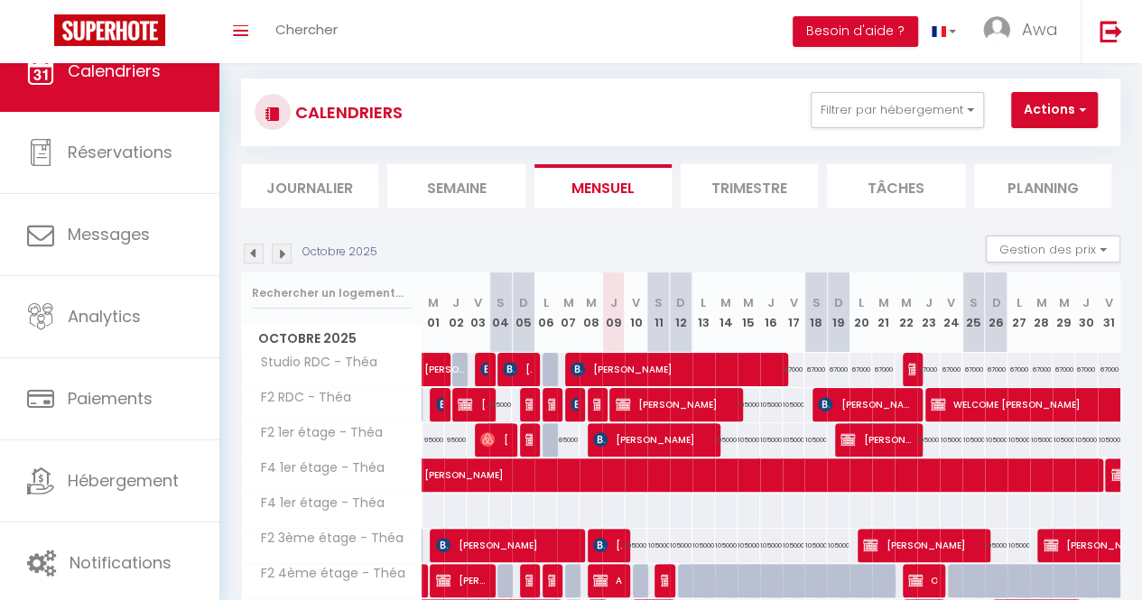
click at [277, 246] on img at bounding box center [282, 254] width 20 height 20
